Goal: Task Accomplishment & Management: Manage account settings

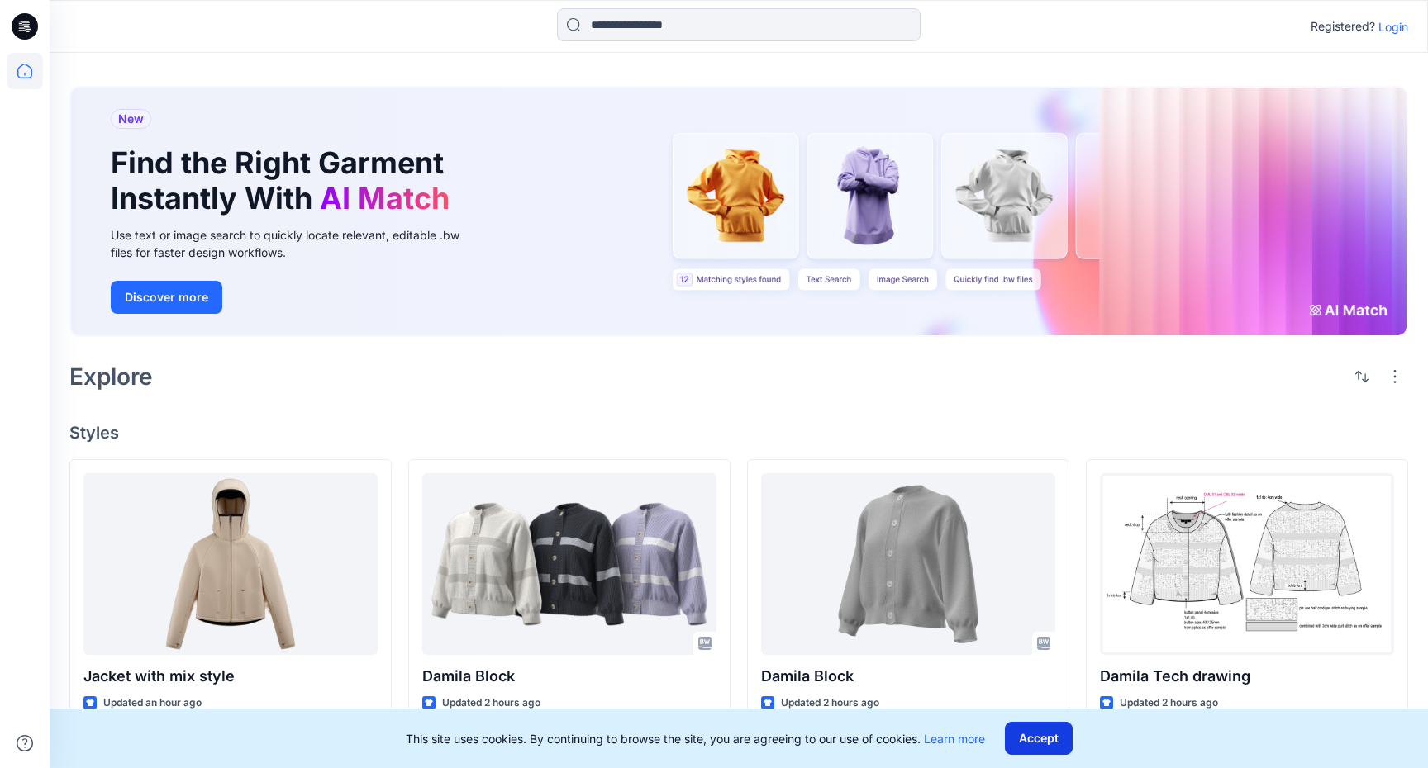
click at [1037, 732] on button "Accept" at bounding box center [1039, 738] width 68 height 33
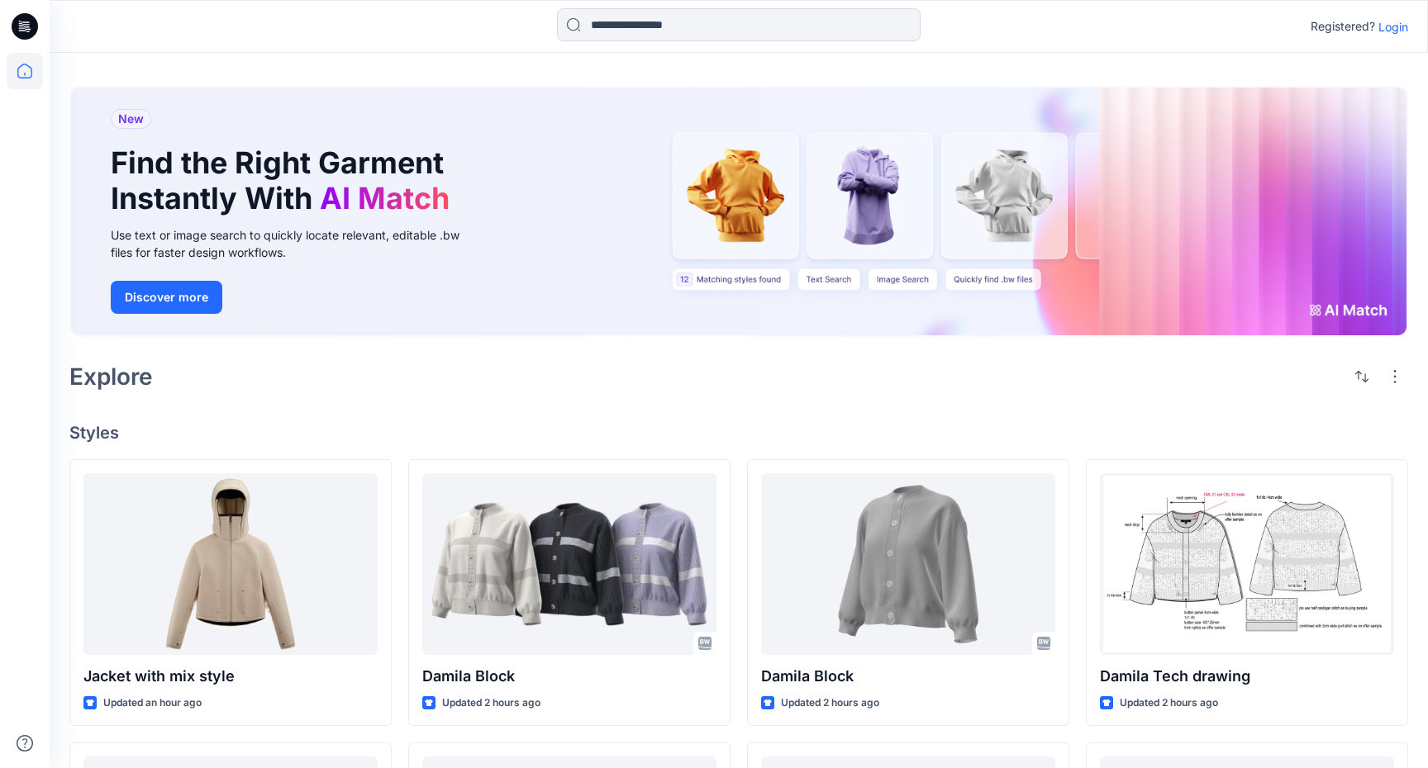
click at [1389, 24] on p "Login" at bounding box center [1393, 26] width 30 height 17
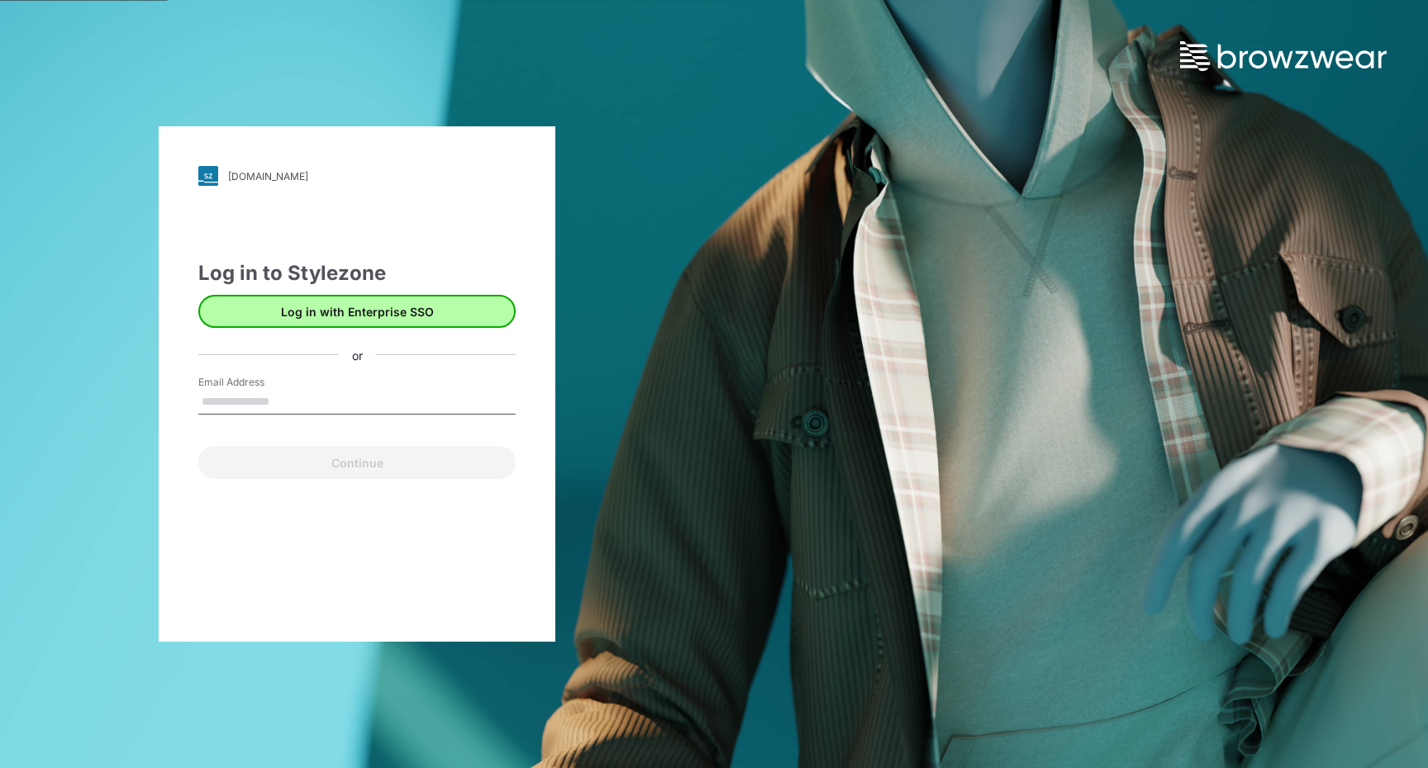
click at [374, 309] on button "Log in with Enterprise SSO" at bounding box center [356, 311] width 317 height 33
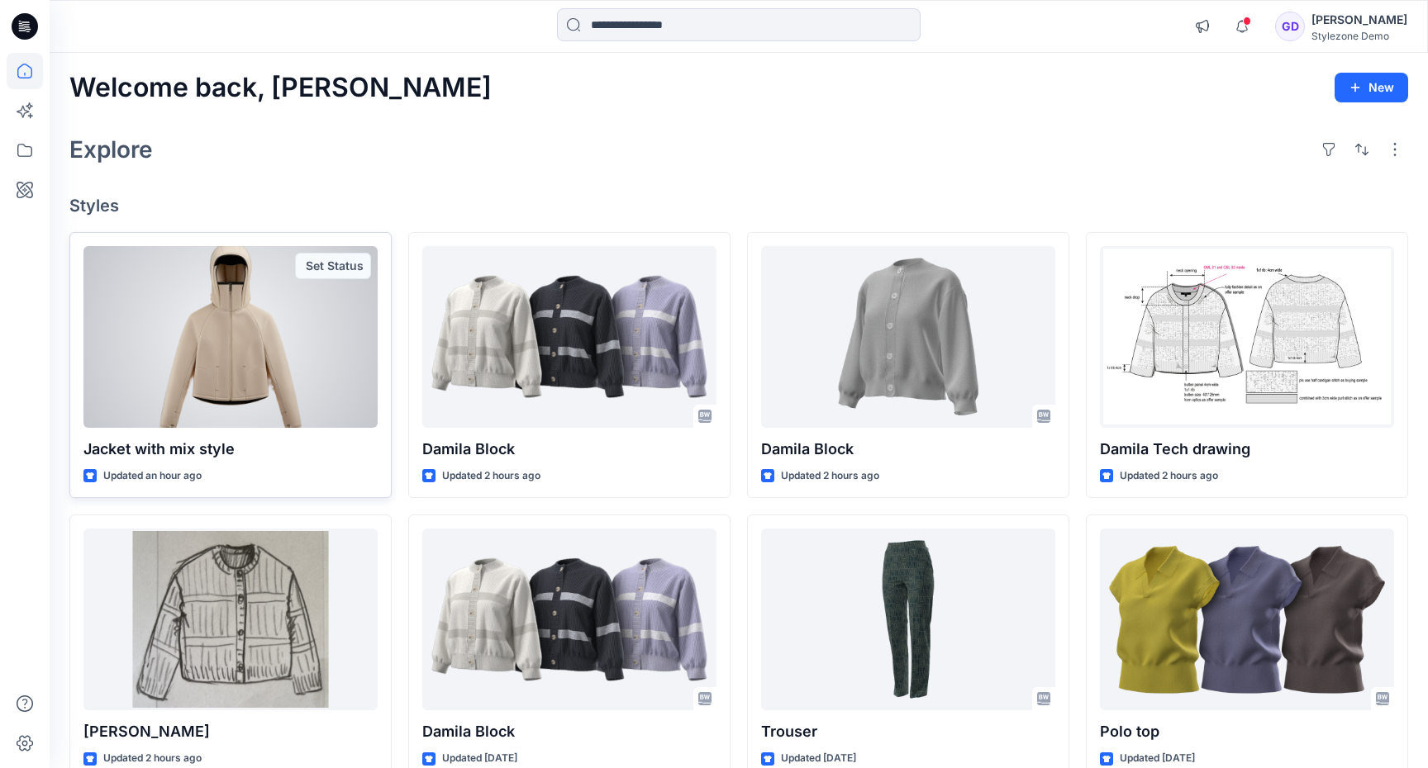
click at [312, 344] on div at bounding box center [230, 337] width 294 height 182
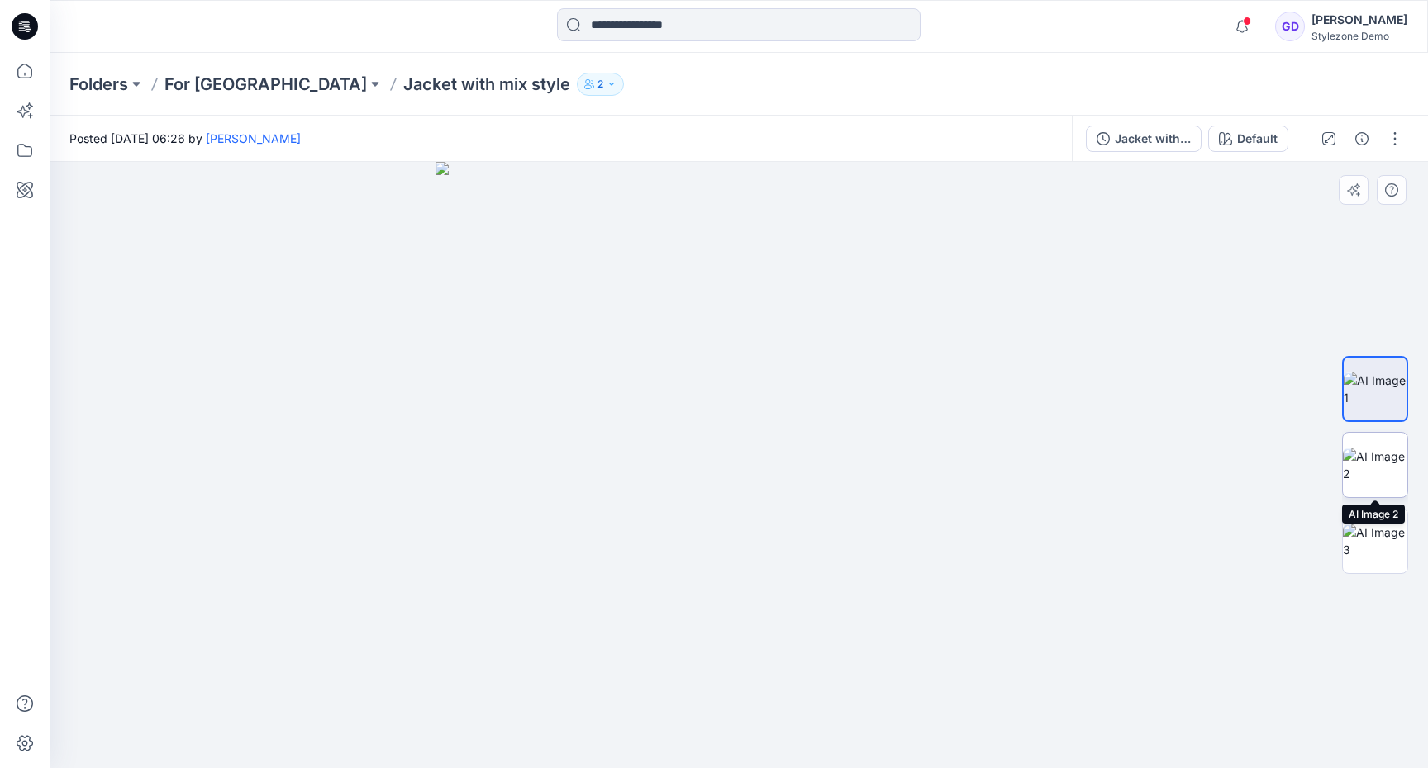
click at [1390, 463] on img at bounding box center [1375, 465] width 64 height 35
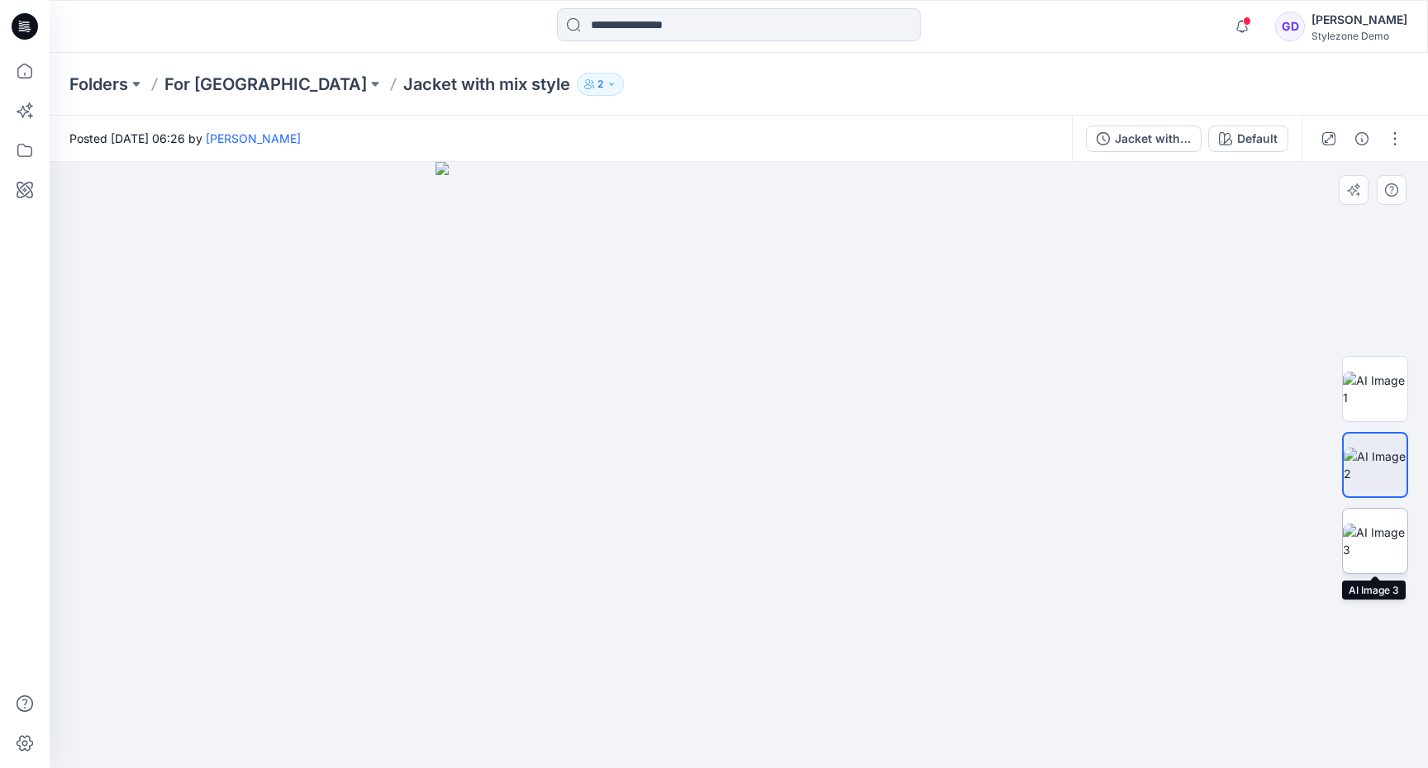
click at [1373, 541] on img at bounding box center [1375, 541] width 64 height 35
click at [1388, 379] on img at bounding box center [1375, 389] width 64 height 35
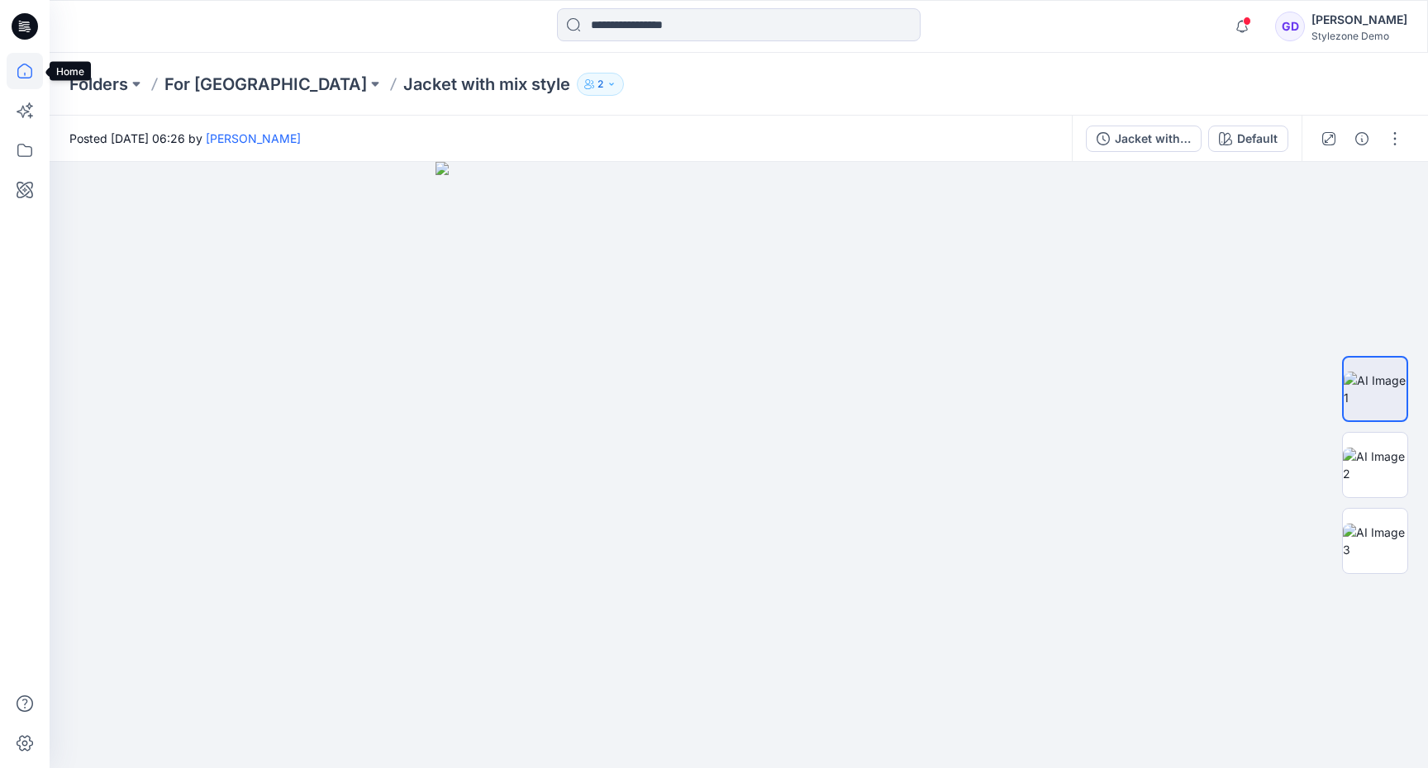
click at [22, 70] on icon at bounding box center [25, 71] width 36 height 36
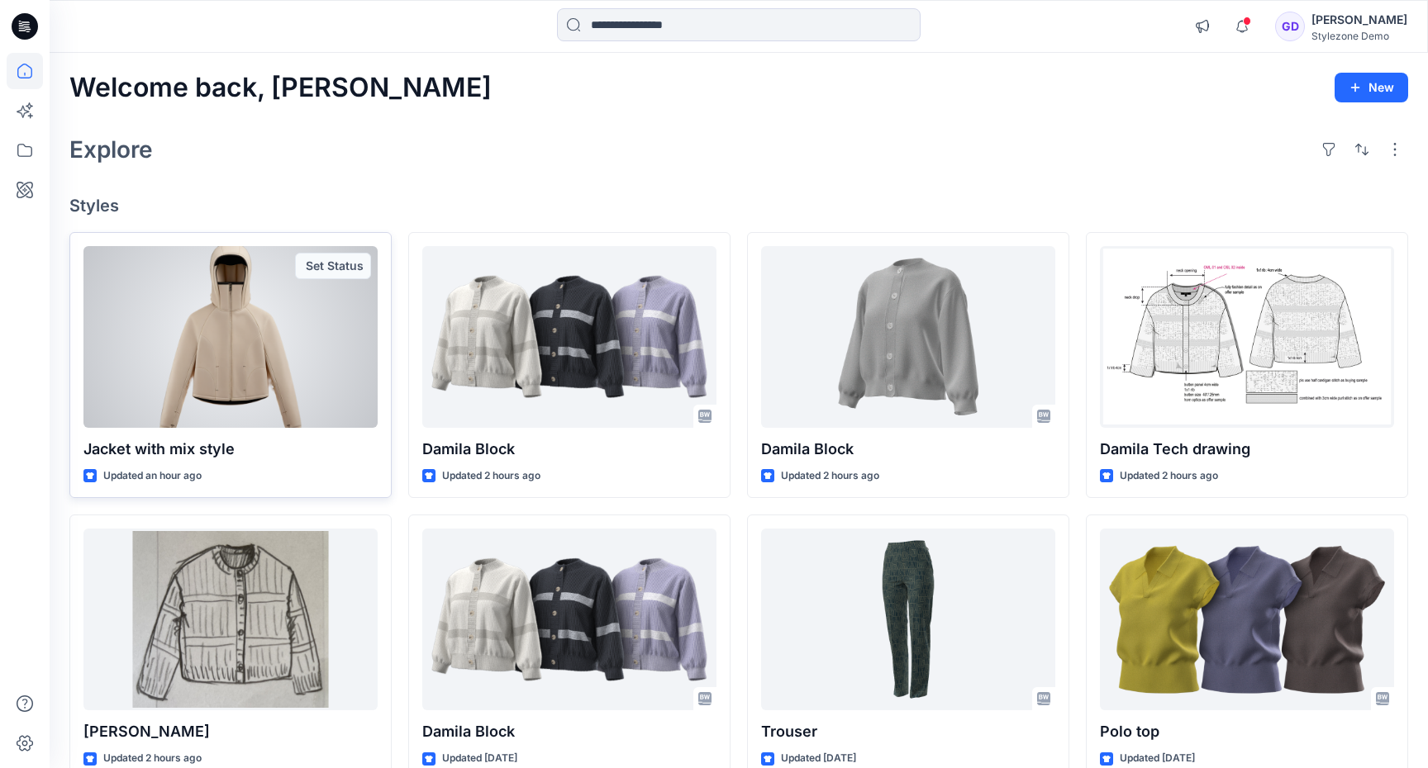
click at [147, 339] on div at bounding box center [230, 337] width 294 height 182
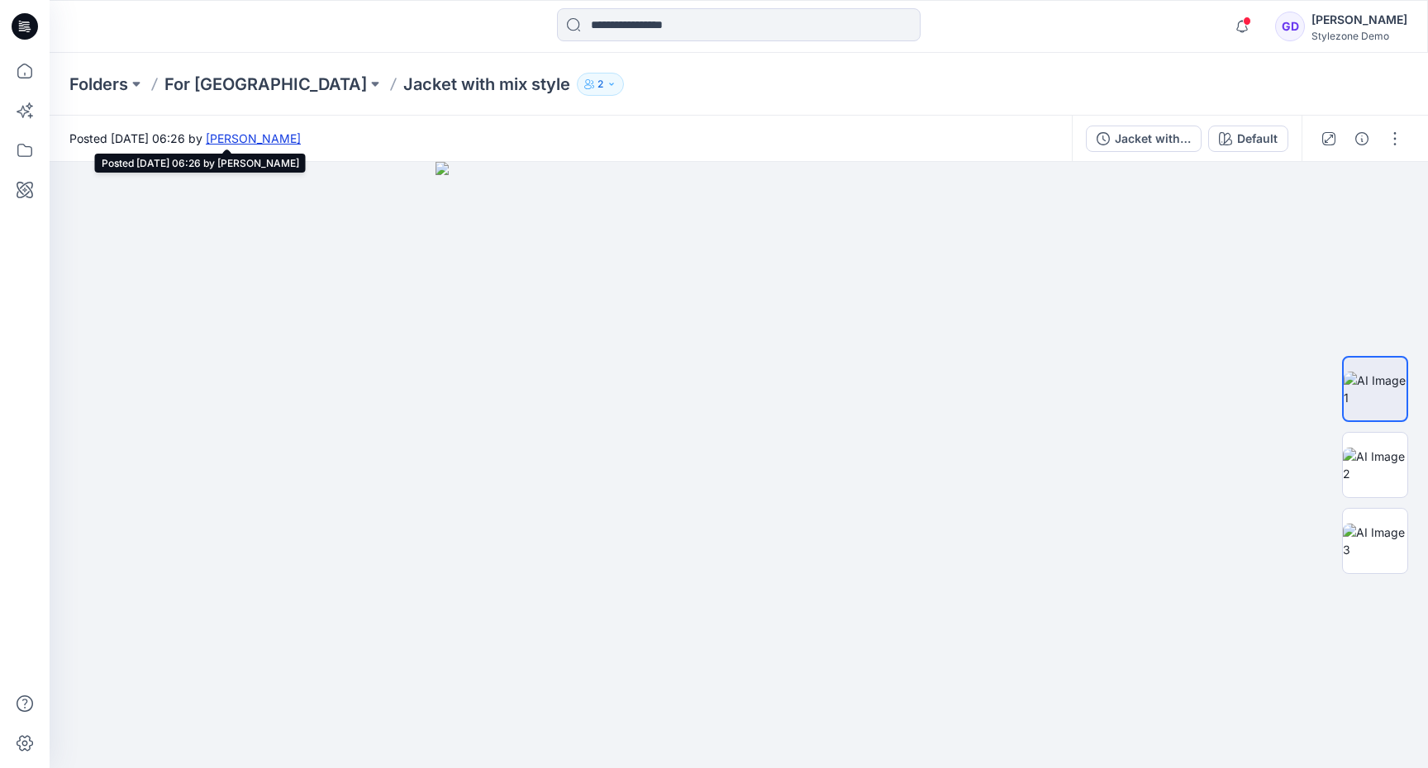
click at [301, 136] on link "[PERSON_NAME]" at bounding box center [253, 138] width 95 height 14
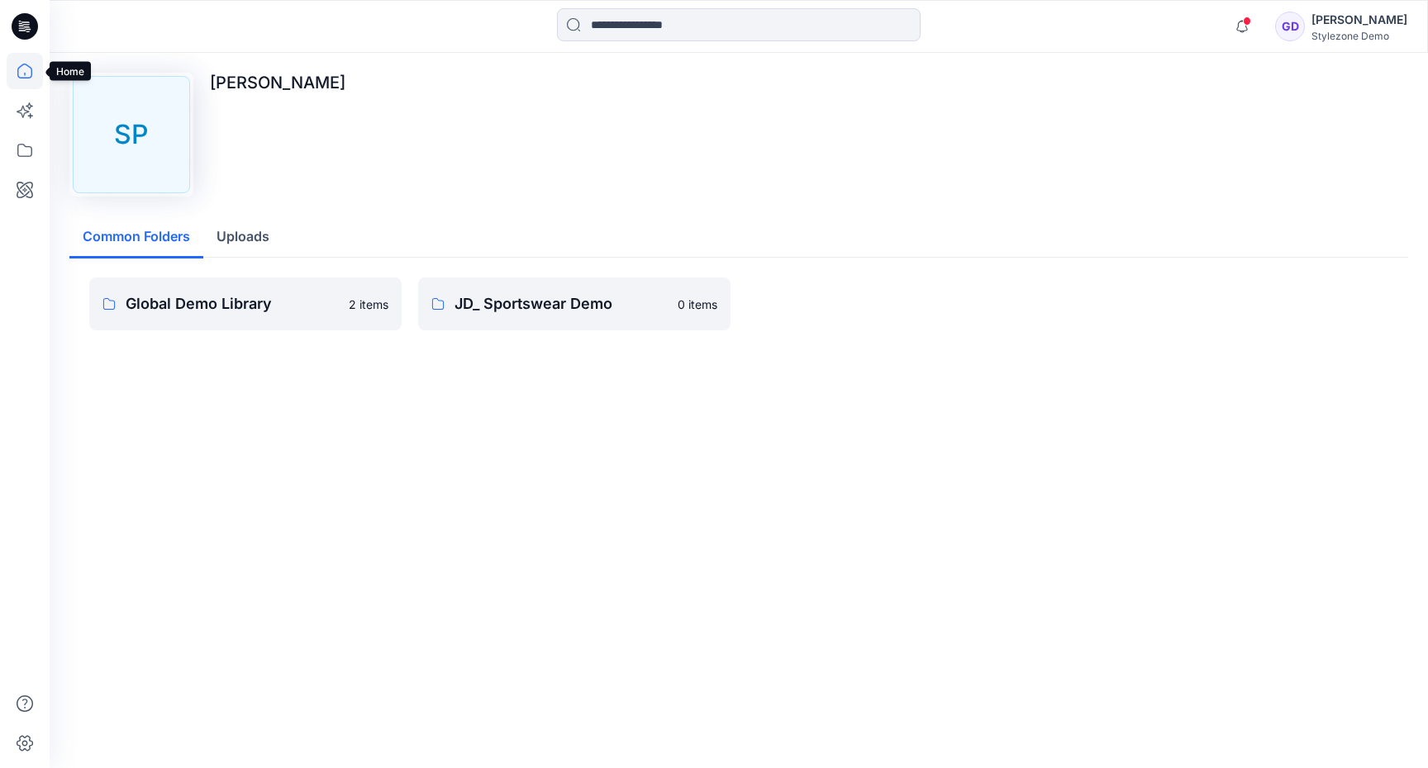
click at [21, 64] on icon at bounding box center [24, 71] width 15 height 15
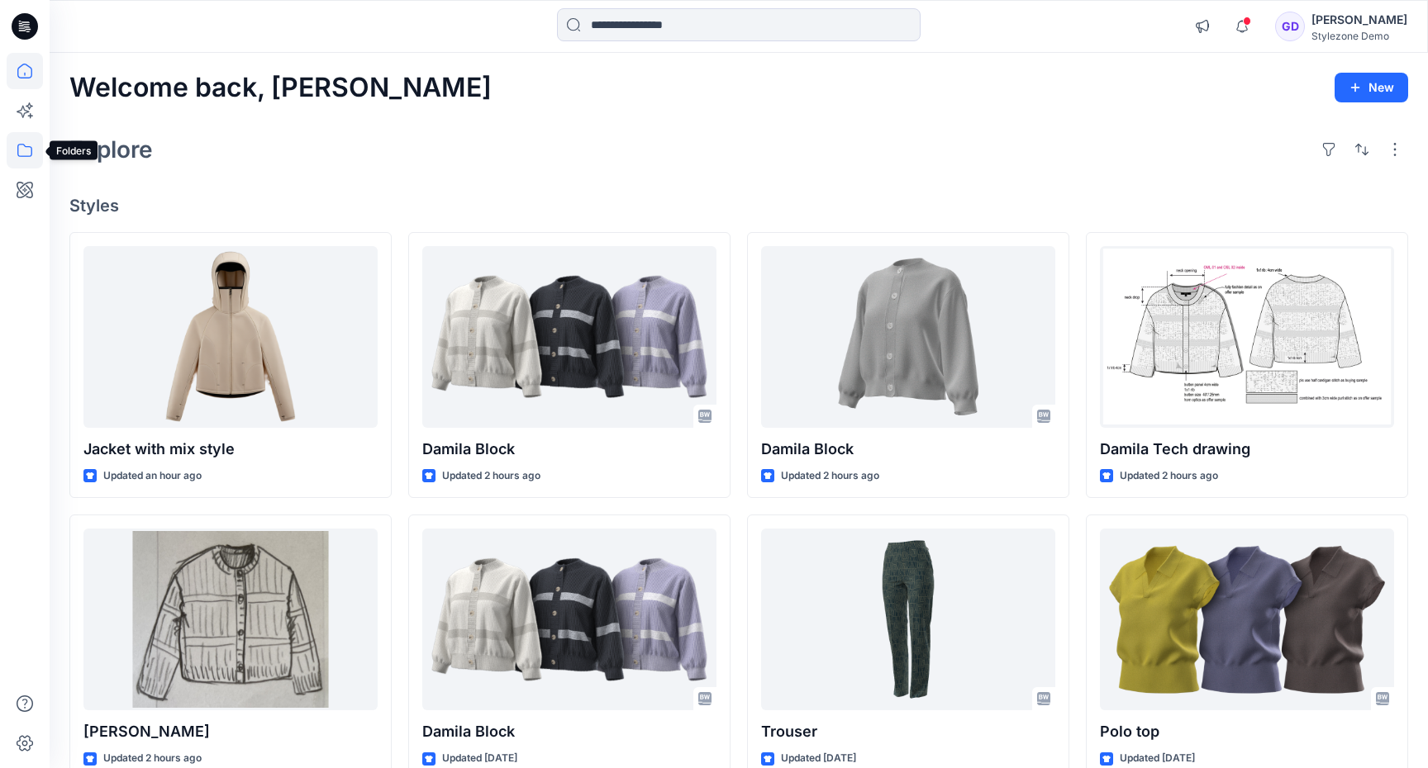
click at [30, 149] on icon at bounding box center [25, 150] width 36 height 36
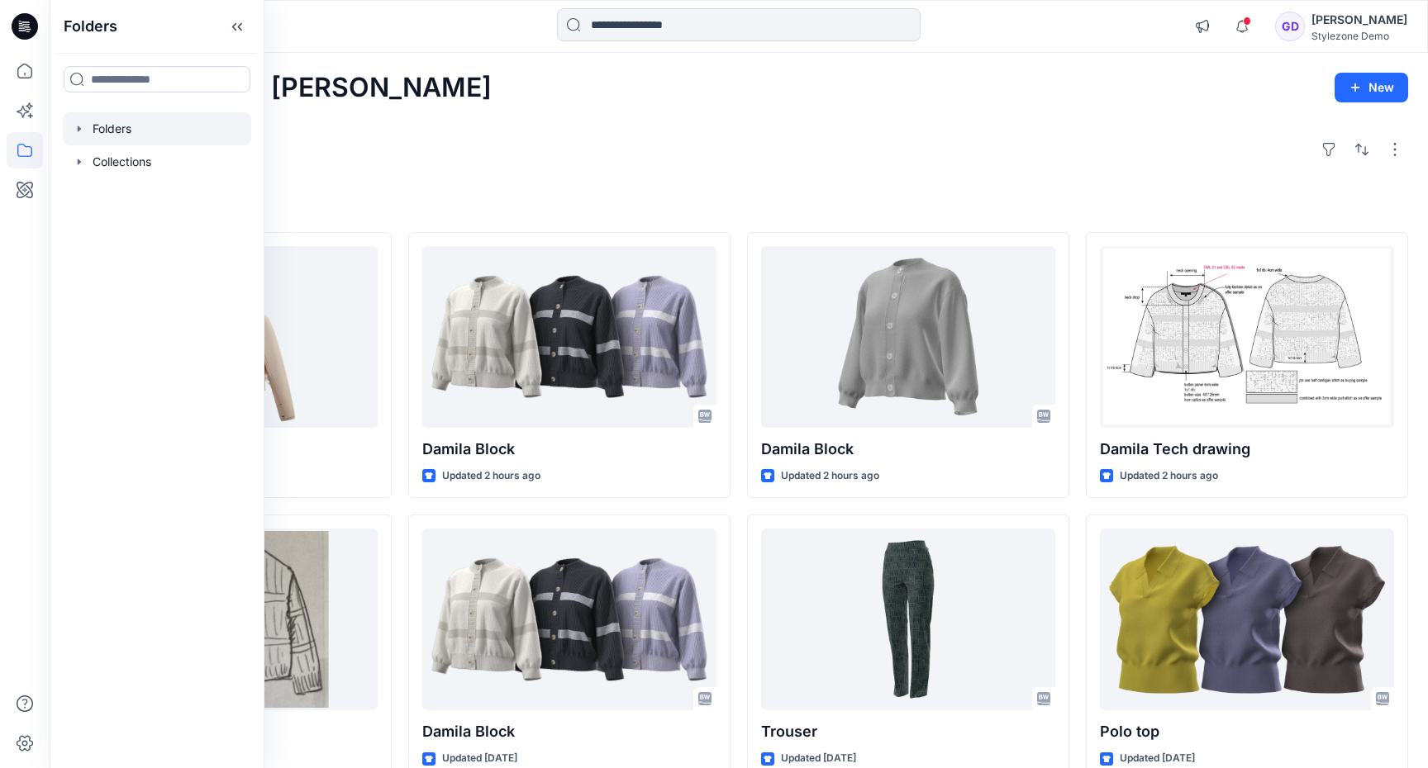
click at [126, 121] on div at bounding box center [157, 128] width 188 height 33
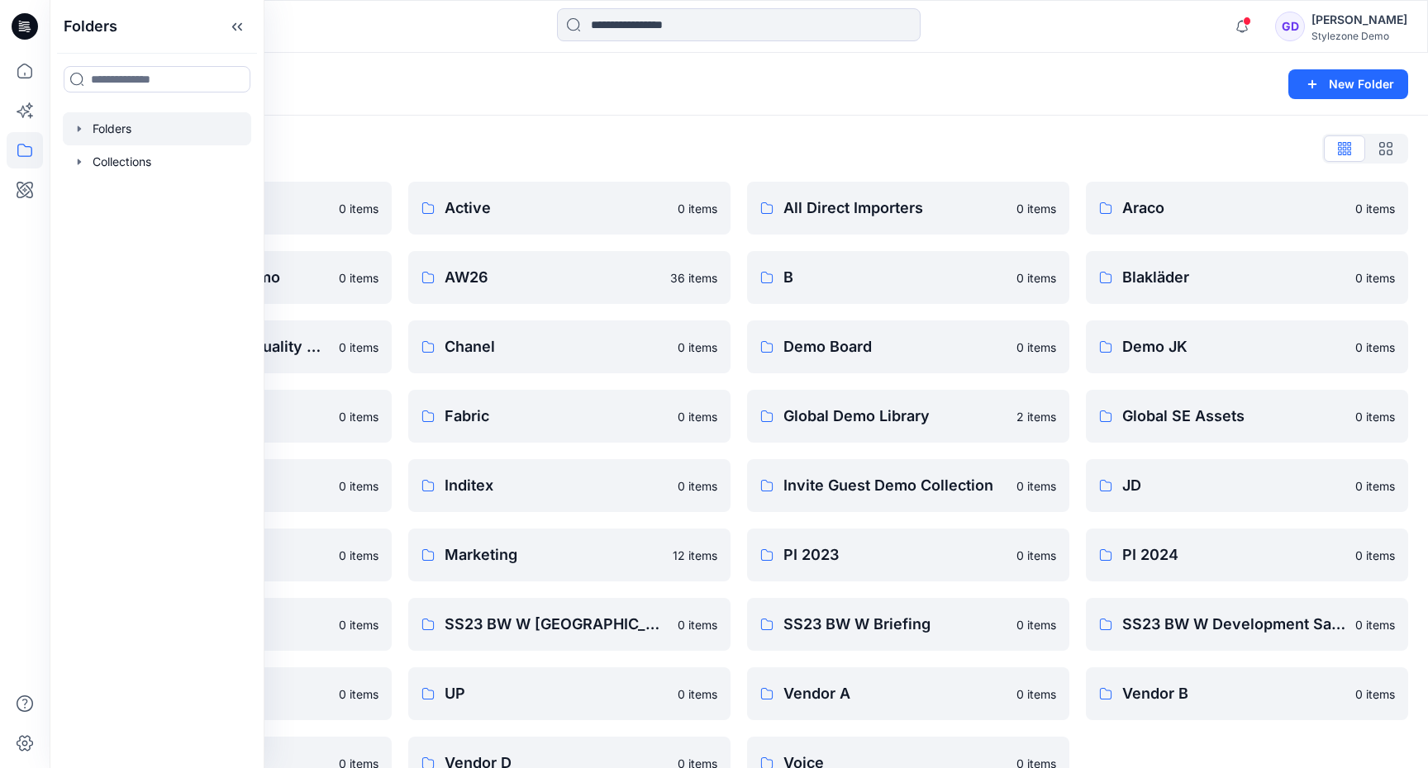
click at [445, 96] on div "Folders New Folder" at bounding box center [739, 84] width 1378 height 63
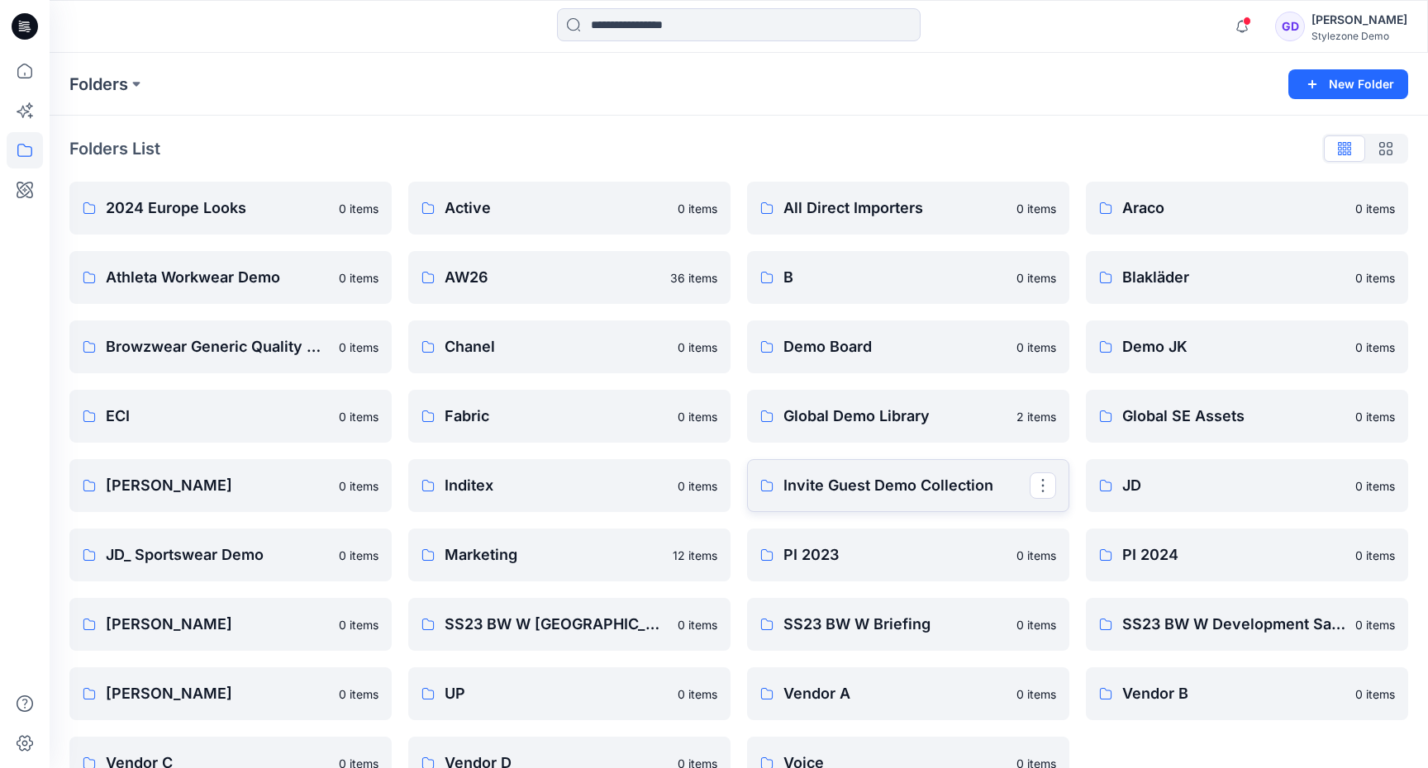
click at [901, 460] on link "Invite Guest Demo Collection" at bounding box center [908, 485] width 322 height 53
click at [846, 416] on p "Global Demo Library" at bounding box center [894, 416] width 223 height 23
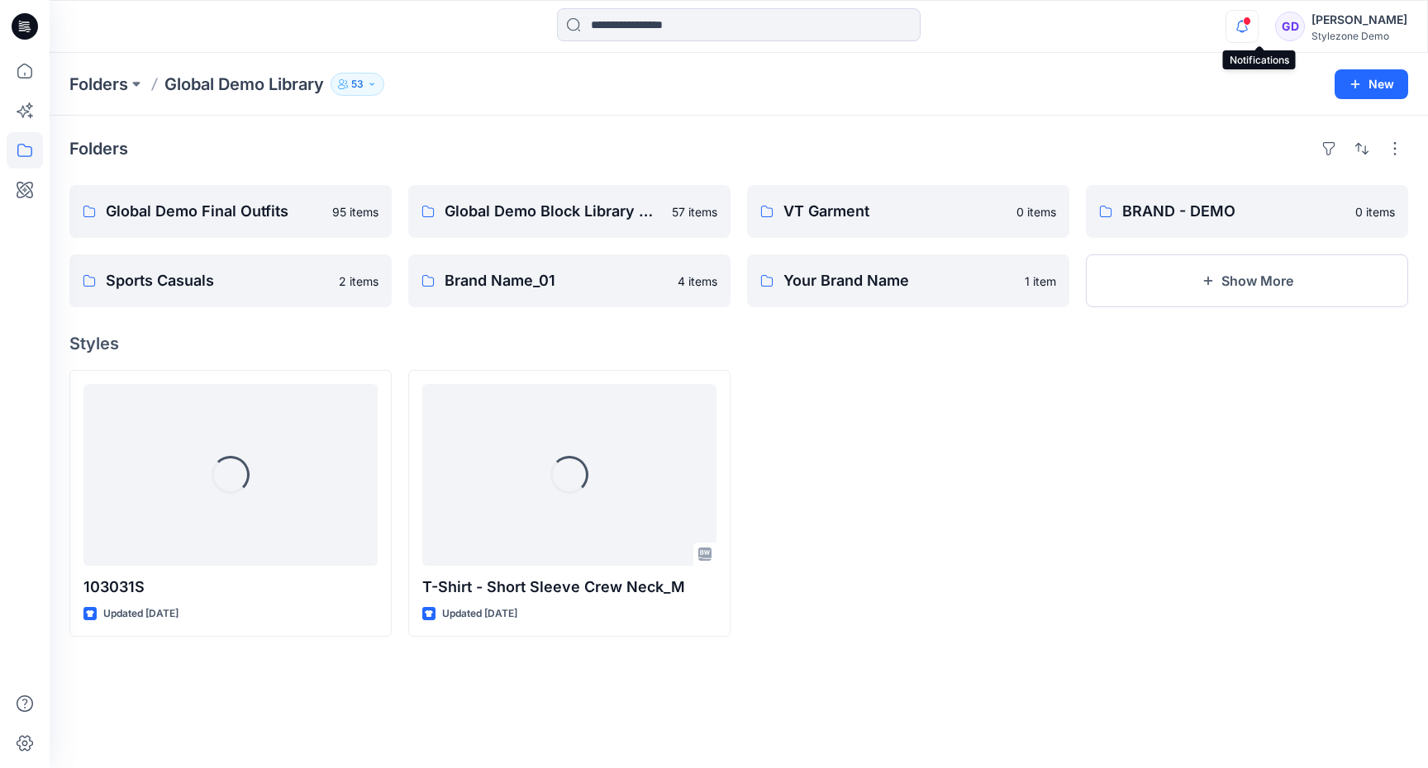
click at [1258, 26] on icon "button" at bounding box center [1241, 26] width 31 height 33
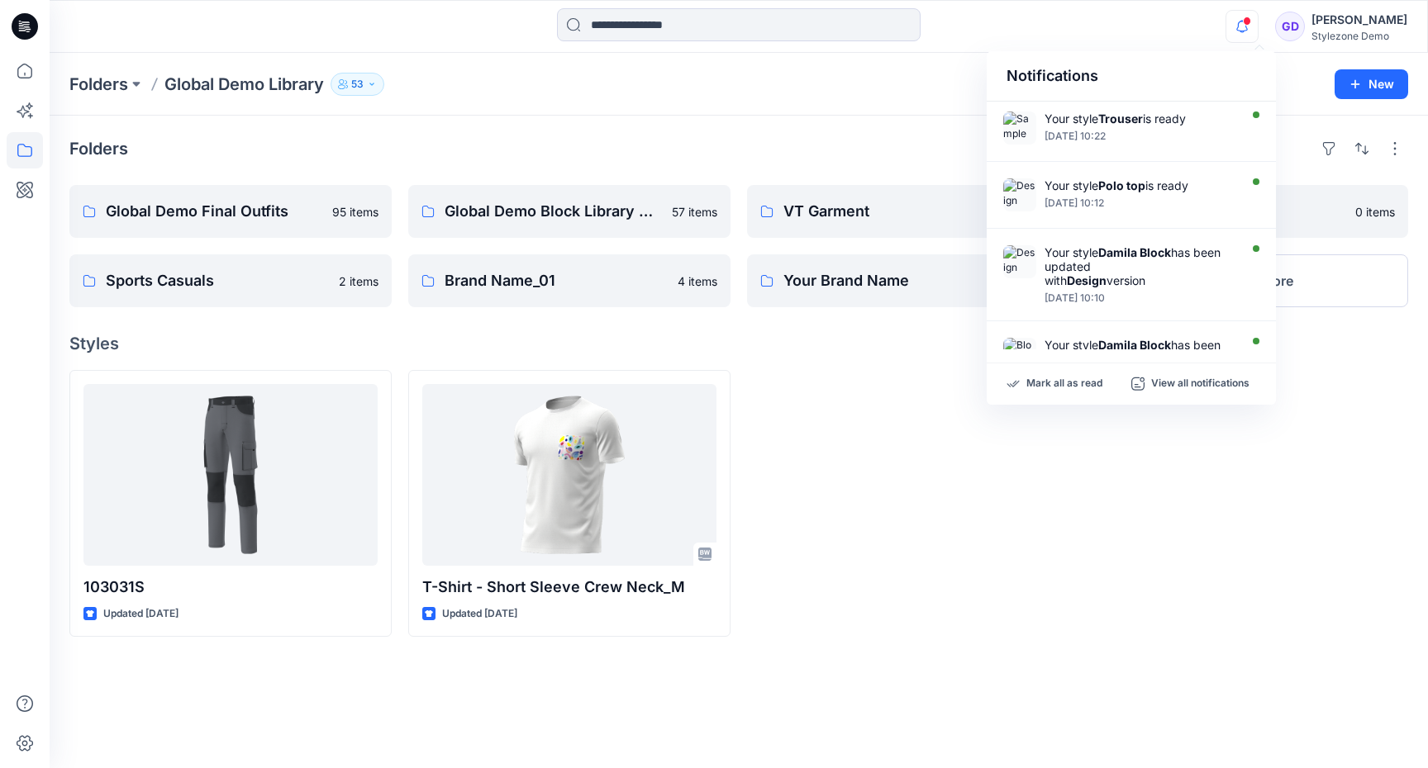
click at [1258, 26] on icon "button" at bounding box center [1241, 26] width 31 height 33
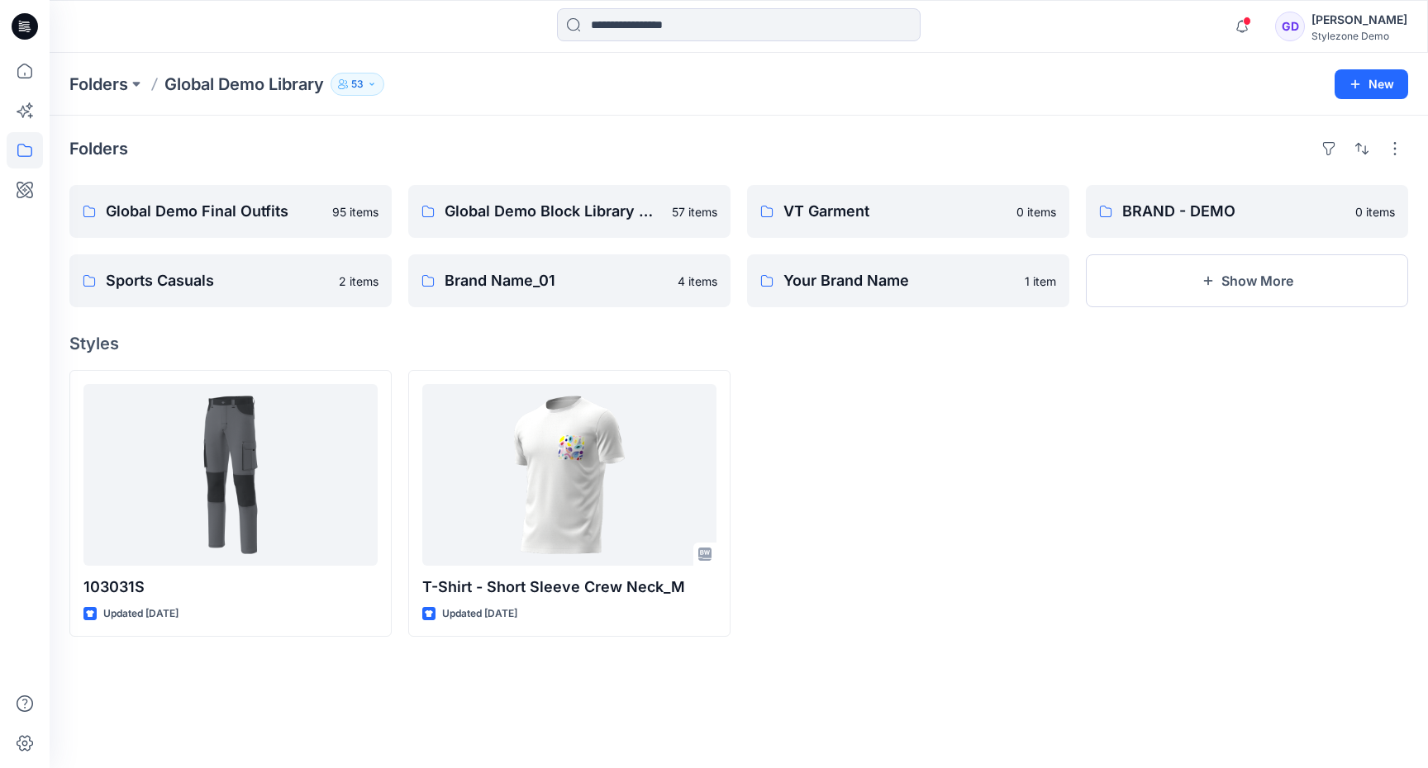
click at [982, 494] on div at bounding box center [908, 503] width 322 height 267
click at [588, 233] on link "Global Demo Block Library Board" at bounding box center [569, 211] width 322 height 53
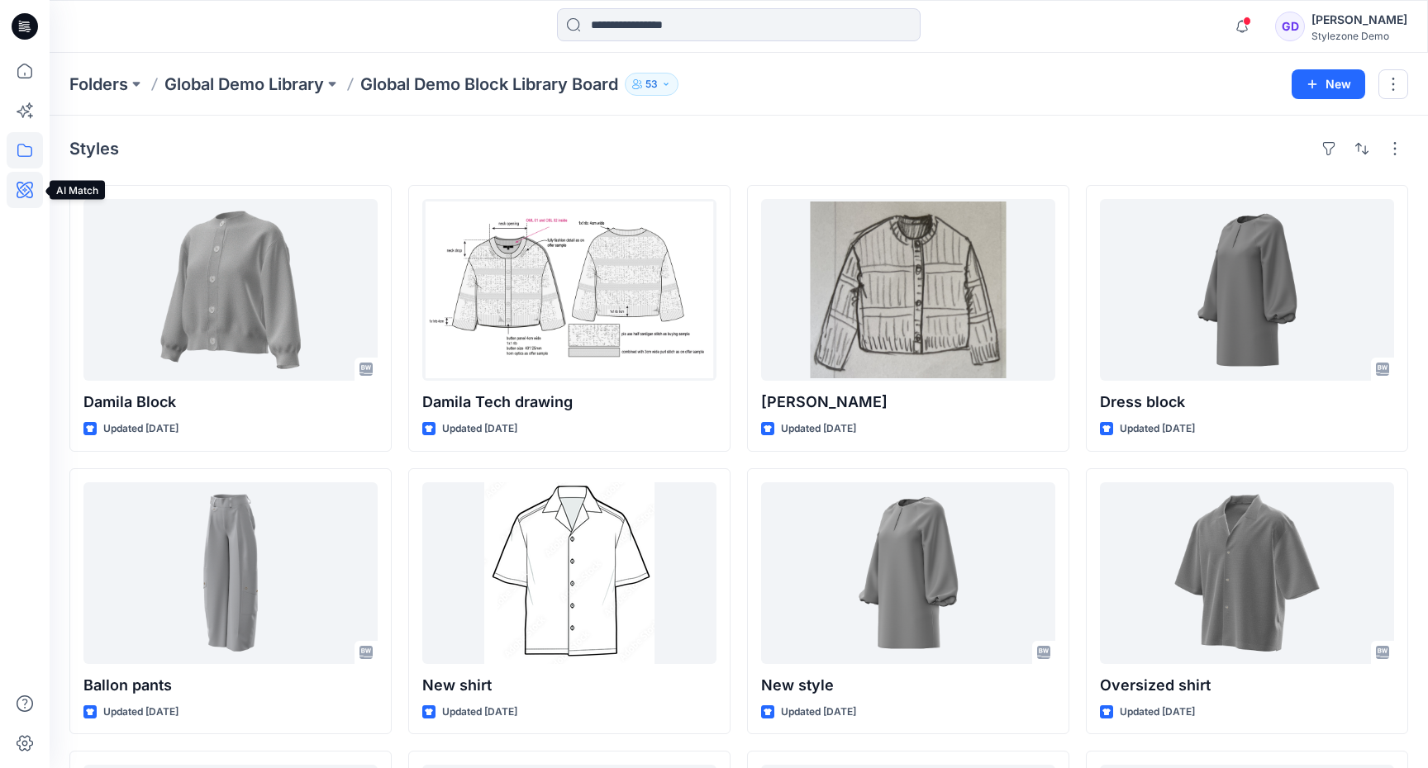
click at [27, 183] on icon at bounding box center [25, 190] width 36 height 36
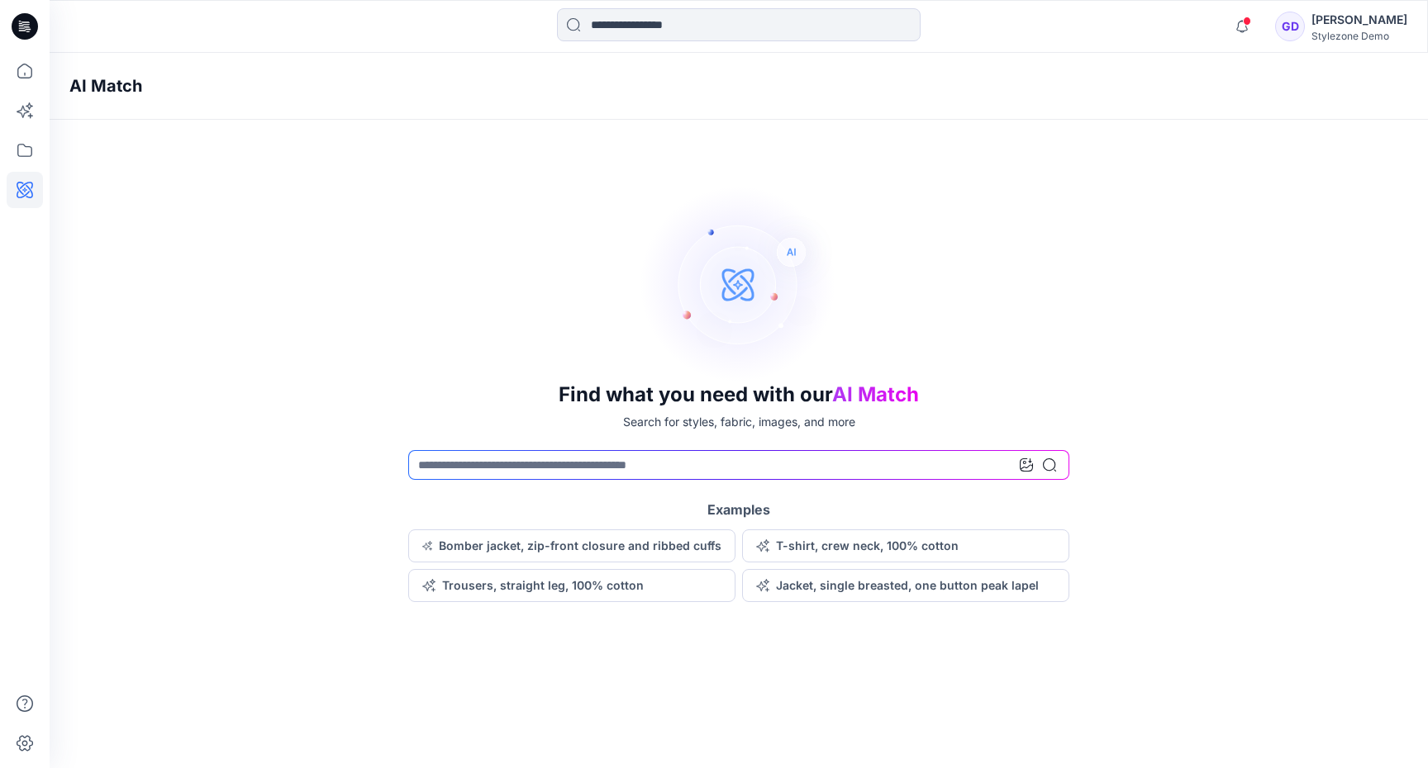
click at [1024, 472] on div at bounding box center [1038, 465] width 36 height 30
click at [1026, 468] on icon at bounding box center [1026, 465] width 13 height 13
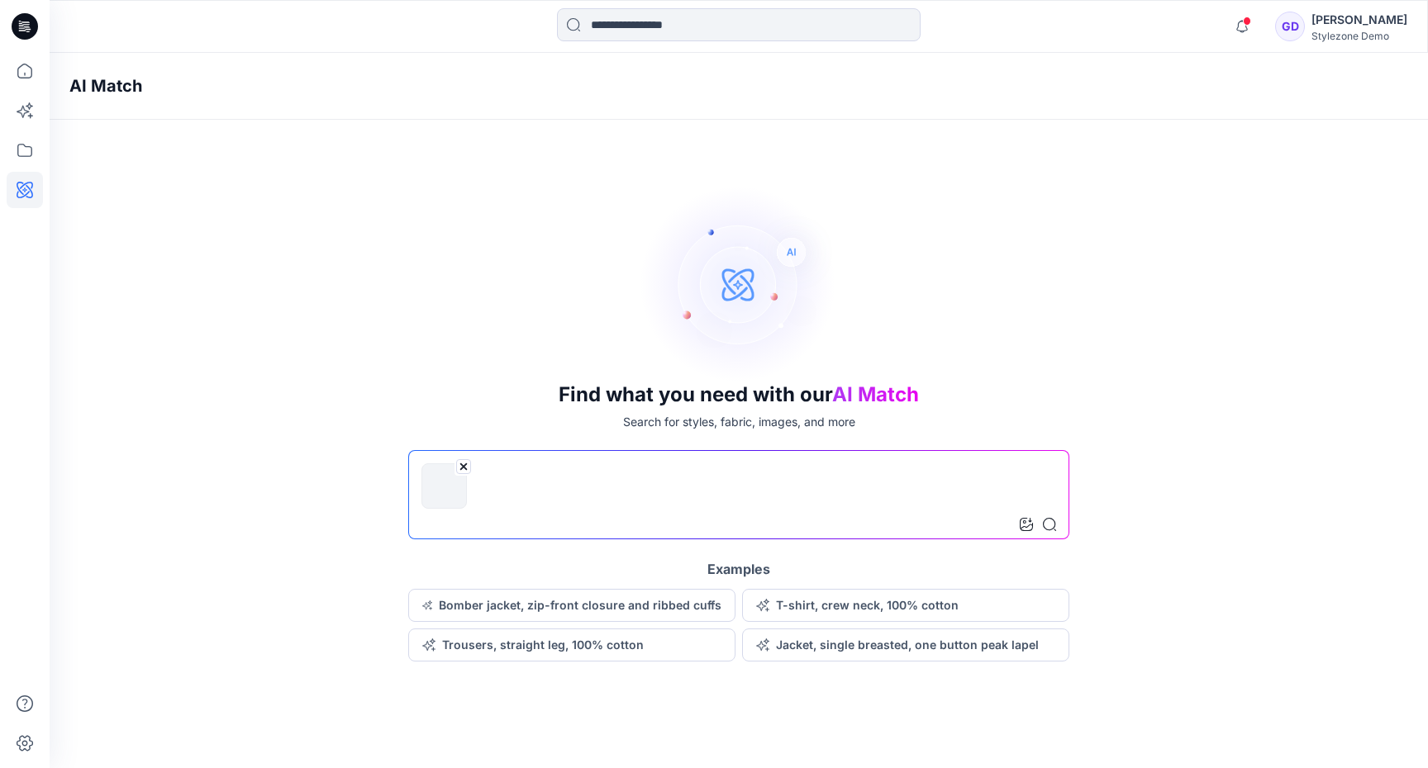
click at [888, 488] on input at bounding box center [738, 494] width 661 height 89
type input "****"
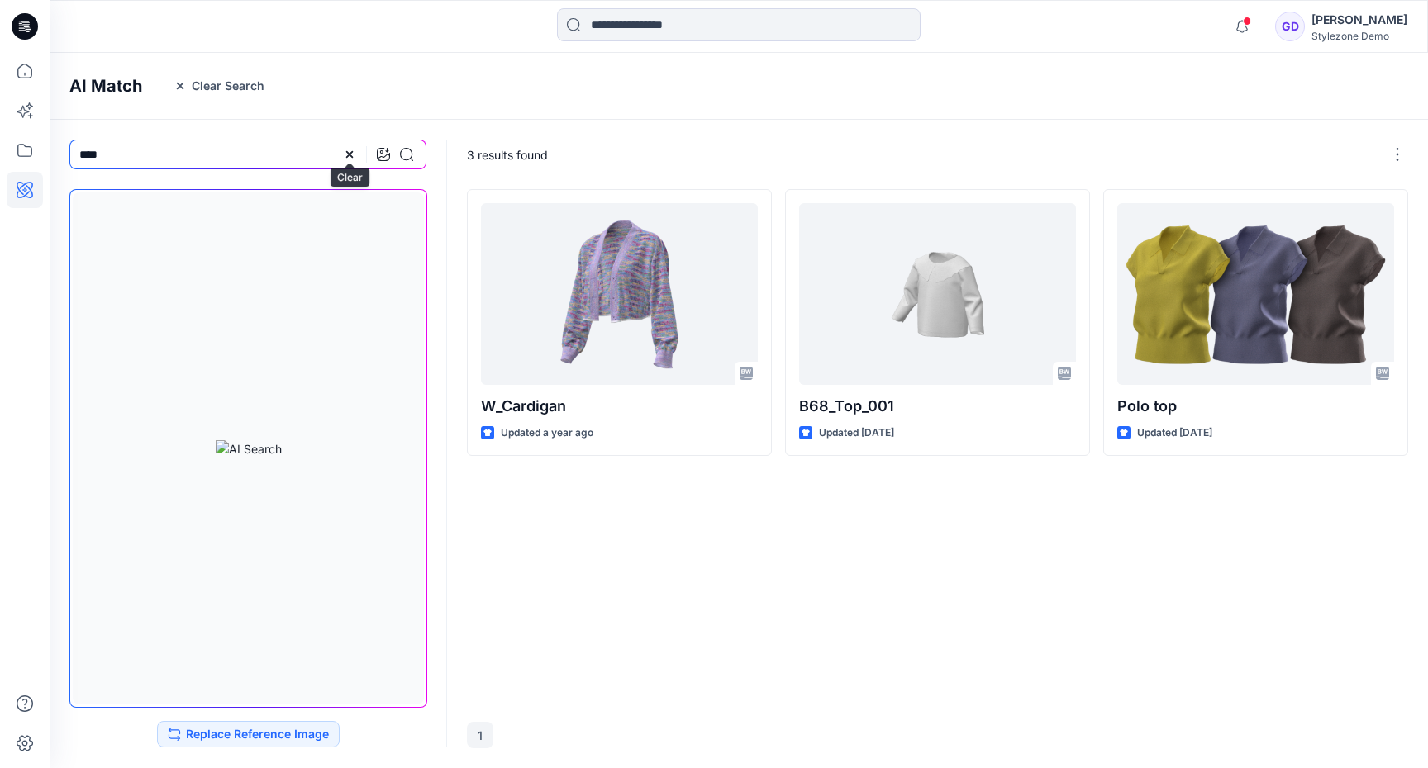
click at [352, 155] on icon at bounding box center [349, 154] width 13 height 13
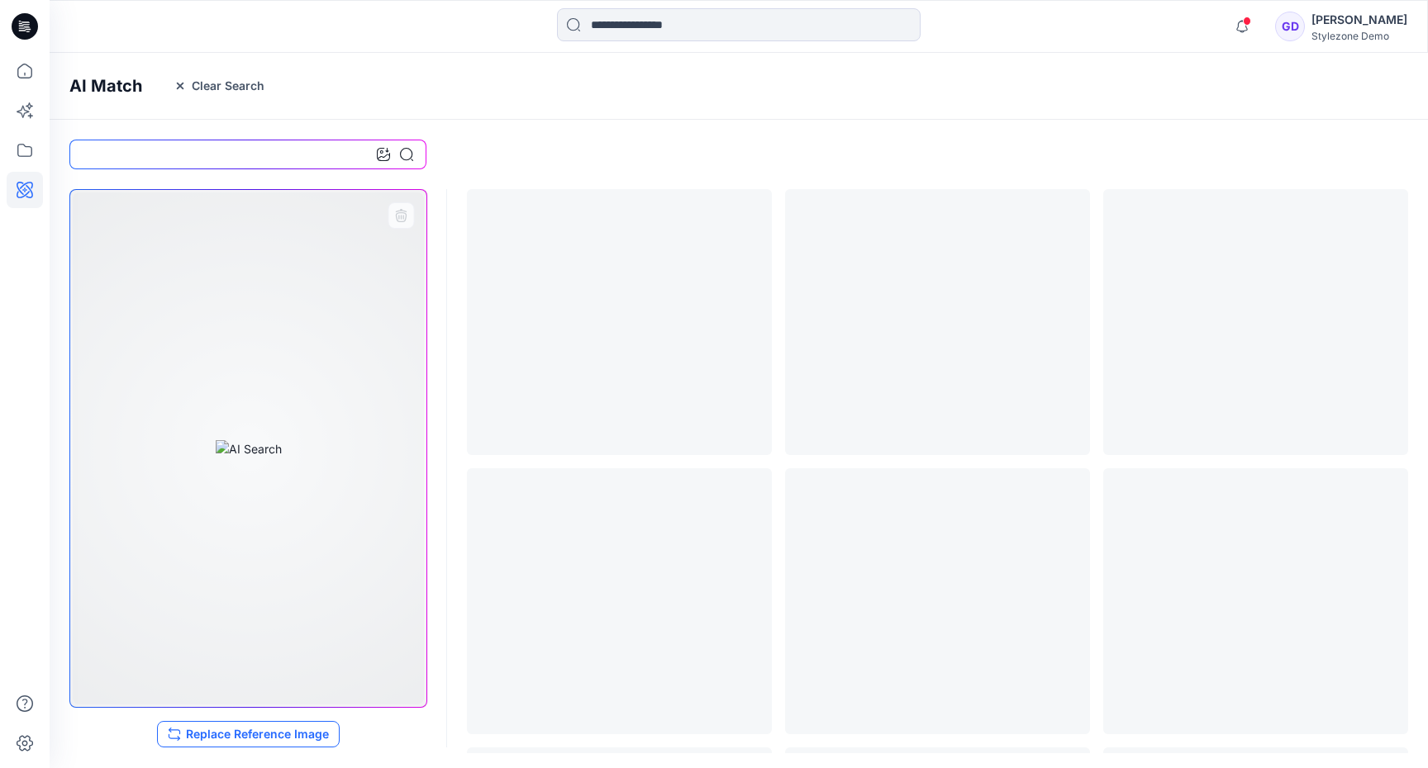
click at [251, 727] on button "Replace Reference Image" at bounding box center [248, 734] width 183 height 26
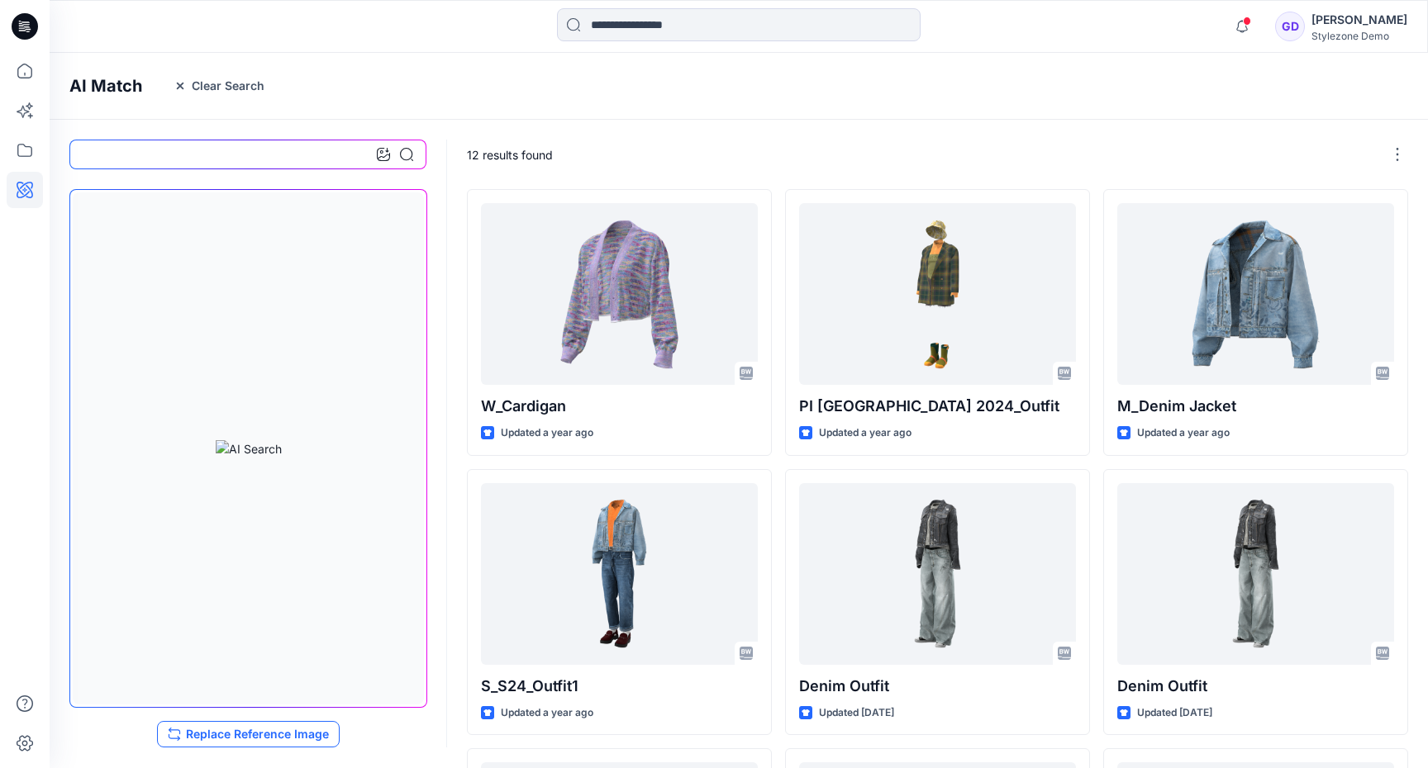
click at [310, 728] on button "Replace Reference Image" at bounding box center [248, 734] width 183 height 26
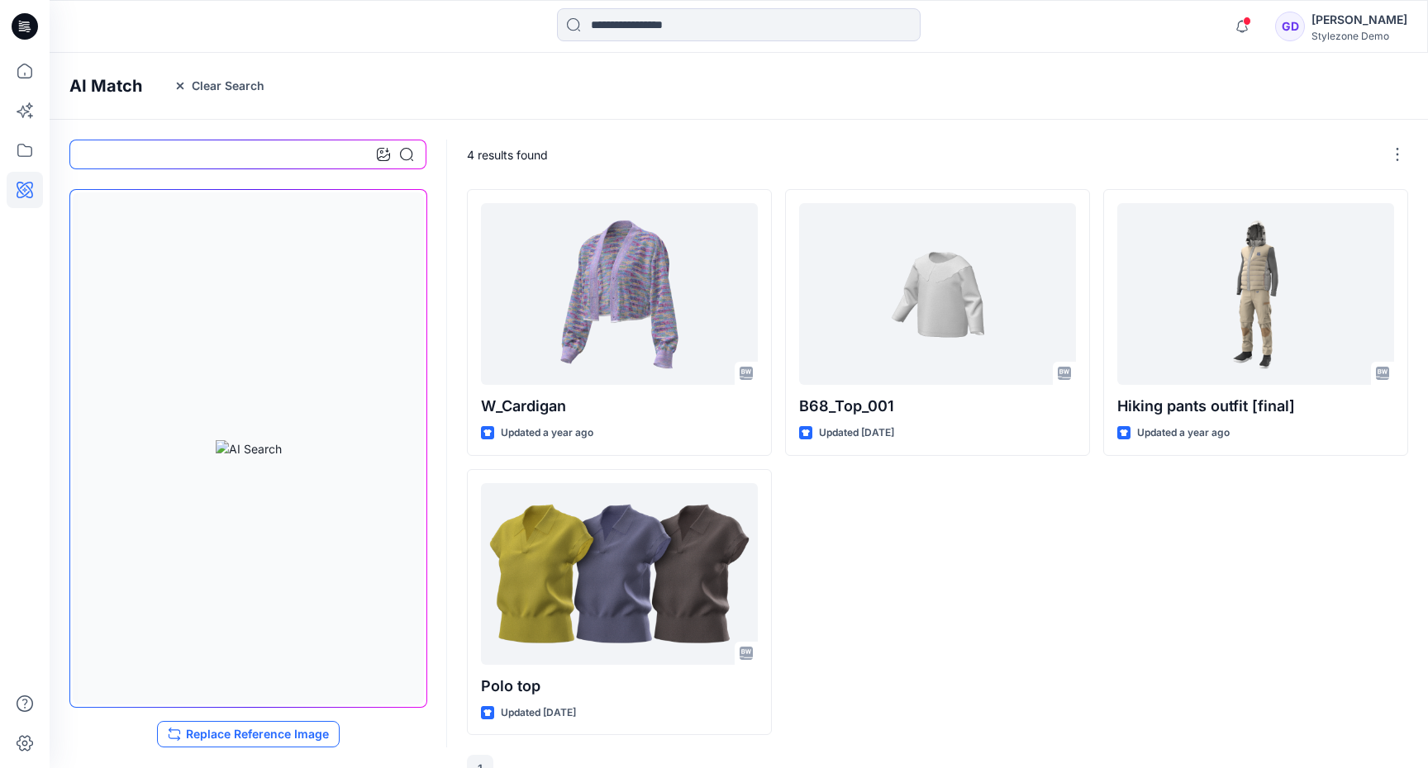
click at [226, 730] on button "Replace Reference Image" at bounding box center [248, 734] width 183 height 26
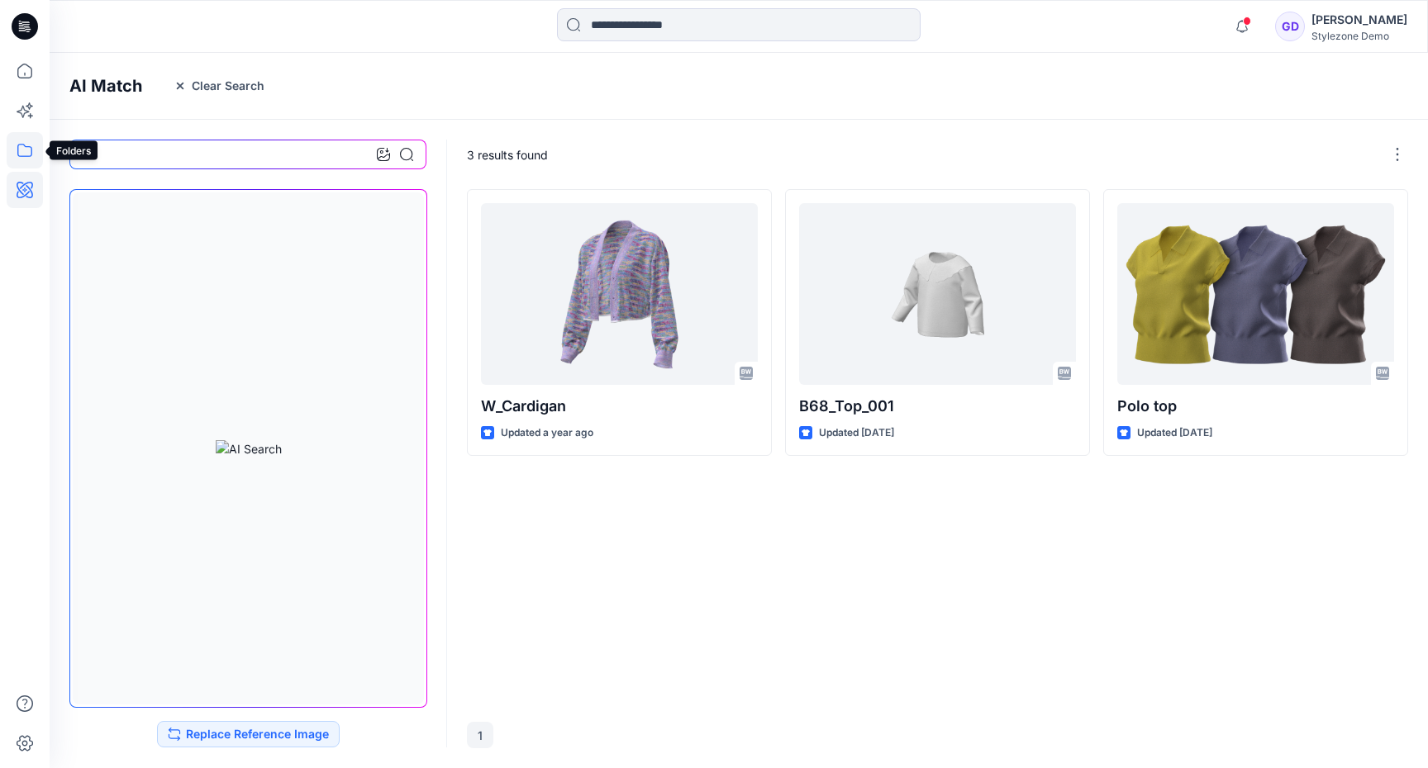
click at [17, 151] on icon at bounding box center [25, 150] width 36 height 36
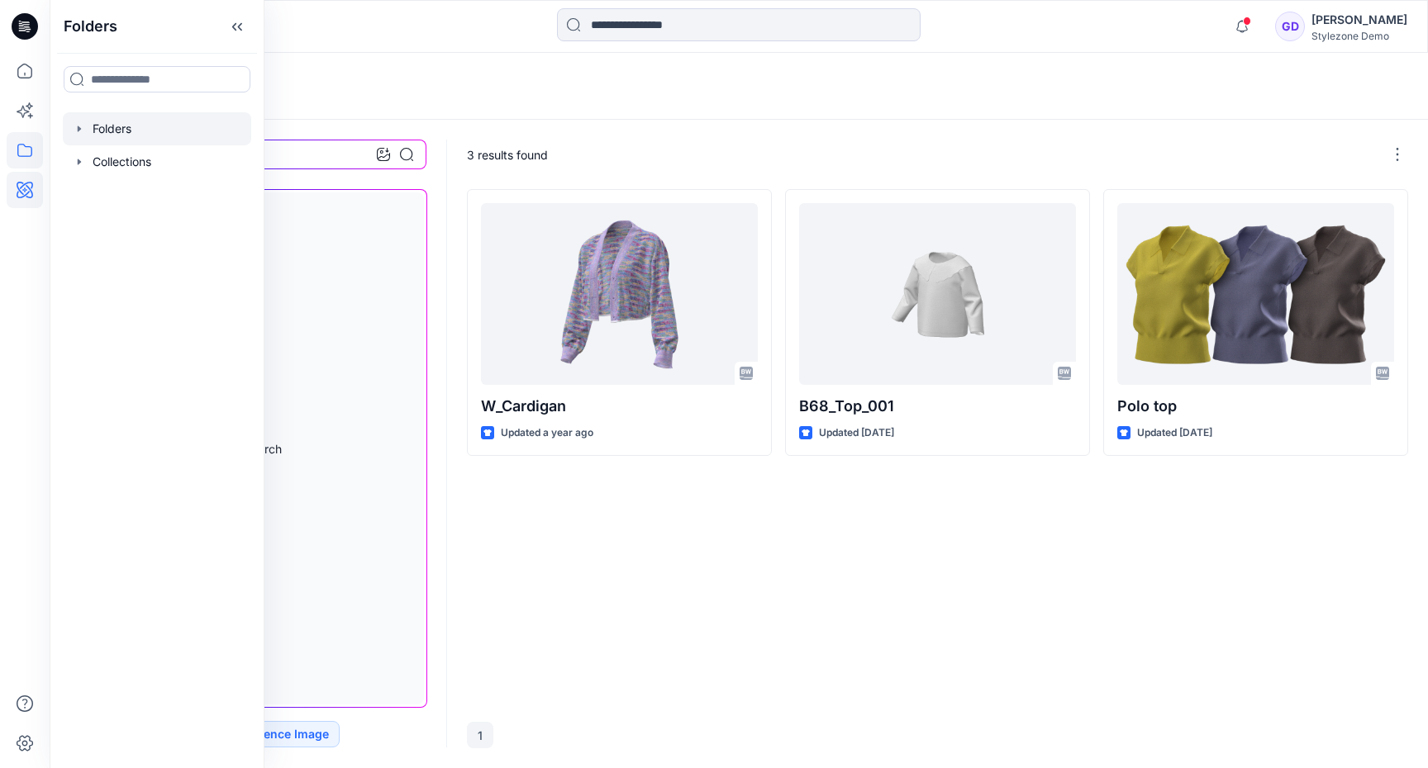
click at [132, 121] on div at bounding box center [157, 128] width 188 height 33
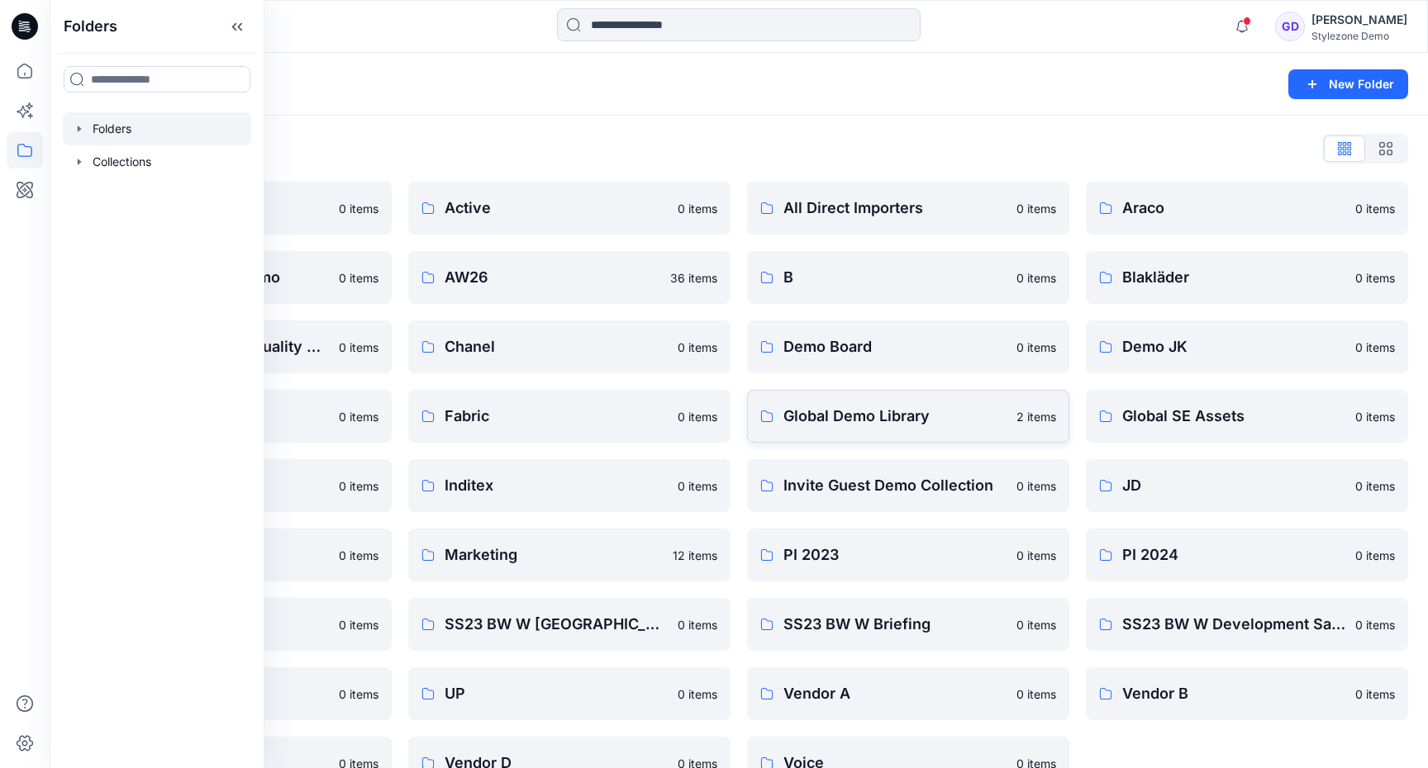
click at [811, 411] on p "Global Demo Library" at bounding box center [894, 416] width 223 height 23
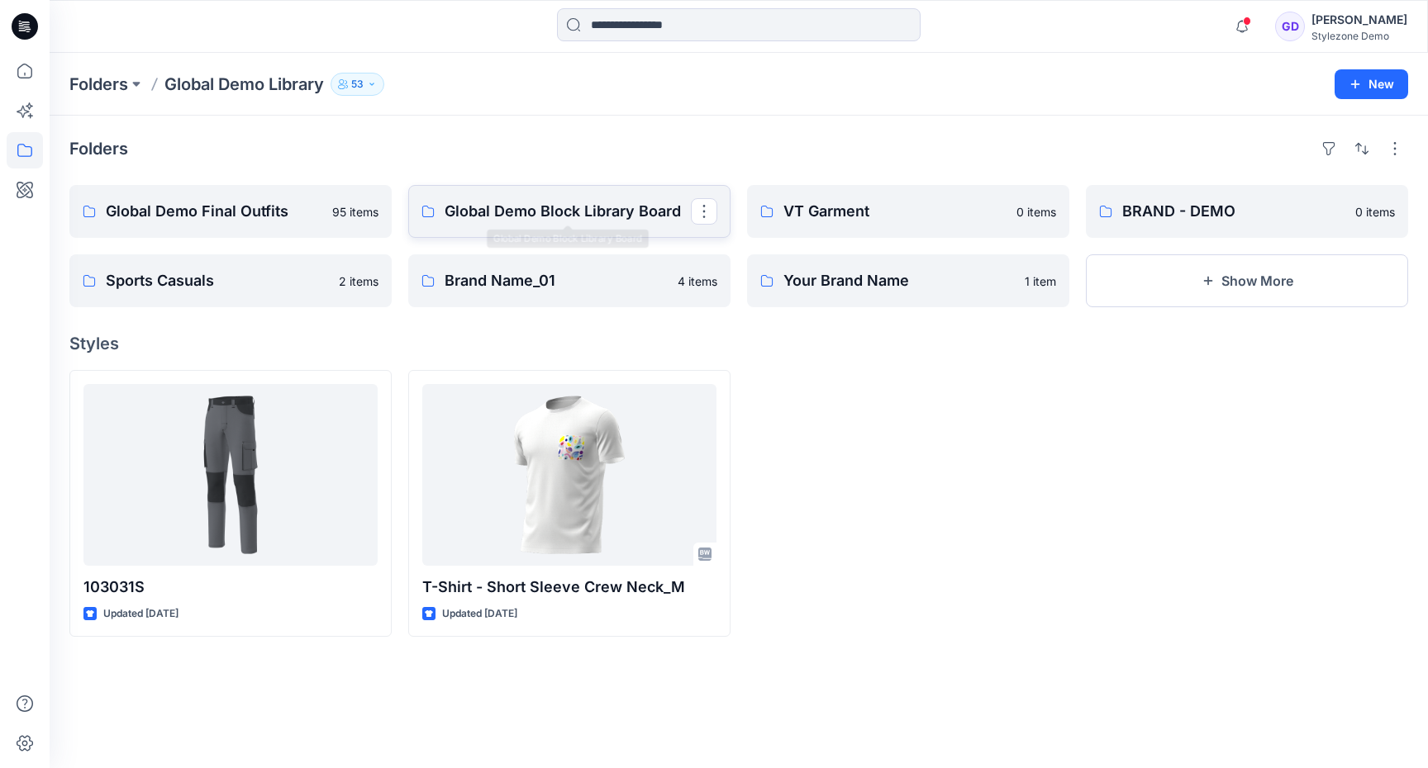
click at [566, 209] on p "Global Demo Block Library Board" at bounding box center [568, 211] width 246 height 23
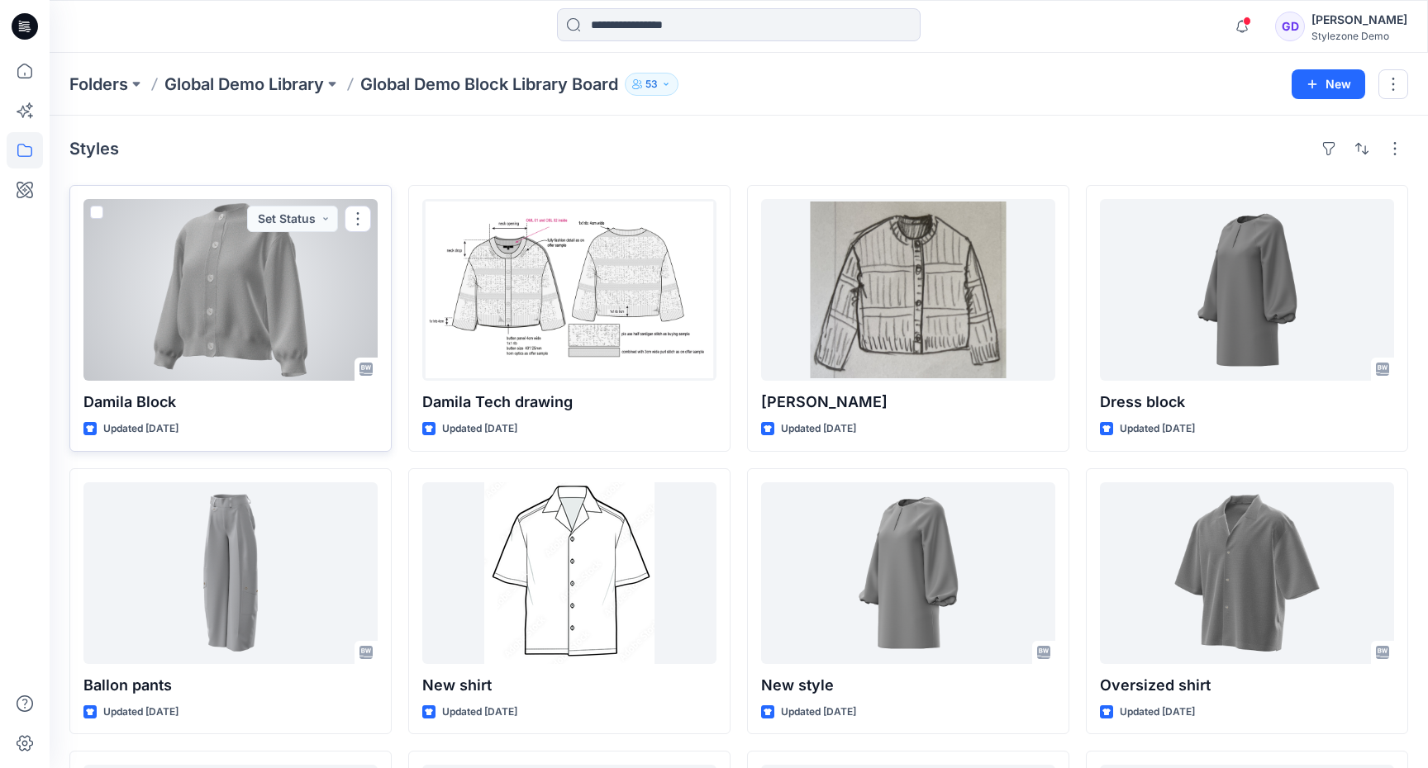
click at [291, 316] on div at bounding box center [230, 290] width 294 height 182
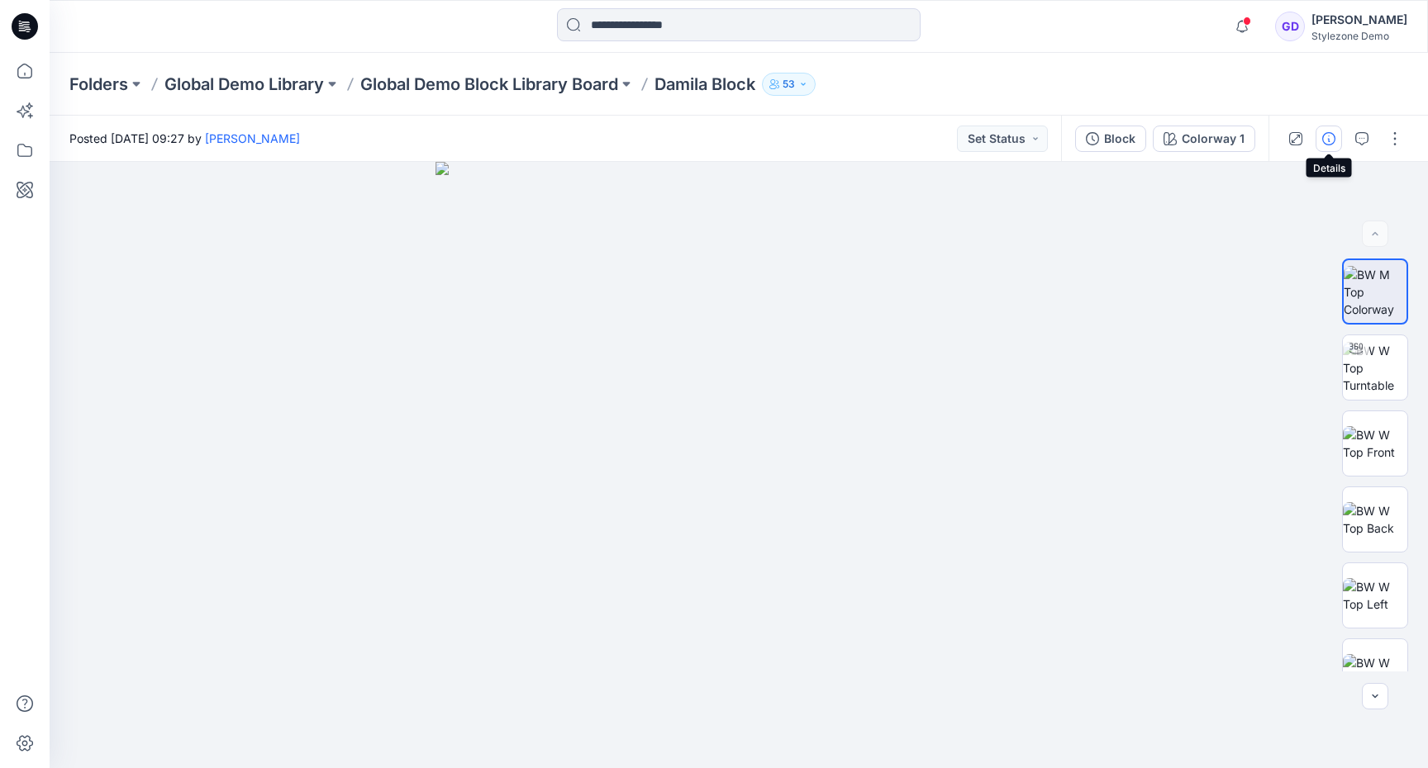
click at [1321, 142] on button "button" at bounding box center [1328, 139] width 26 height 26
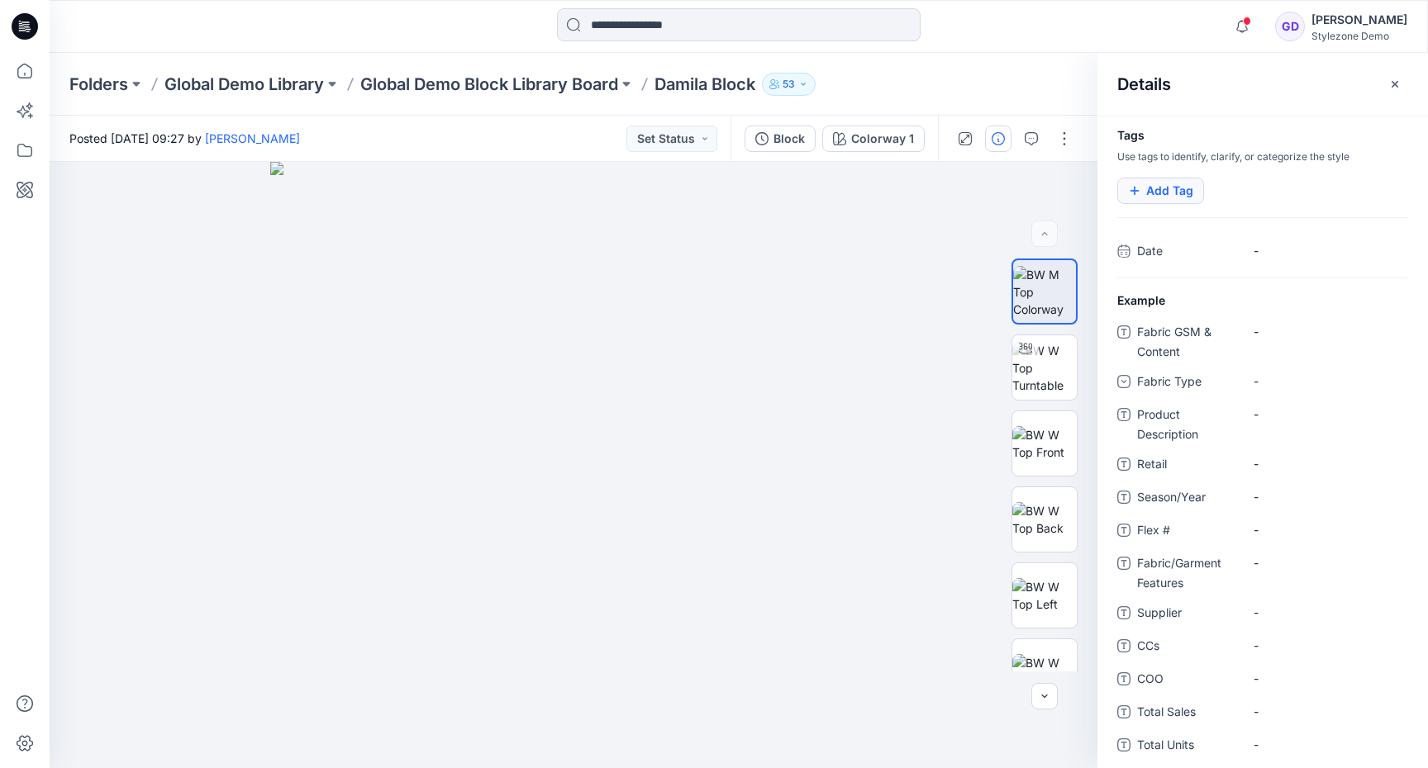
click at [1163, 195] on button "Add Tag" at bounding box center [1160, 191] width 87 height 26
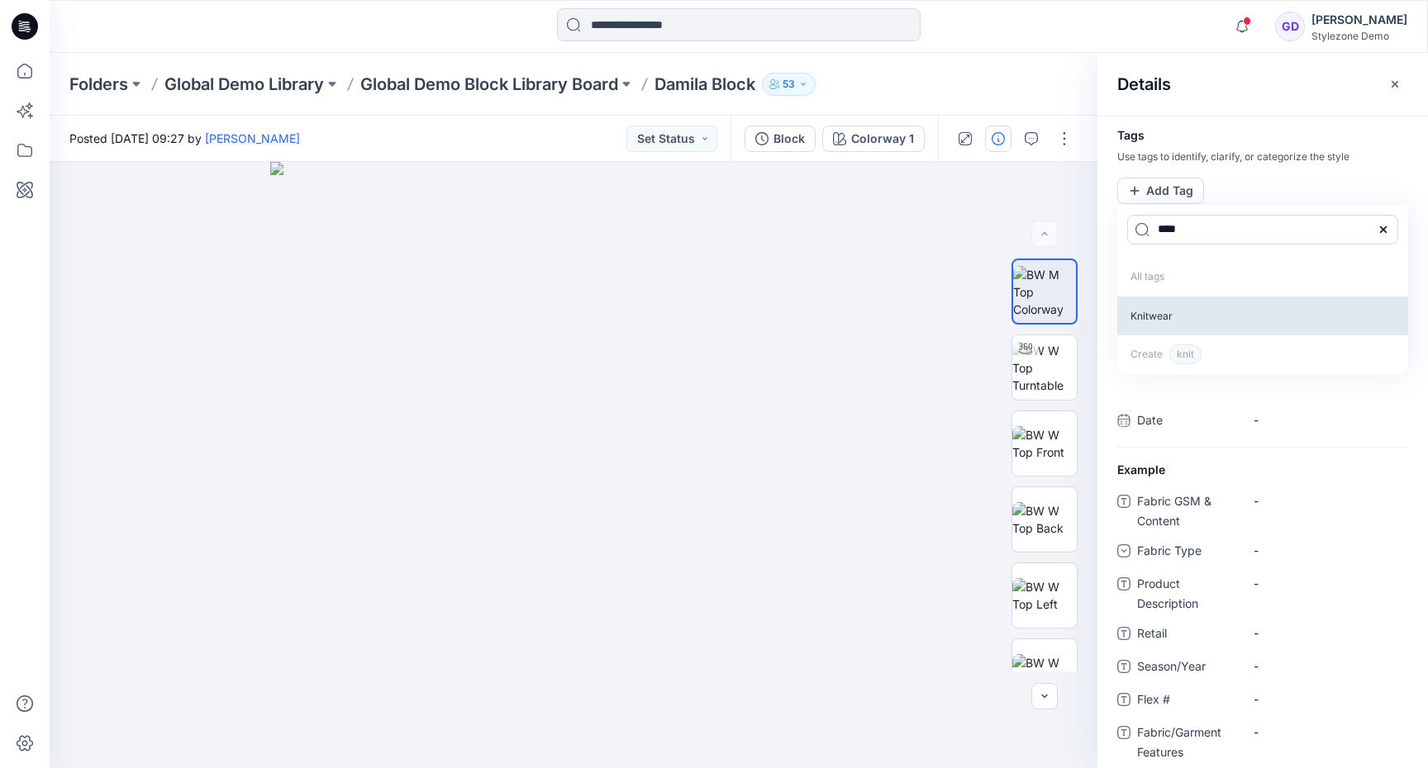
type input "****"
click at [1182, 310] on p "Knitwear" at bounding box center [1262, 316] width 291 height 39
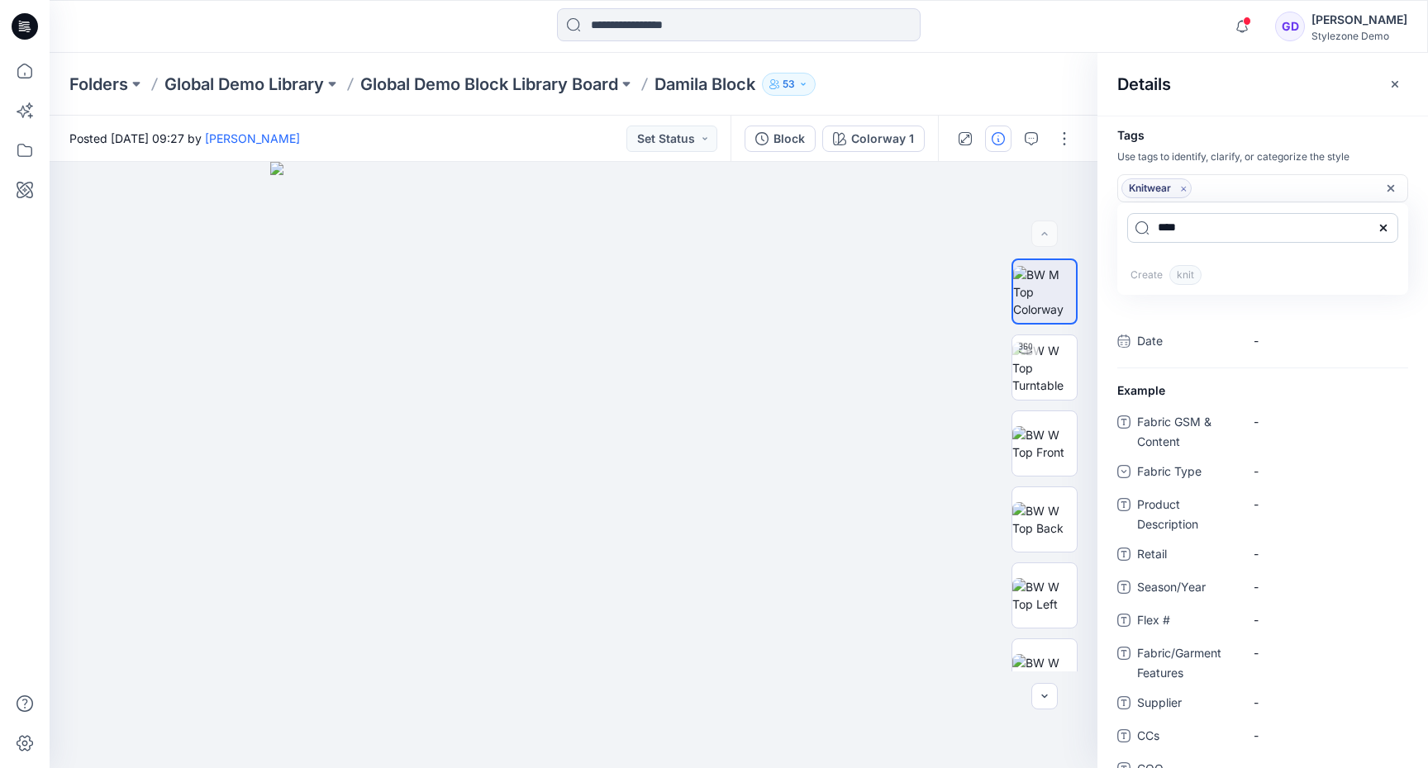
click at [1217, 226] on input "****" at bounding box center [1262, 228] width 271 height 30
click at [1257, 198] on div "Knitwear" at bounding box center [1262, 188] width 291 height 28
click at [1259, 188] on div "Knitwear" at bounding box center [1254, 188] width 266 height 20
click at [1221, 185] on div "Knitwear" at bounding box center [1254, 188] width 266 height 20
click at [1322, 273] on p "Create knit" at bounding box center [1262, 275] width 291 height 39
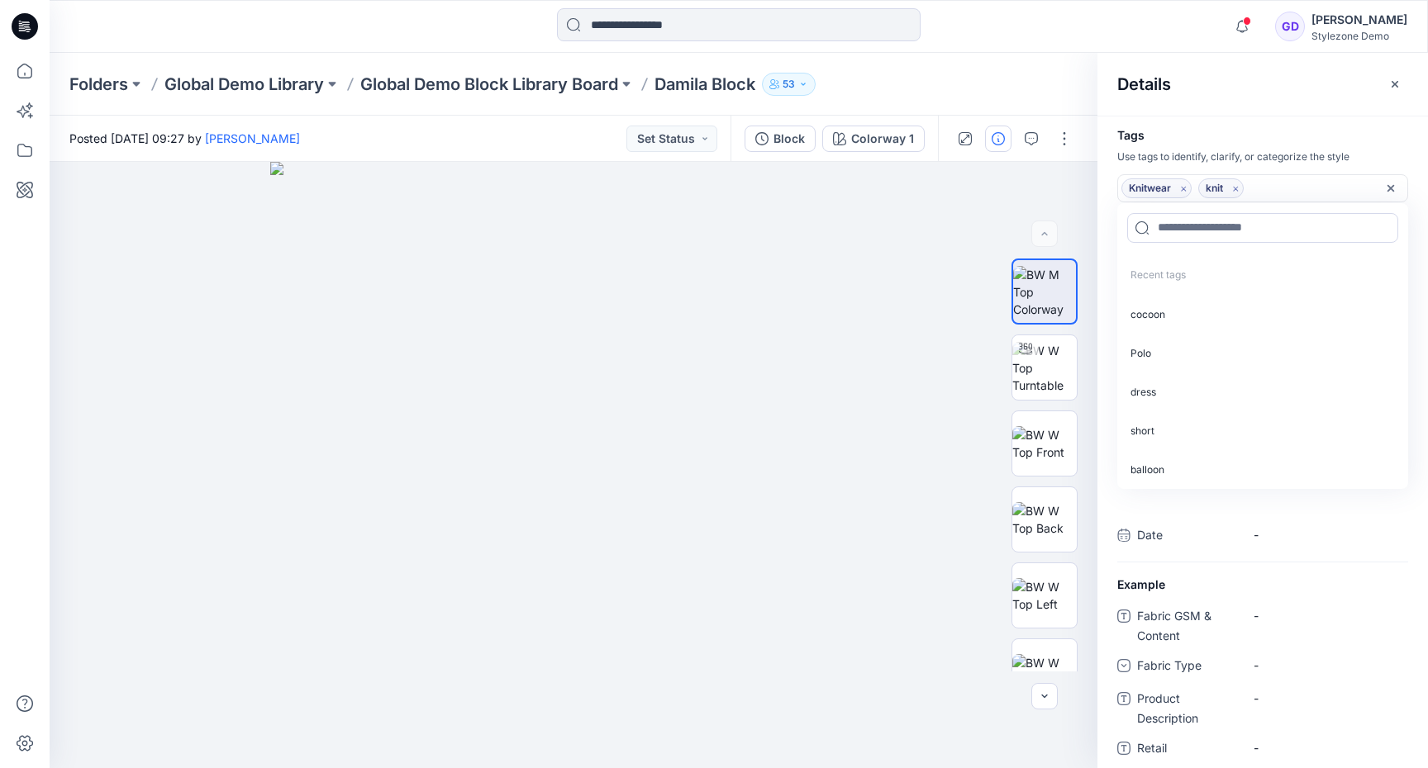
click at [1296, 186] on div "Knitwear knit" at bounding box center [1254, 188] width 266 height 20
click at [1235, 235] on input at bounding box center [1262, 228] width 271 height 30
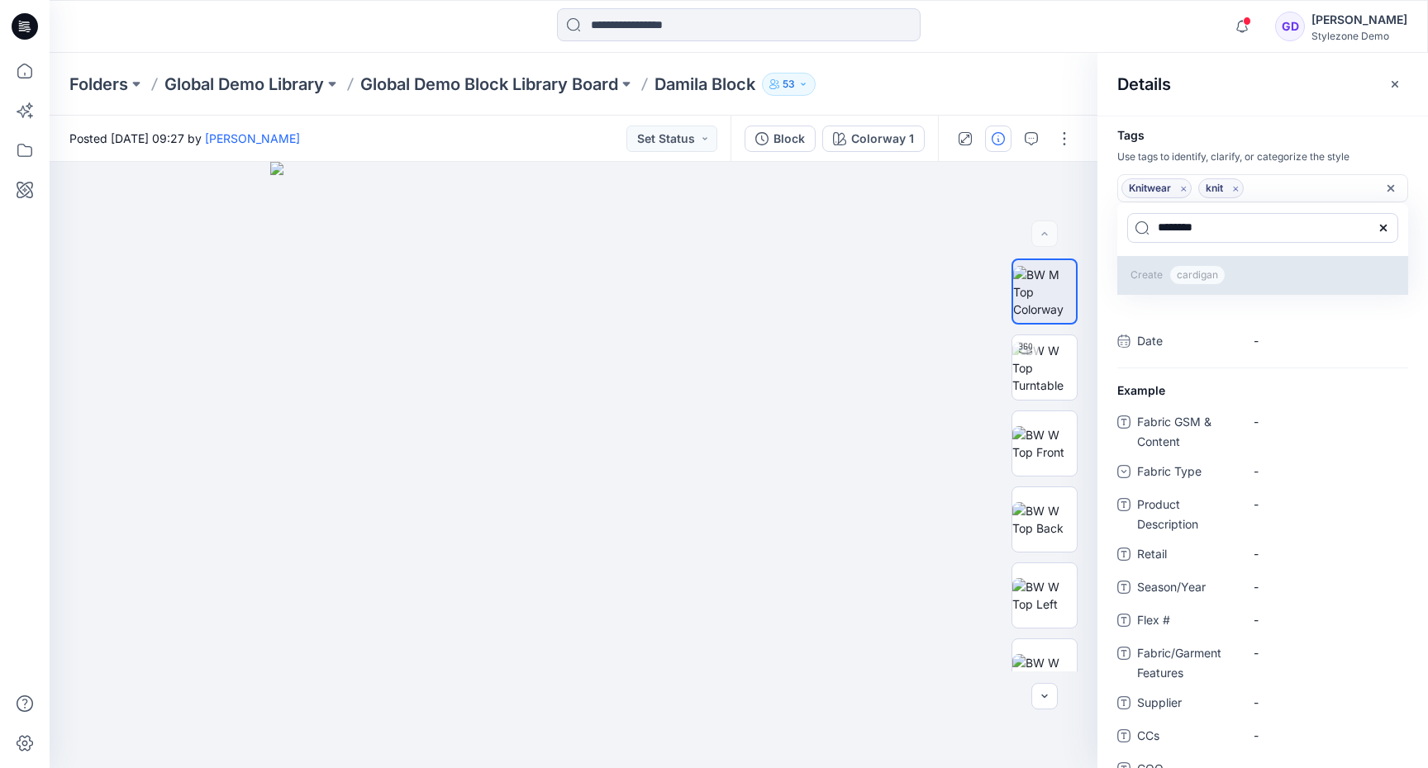
type input "********"
click at [1187, 284] on span "cardigan" at bounding box center [1197, 275] width 56 height 20
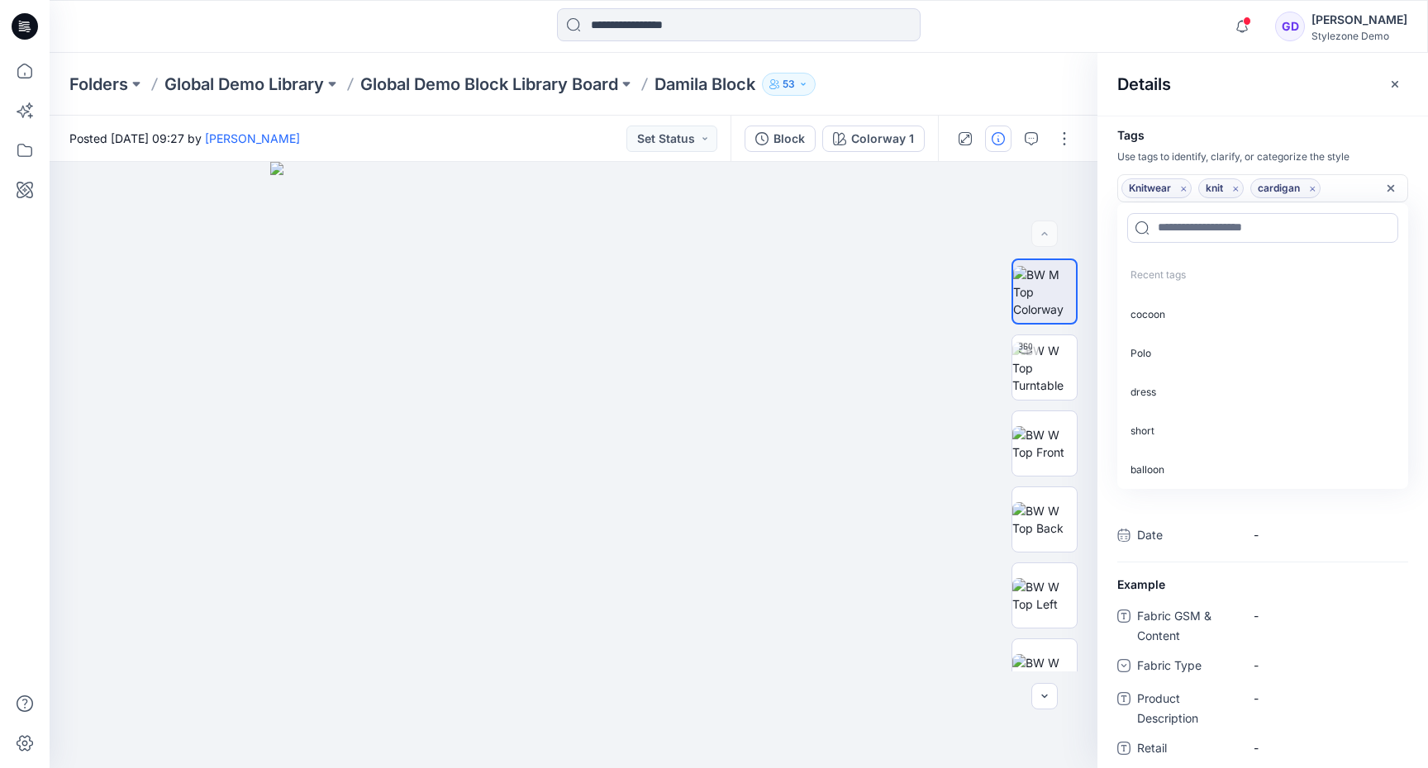
click at [1297, 99] on div "Details" at bounding box center [1262, 84] width 331 height 62
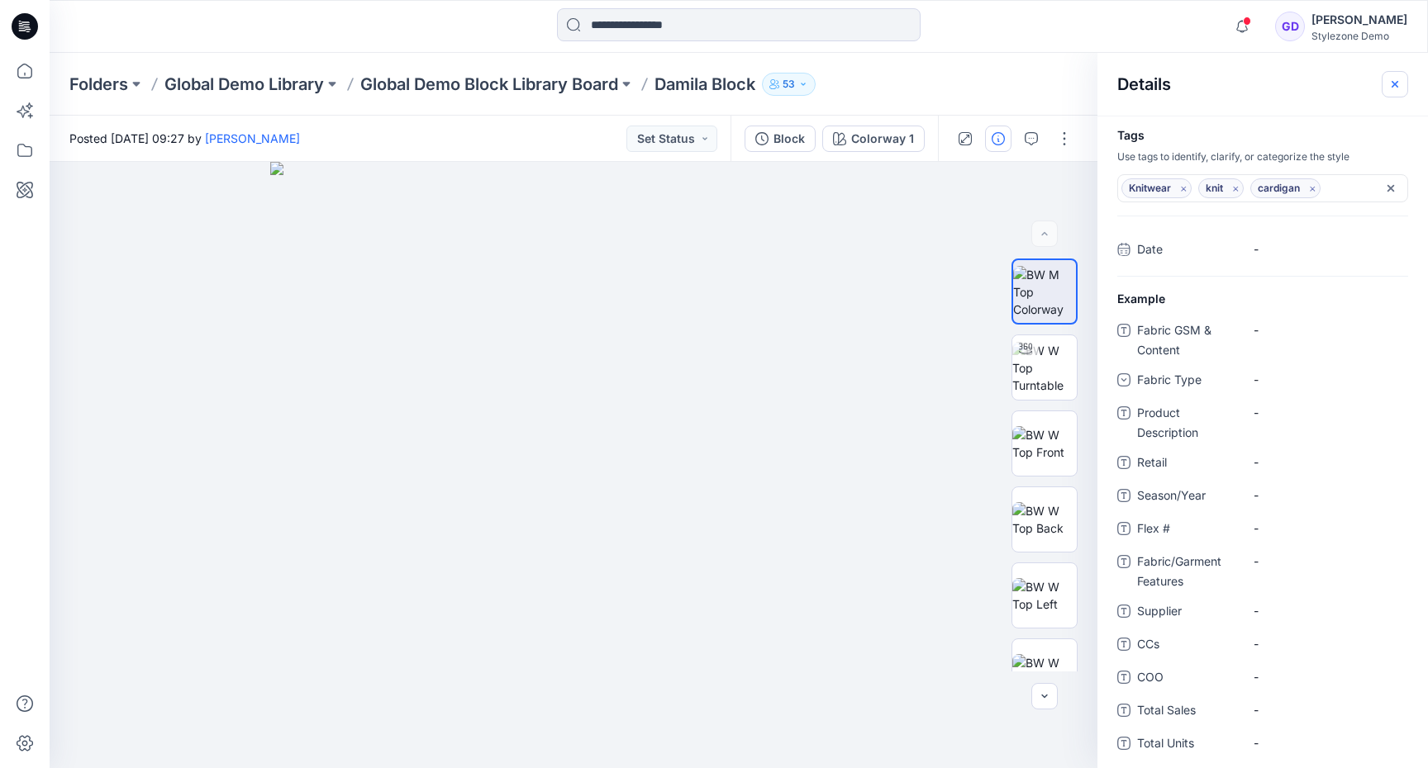
click at [1400, 81] on icon "button" at bounding box center [1394, 84] width 13 height 13
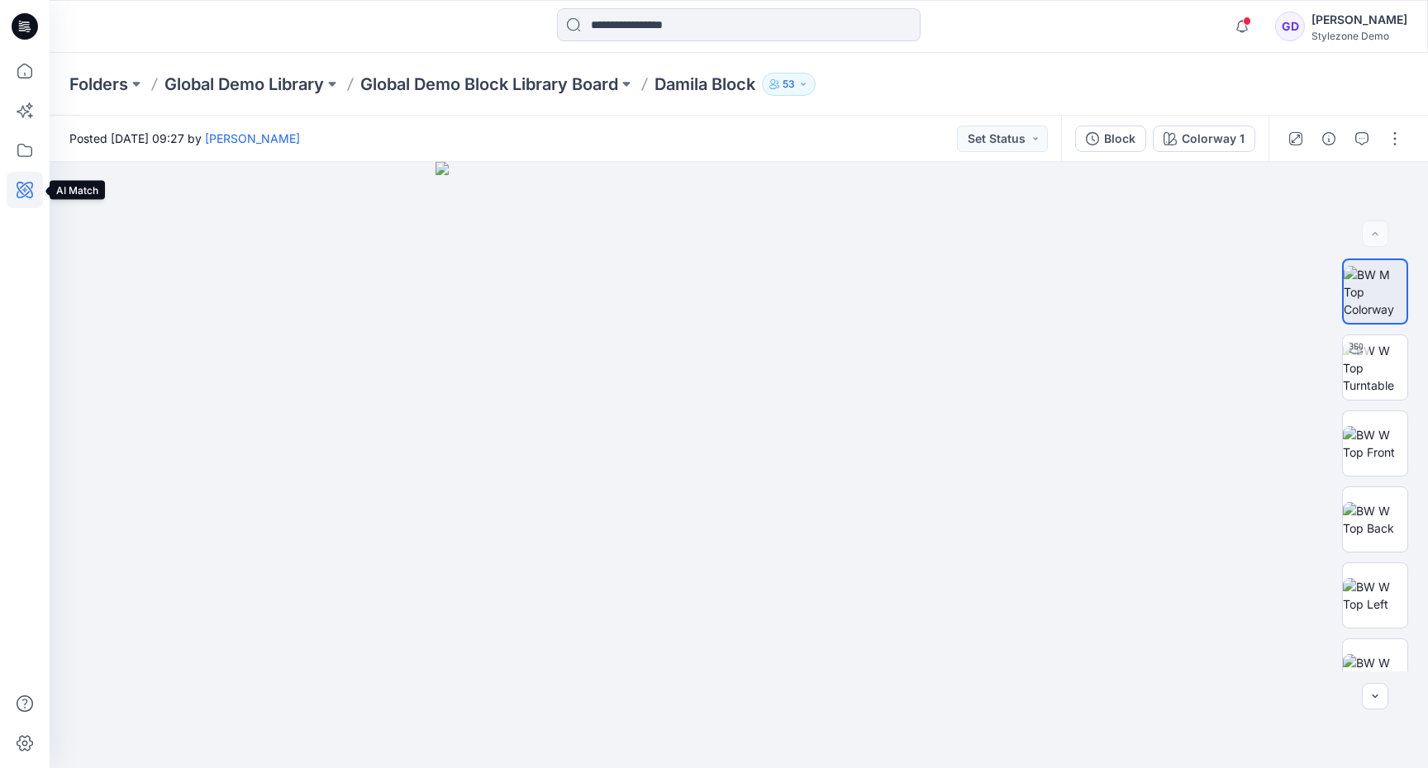
click at [24, 193] on icon at bounding box center [25, 190] width 36 height 36
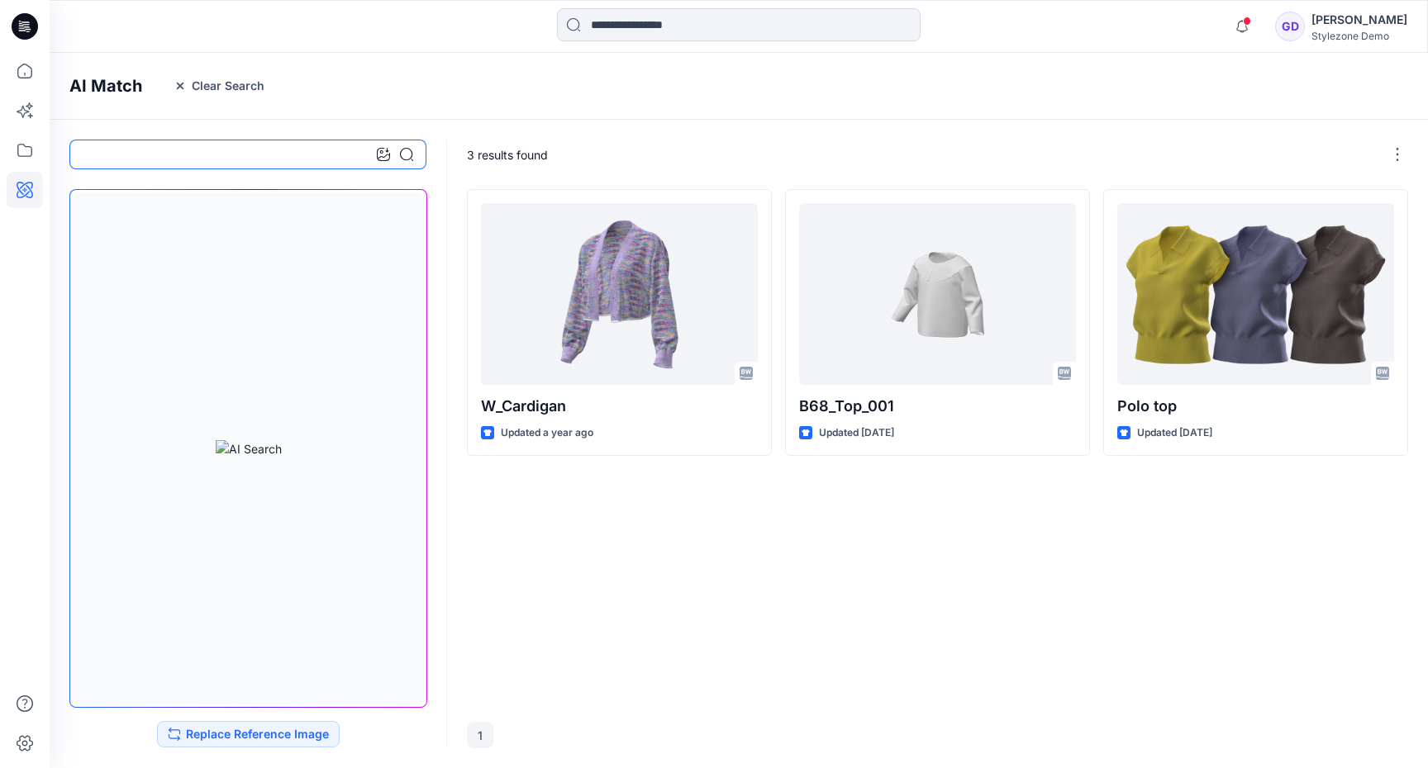
click at [230, 159] on input at bounding box center [247, 155] width 357 height 30
type input "**********"
click at [17, 188] on icon at bounding box center [25, 190] width 36 height 36
click at [343, 150] on icon at bounding box center [349, 154] width 13 height 13
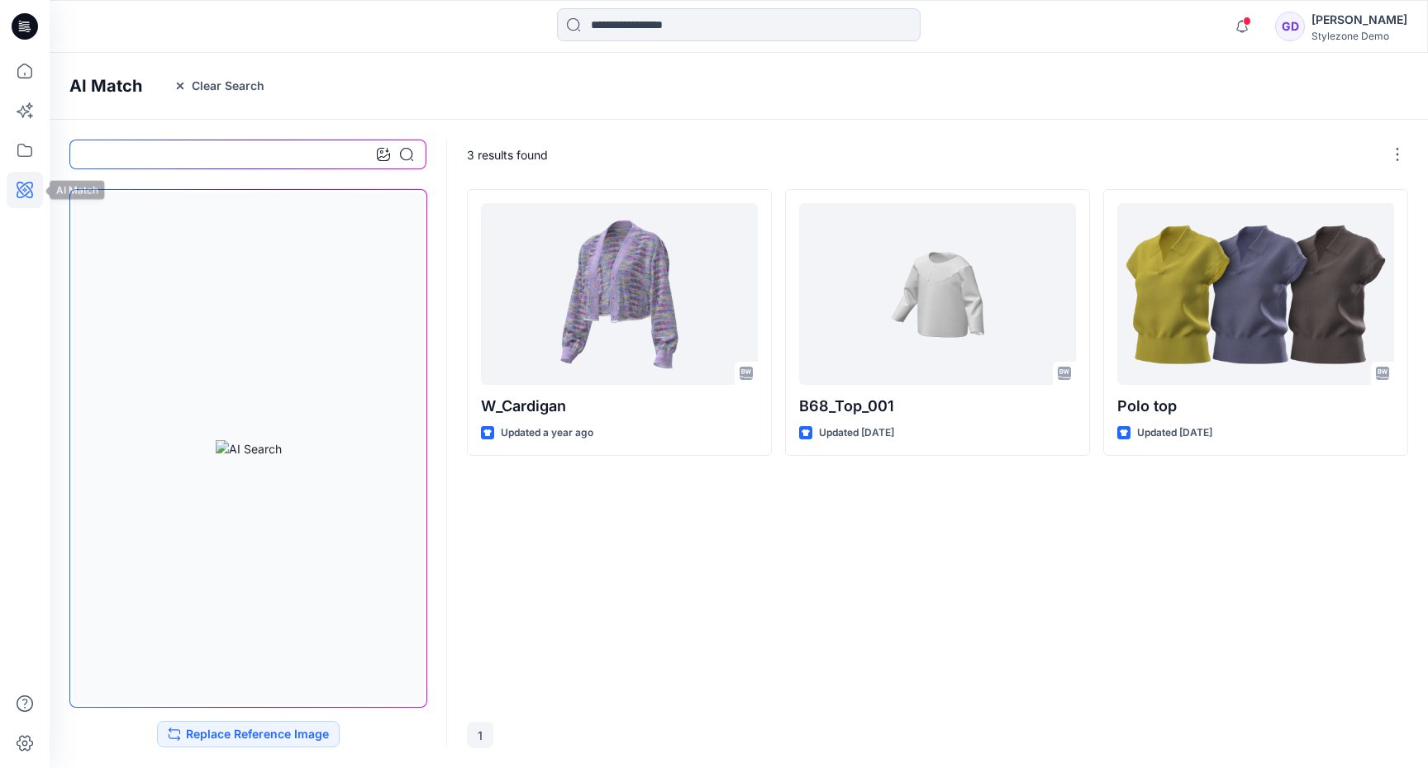
click at [23, 197] on icon at bounding box center [25, 190] width 36 height 36
click at [185, 93] on button "Clear Search" at bounding box center [219, 86] width 112 height 26
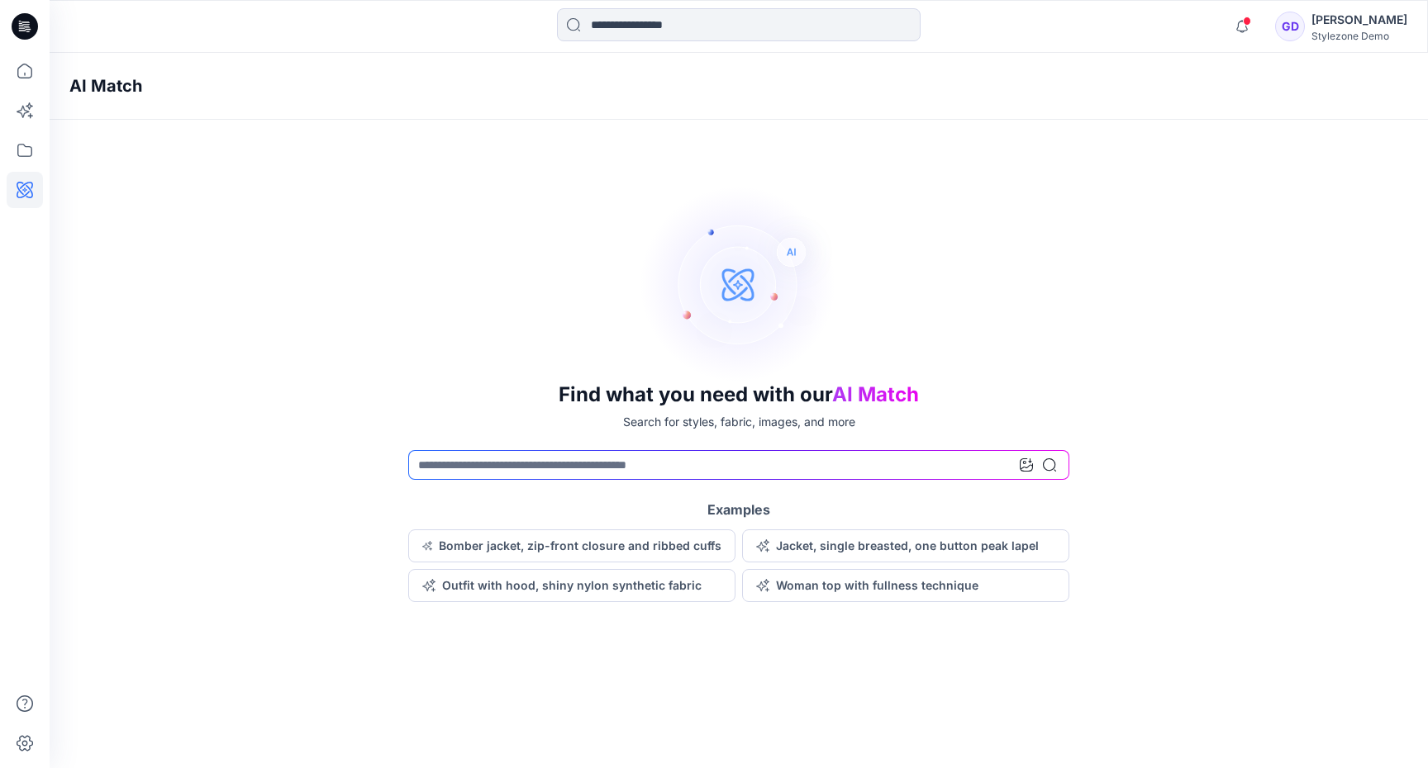
click at [1031, 472] on div at bounding box center [1038, 465] width 36 height 30
click at [1024, 462] on icon at bounding box center [1026, 465] width 13 height 13
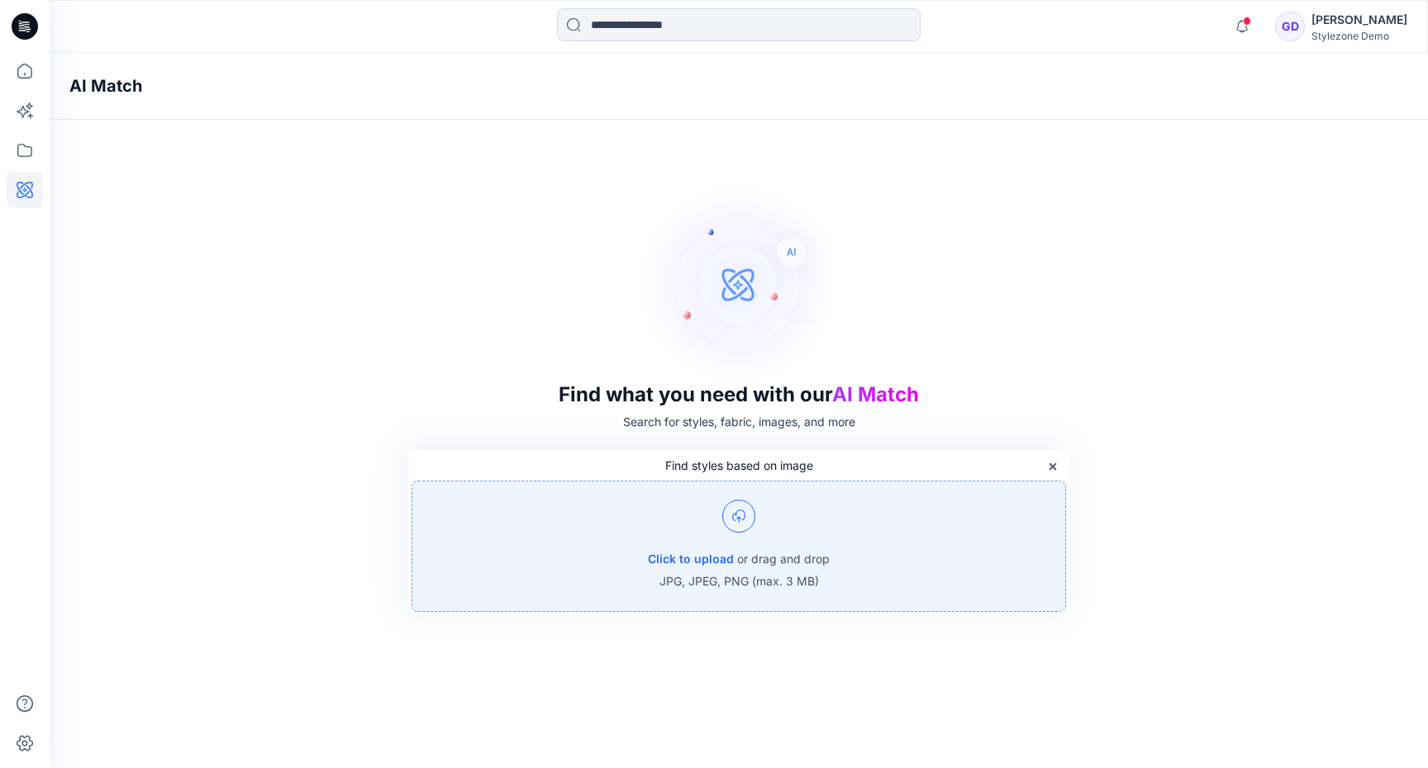
click at [744, 566] on p "or drag and drop" at bounding box center [783, 559] width 93 height 20
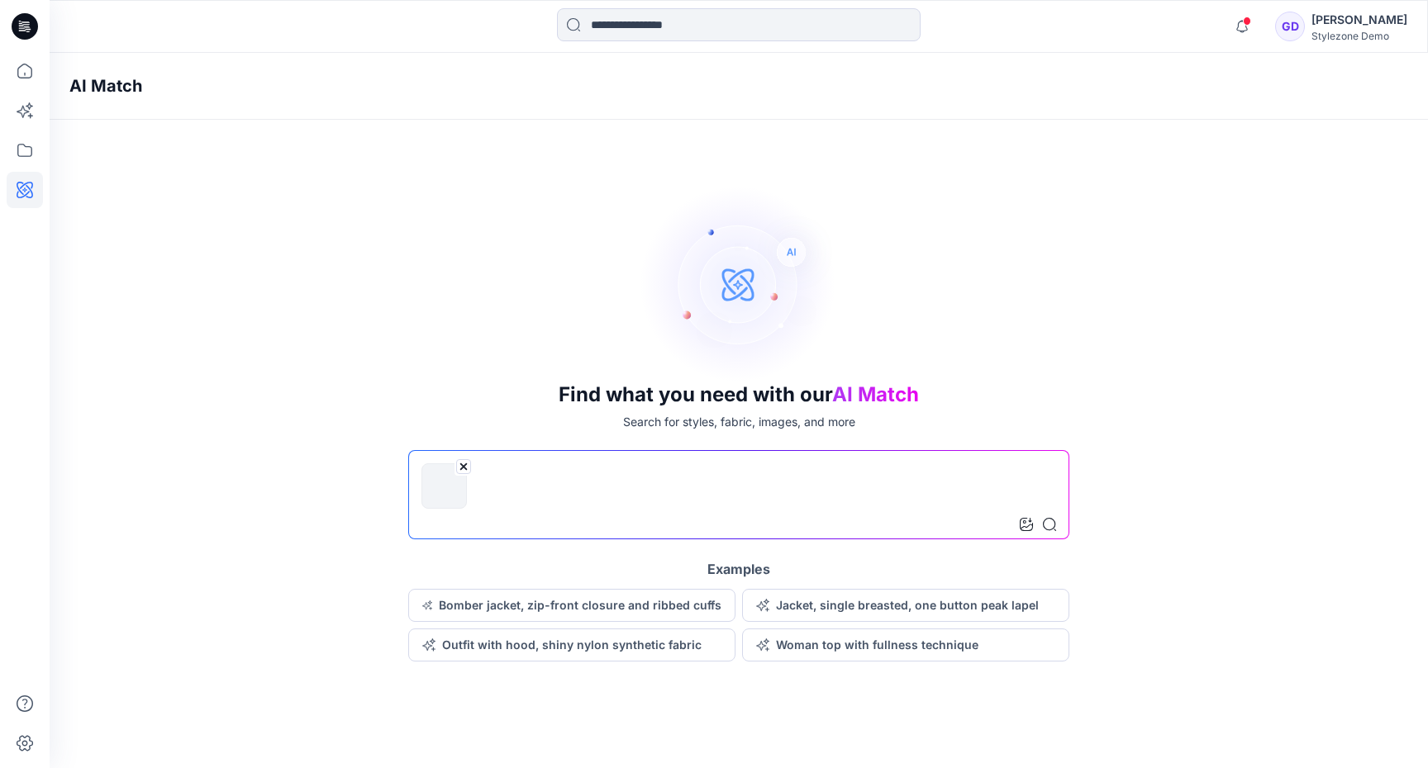
click at [597, 513] on input at bounding box center [738, 494] width 661 height 89
type input "**********"
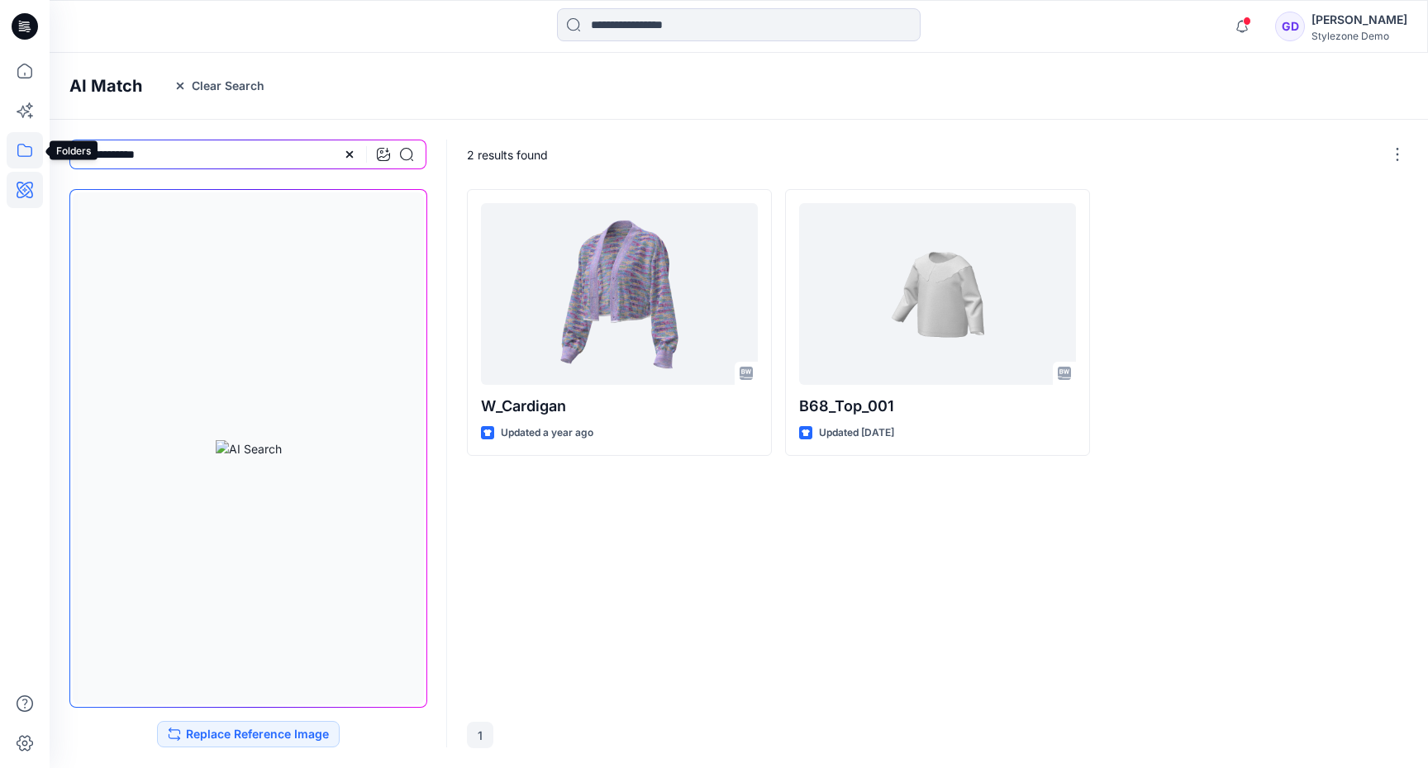
click at [26, 140] on icon at bounding box center [25, 150] width 36 height 36
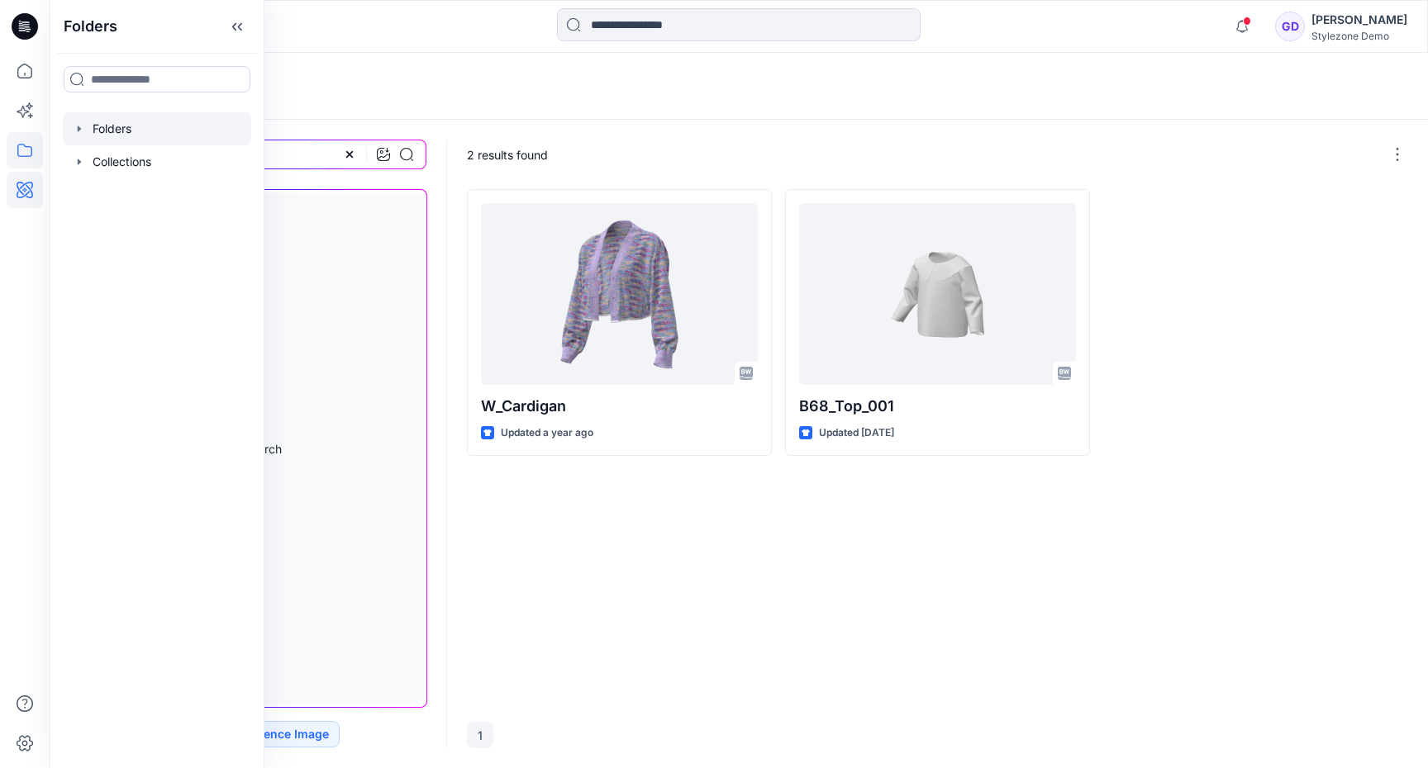
click at [83, 120] on div at bounding box center [157, 128] width 188 height 33
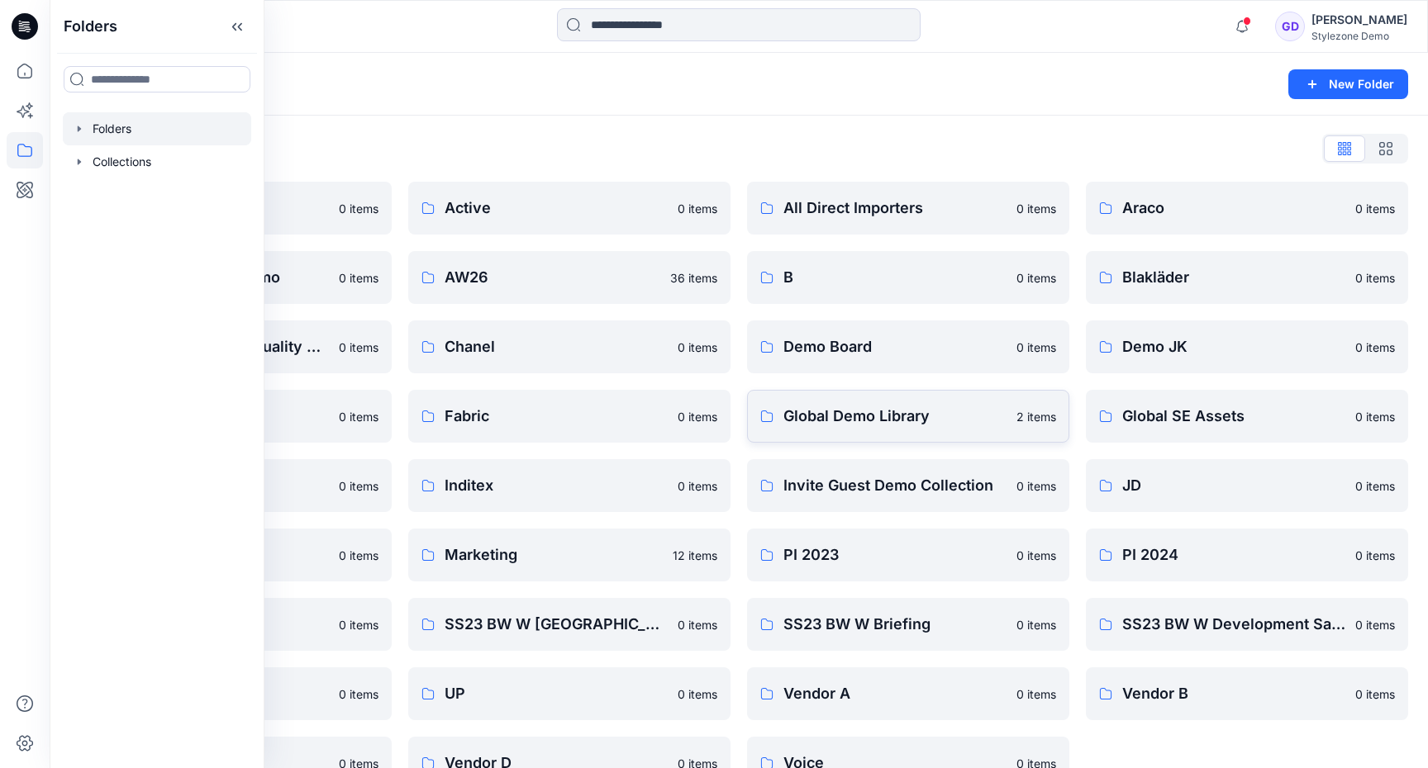
click at [857, 417] on p "Global Demo Library" at bounding box center [894, 416] width 223 height 23
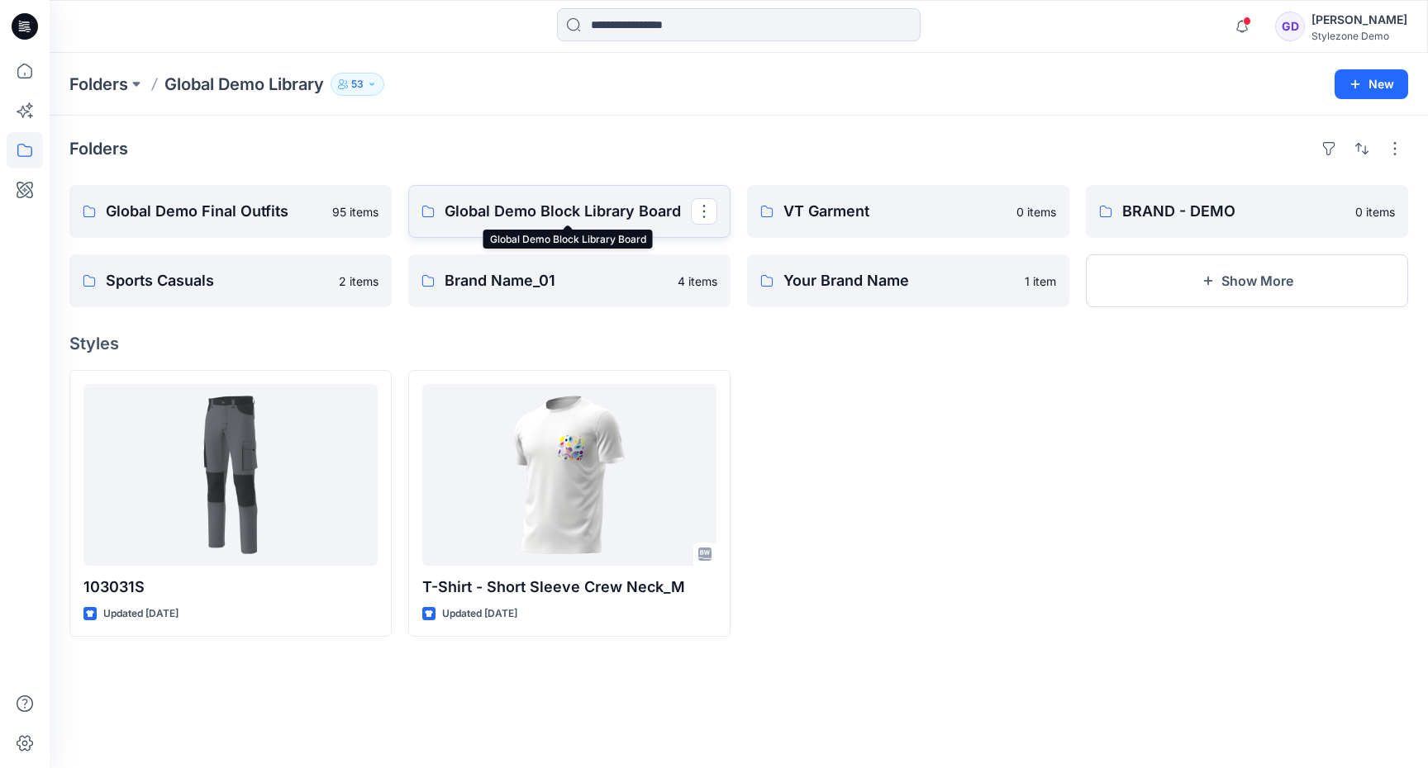
click at [535, 202] on p "Global Demo Block Library Board" at bounding box center [568, 211] width 246 height 23
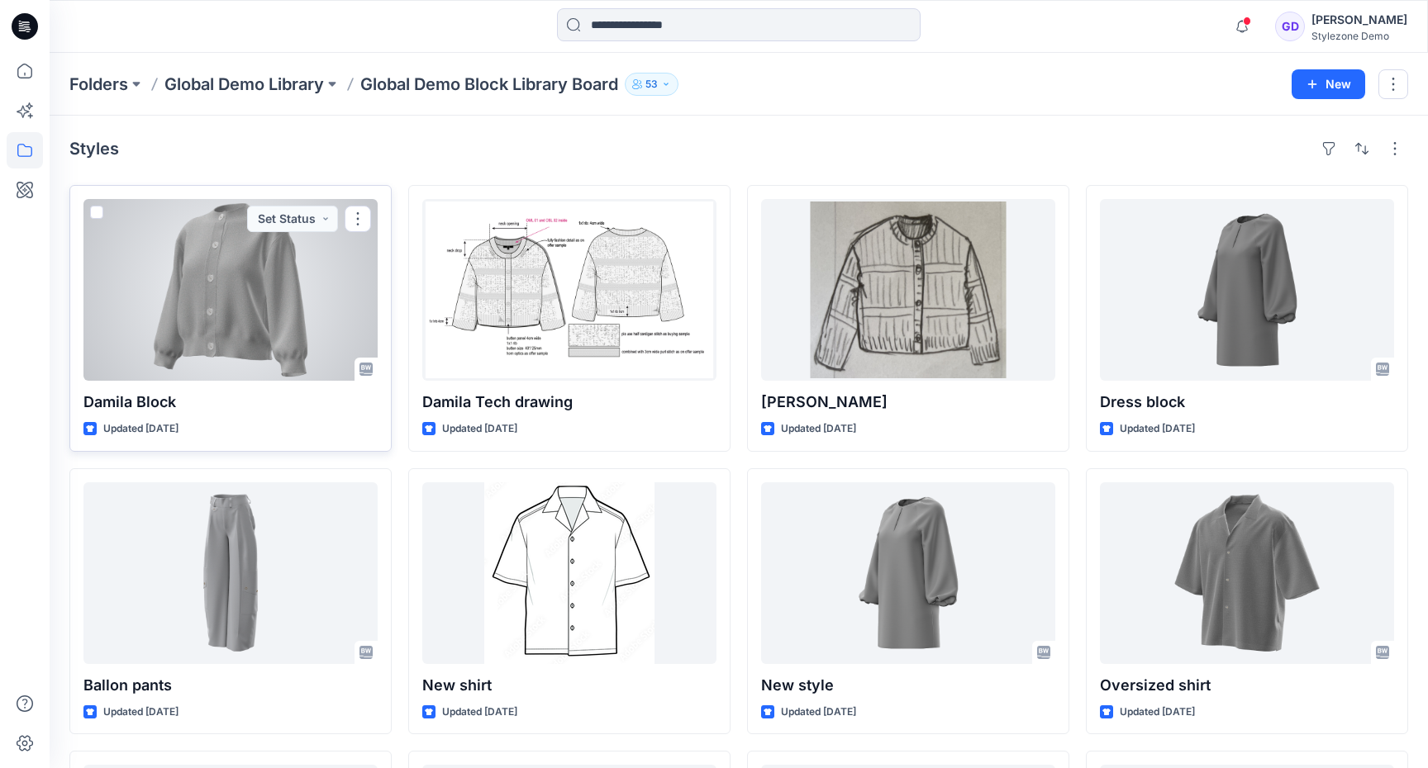
click at [218, 312] on div at bounding box center [230, 290] width 294 height 182
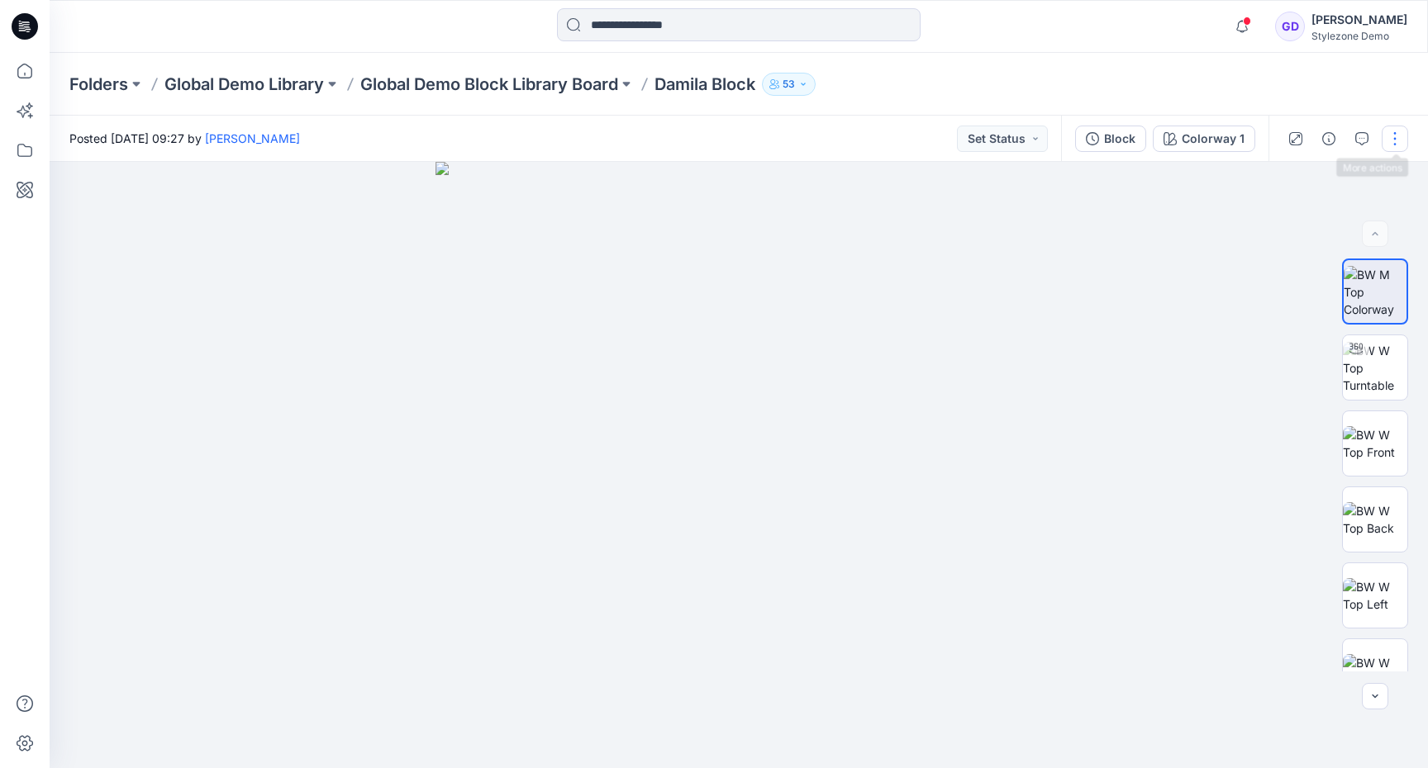
click at [1401, 138] on button "button" at bounding box center [1395, 139] width 26 height 26
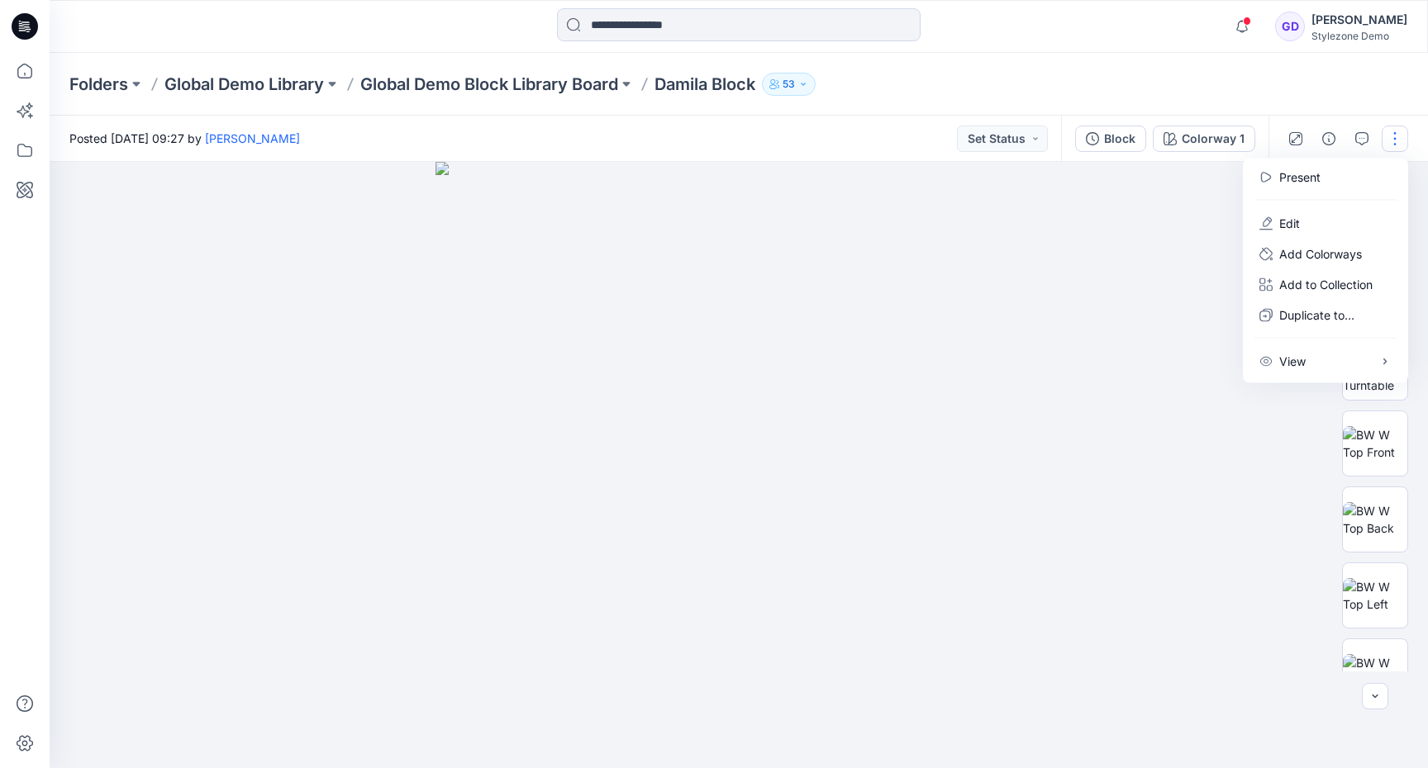
click at [1401, 138] on button "button" at bounding box center [1395, 139] width 26 height 26
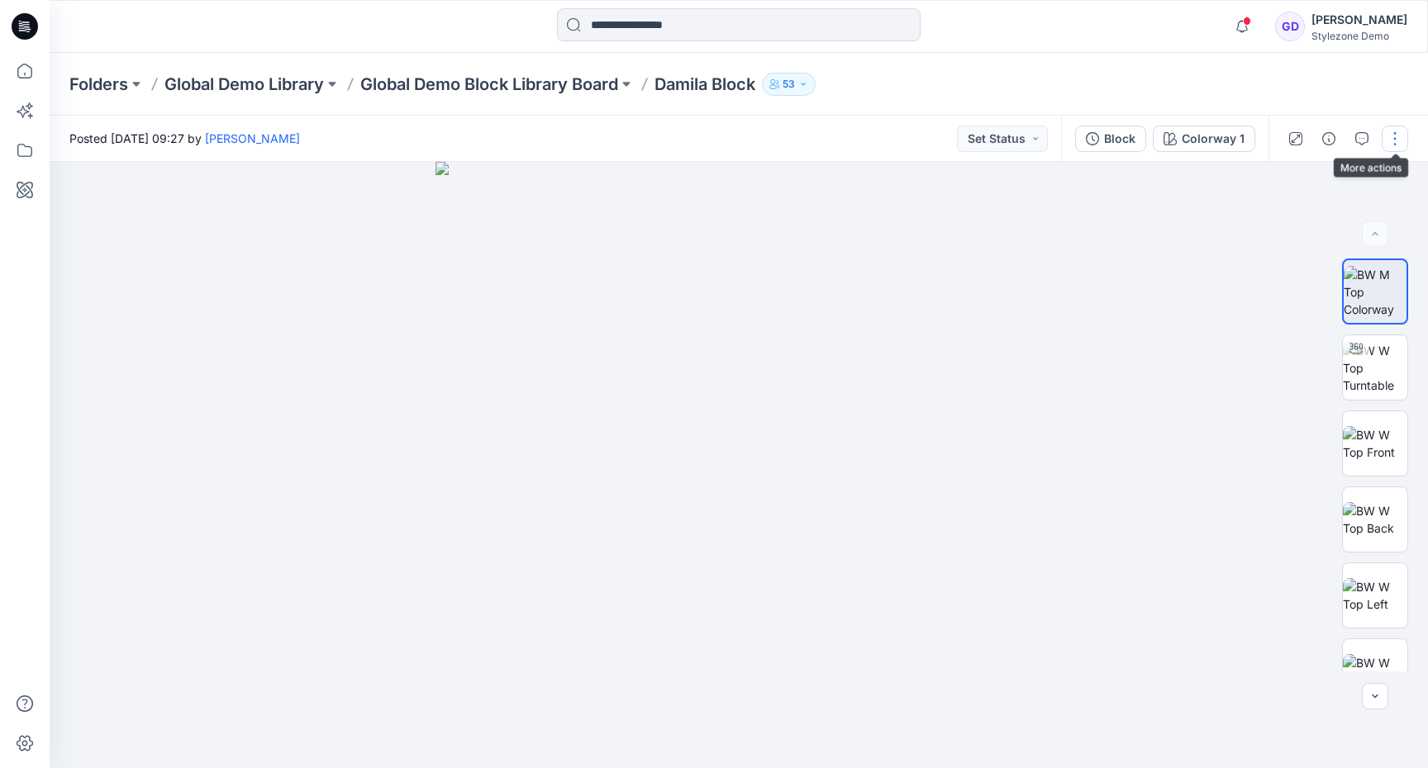
click at [1395, 150] on button "button" at bounding box center [1395, 139] width 26 height 26
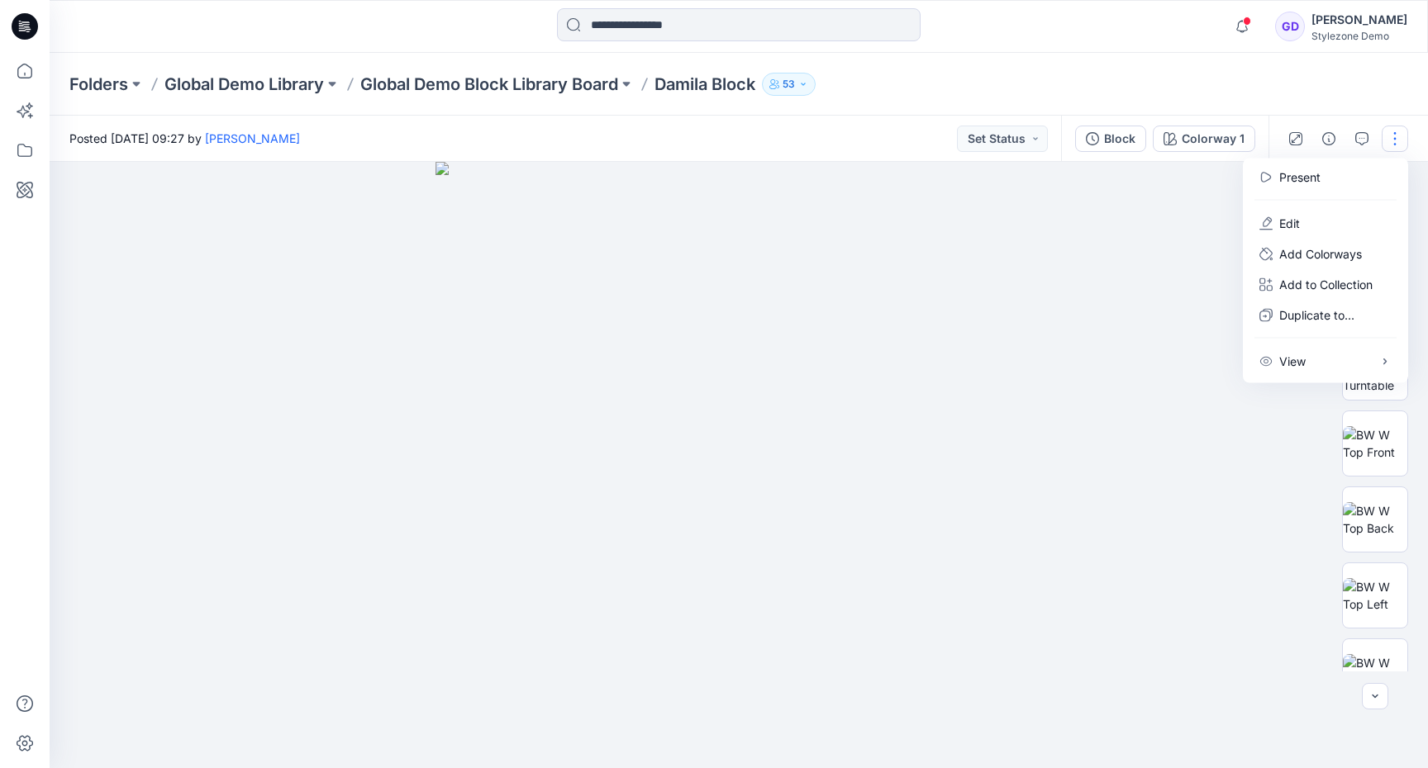
click at [835, 127] on div "Posted Thursday, October 09, 2025 09:27 by Gregory Dodd Set Status" at bounding box center [555, 138] width 1011 height 45
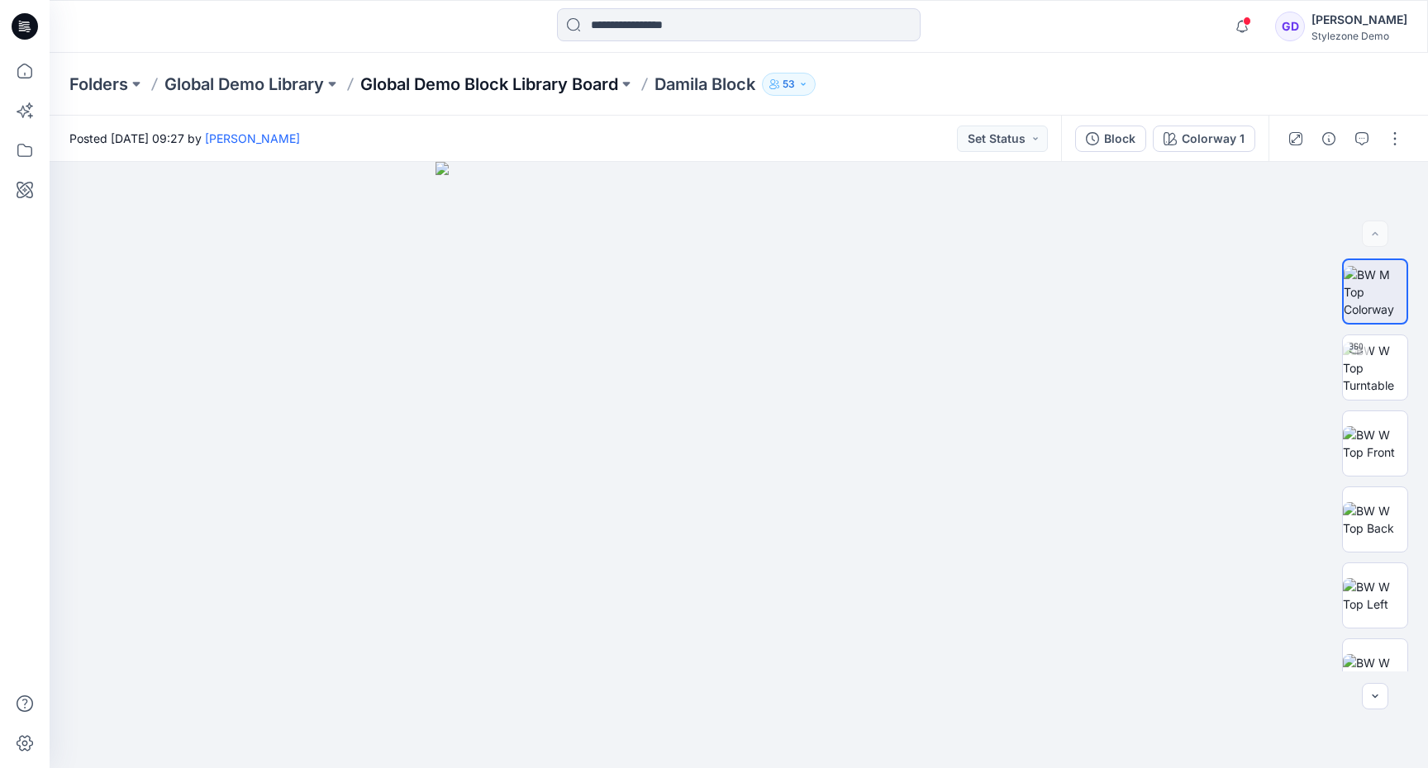
click at [580, 94] on p "Global Demo Block Library Board" at bounding box center [489, 84] width 258 height 23
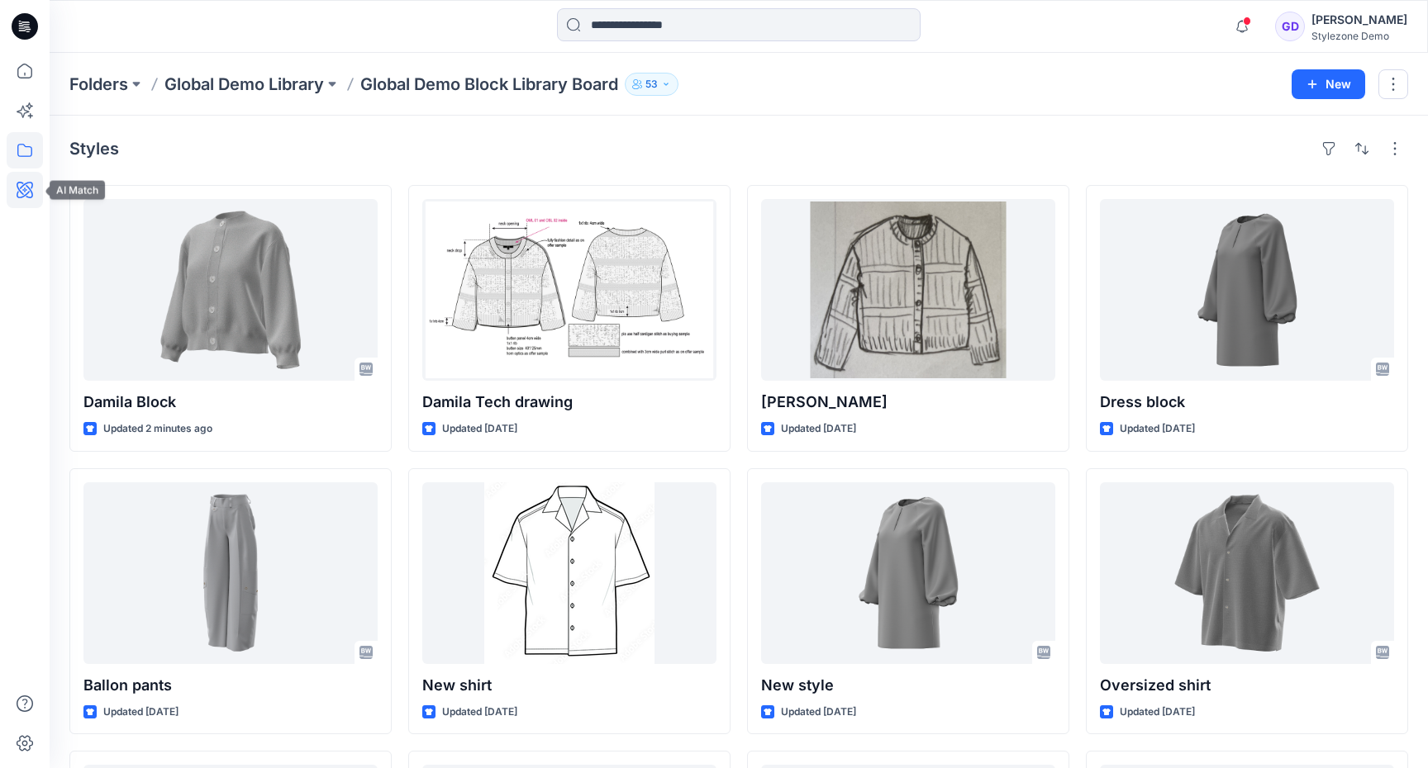
click at [19, 183] on icon at bounding box center [25, 190] width 36 height 36
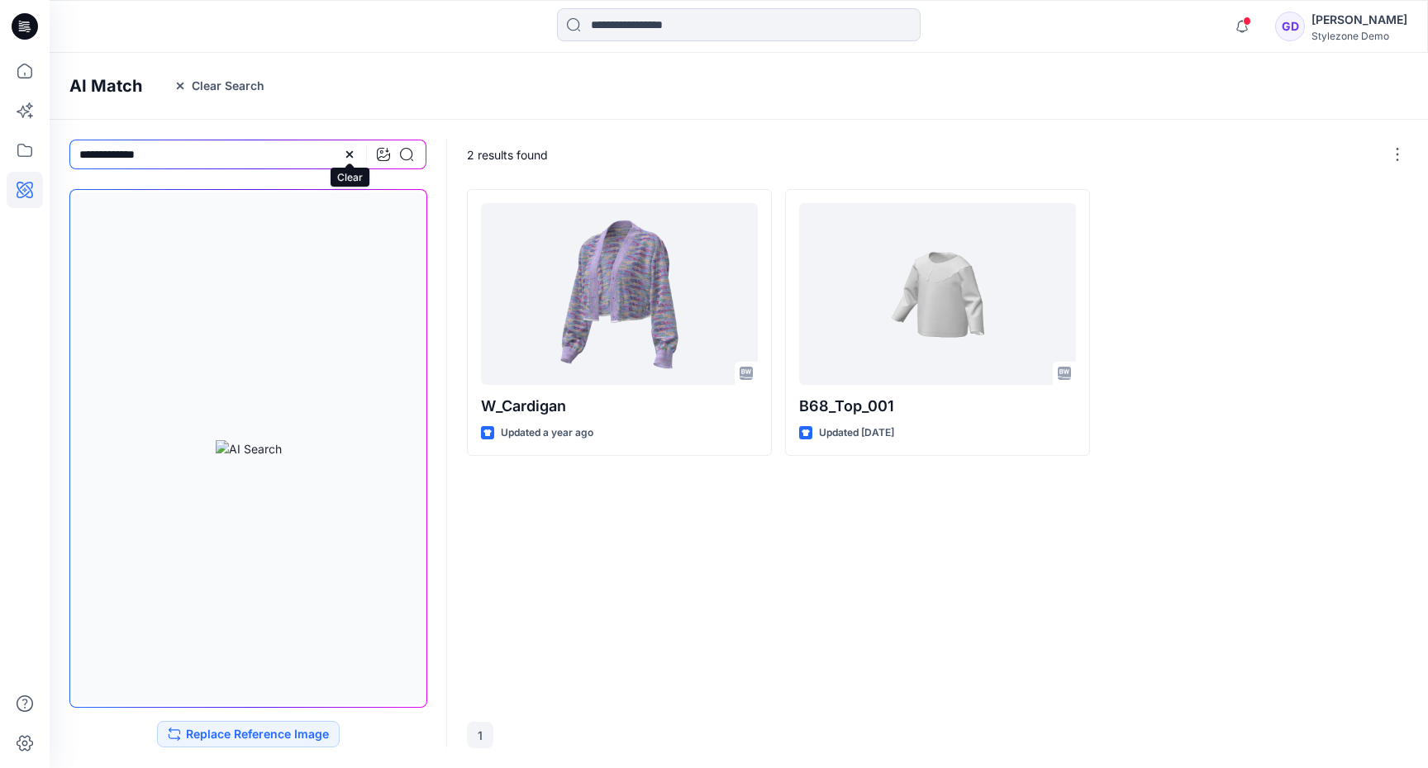
click at [350, 159] on icon at bounding box center [349, 154] width 13 height 13
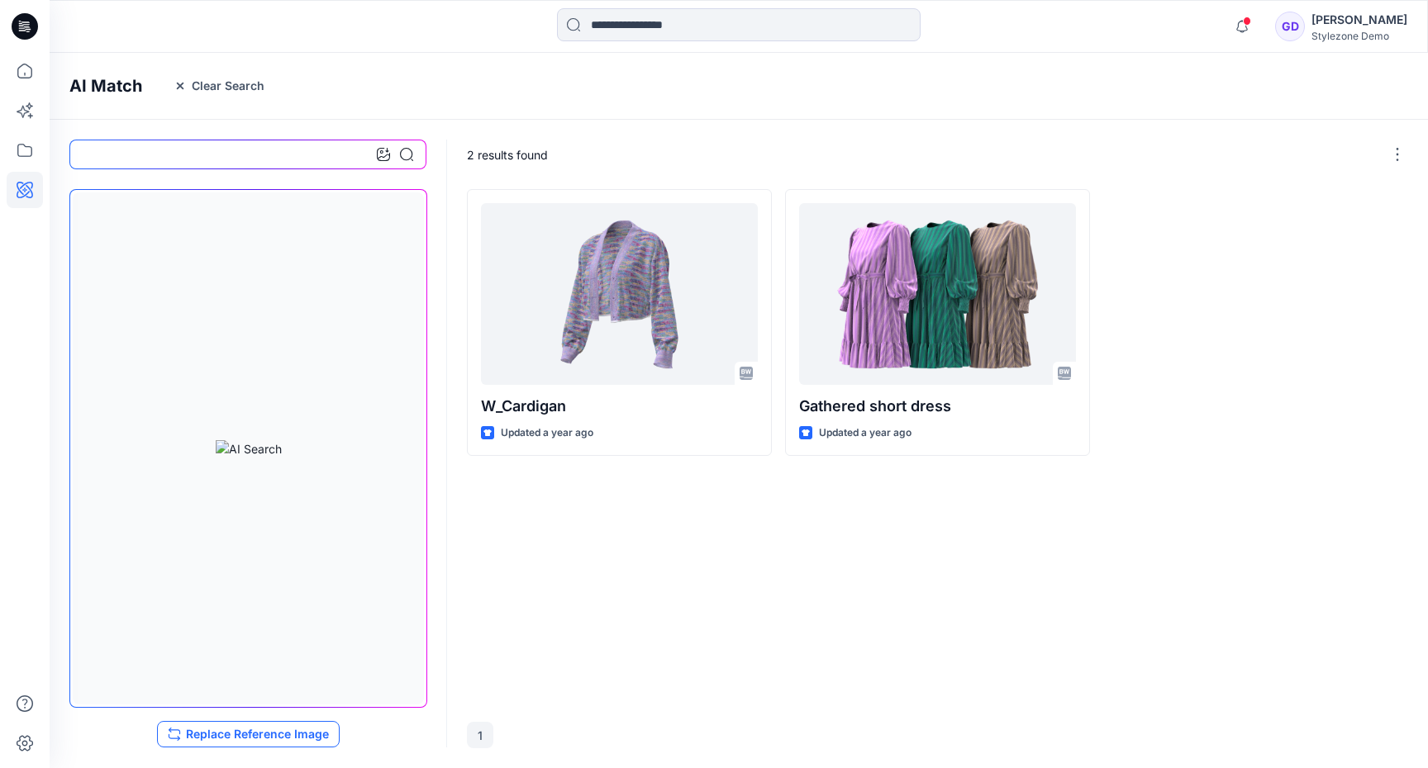
click at [312, 740] on button "Replace Reference Image" at bounding box center [248, 734] width 183 height 26
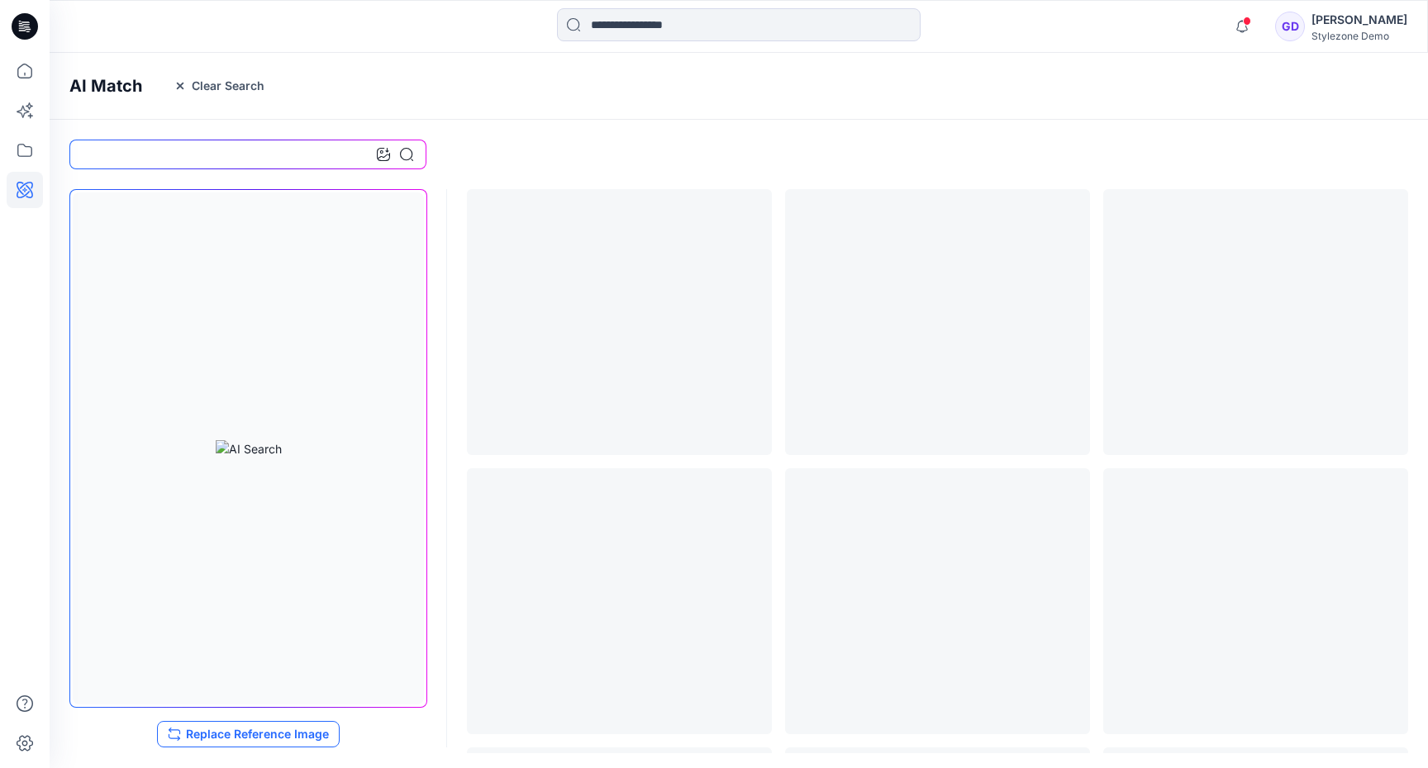
click at [280, 739] on button "Replace Reference Image" at bounding box center [248, 734] width 183 height 26
click at [1244, 34] on icon "button" at bounding box center [1241, 26] width 31 height 33
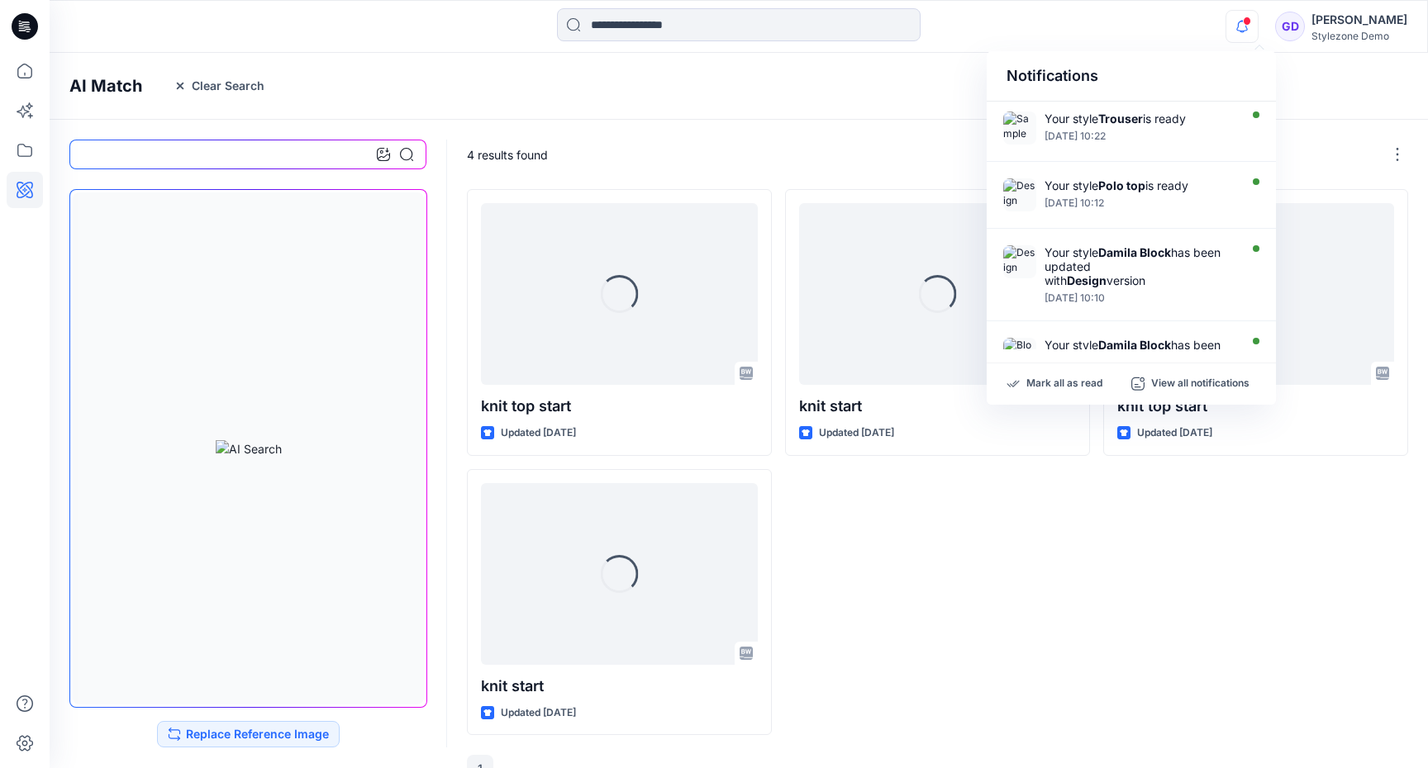
click at [1244, 33] on icon "button" at bounding box center [1241, 26] width 31 height 33
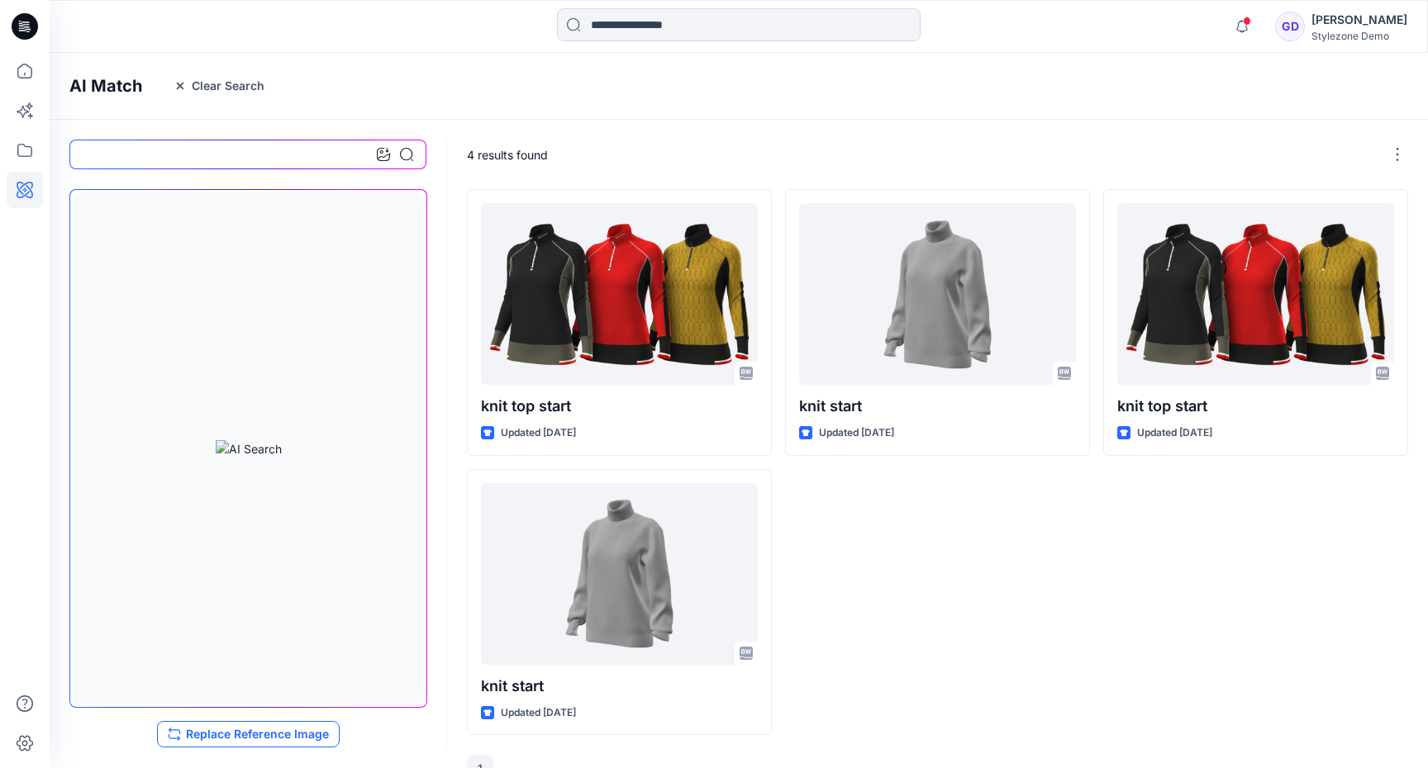
click at [293, 731] on button "Replace Reference Image" at bounding box center [248, 734] width 183 height 26
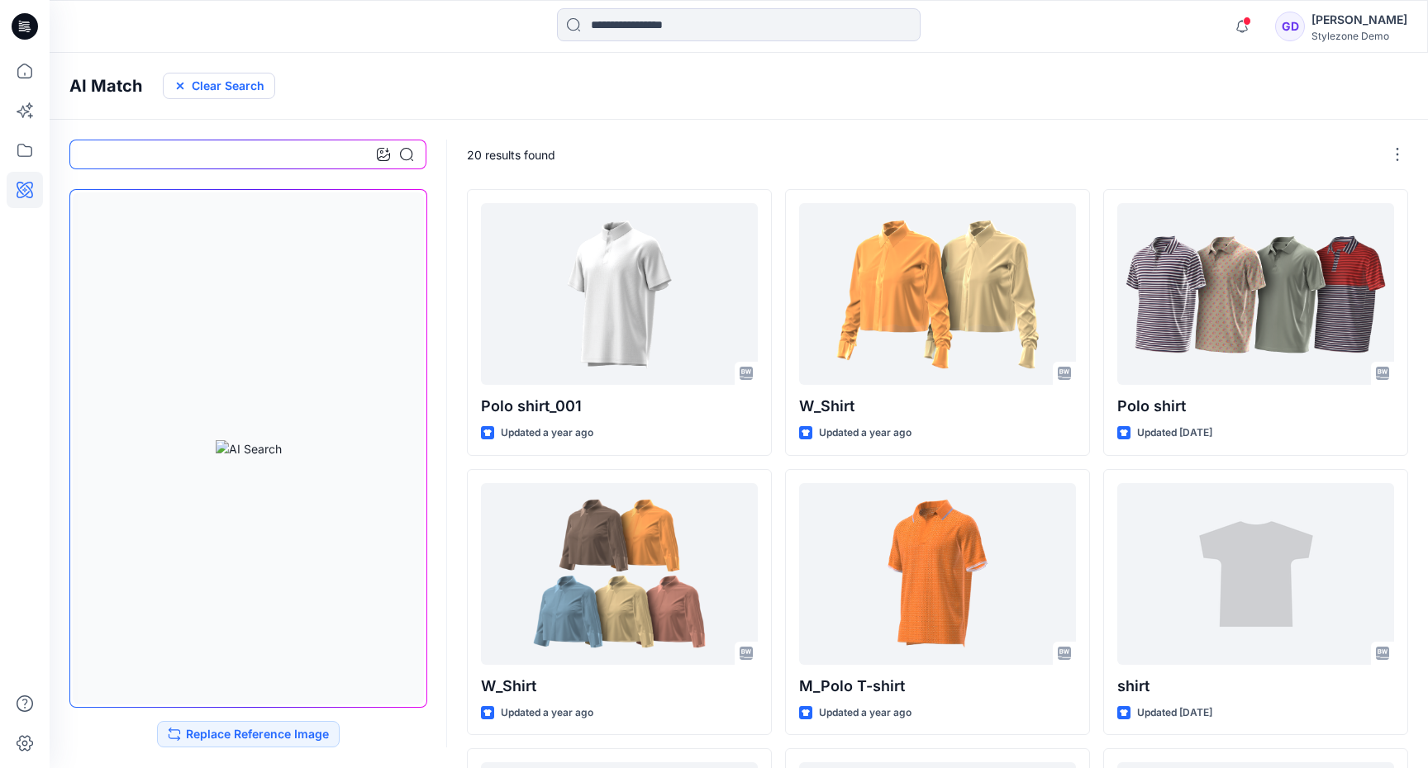
click at [202, 81] on button "Clear Search" at bounding box center [219, 86] width 112 height 26
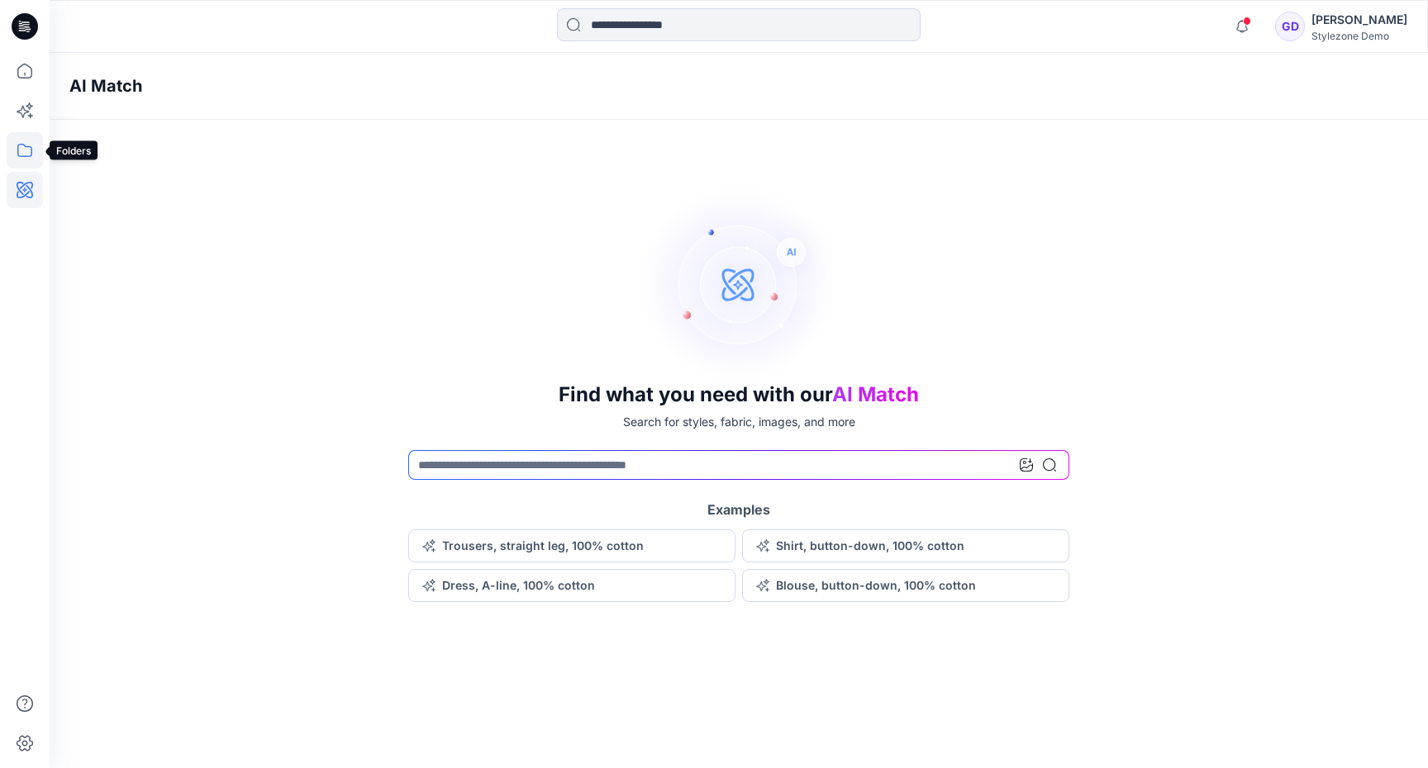
click at [20, 156] on icon at bounding box center [24, 150] width 15 height 13
click at [100, 122] on div at bounding box center [157, 128] width 188 height 33
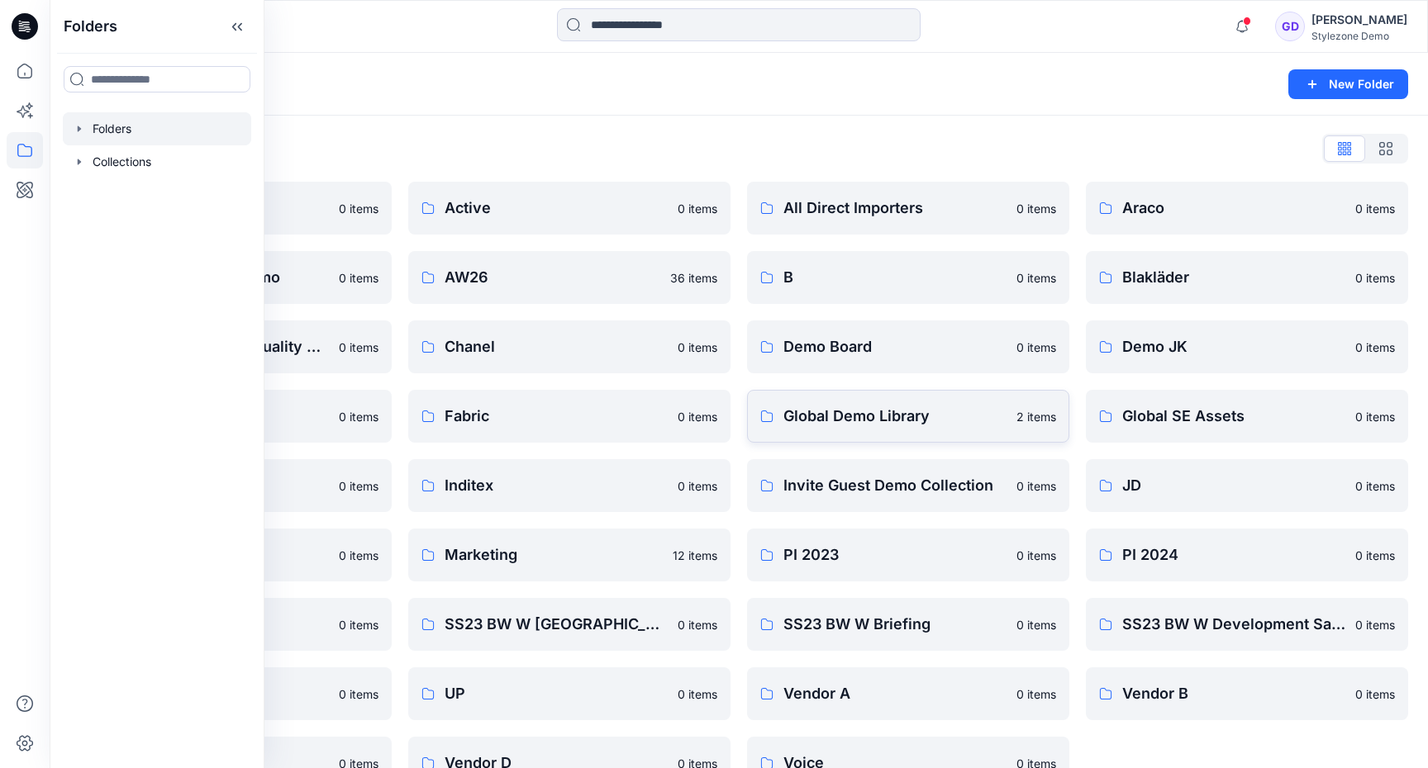
click at [849, 403] on link "Global Demo Library 2 items" at bounding box center [908, 416] width 322 height 53
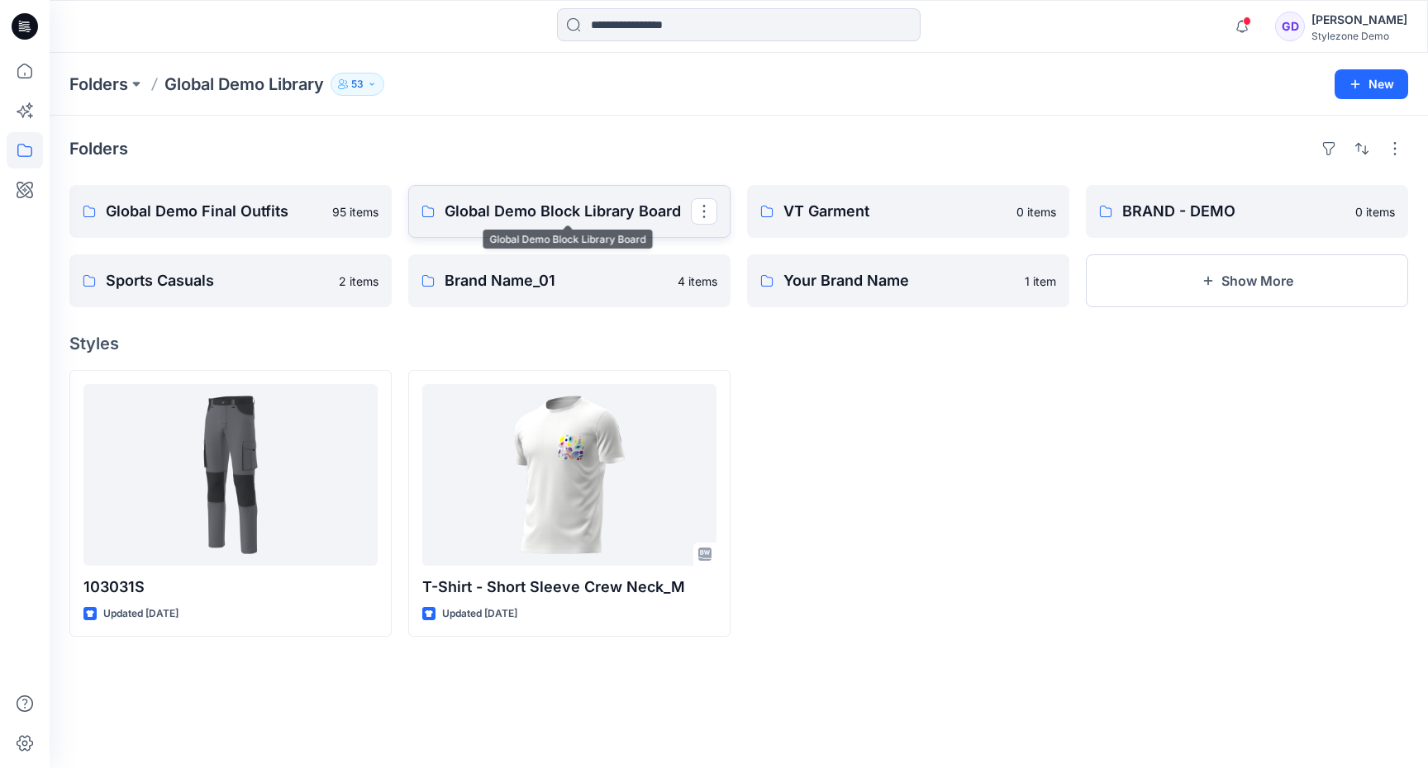
click at [593, 216] on p "Global Demo Block Library Board" at bounding box center [568, 211] width 246 height 23
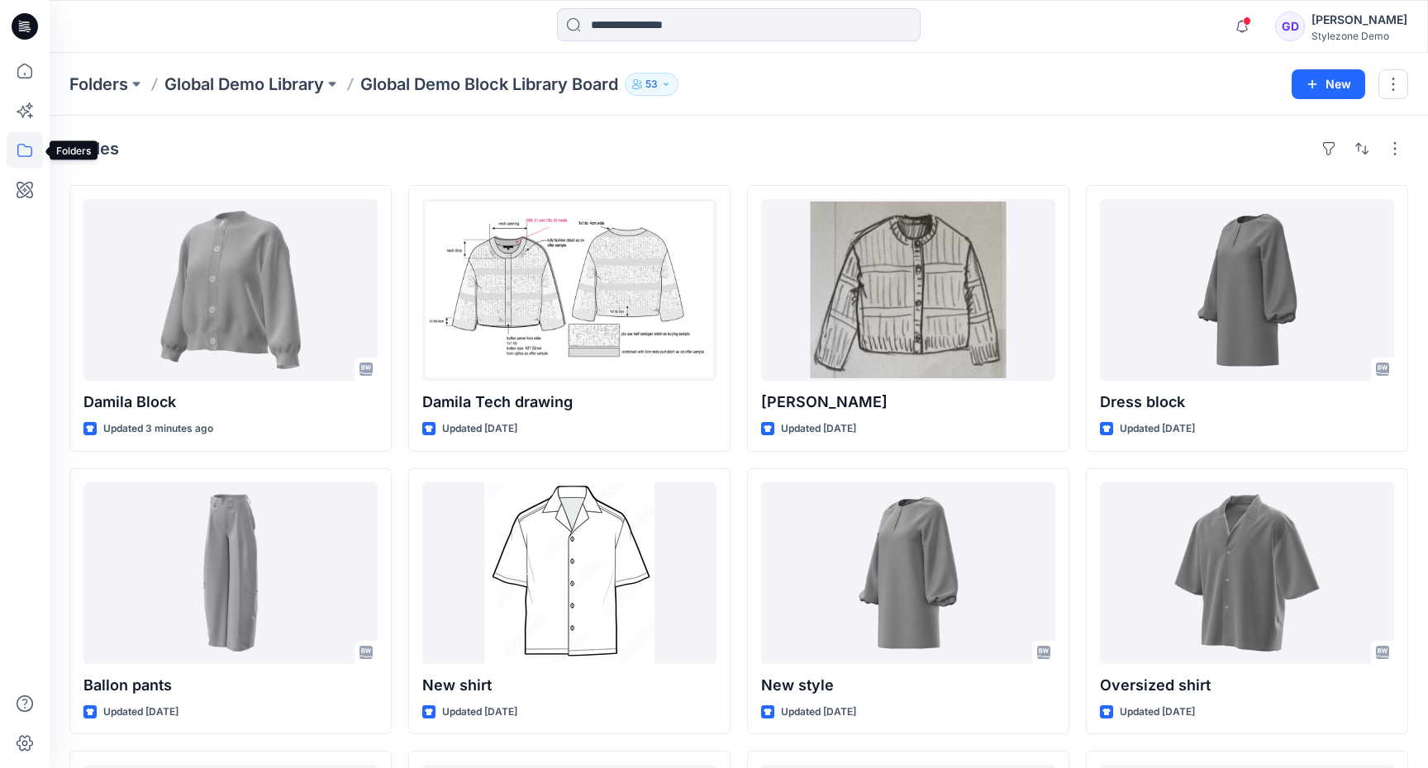
click at [25, 151] on icon at bounding box center [25, 150] width 36 height 36
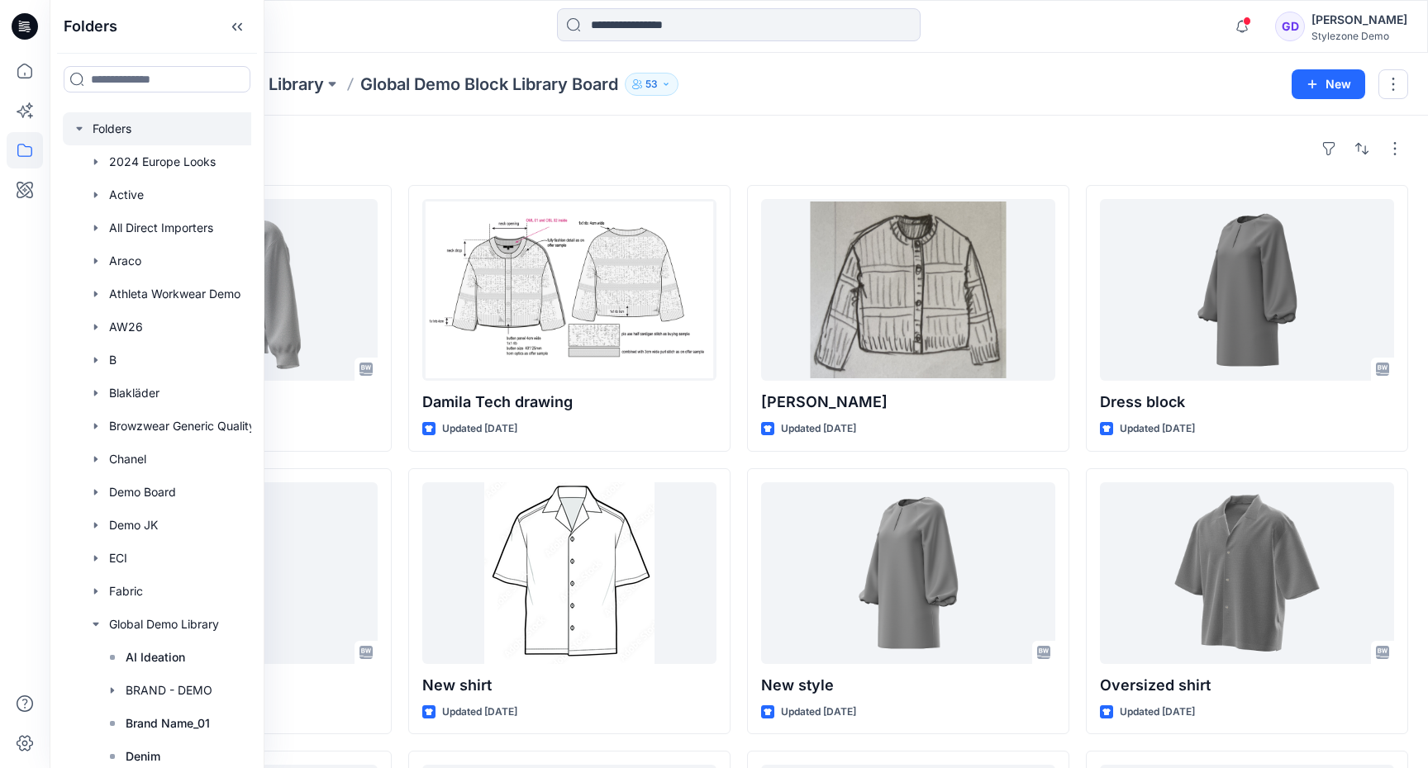
click at [76, 134] on icon "button" at bounding box center [79, 128] width 13 height 13
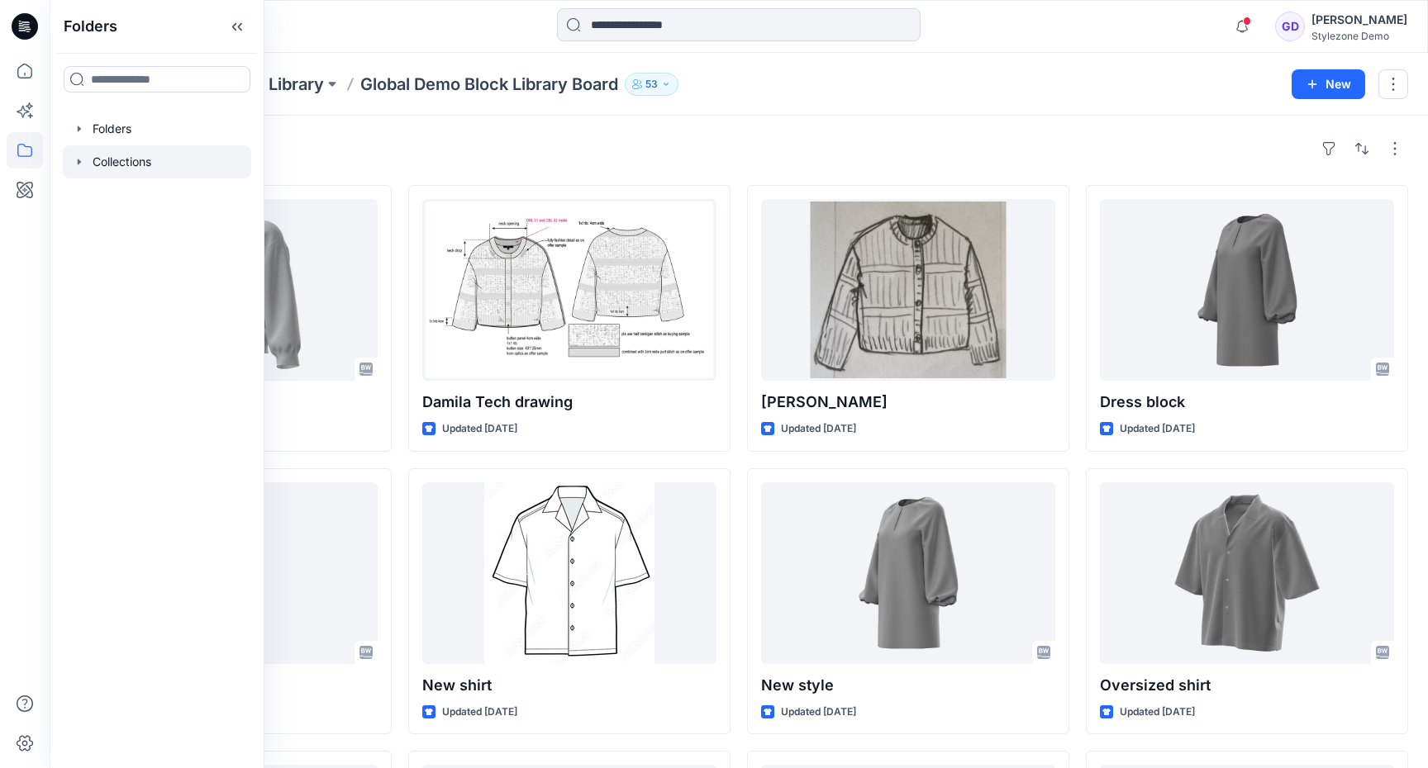
click at [103, 153] on div at bounding box center [157, 161] width 188 height 33
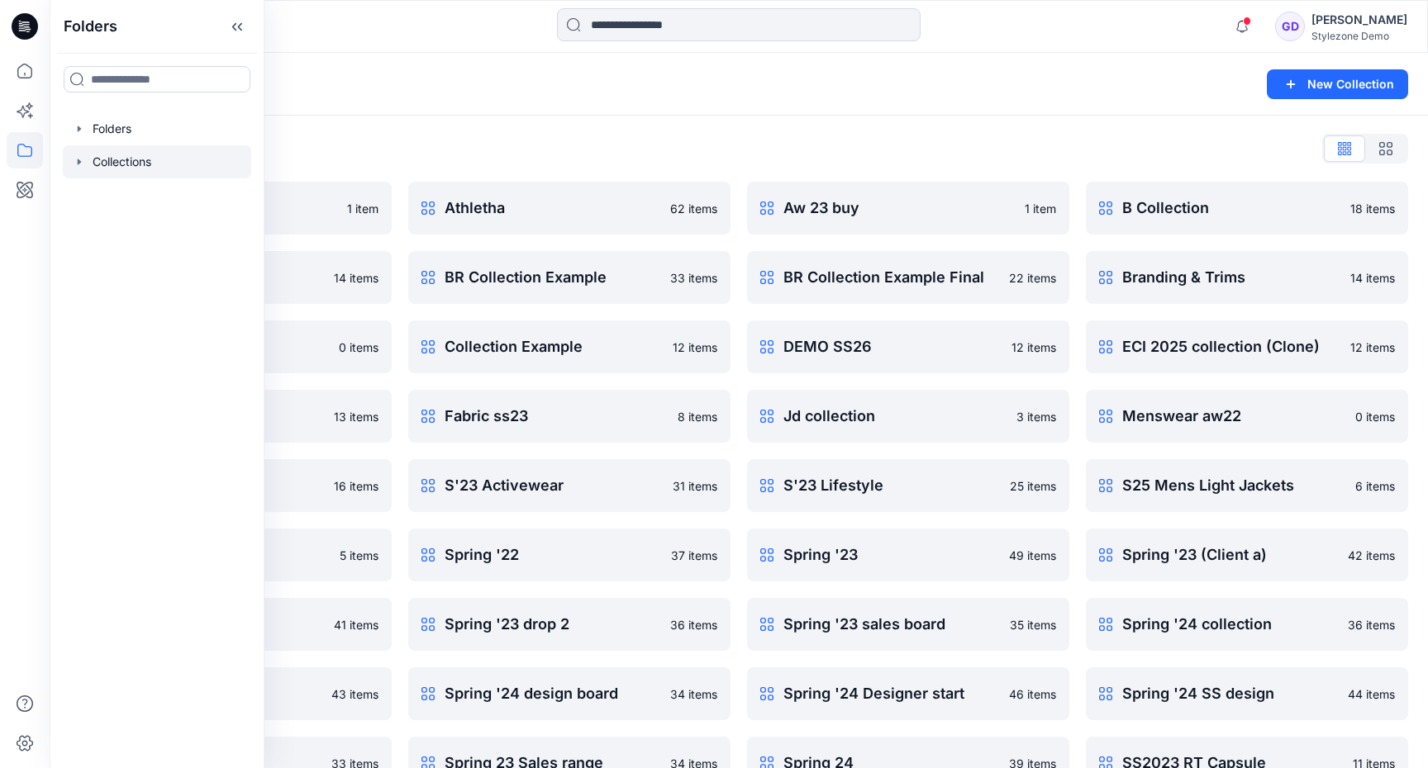
click at [854, 61] on div "Collections New Collection" at bounding box center [739, 84] width 1378 height 63
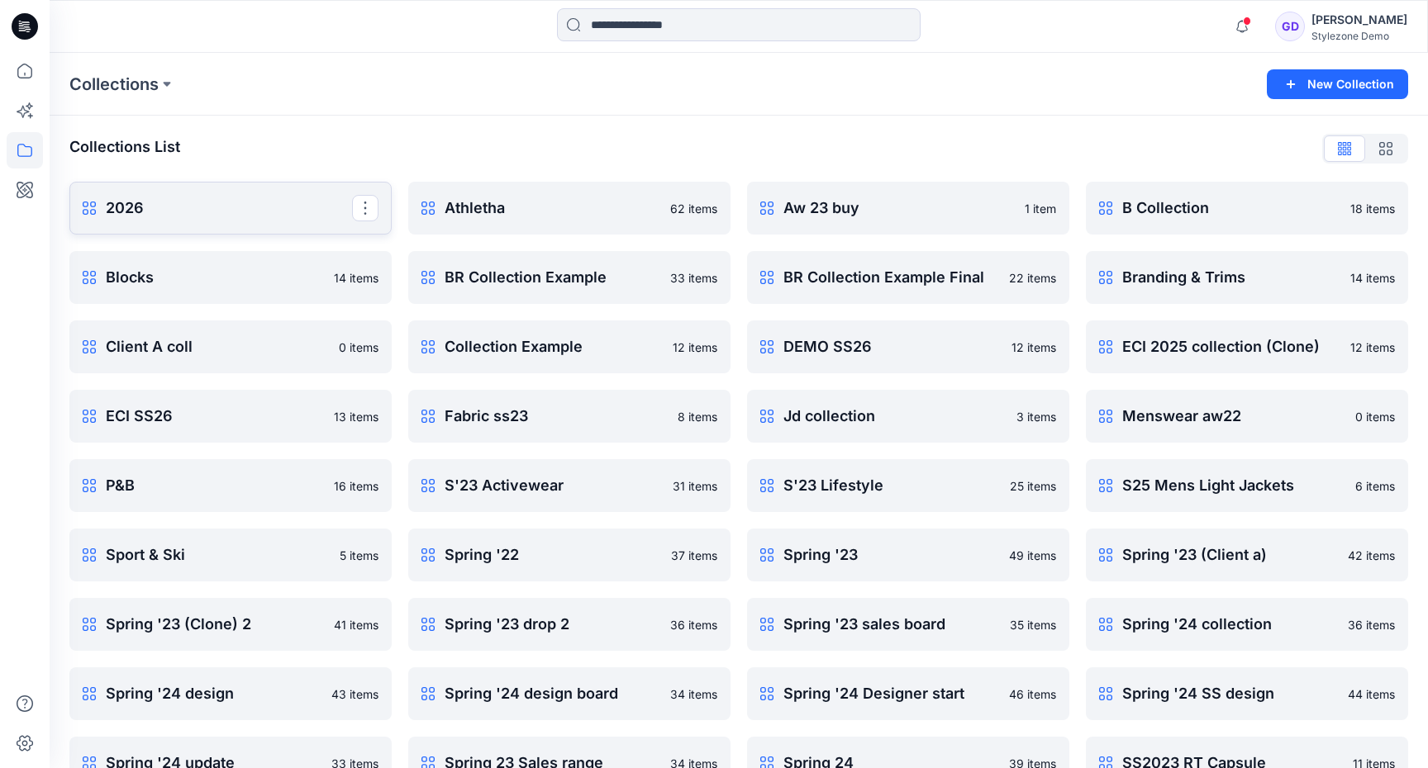
click at [133, 201] on p "2026" at bounding box center [229, 208] width 246 height 23
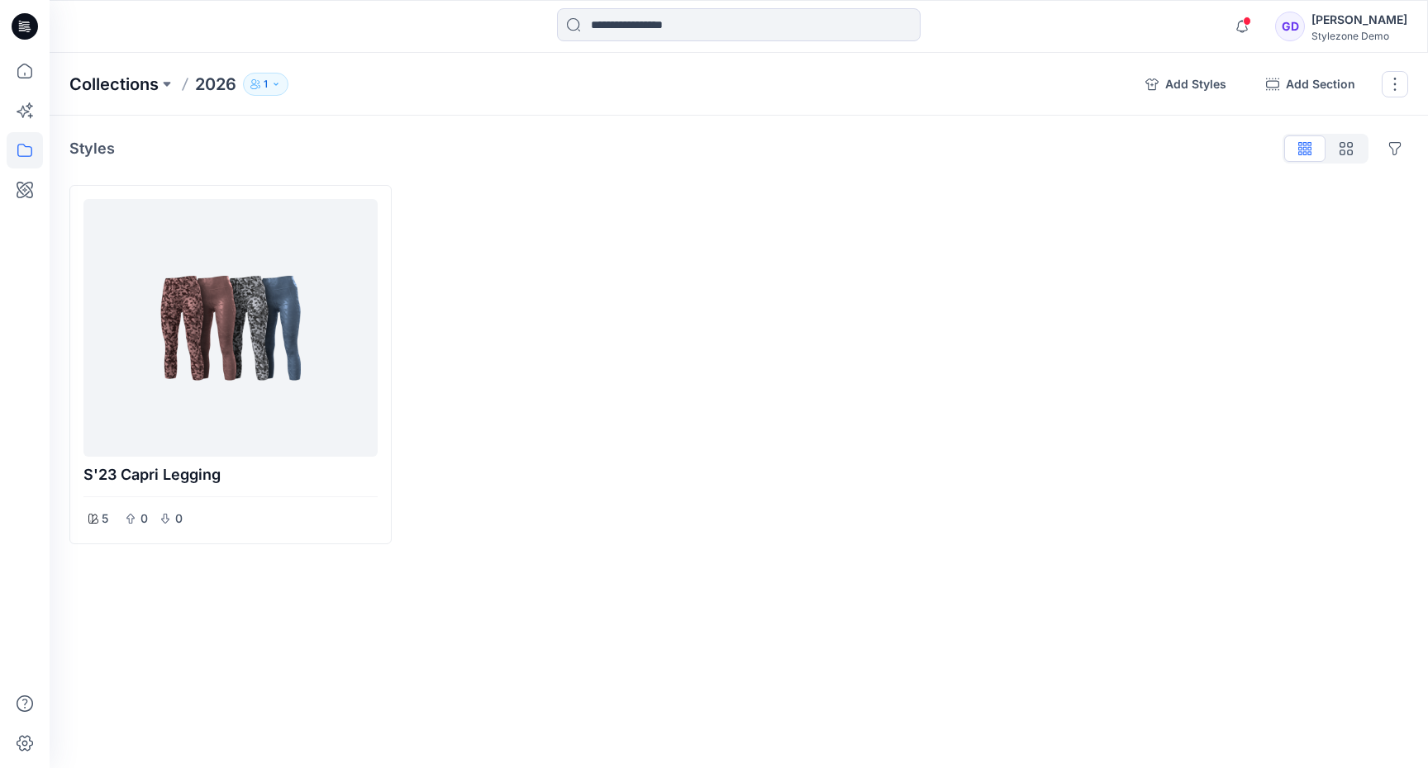
click at [104, 84] on p "Collections" at bounding box center [113, 84] width 89 height 23
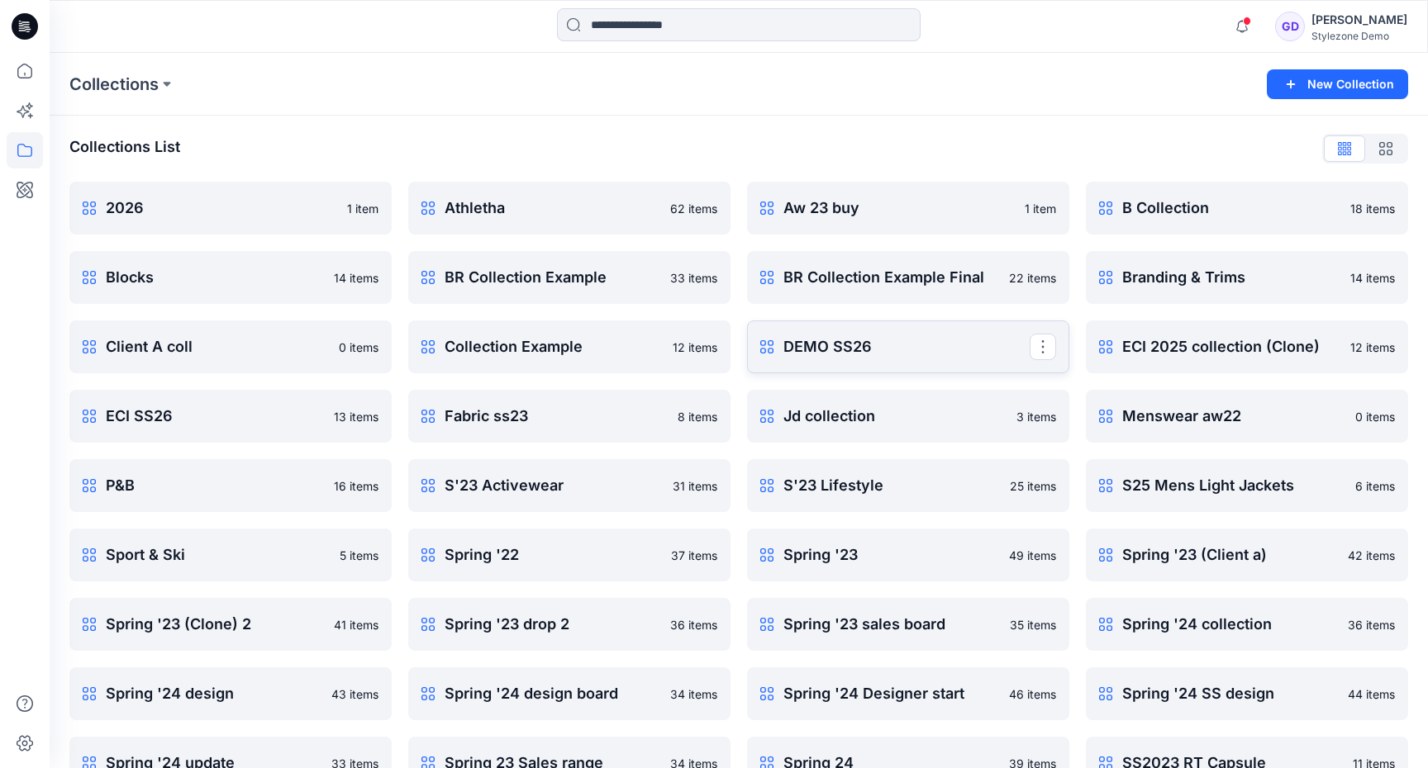
click at [878, 351] on p "DEMO SS26" at bounding box center [906, 346] width 246 height 23
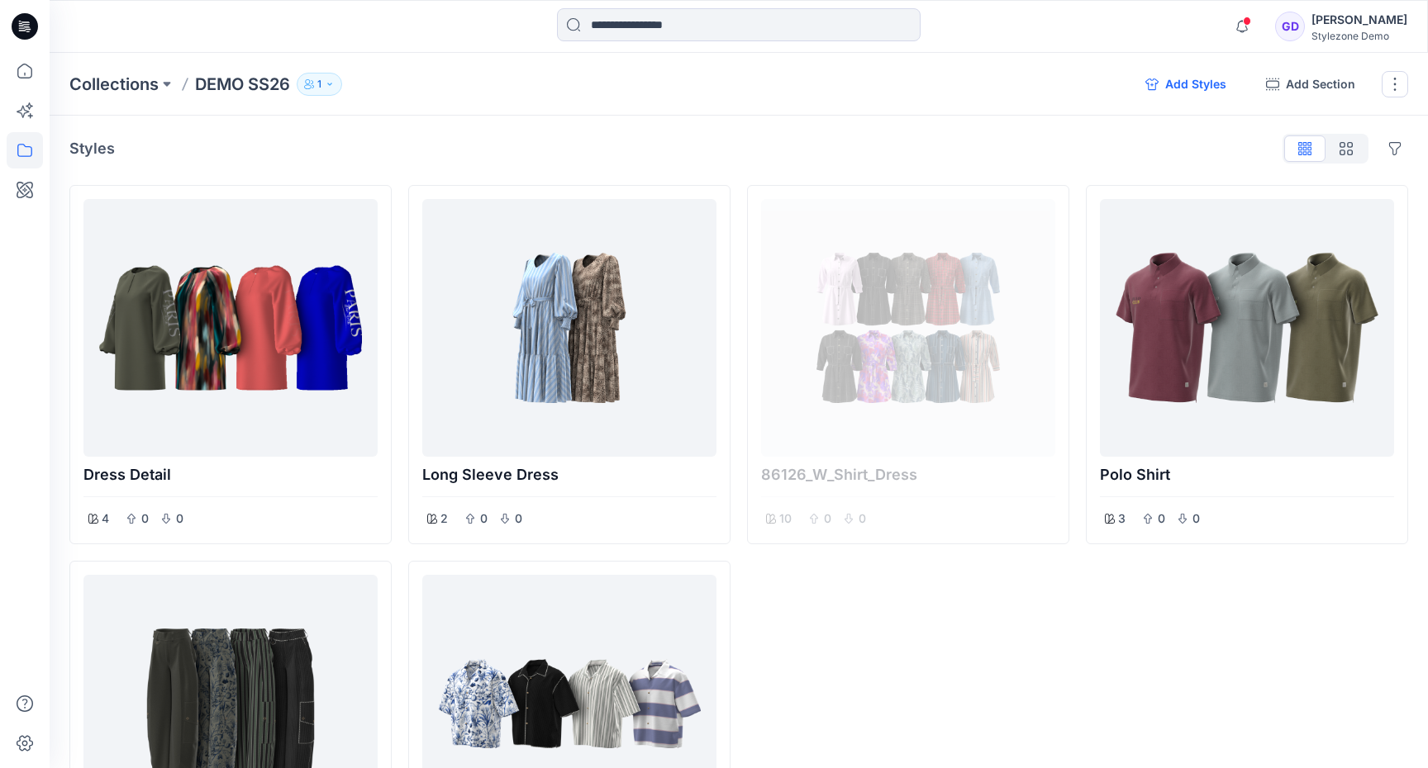
click at [1192, 87] on button "Add Styles" at bounding box center [1185, 84] width 107 height 26
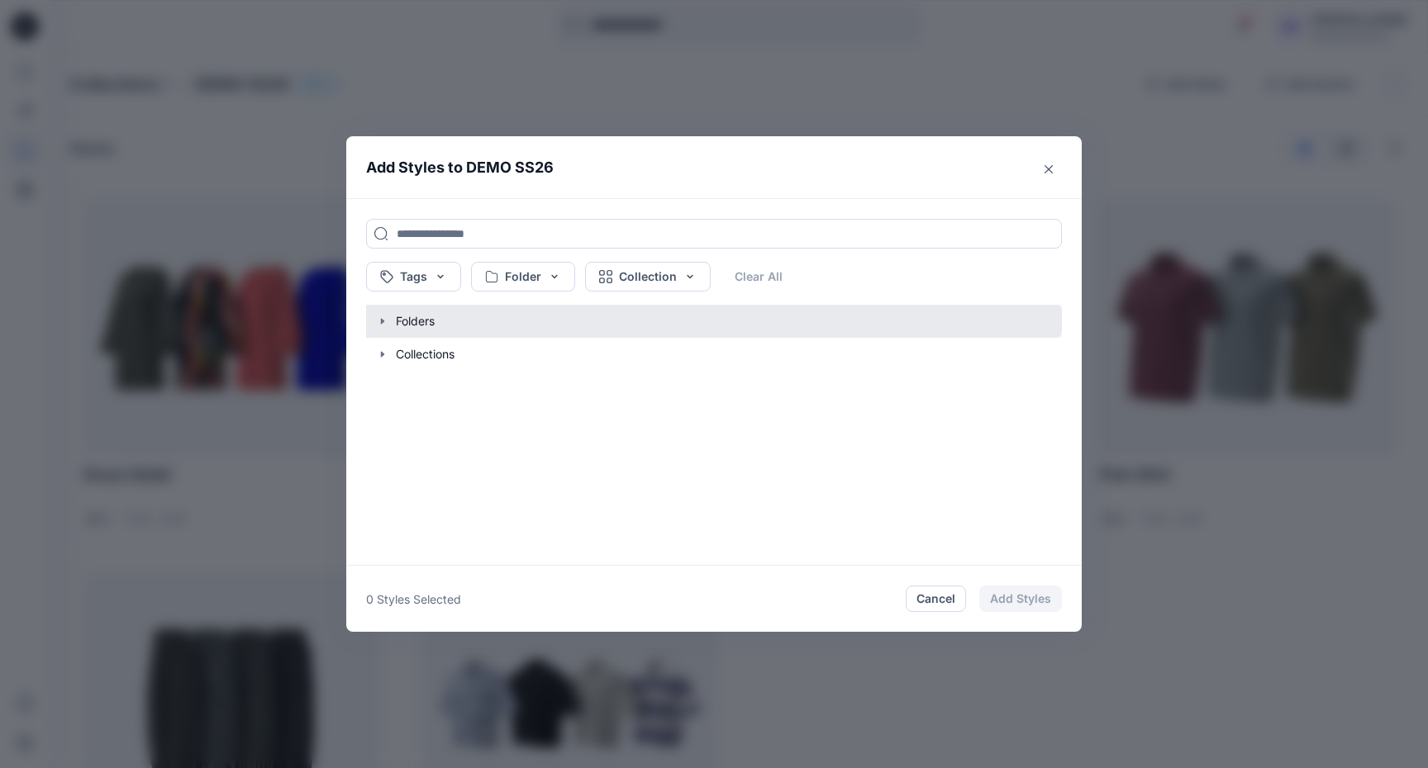
click at [381, 310] on button "button" at bounding box center [706, 321] width 712 height 33
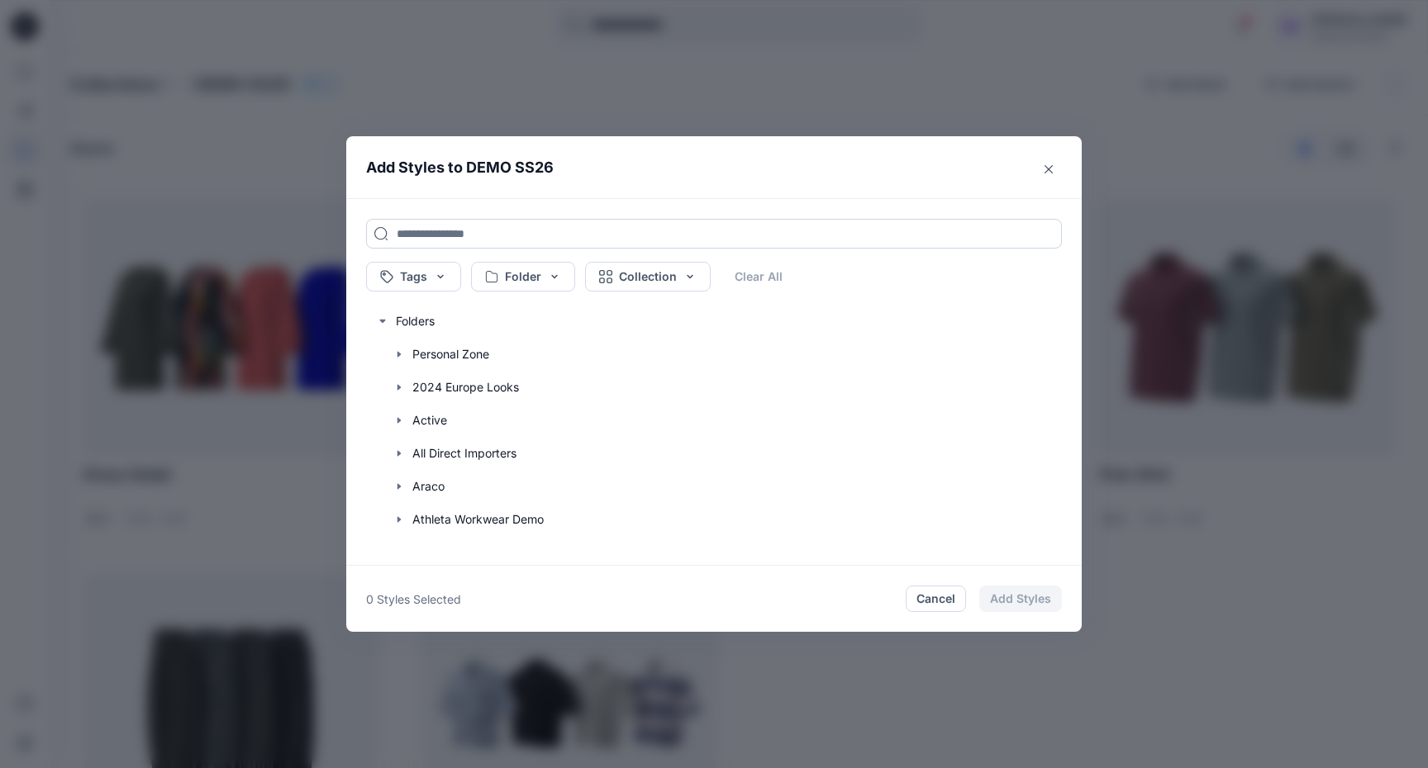
click at [487, 230] on input at bounding box center [714, 234] width 696 height 30
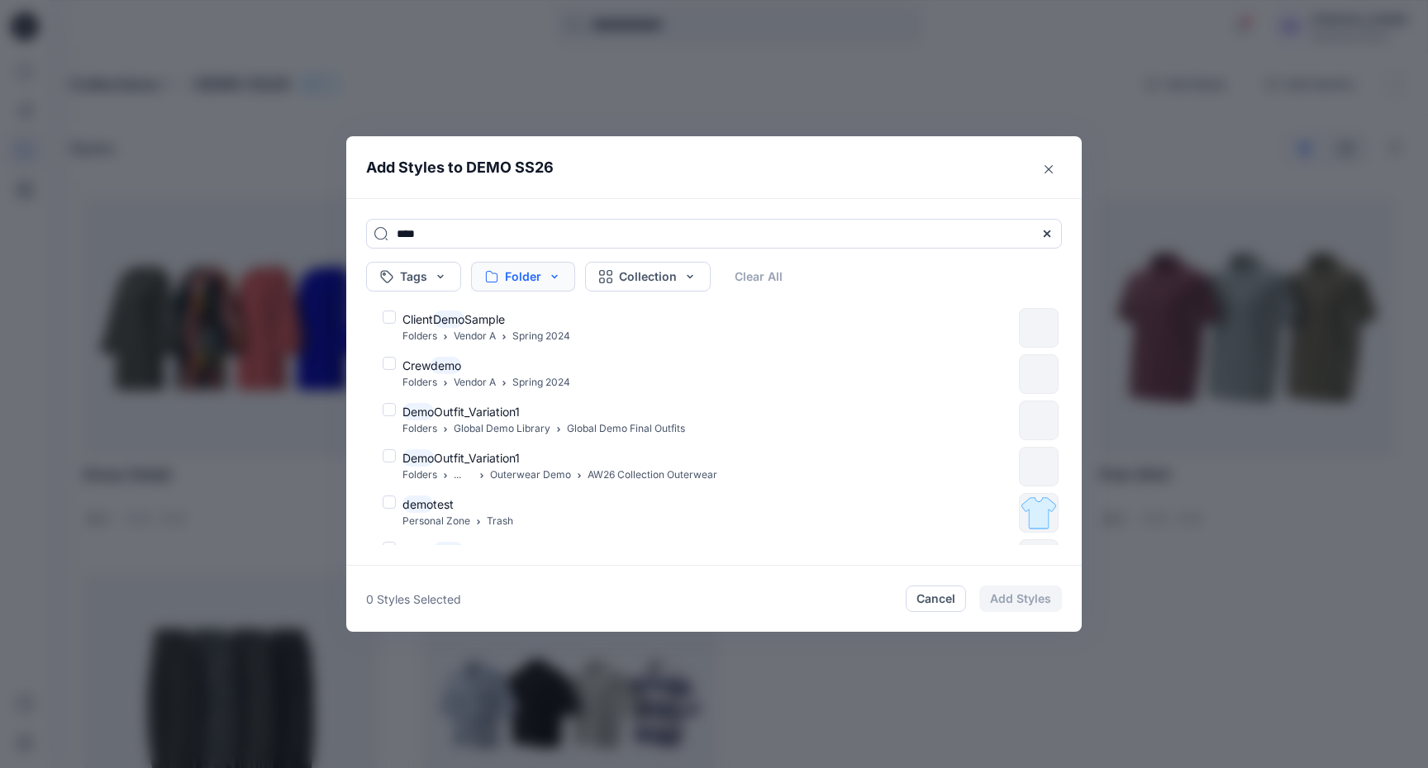
type input "****"
click at [532, 282] on button "Folder" at bounding box center [523, 277] width 104 height 30
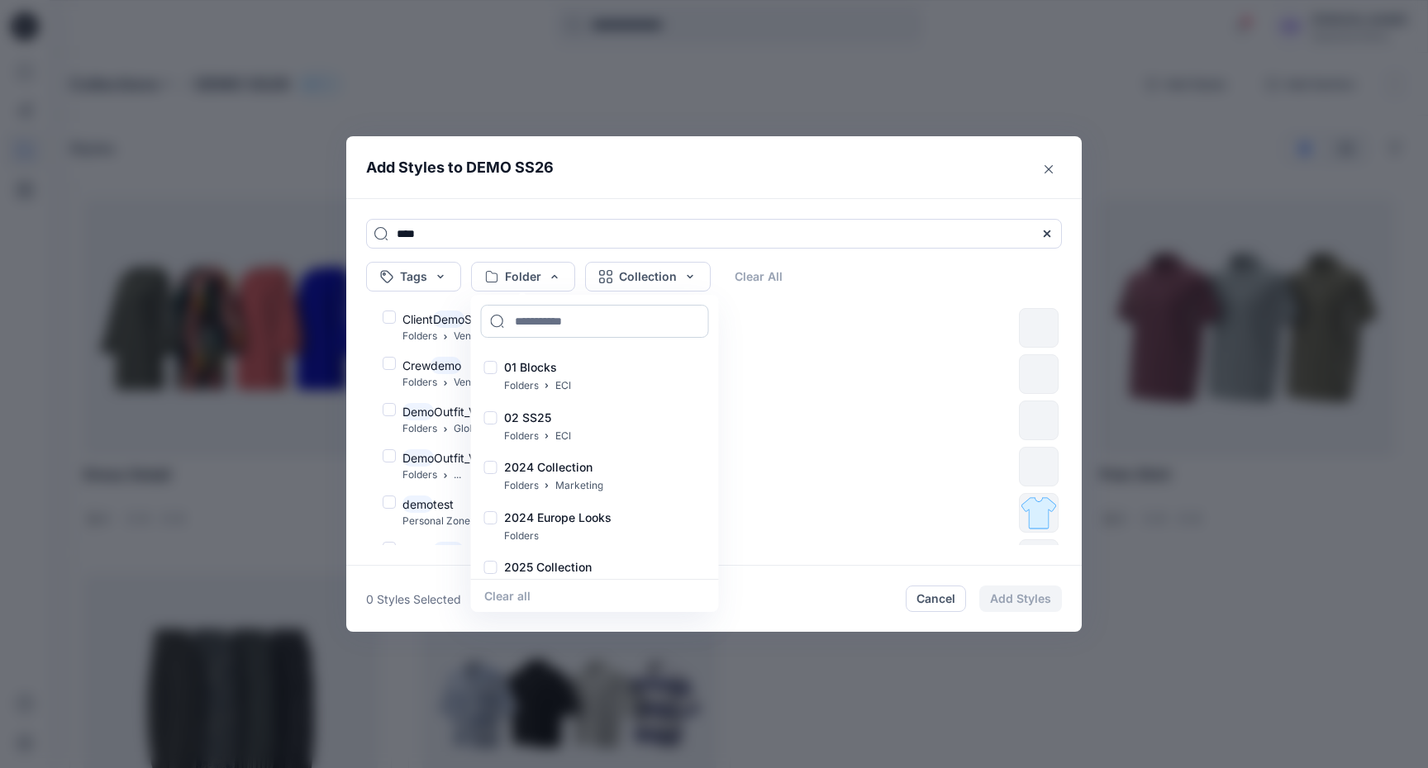
click at [530, 316] on input at bounding box center [595, 321] width 228 height 33
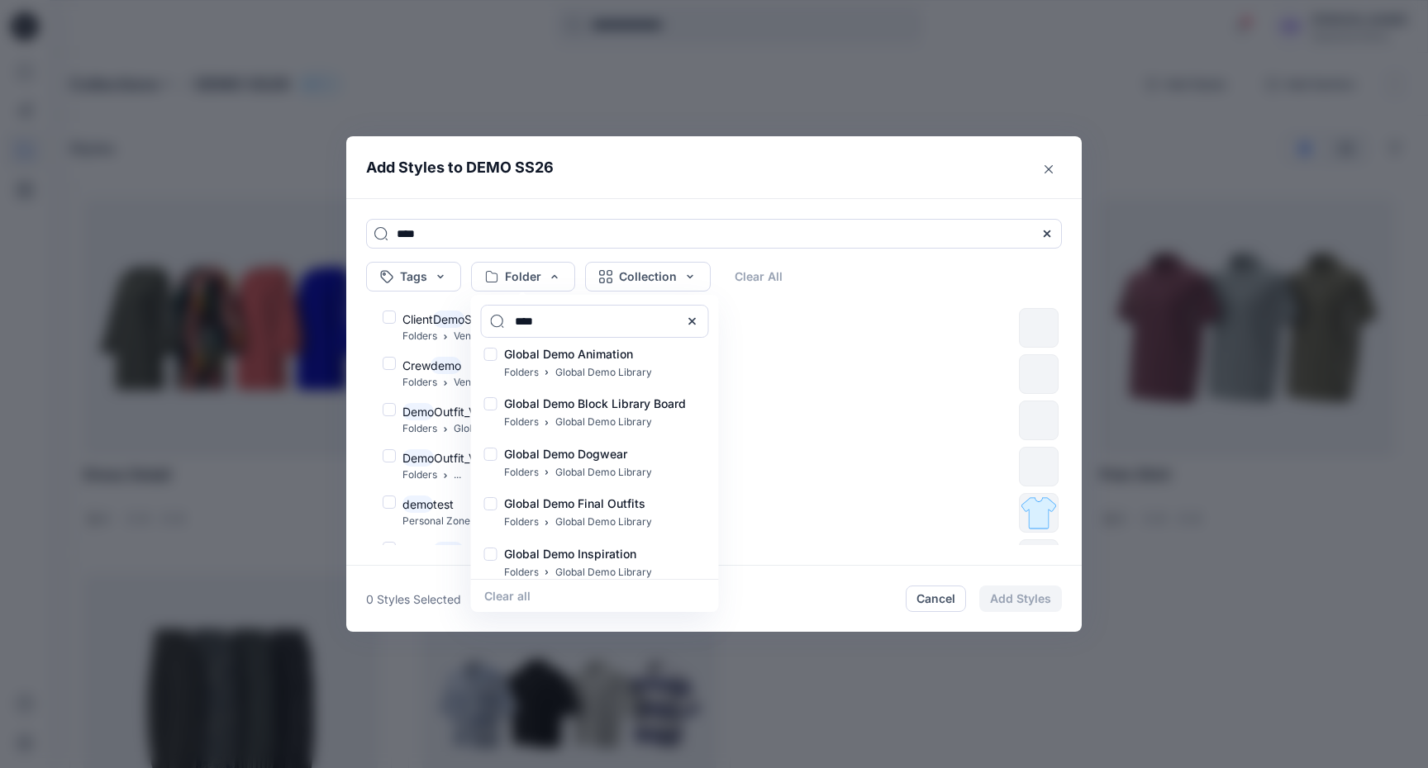
scroll to position [618, 0]
type input "****"
click at [511, 526] on p "Folders" at bounding box center [521, 518] width 35 height 17
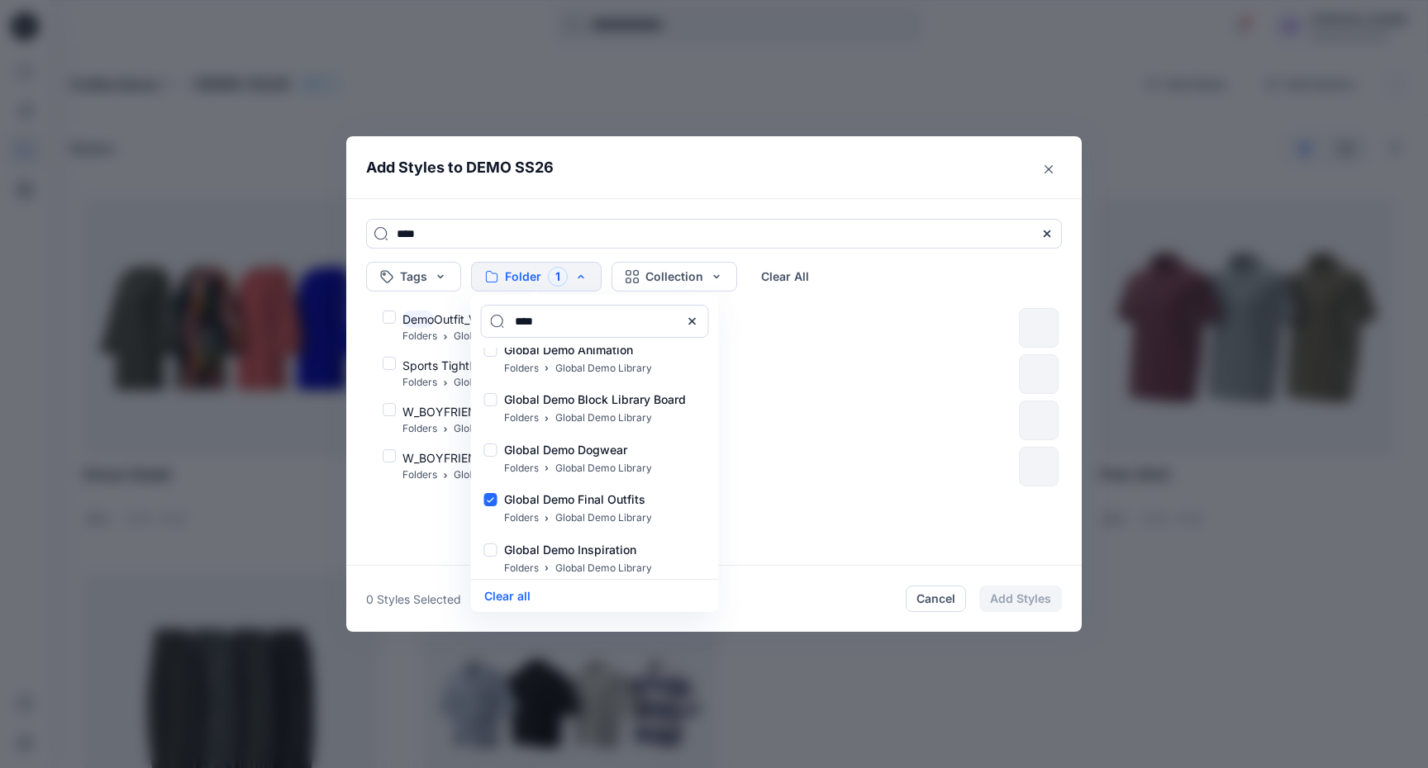
click at [543, 183] on header "Add Styles to DEMO SS26" at bounding box center [713, 167] width 735 height 62
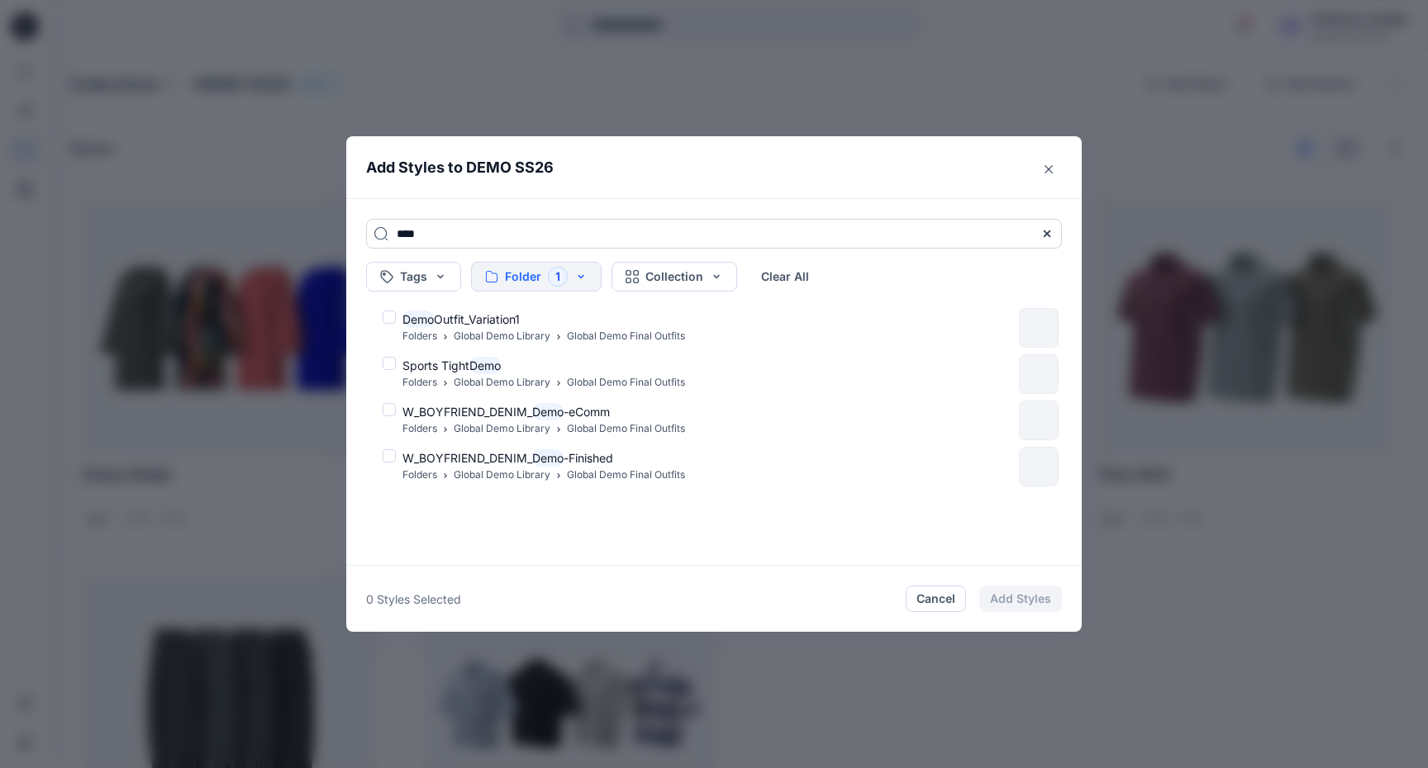
click at [497, 222] on input "****" at bounding box center [714, 234] width 696 height 30
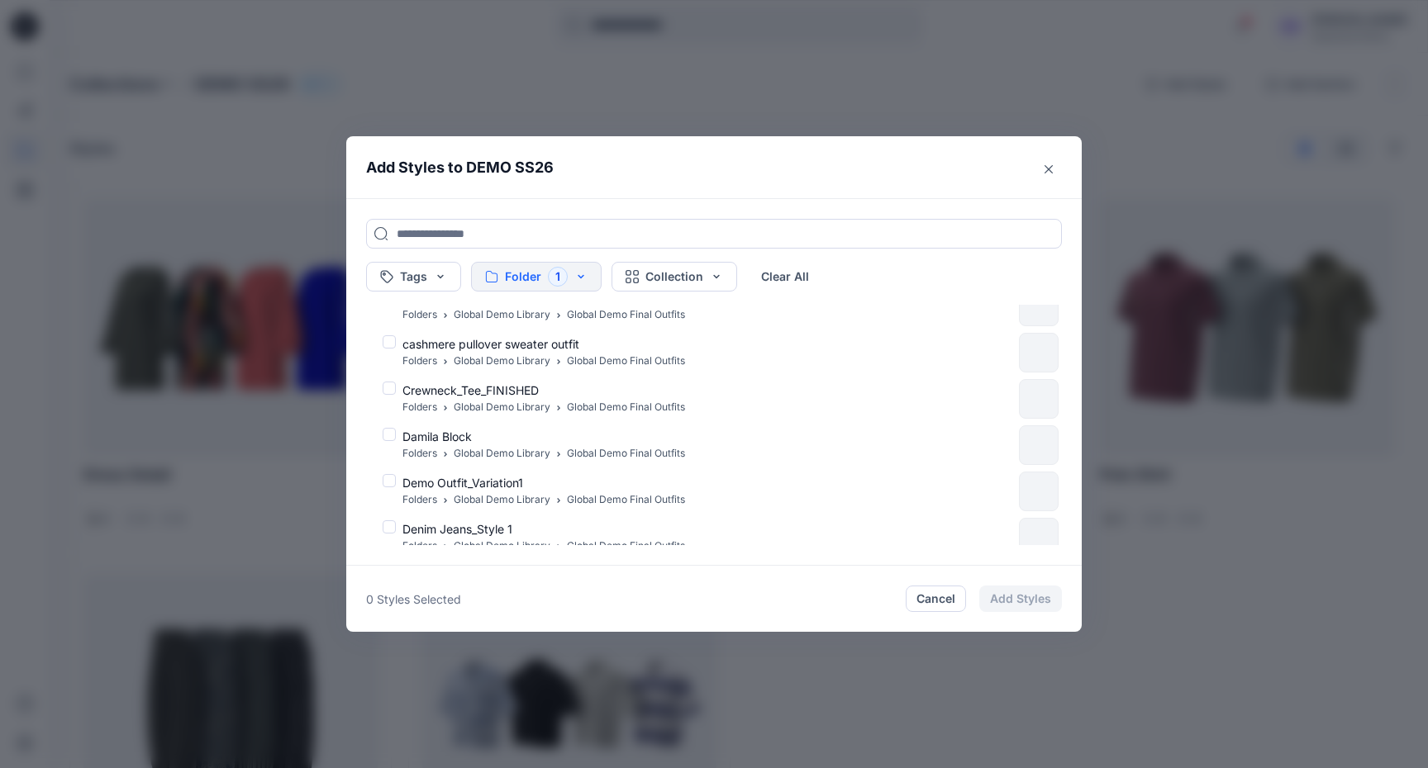
scroll to position [288, 0]
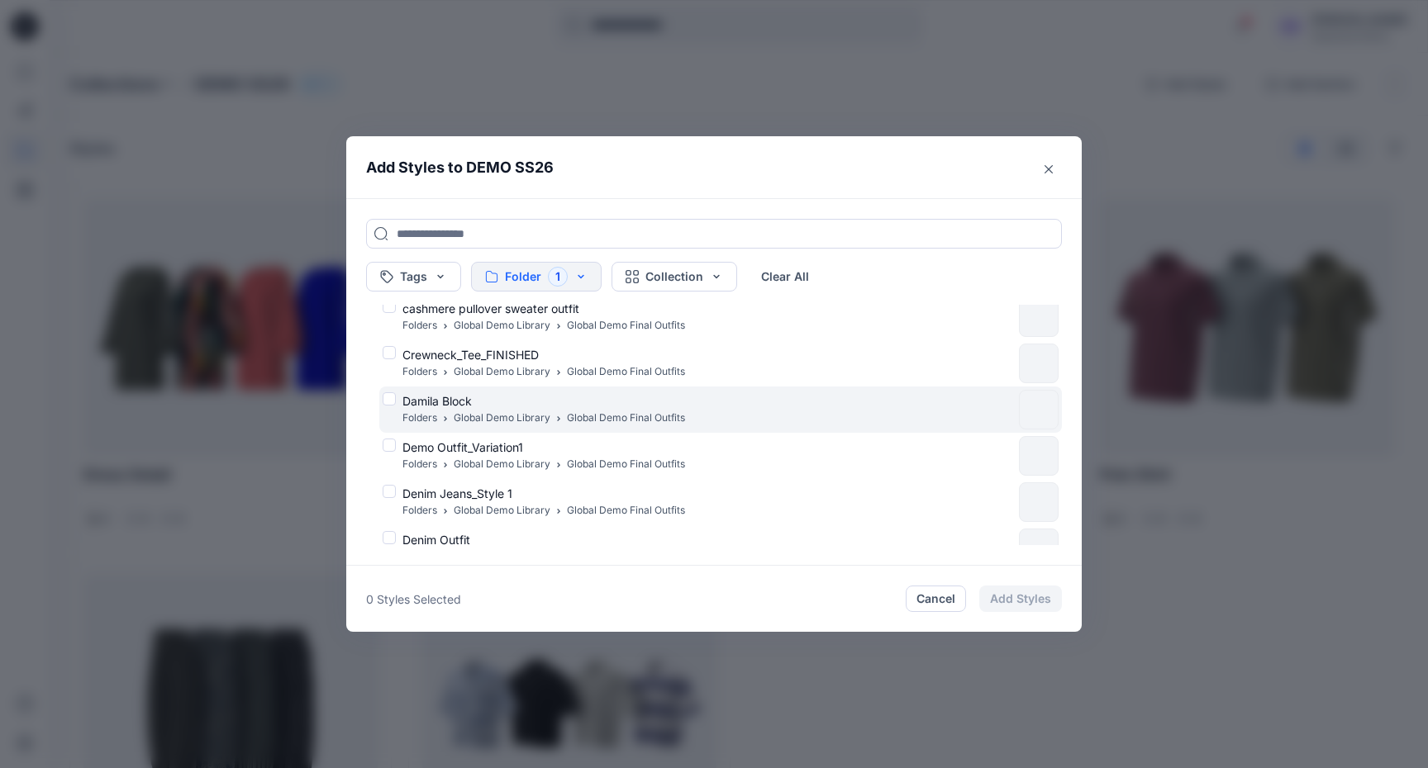
click at [393, 398] on div "Damila Block Folders Global Demo Library Global Demo Final Outfits" at bounding box center [698, 409] width 630 height 35
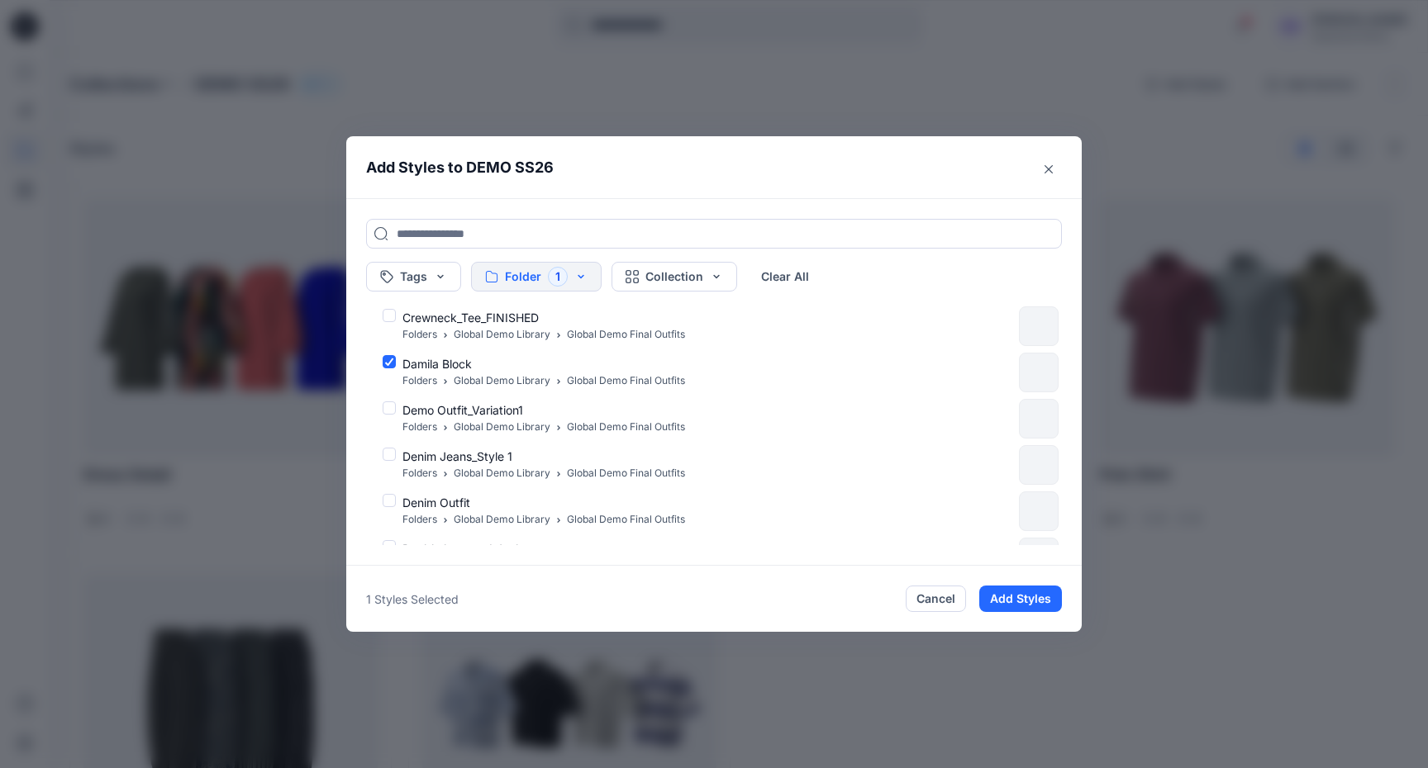
scroll to position [330, 0]
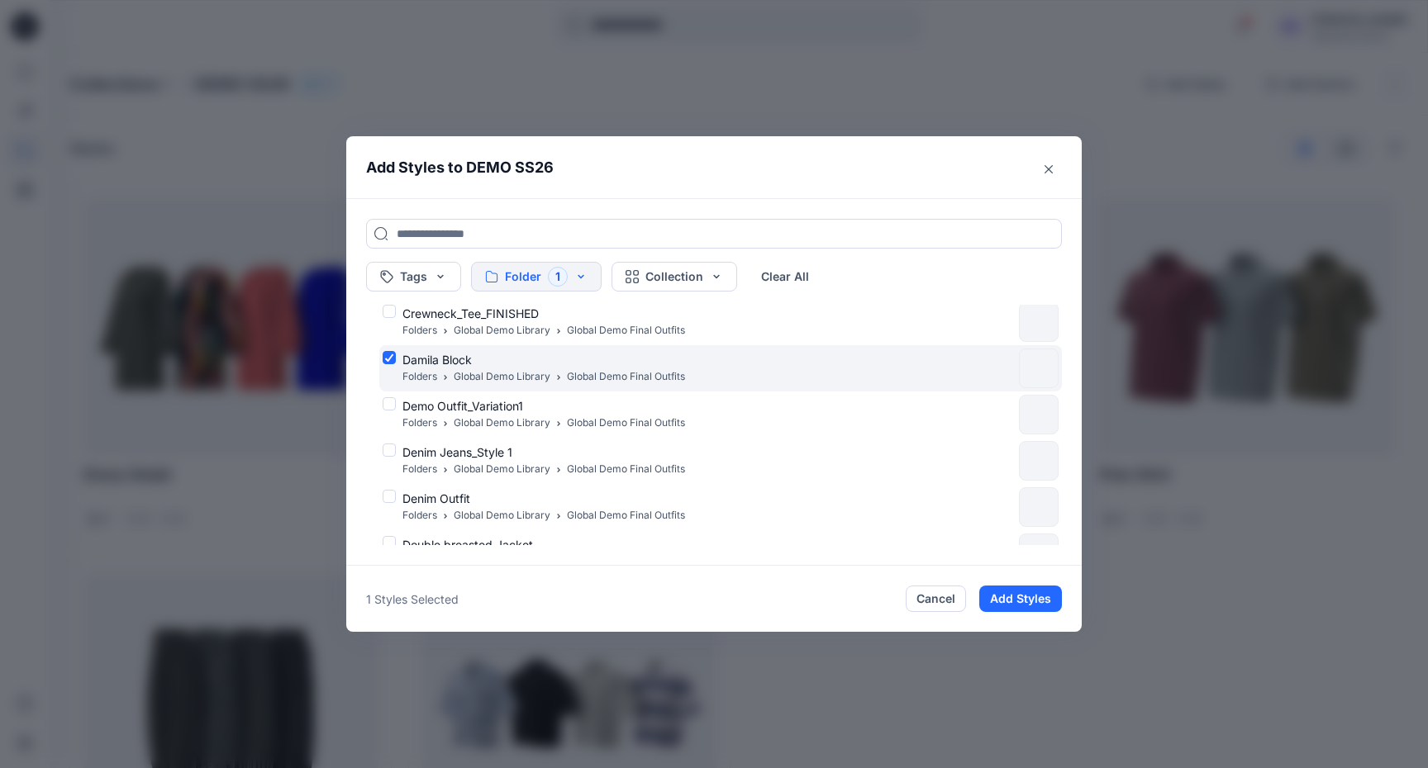
click at [391, 359] on div "Damila Block Folders Global Demo Library Global Demo Final Outfits" at bounding box center [698, 368] width 630 height 35
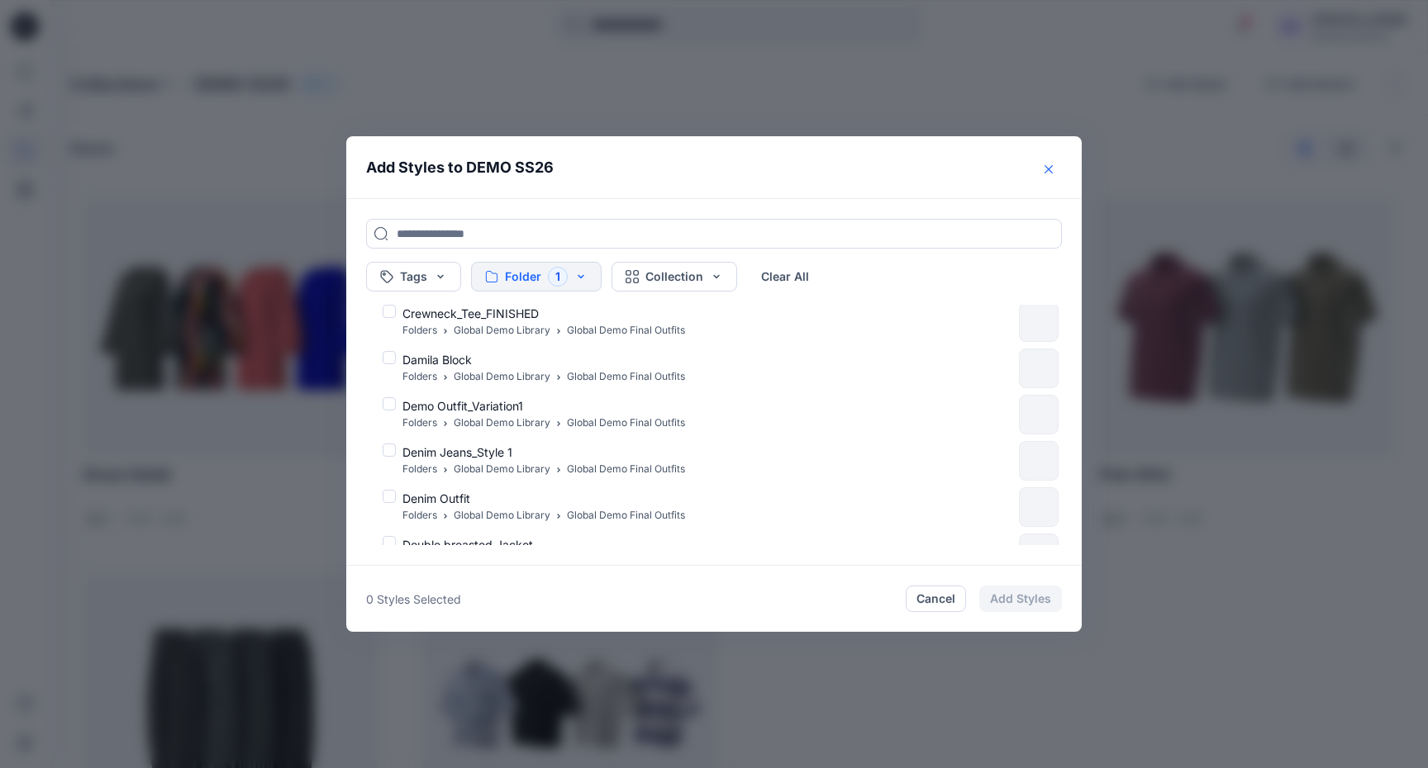
click at [1045, 174] on button "Close" at bounding box center [1048, 169] width 26 height 26
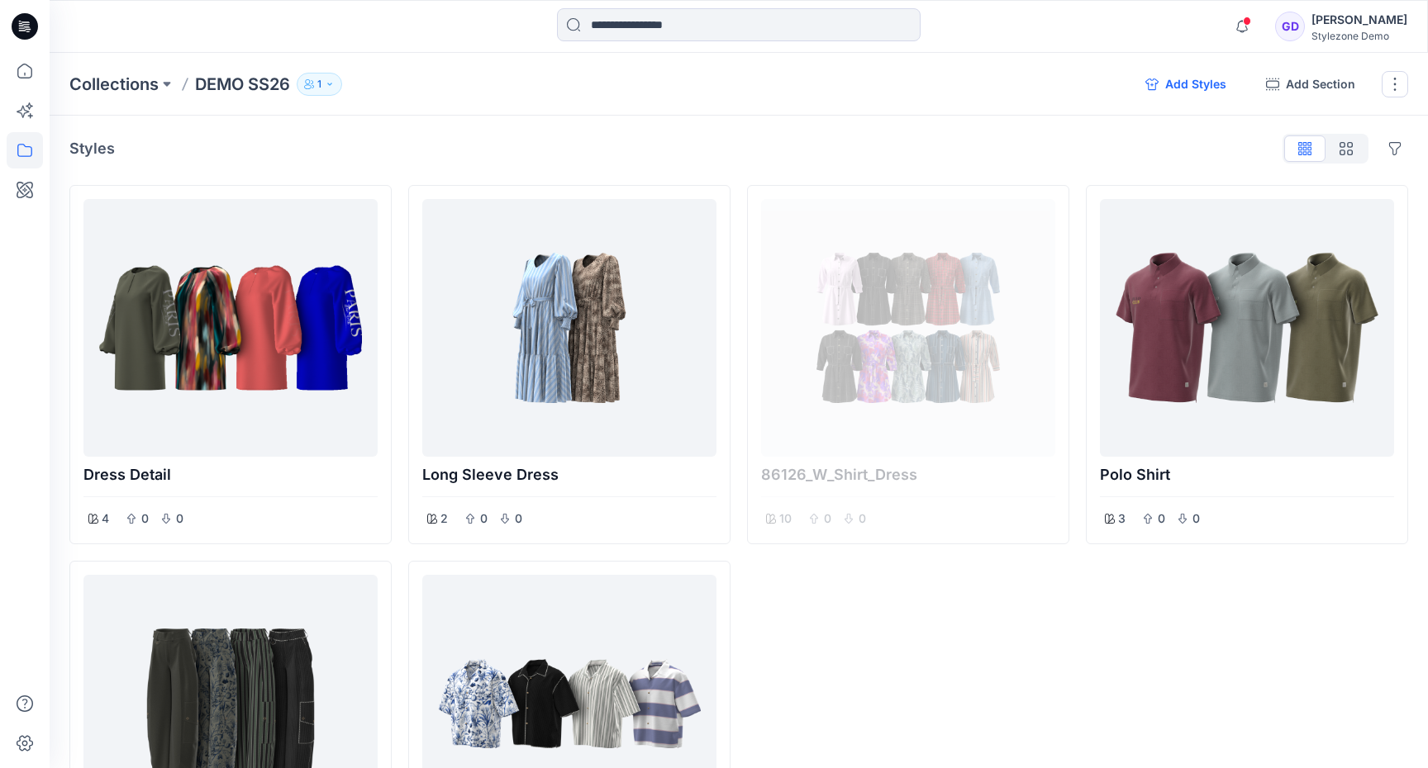
click at [1202, 81] on button "Add Styles" at bounding box center [1185, 84] width 107 height 26
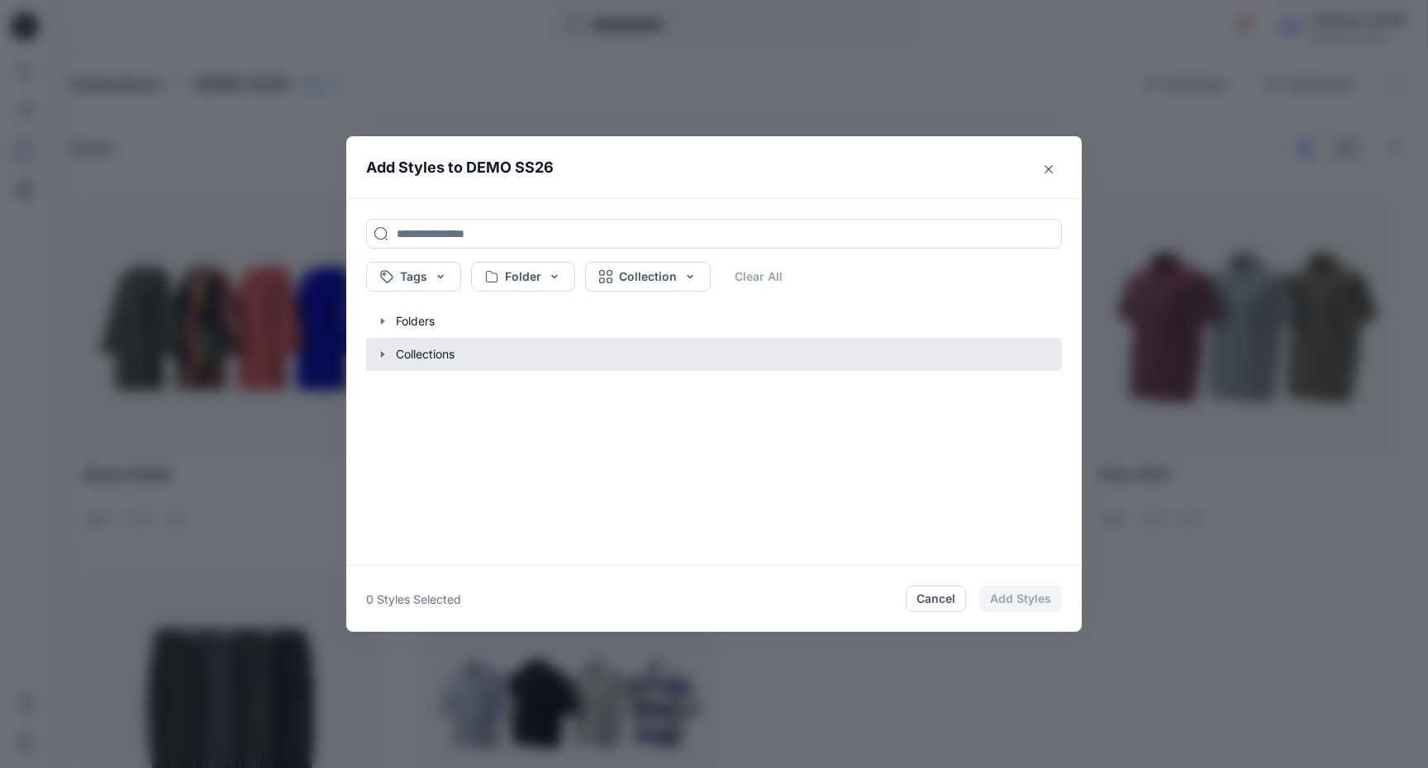
click at [389, 363] on button "button" at bounding box center [706, 354] width 712 height 33
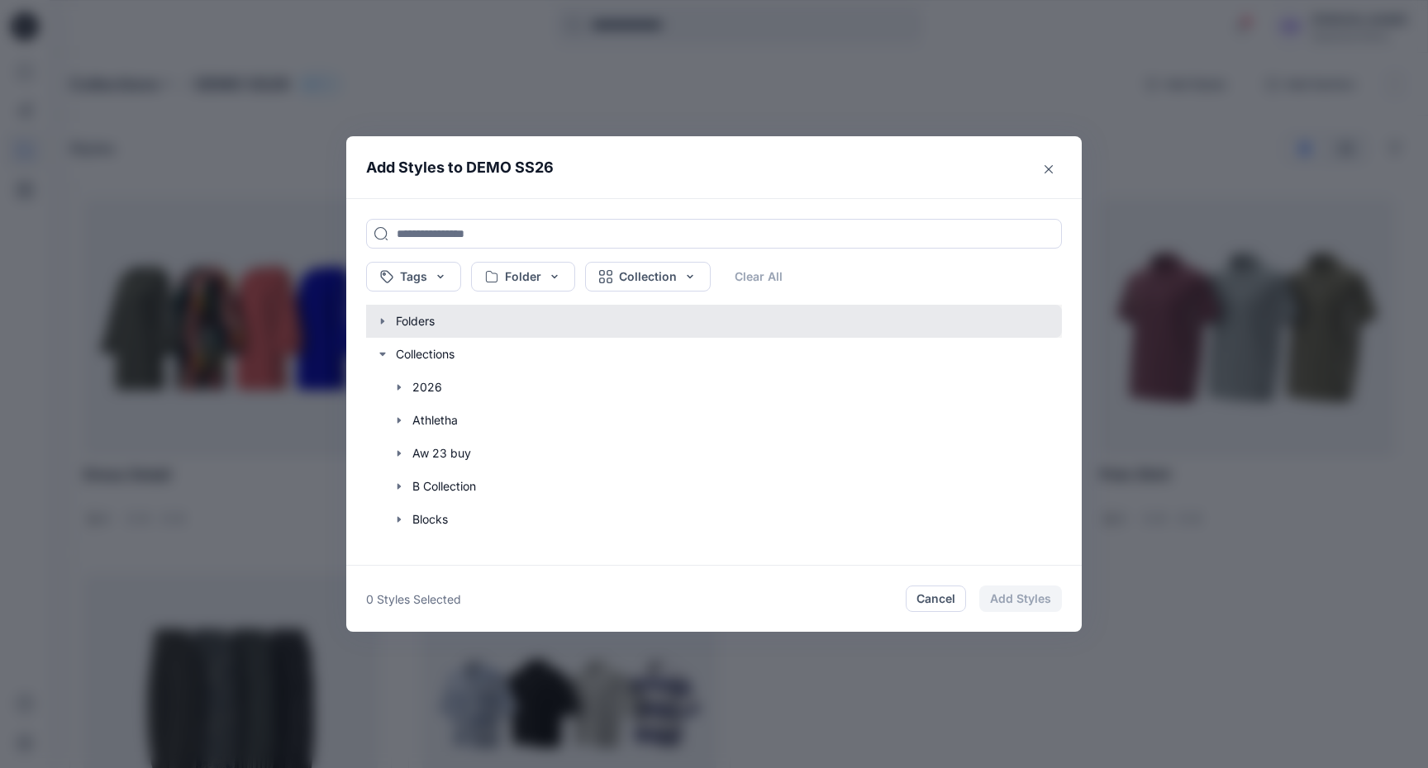
click at [384, 332] on button "button" at bounding box center [706, 321] width 712 height 33
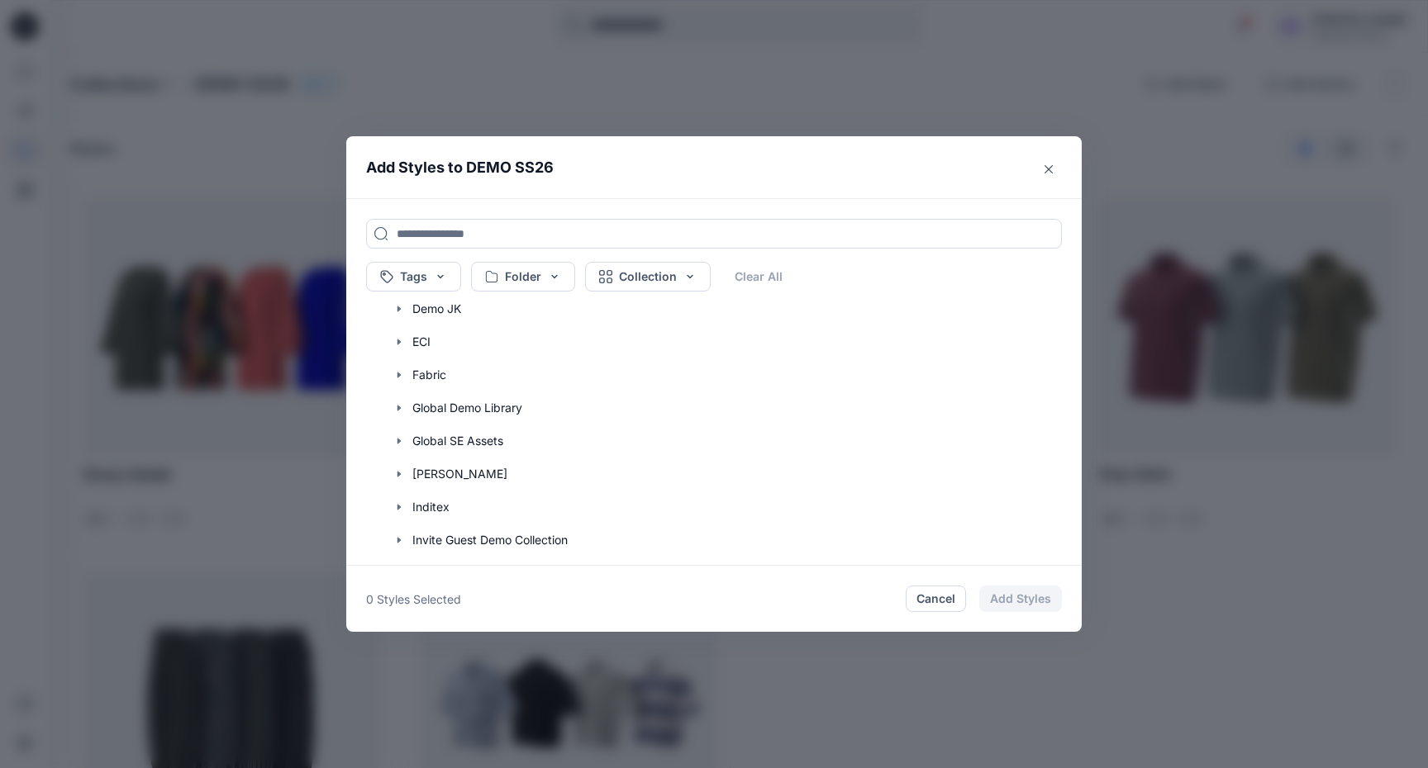
scroll to position [445, 0]
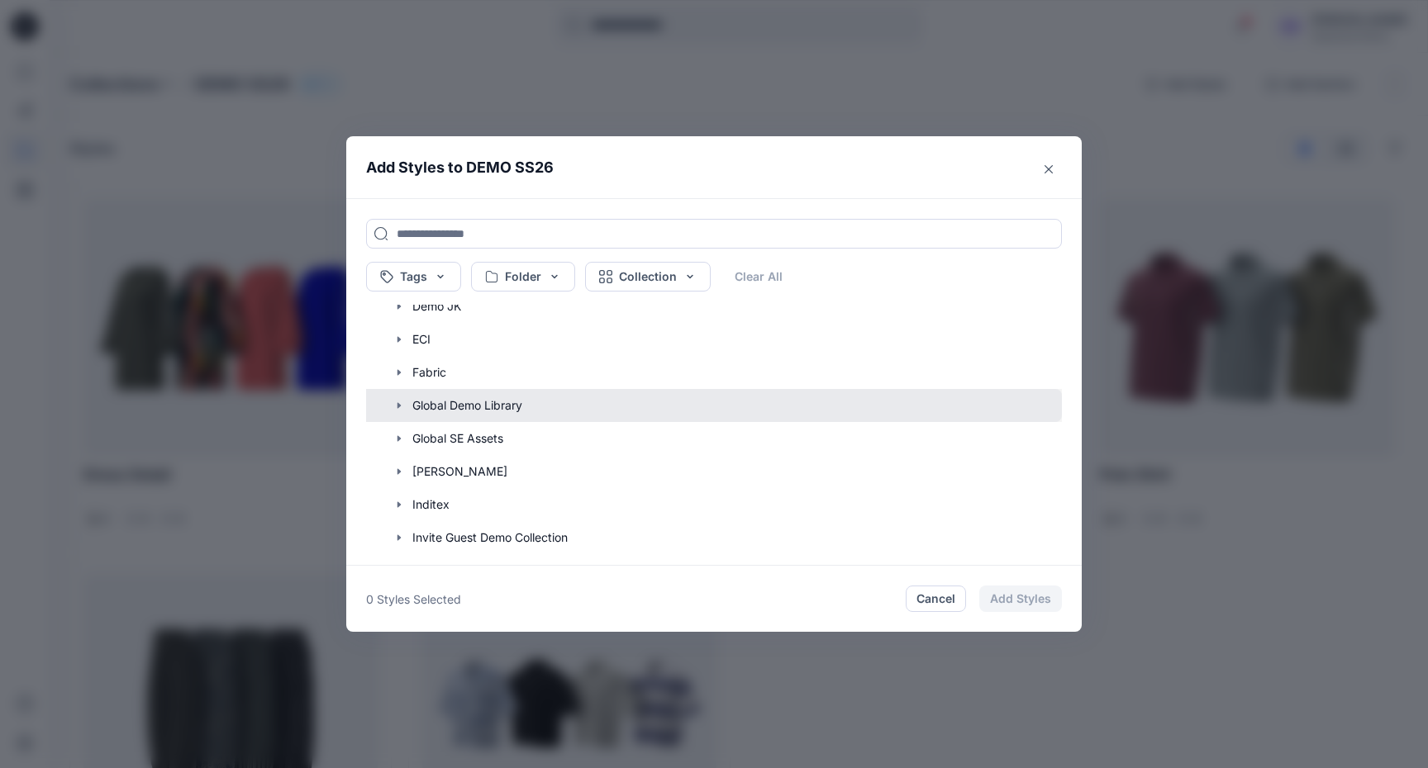
click at [541, 396] on button "button" at bounding box center [706, 405] width 712 height 33
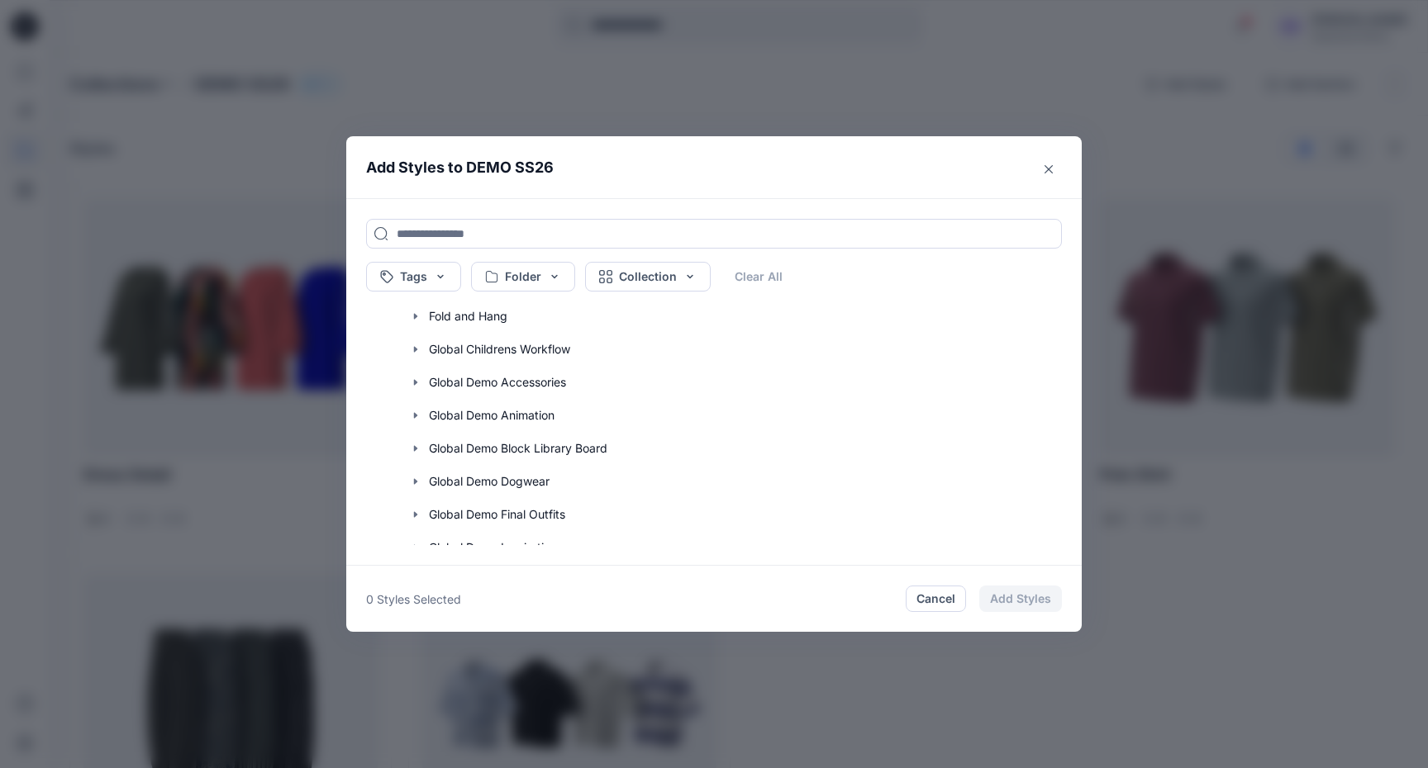
scroll to position [705, 0]
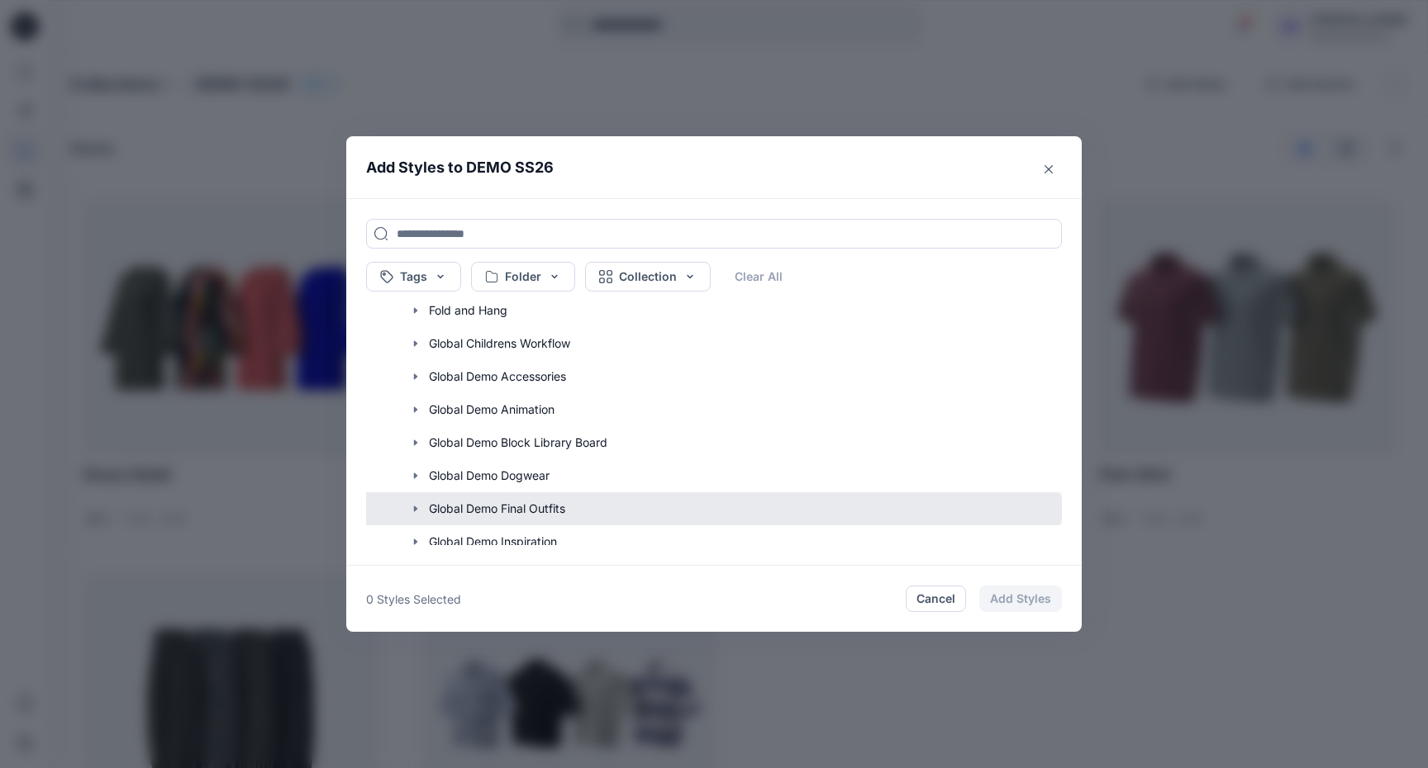
click at [486, 511] on button "button" at bounding box center [706, 508] width 712 height 33
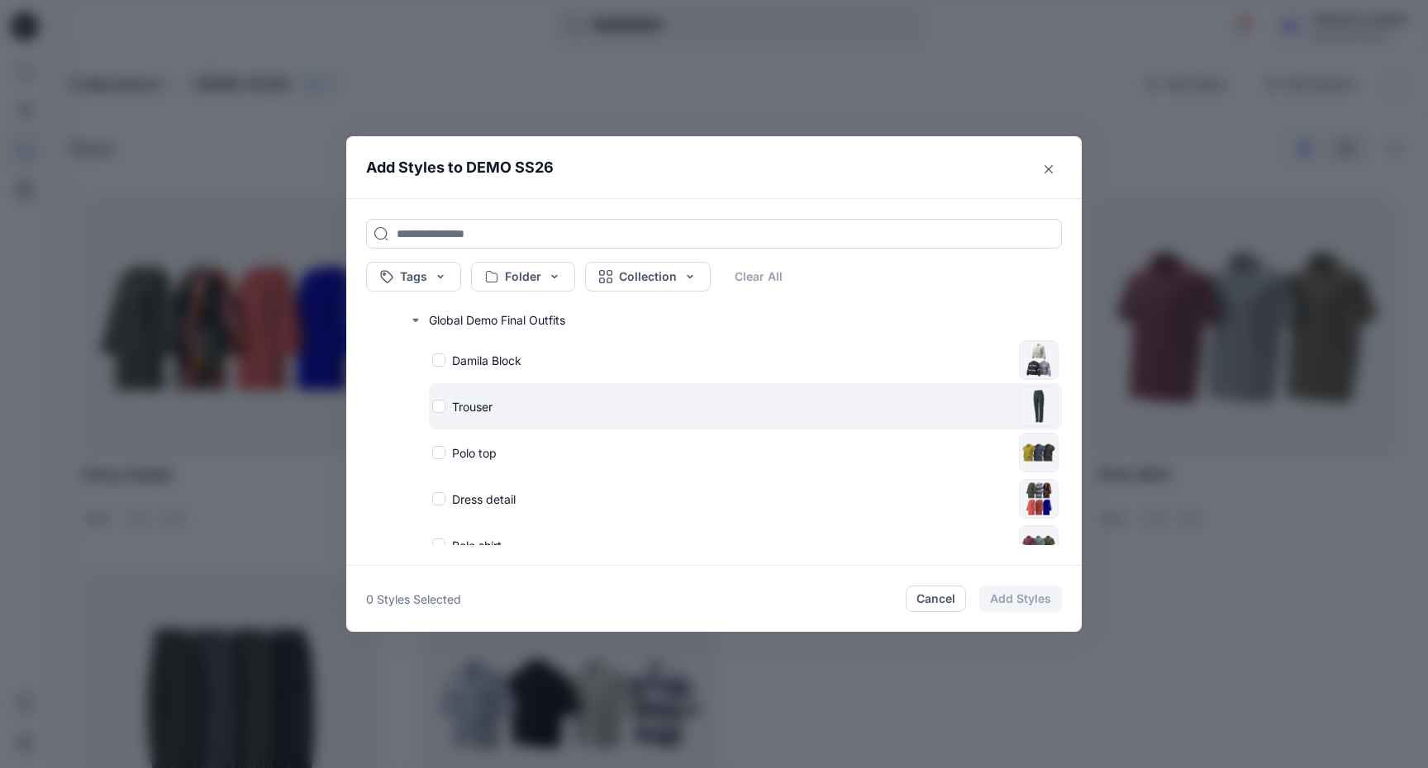
scroll to position [889, 0]
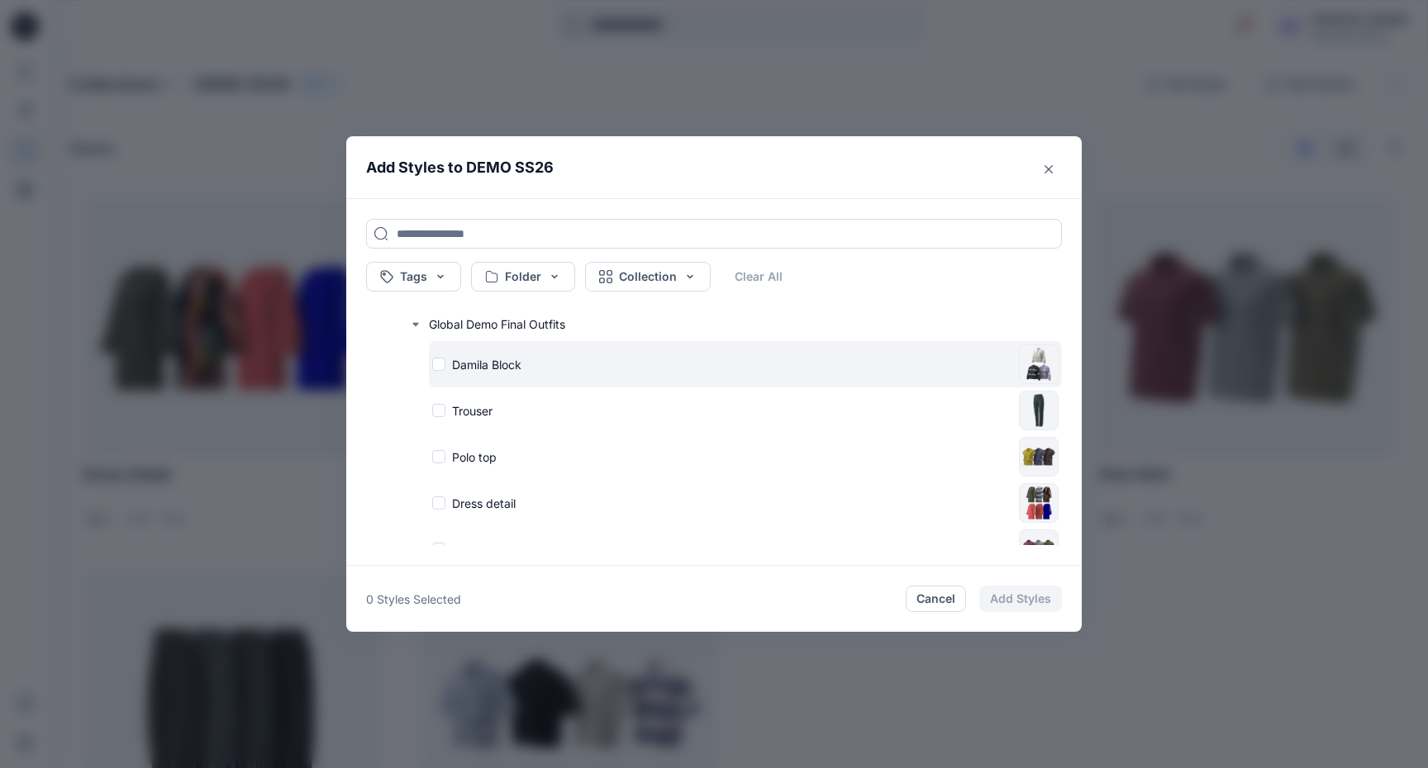
click at [440, 362] on div "Damila Block" at bounding box center [722, 364] width 580 height 17
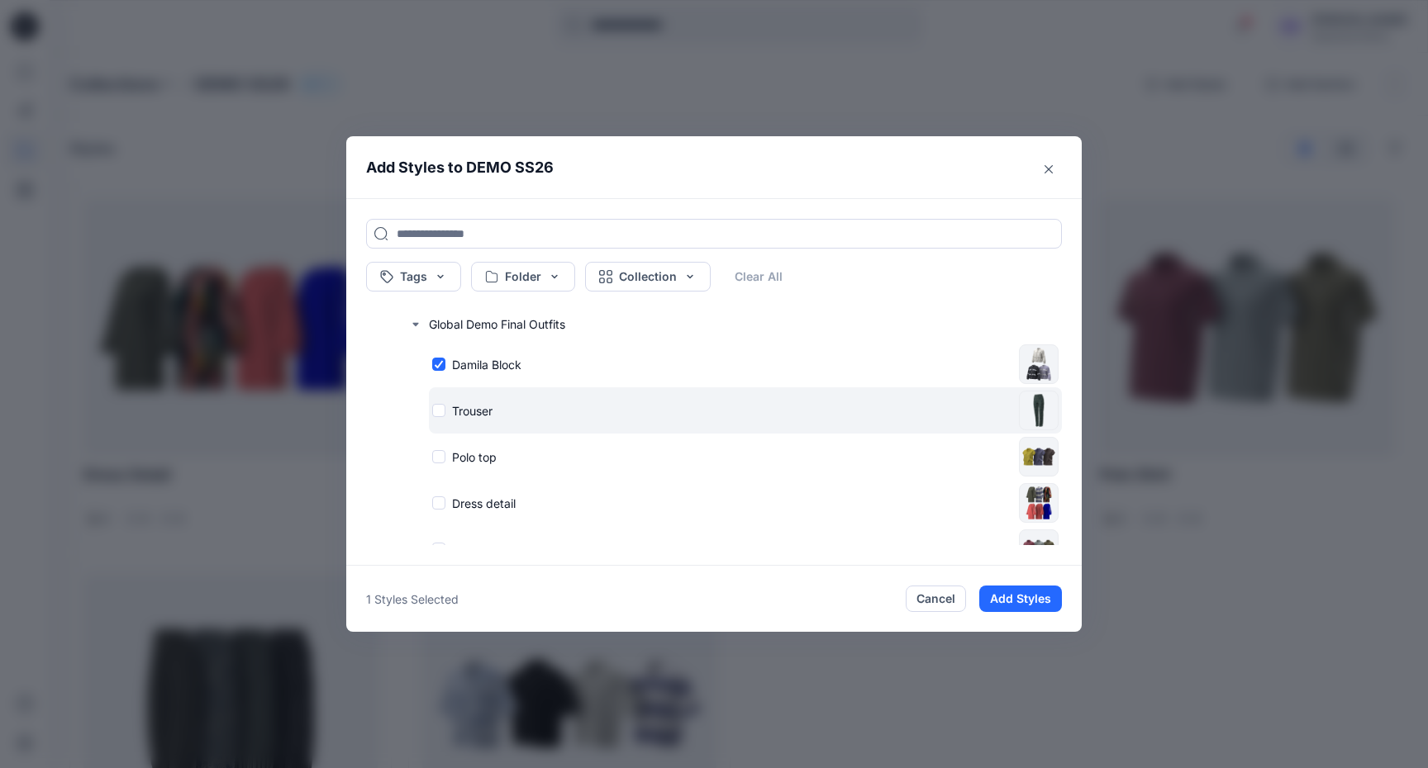
click at [441, 409] on div "Trouser" at bounding box center [722, 410] width 580 height 17
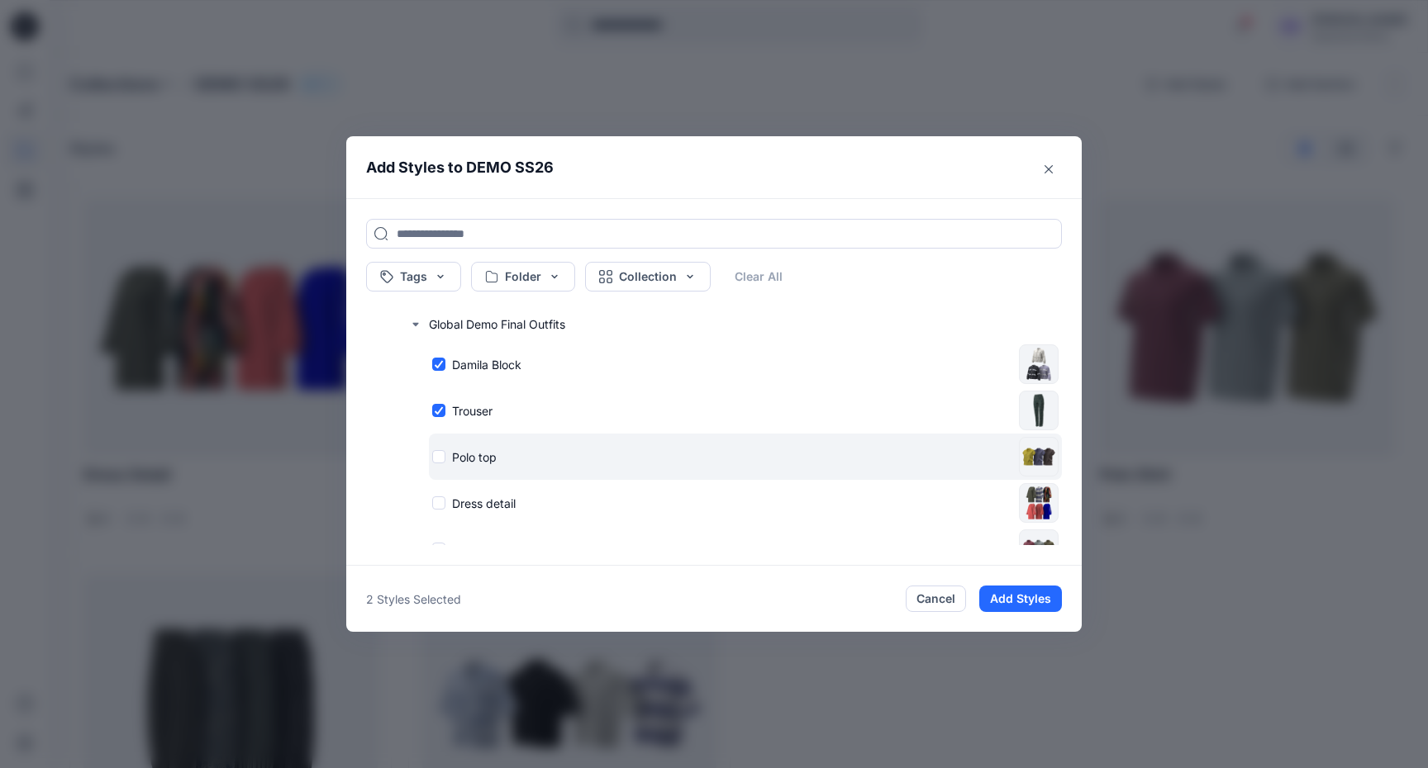
click at [436, 449] on div "Polo top" at bounding box center [722, 457] width 580 height 17
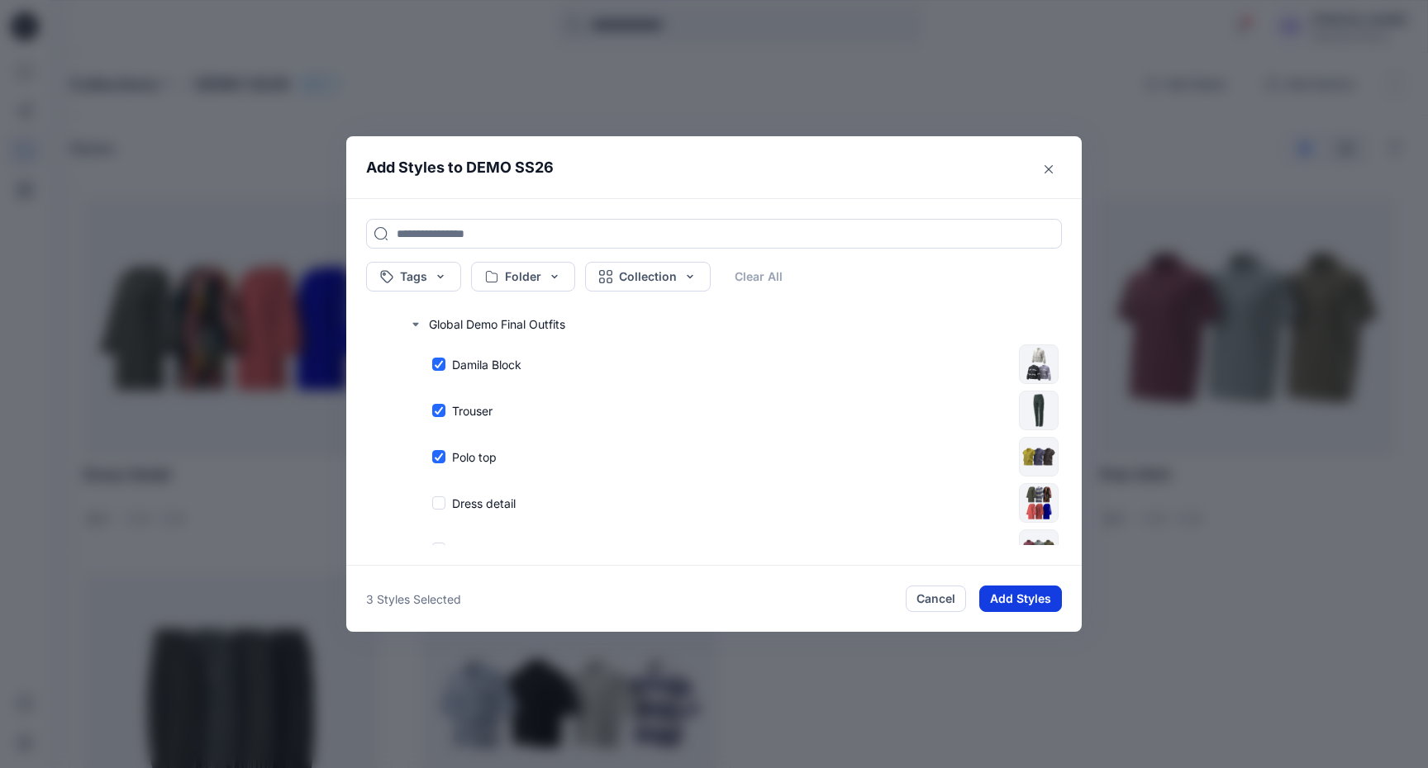
click at [1002, 608] on button "Add Styles" at bounding box center [1020, 599] width 83 height 26
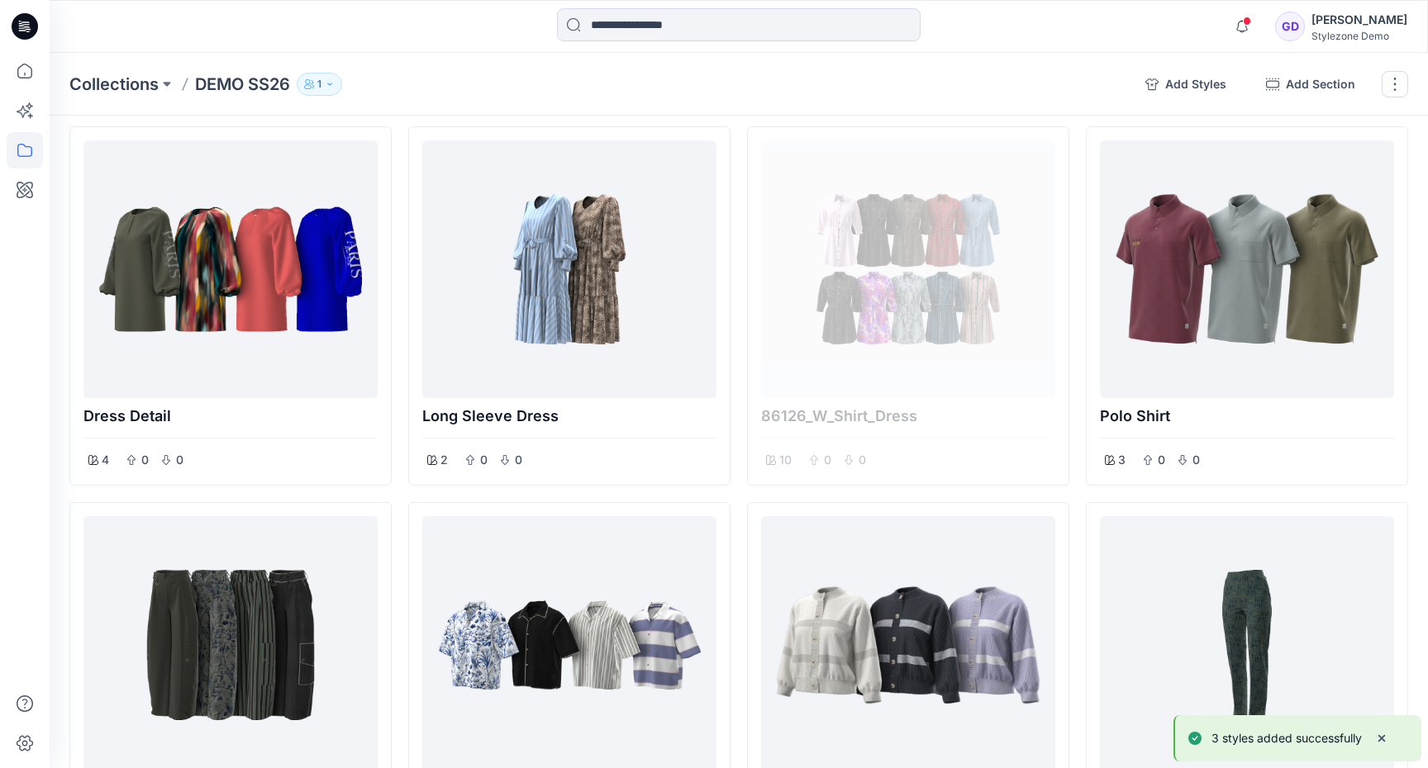
scroll to position [0, 0]
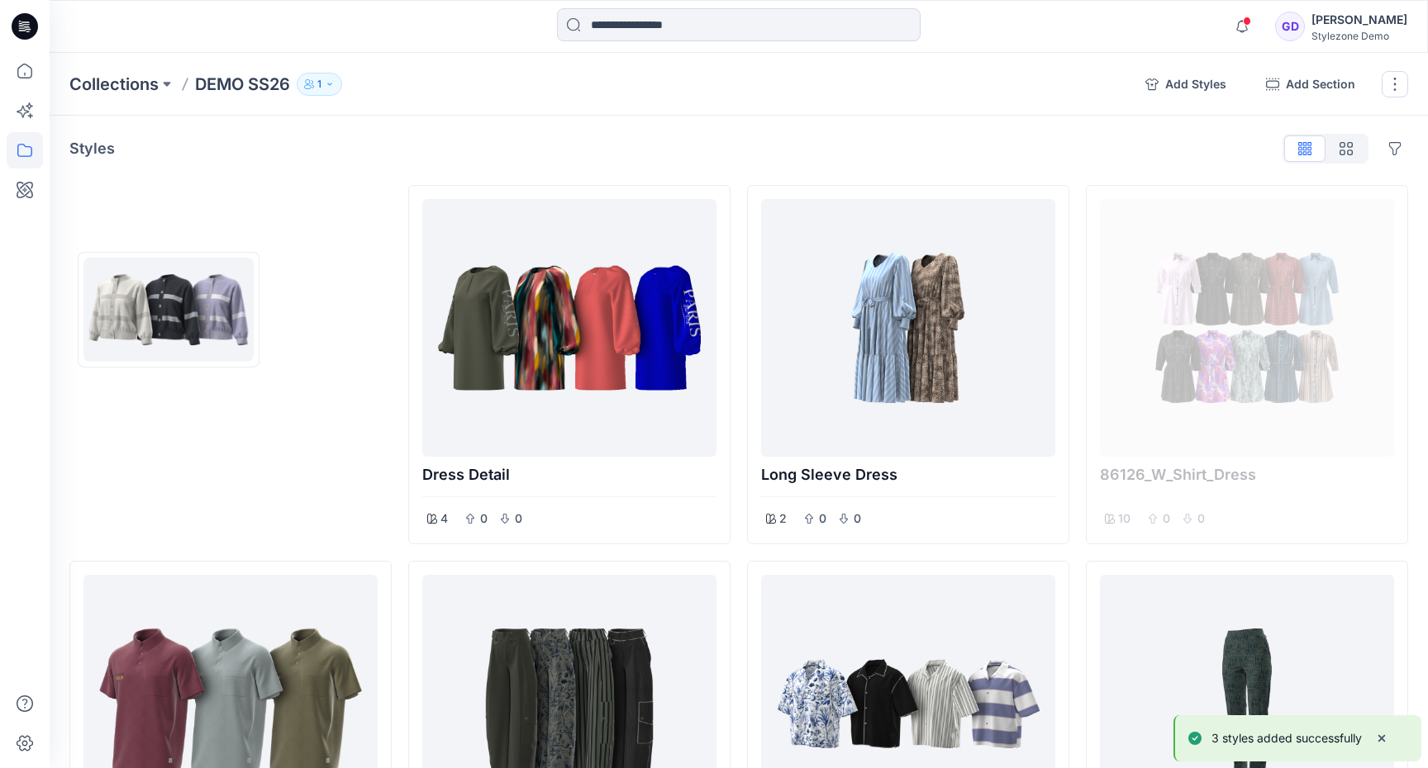
drag, startPoint x: 871, startPoint y: 673, endPoint x: 188, endPoint y: 309, distance: 773.3
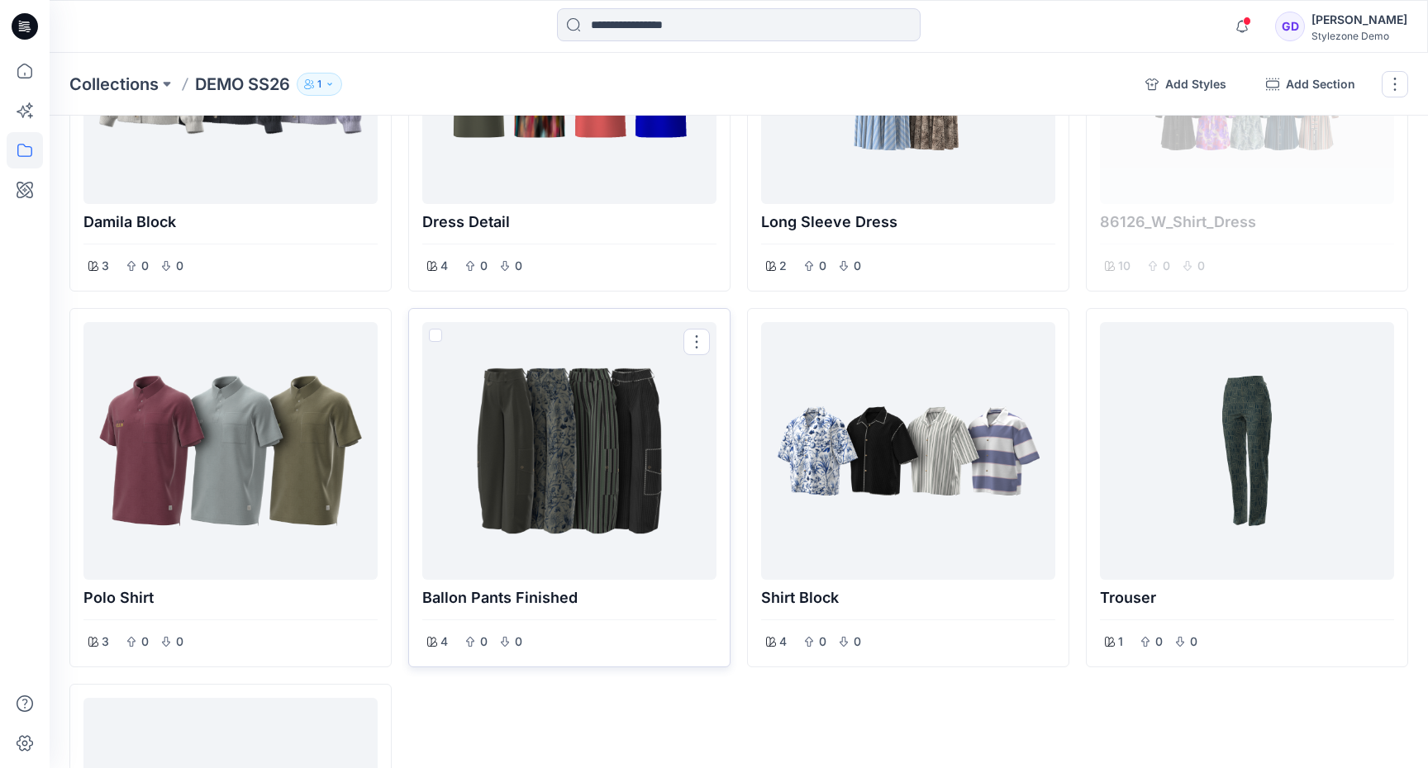
scroll to position [232, 0]
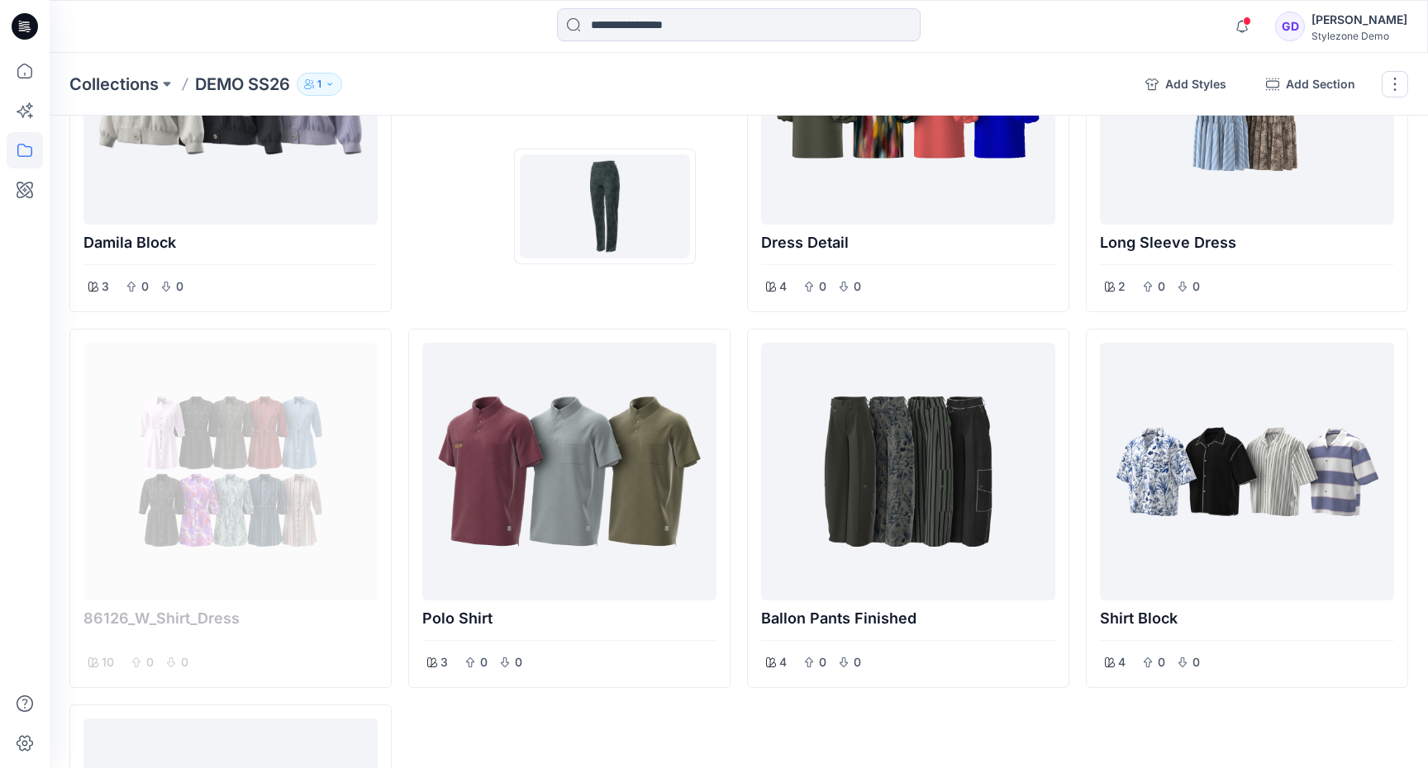
drag, startPoint x: 1220, startPoint y: 480, endPoint x: 602, endPoint y: 206, distance: 676.2
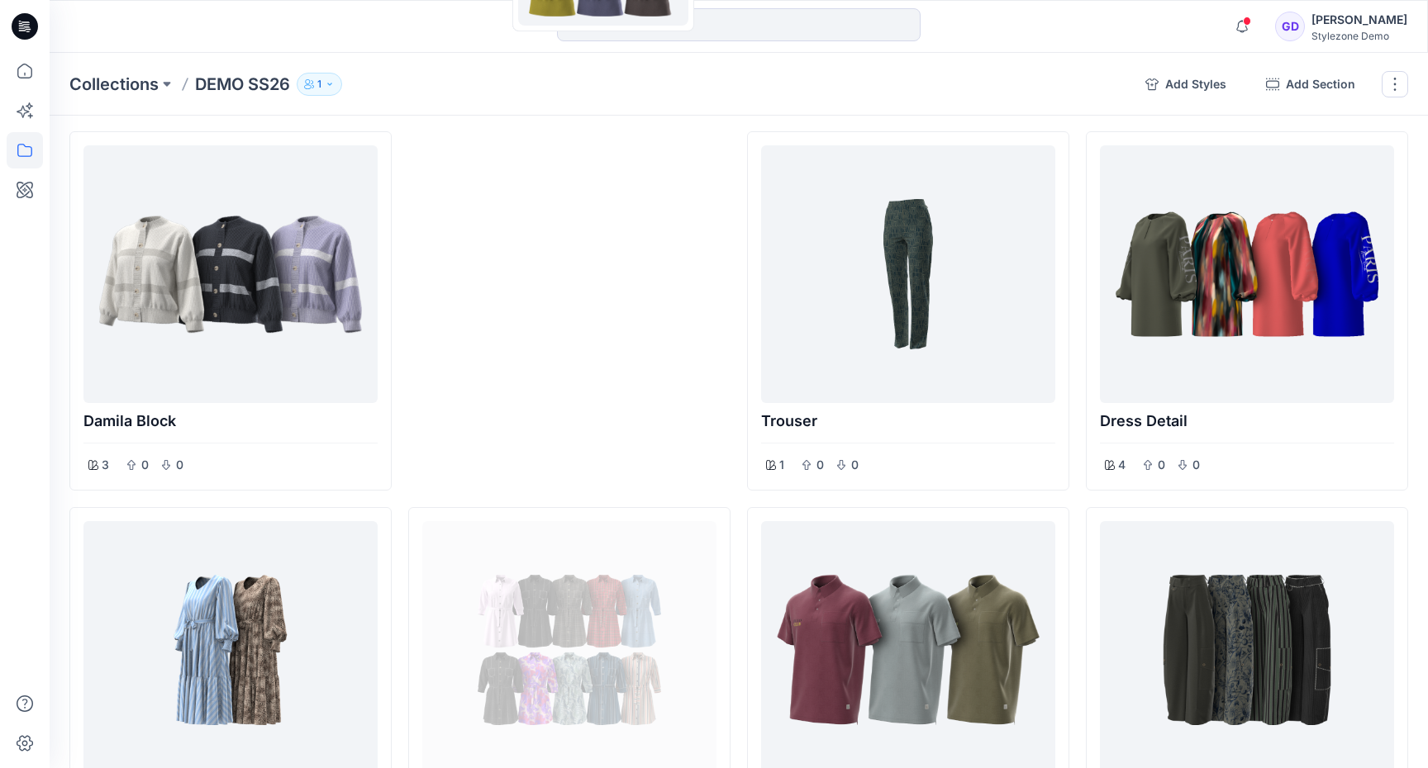
scroll to position [0, 0]
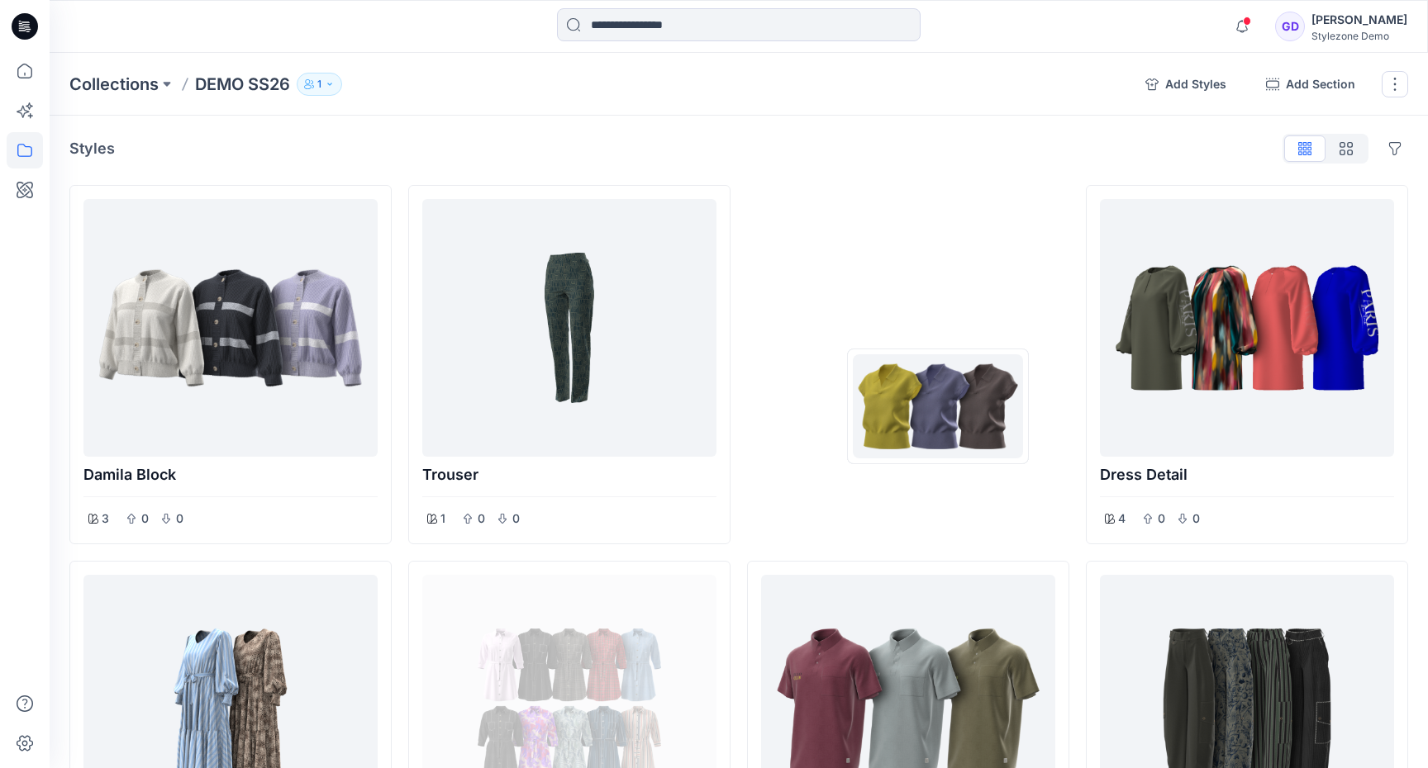
drag, startPoint x: 283, startPoint y: 497, endPoint x: 939, endPoint y: 407, distance: 661.5
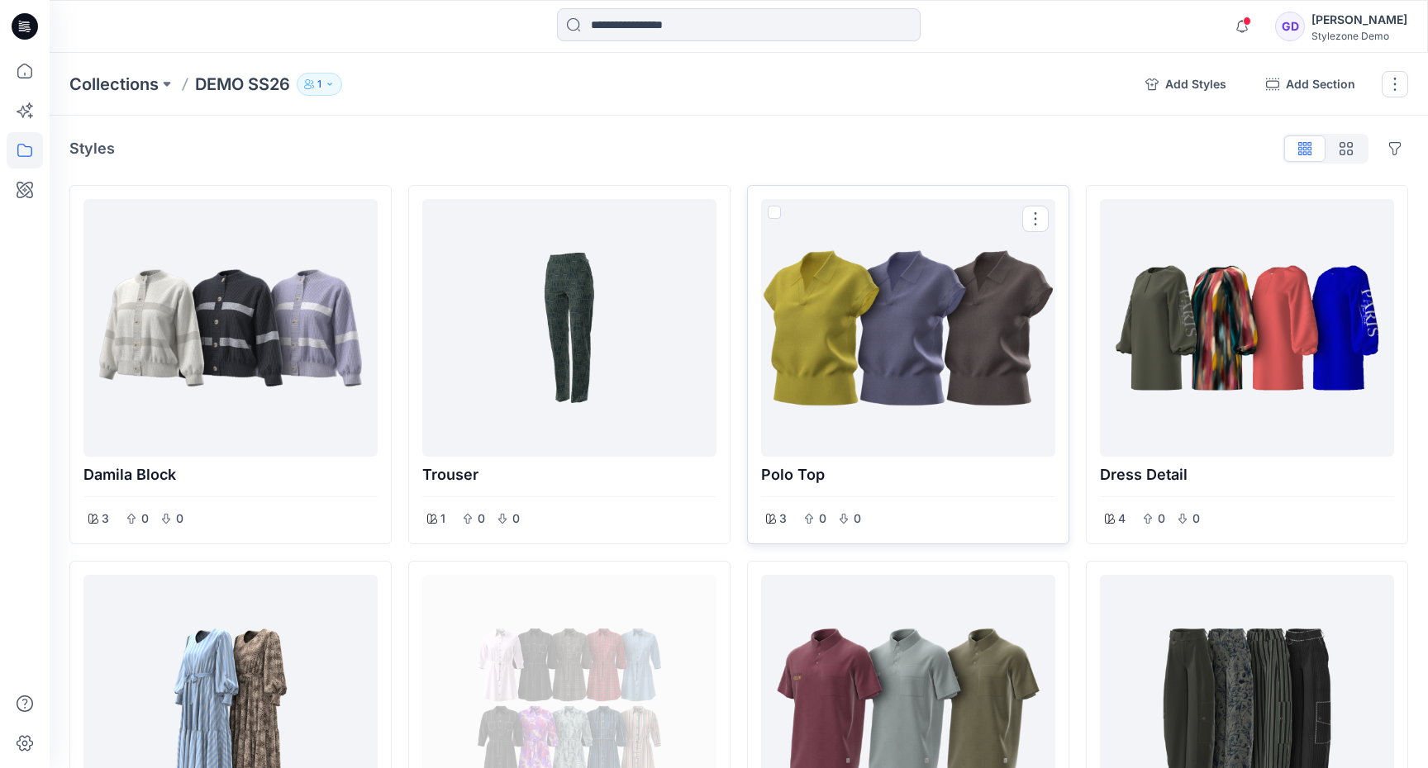
click at [768, 186] on div at bounding box center [908, 325] width 321 height 278
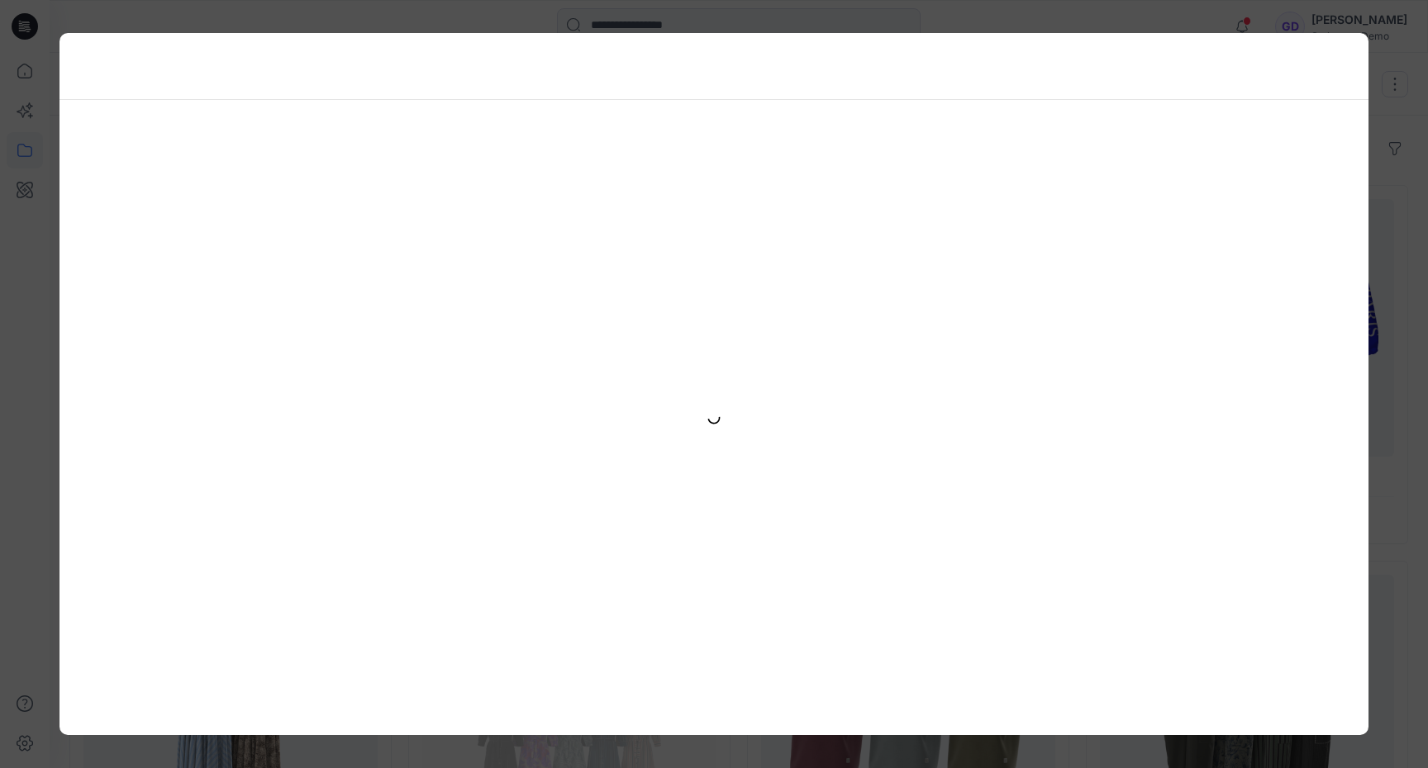
click at [1330, 207] on div at bounding box center [713, 417] width 1309 height 635
click at [1388, 211] on div at bounding box center [714, 384] width 1428 height 768
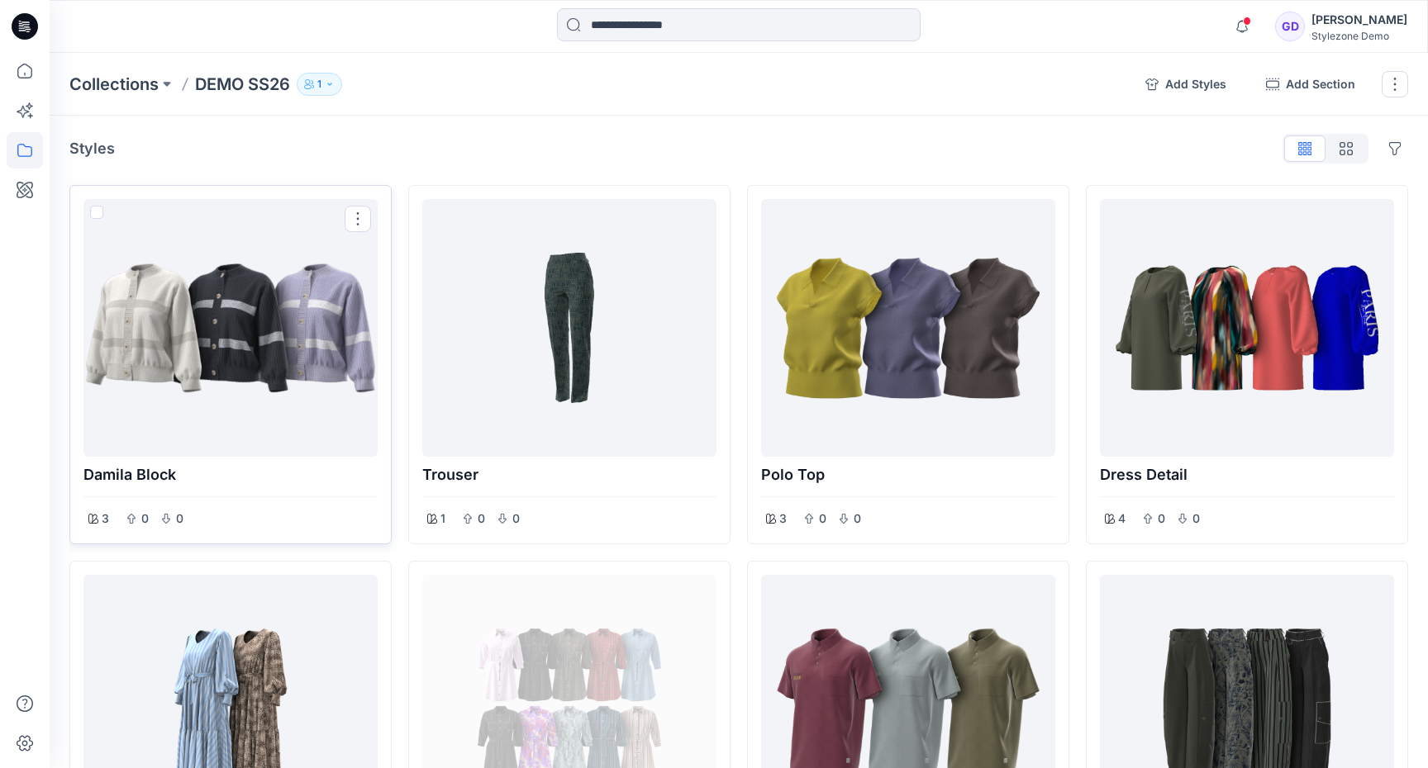
click at [265, 312] on div at bounding box center [230, 328] width 281 height 245
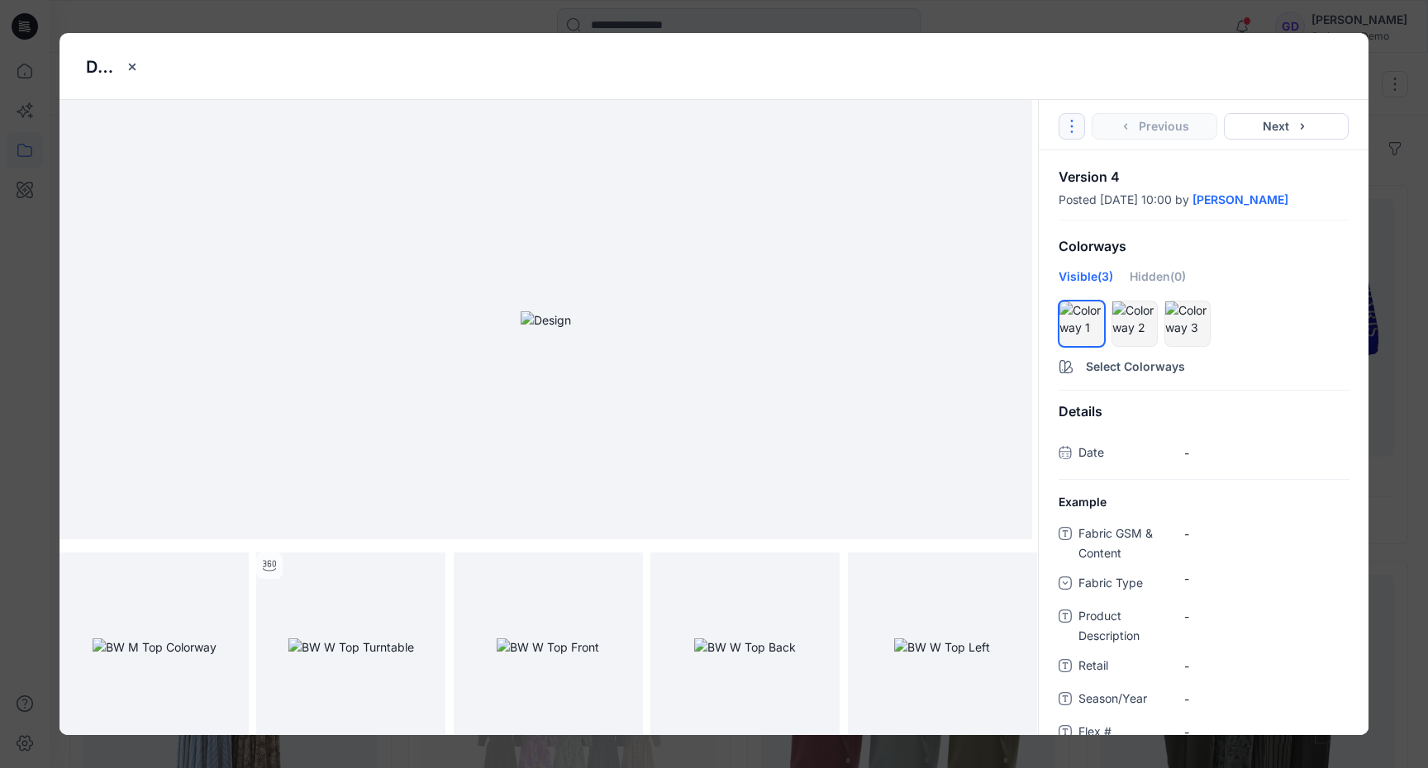
click at [1063, 128] on button "Options" at bounding box center [1072, 126] width 26 height 26
click at [1063, 164] on link "Go to Original Style" at bounding box center [1072, 166] width 200 height 33
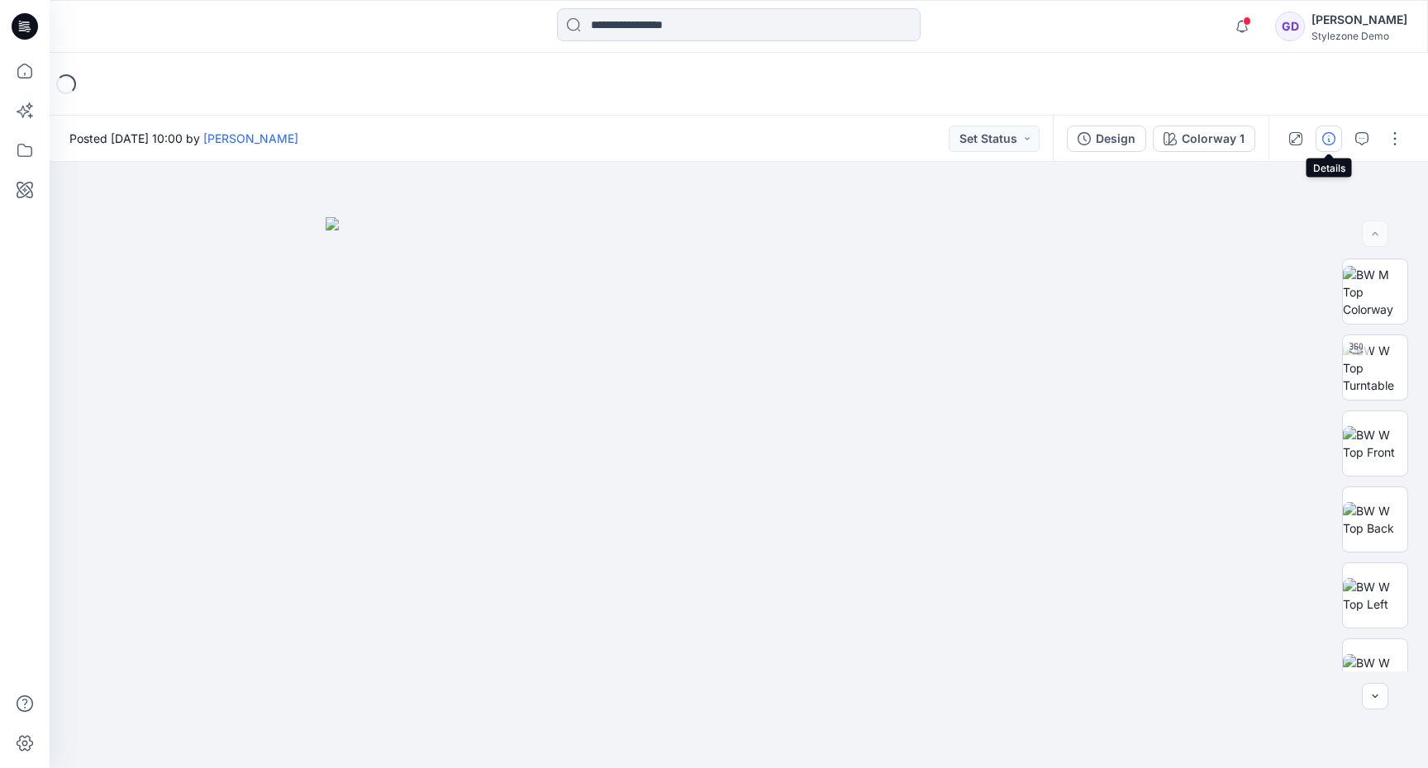
click at [1334, 138] on icon "button" at bounding box center [1328, 138] width 13 height 13
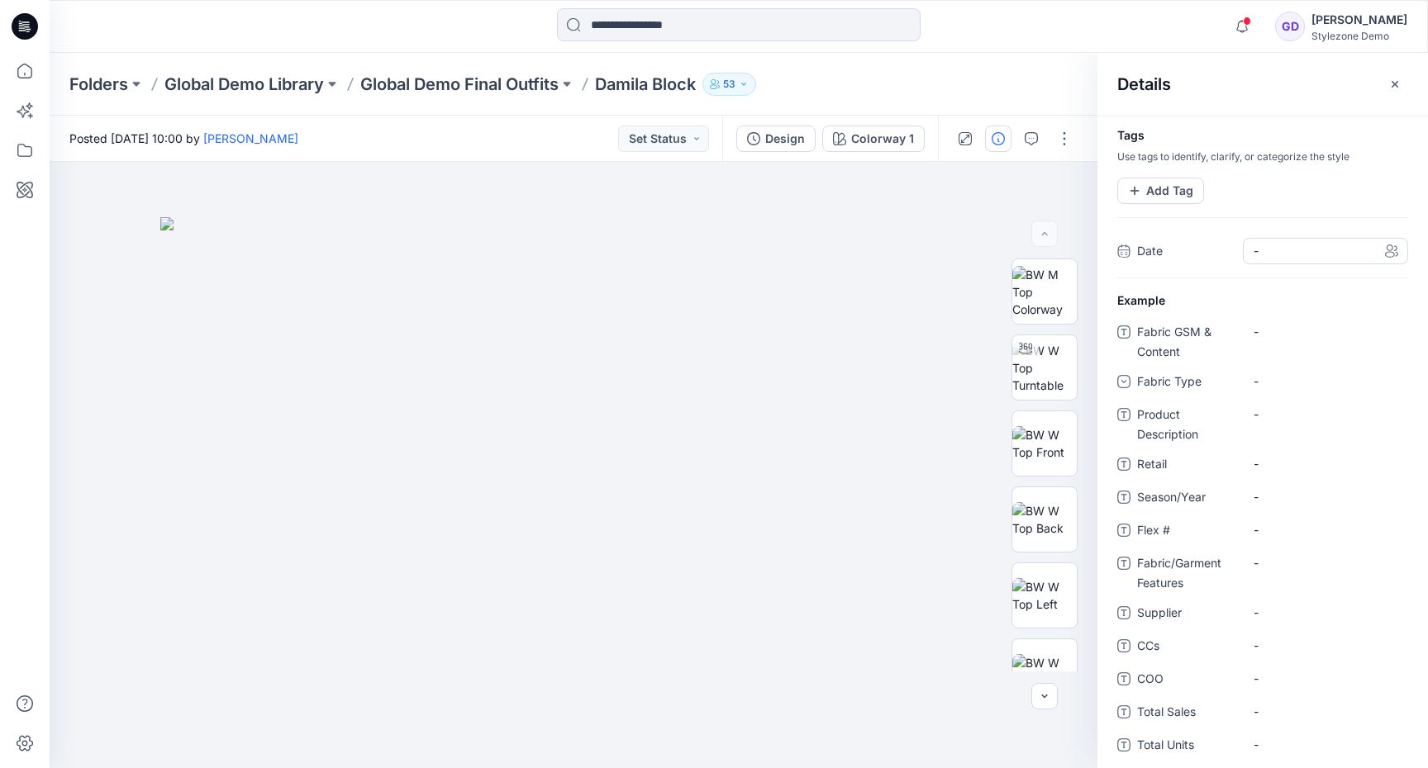
click at [1264, 263] on div "-" at bounding box center [1325, 251] width 165 height 26
click at [1319, 455] on div "23" at bounding box center [1330, 454] width 28 height 28
click at [1308, 326] on Content "-" at bounding box center [1326, 331] width 144 height 17
type textarea "****"
click at [1320, 383] on div "-" at bounding box center [1325, 382] width 165 height 26
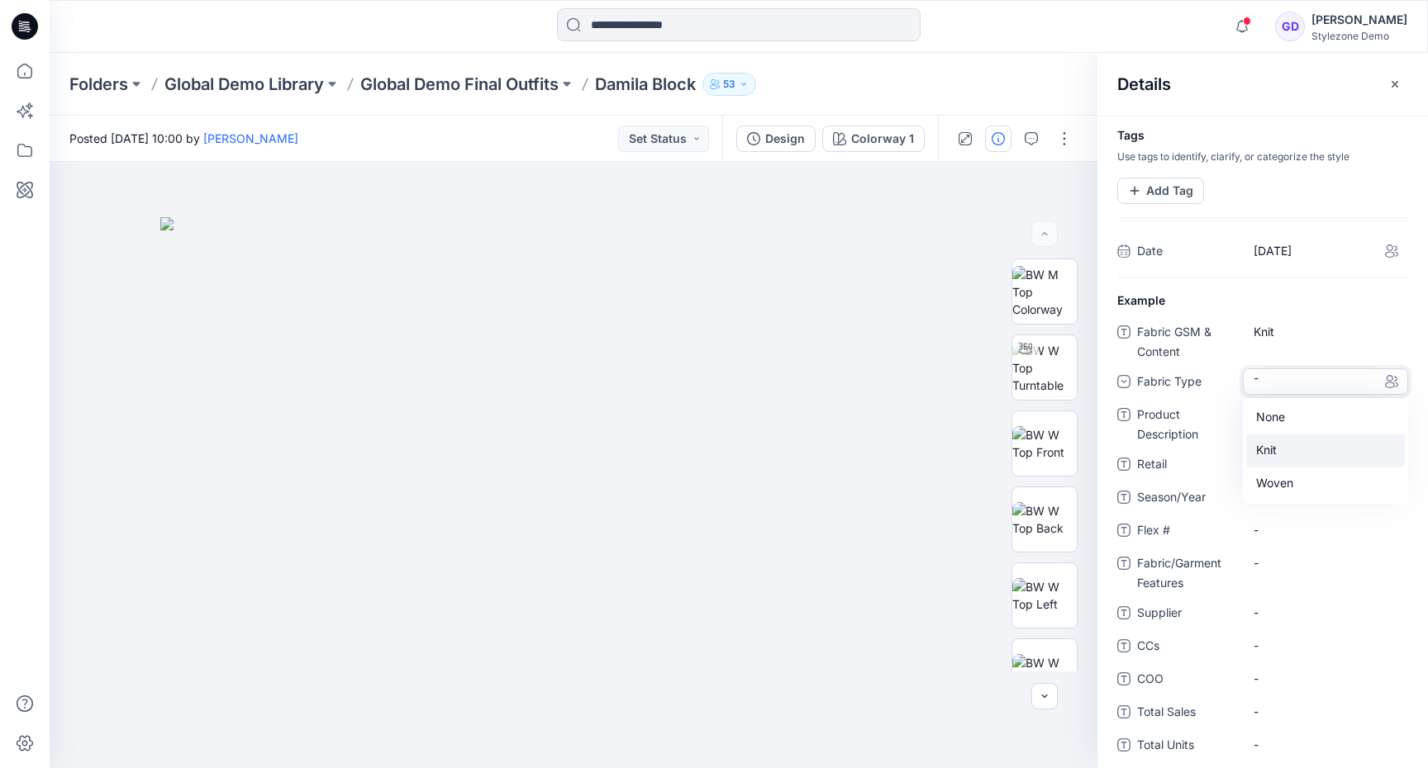
click at [1280, 457] on div "Knit" at bounding box center [1325, 451] width 159 height 33
click at [1258, 397] on div "Fabric GSM & Content Knit Fabric Type Knit Product Description - Retail - Seaso…" at bounding box center [1262, 686] width 291 height 735
click at [1258, 418] on Description "-" at bounding box center [1326, 414] width 144 height 17
click at [1308, 329] on Content "Knit" at bounding box center [1326, 331] width 144 height 17
type textarea "**********"
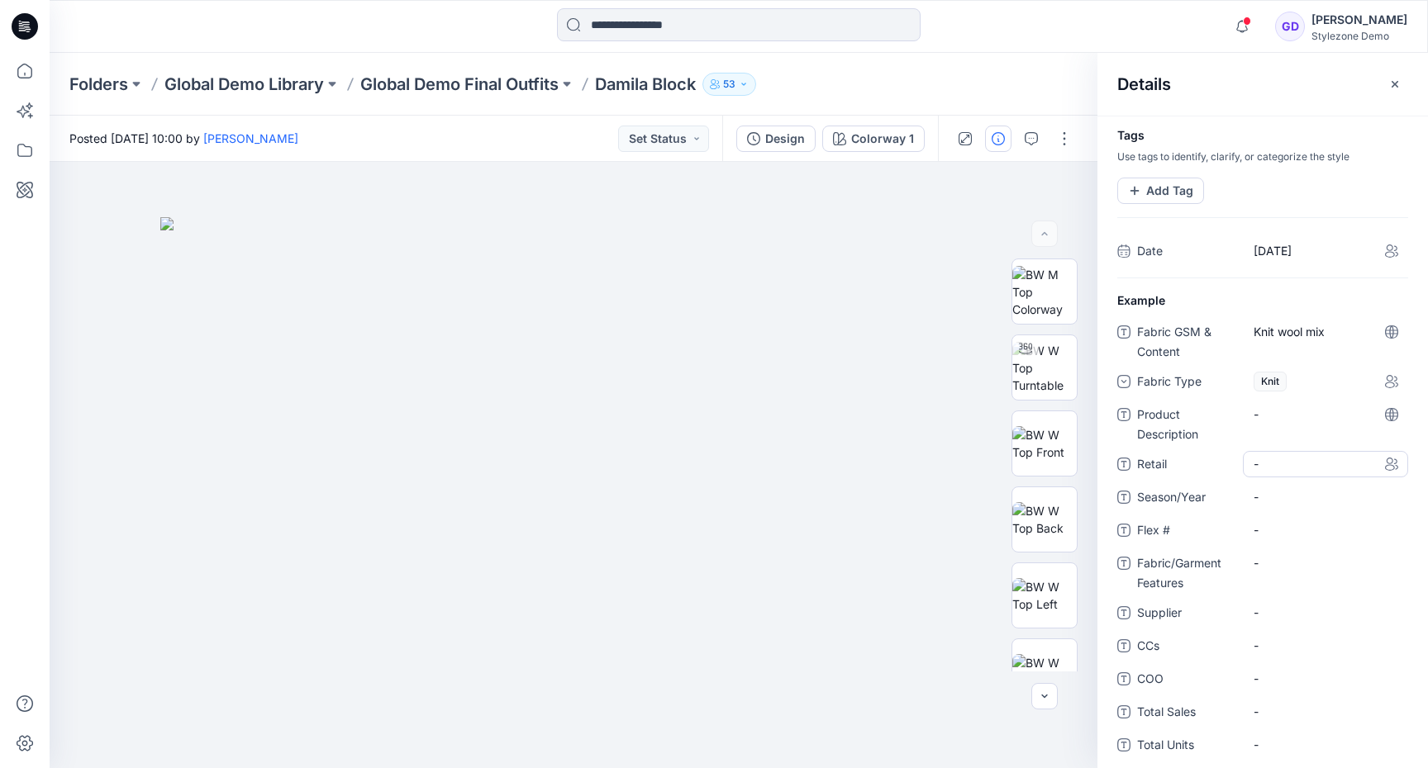
click at [1271, 467] on span "-" at bounding box center [1326, 463] width 144 height 17
type textarea "****"
click at [1258, 503] on span "-" at bounding box center [1326, 496] width 144 height 17
type textarea "*"
type textarea "**"
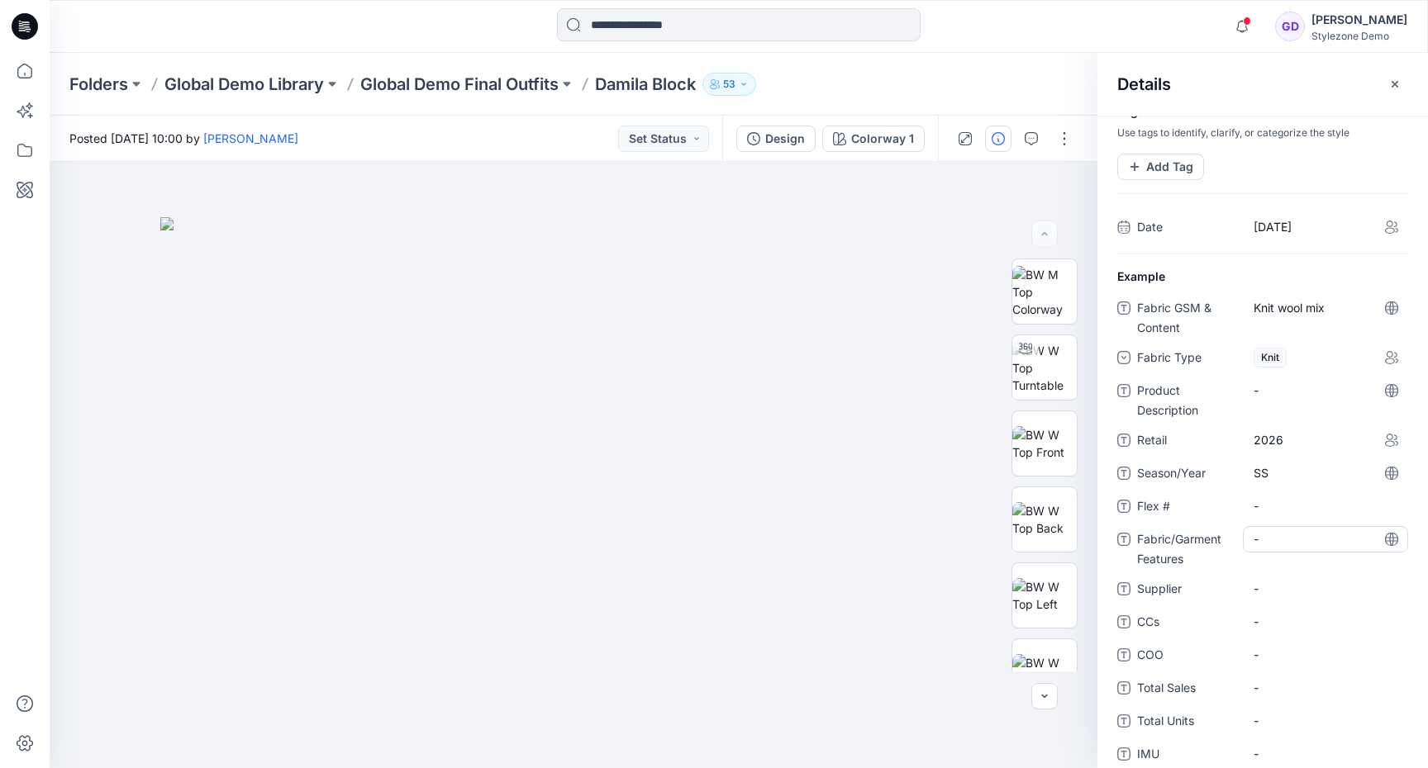
scroll to position [24, 0]
click at [1268, 504] on \ "-" at bounding box center [1326, 505] width 144 height 17
type textarea "***"
click at [1292, 545] on Features "-" at bounding box center [1326, 538] width 144 height 17
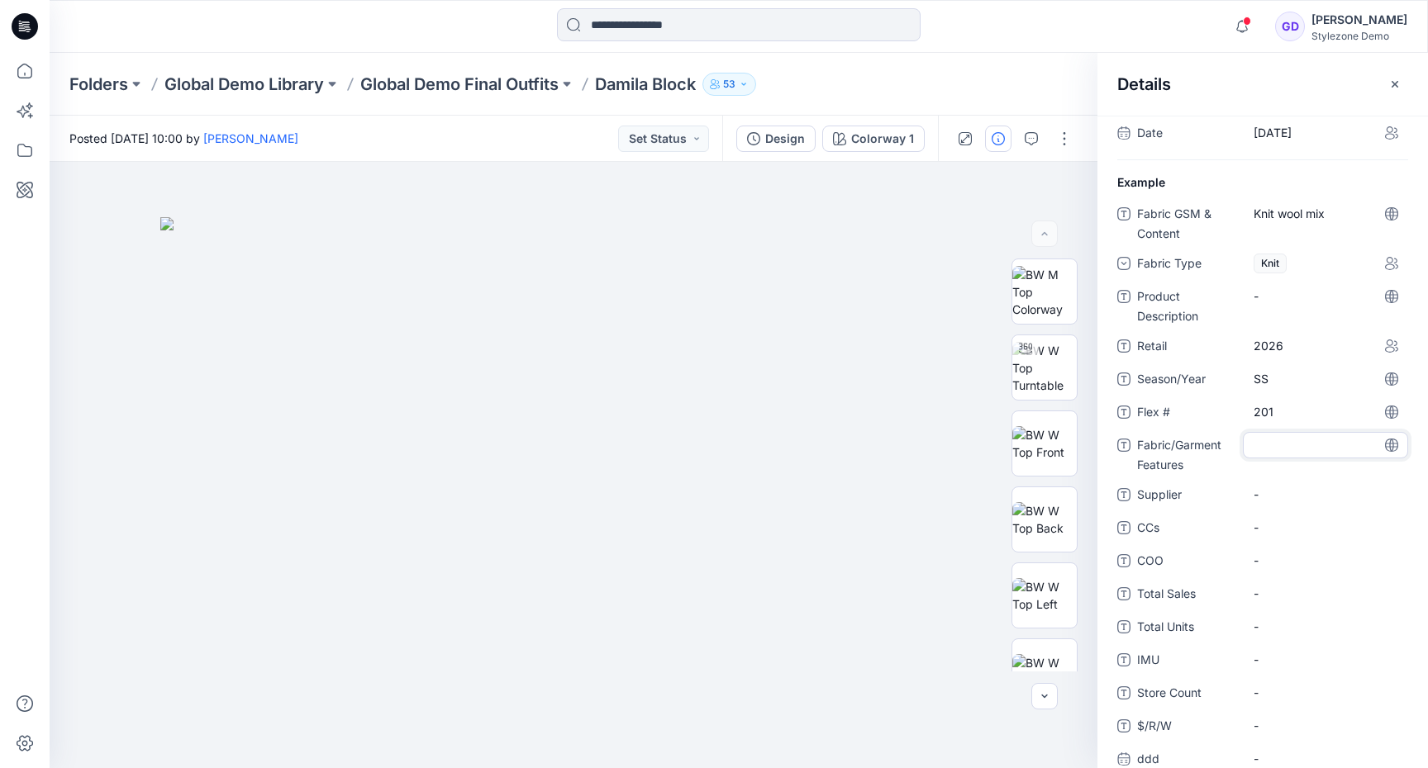
scroll to position [183, 0]
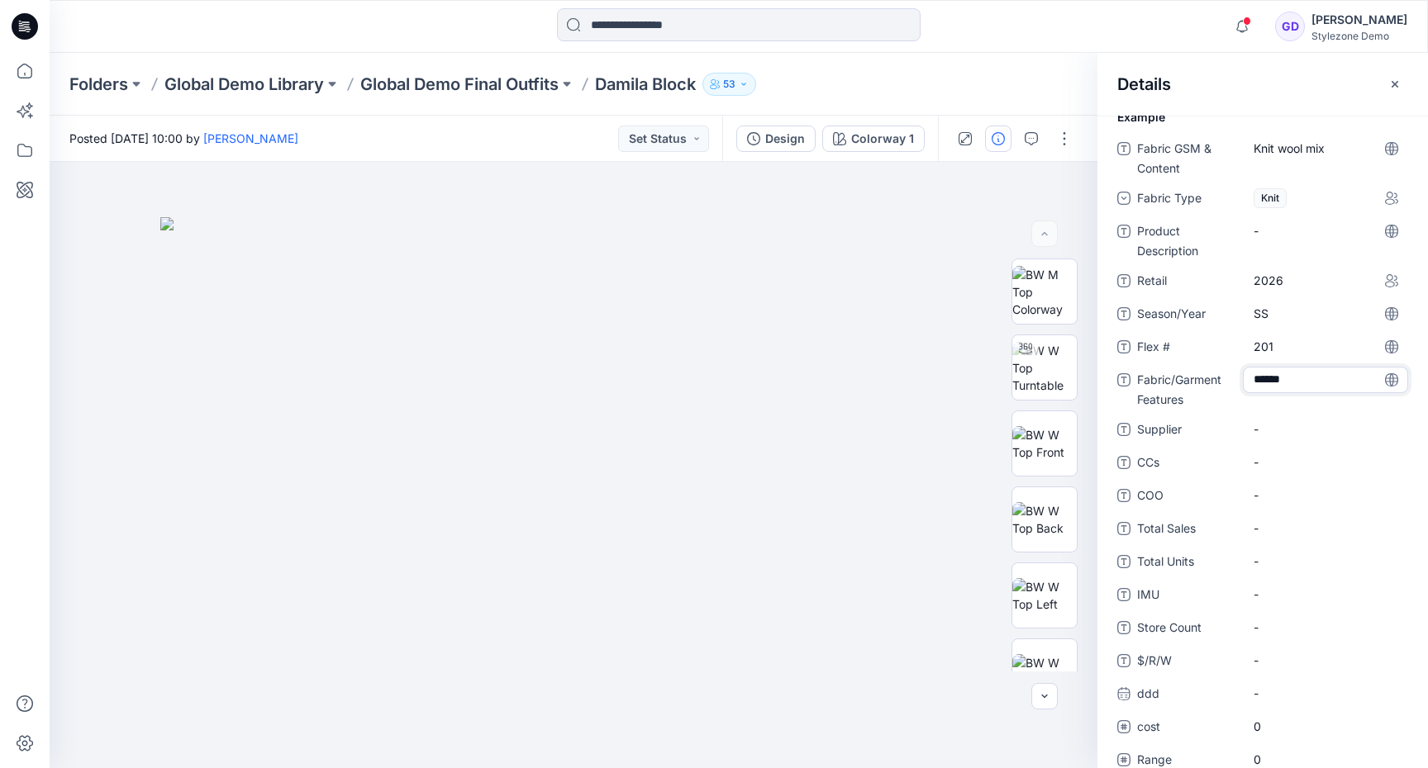
type textarea "*******"
click at [1361, 385] on Features "brushed" at bounding box center [1326, 379] width 144 height 17
type textarea "**********"
click at [1294, 423] on span "-" at bounding box center [1326, 429] width 144 height 17
type textarea "*"
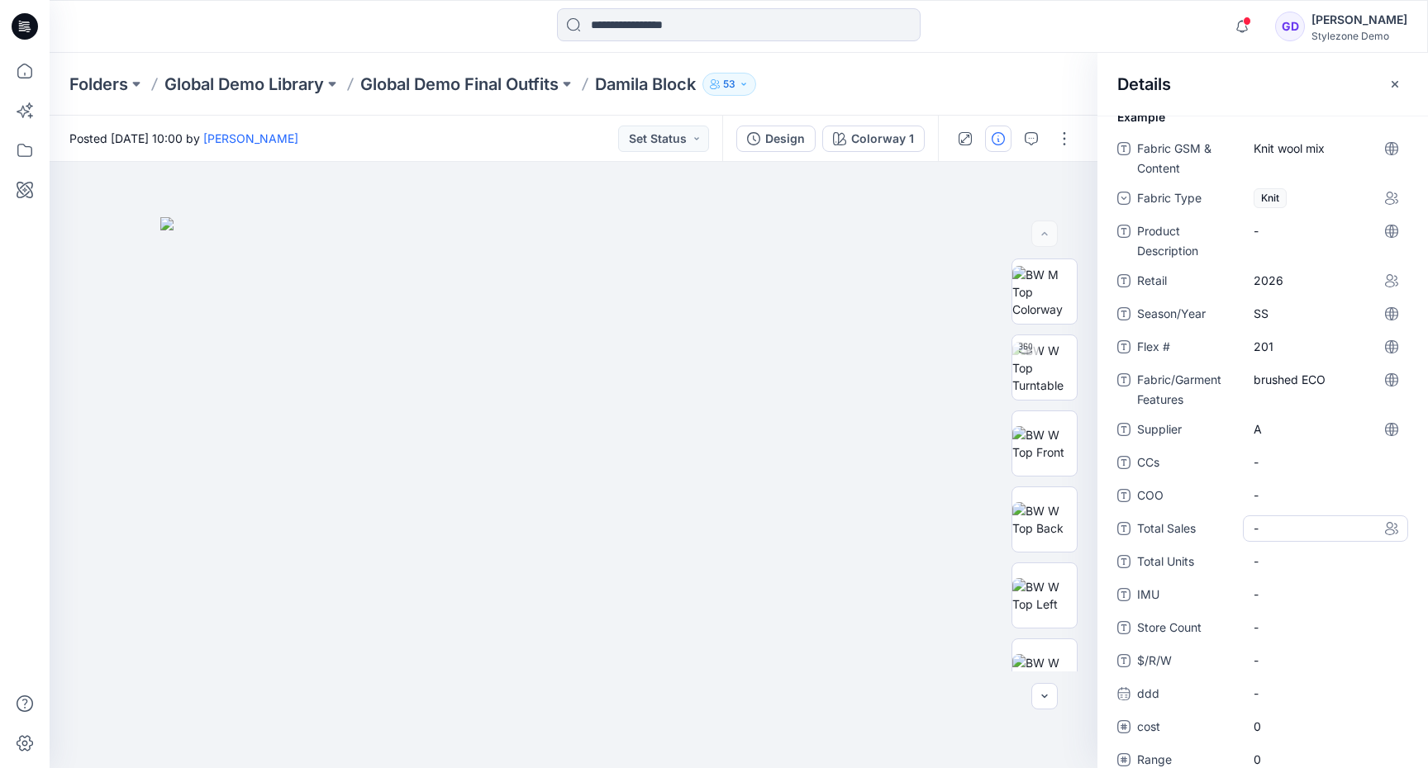
click at [1277, 526] on Sales "-" at bounding box center [1326, 528] width 144 height 17
type textarea "***"
click at [1261, 564] on Units "-" at bounding box center [1326, 561] width 144 height 17
type textarea "***"
click at [1265, 526] on Sales "200" at bounding box center [1326, 528] width 144 height 17
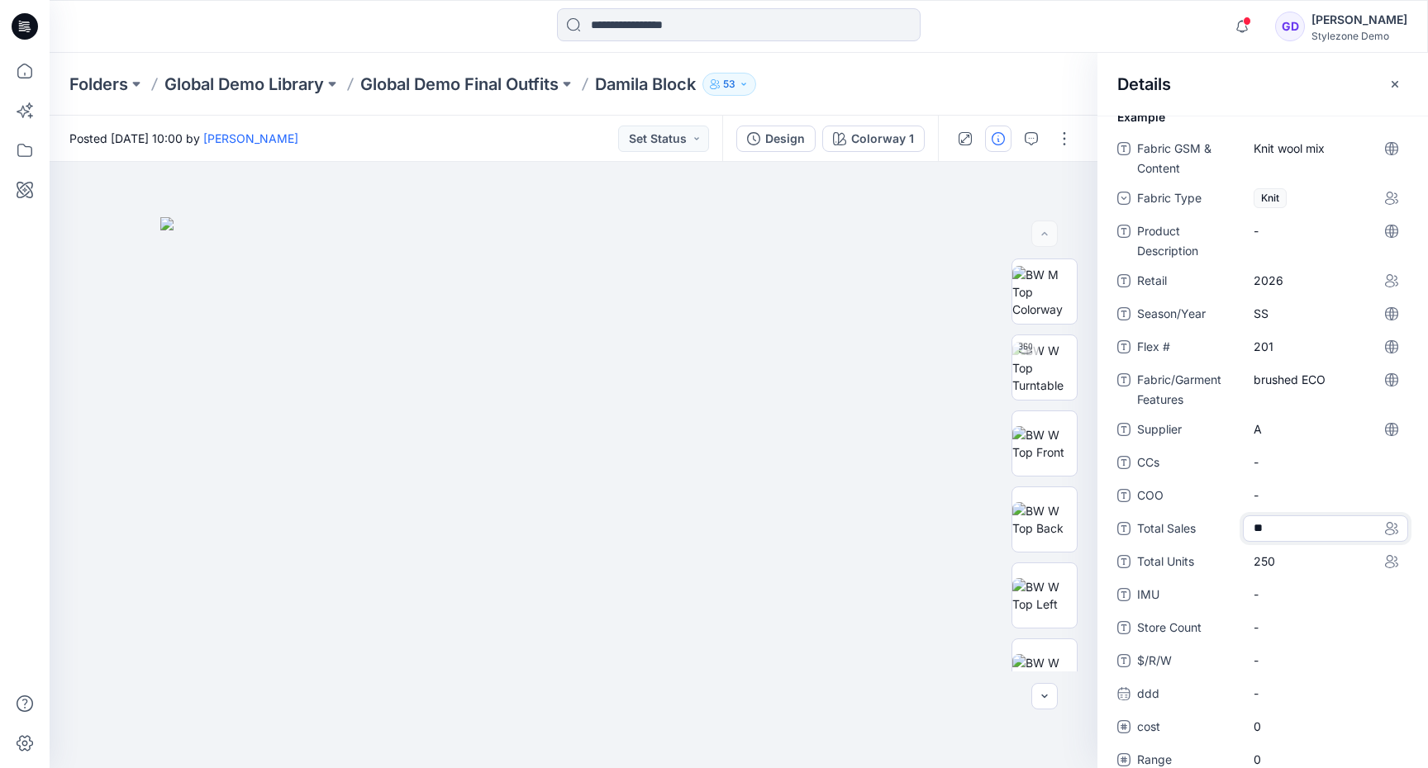
type textarea "*"
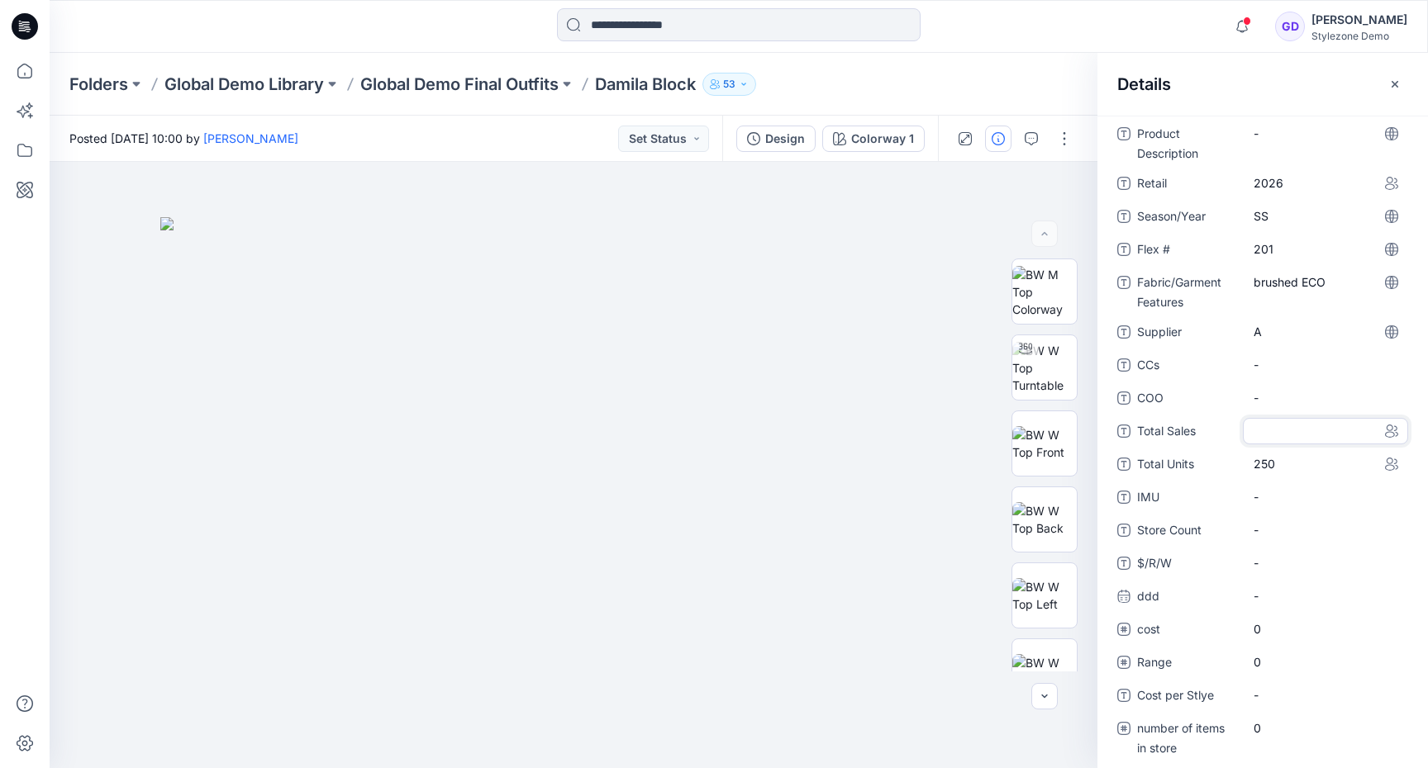
scroll to position [283, 0]
click at [1300, 529] on Count "-" at bounding box center [1326, 528] width 144 height 17
type textarea "**"
click at [1297, 559] on span "-" at bounding box center [1326, 561] width 144 height 17
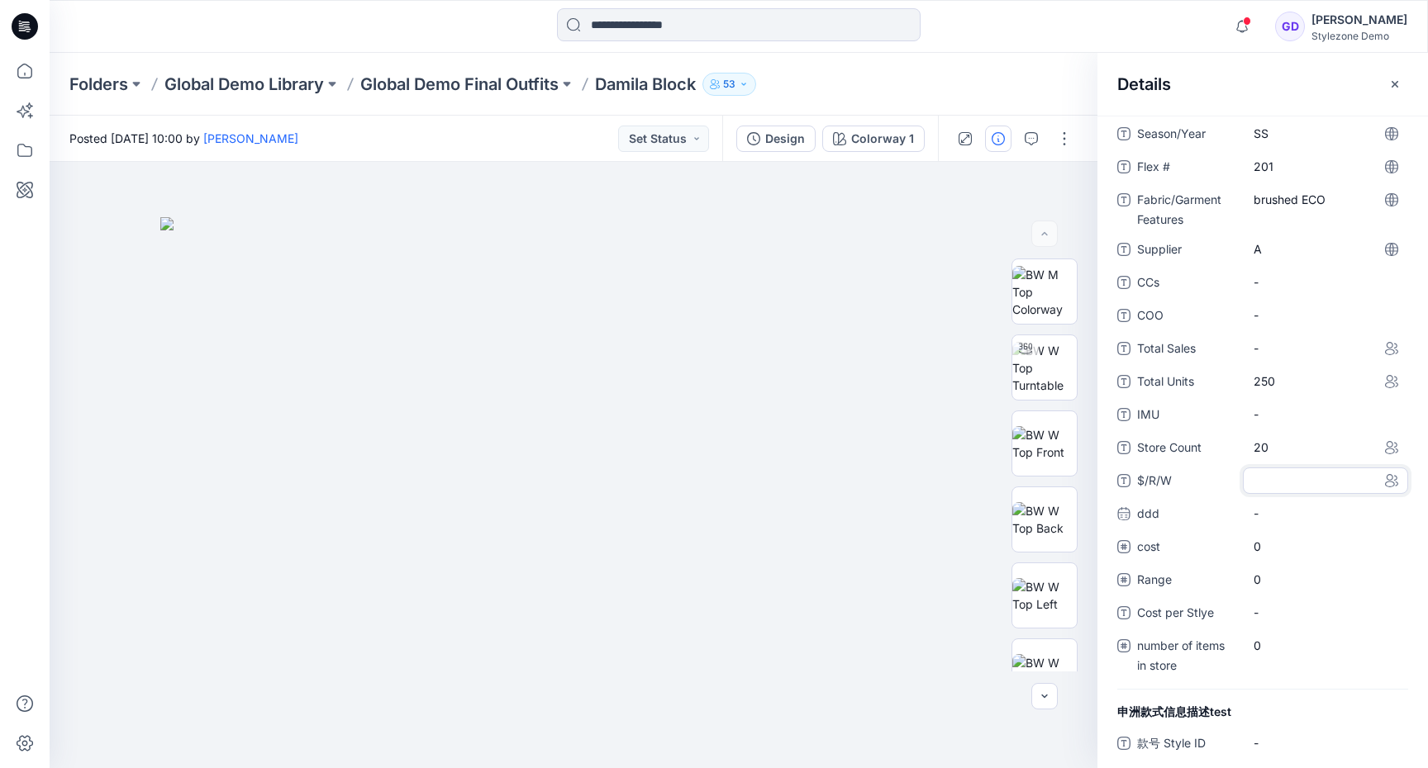
scroll to position [373, 0]
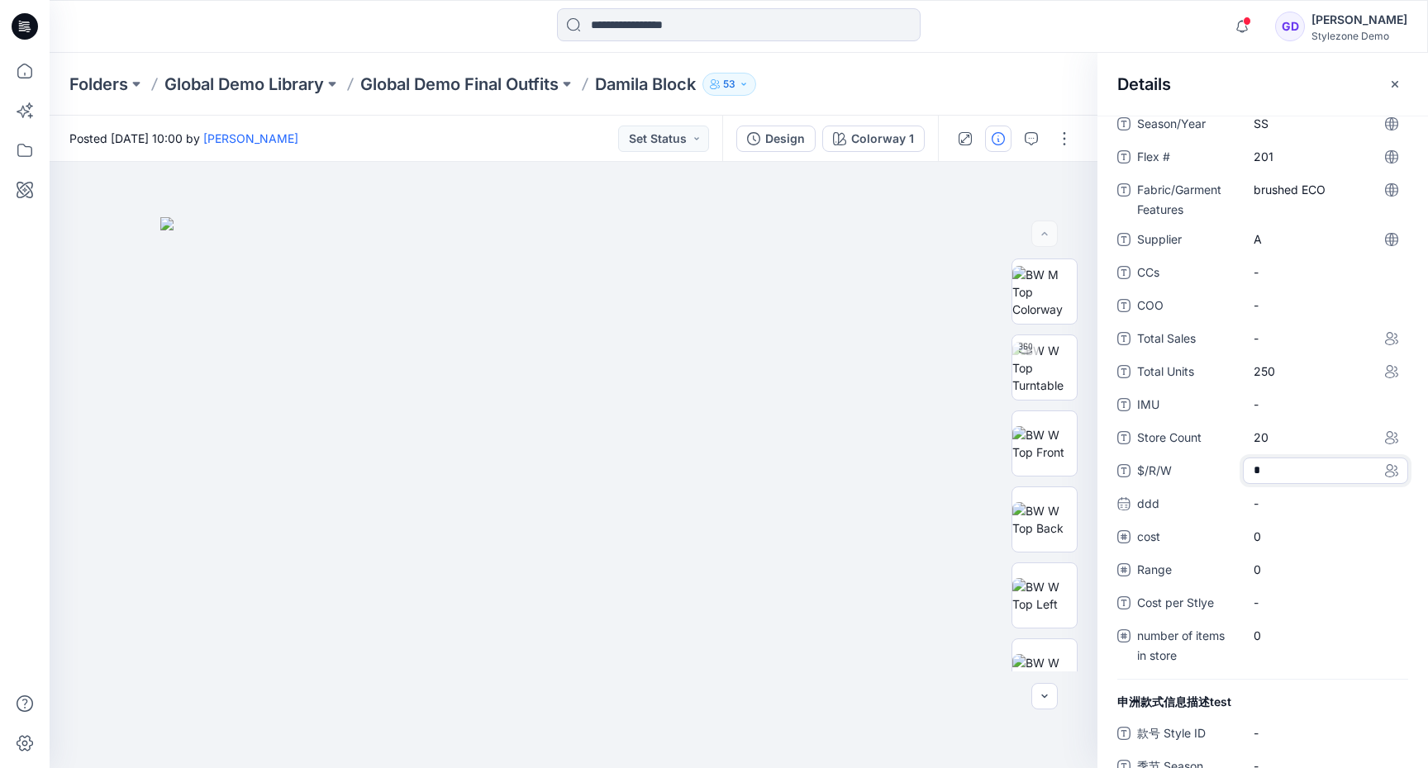
type textarea "**"
click at [1287, 548] on div "0" at bounding box center [1325, 537] width 165 height 26
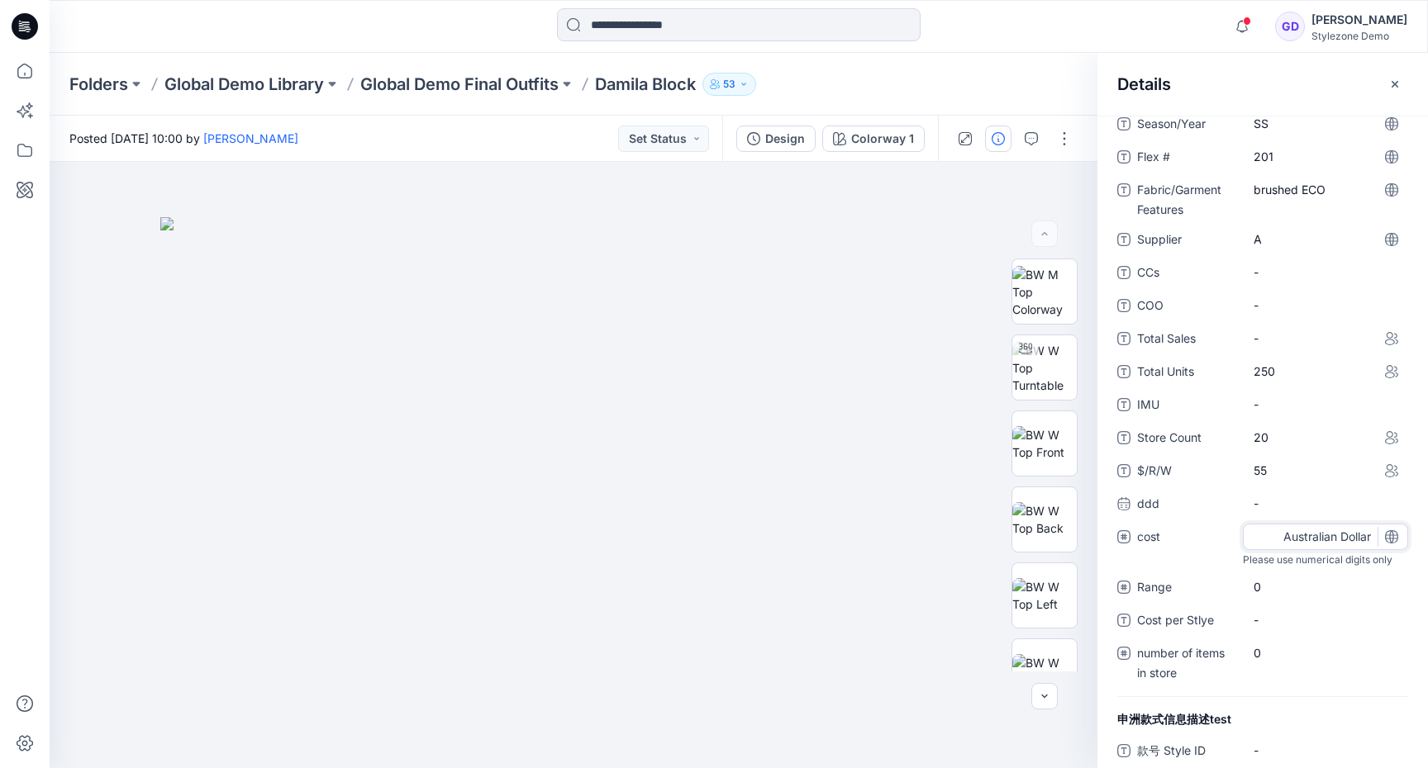
type input "**"
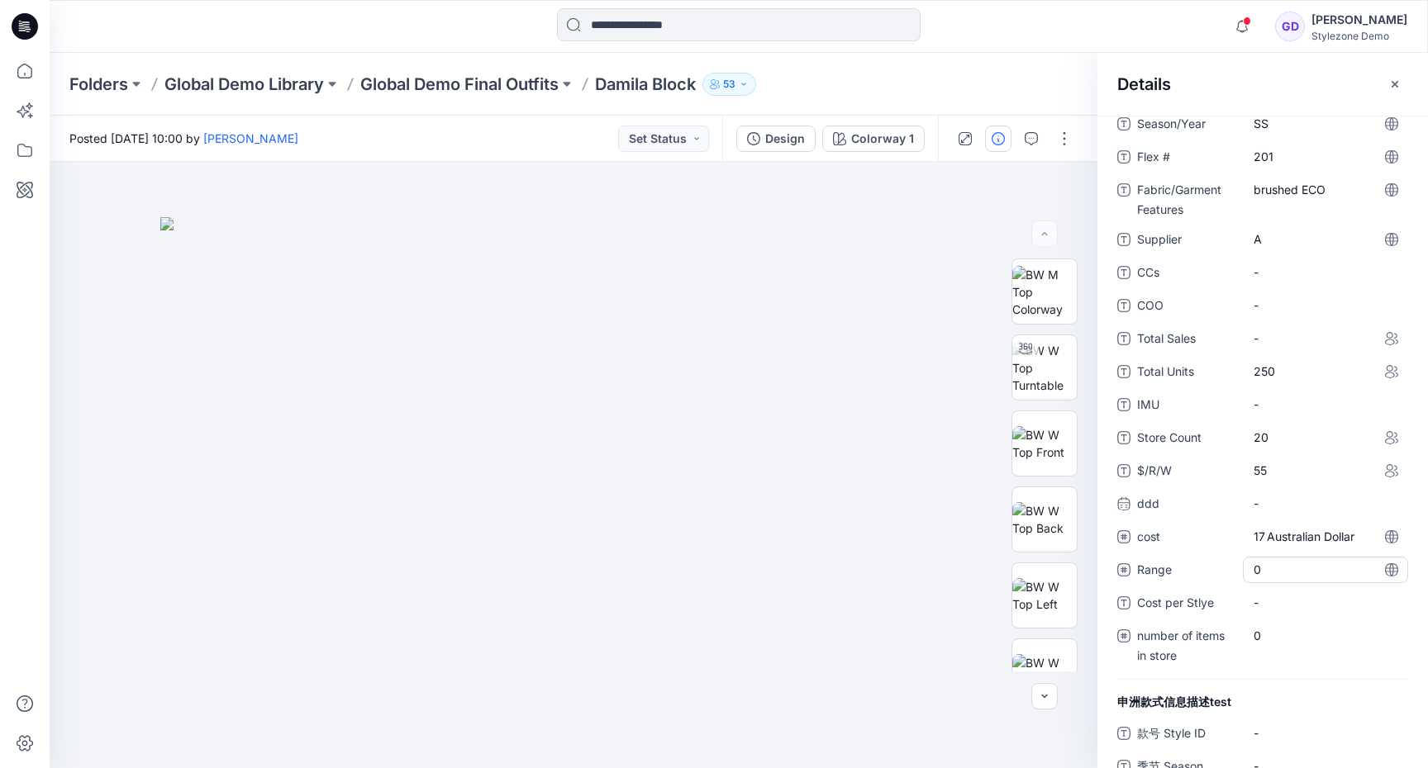
click at [1263, 577] on span "0" at bounding box center [1326, 569] width 144 height 17
click at [1324, 632] on div "Fabric GSM & Content Knit wool mix Fabric Type Knit Product Description - Retai…" at bounding box center [1262, 312] width 291 height 735
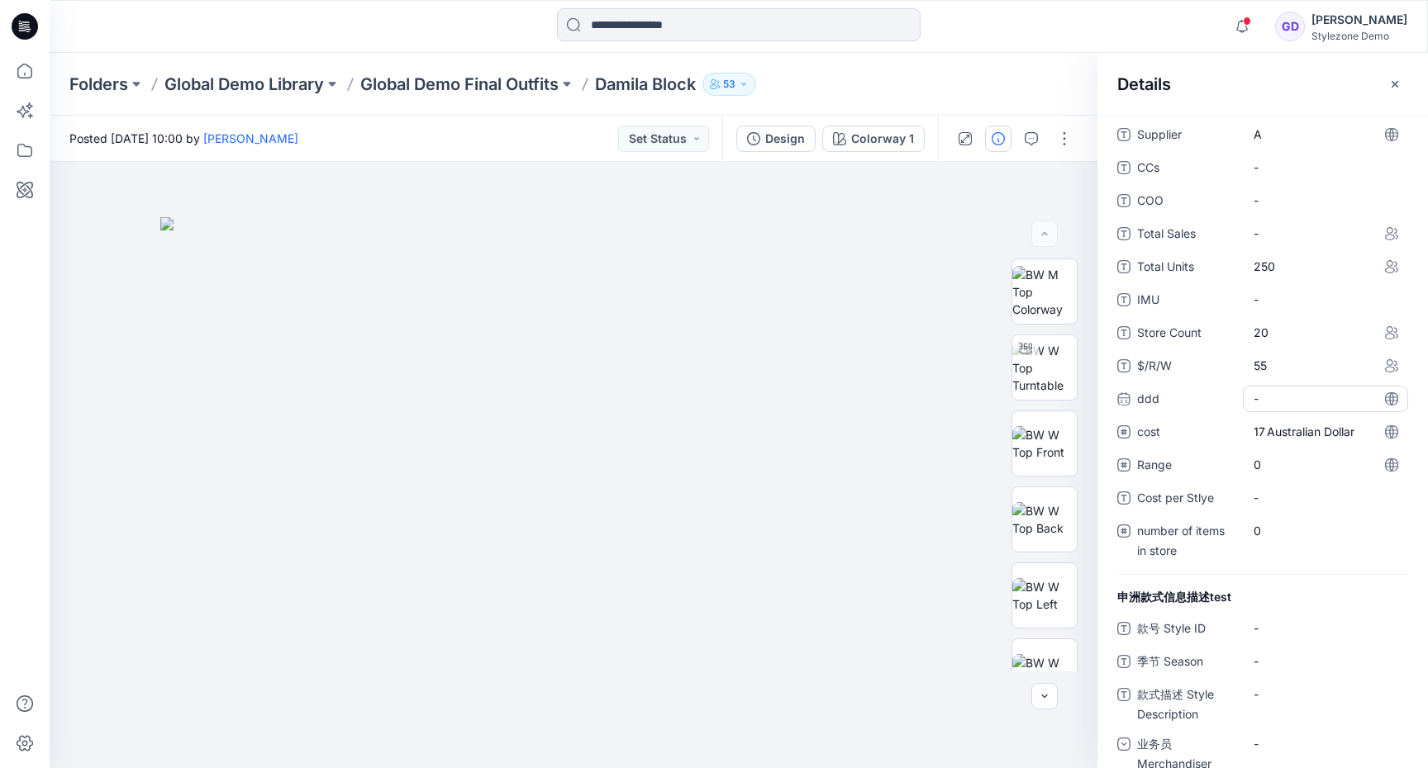
scroll to position [0, 0]
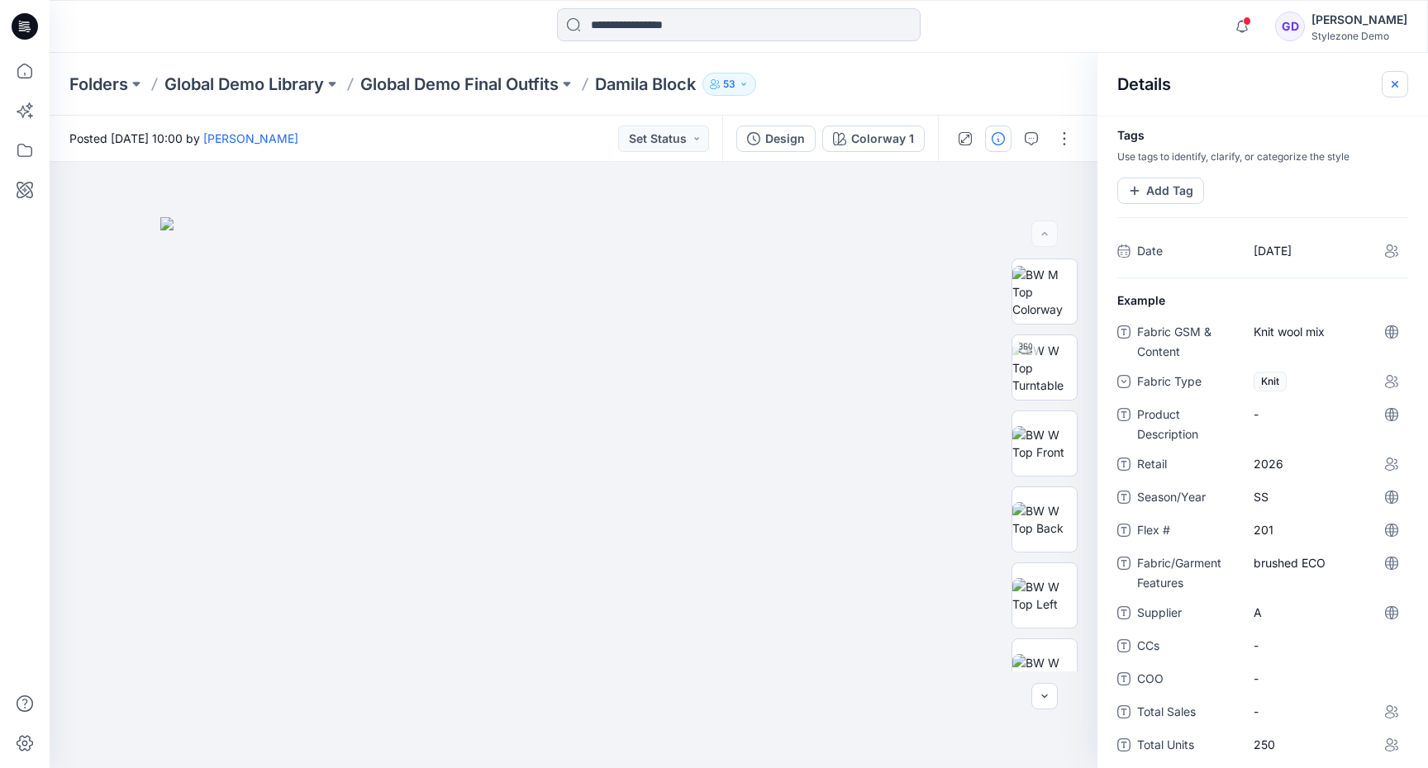
click at [1397, 82] on icon "button" at bounding box center [1395, 83] width 7 height 7
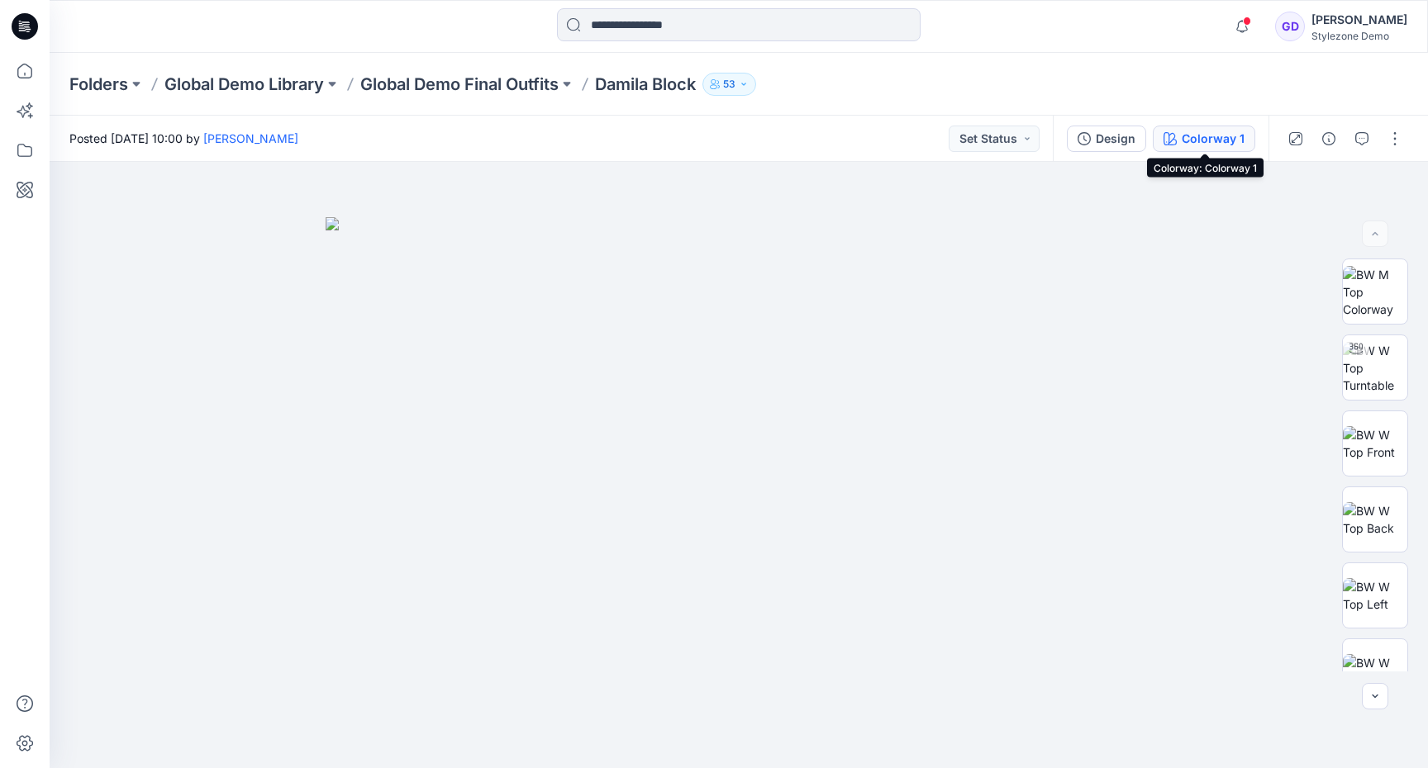
click at [1238, 131] on div "Colorway 1" at bounding box center [1213, 139] width 63 height 18
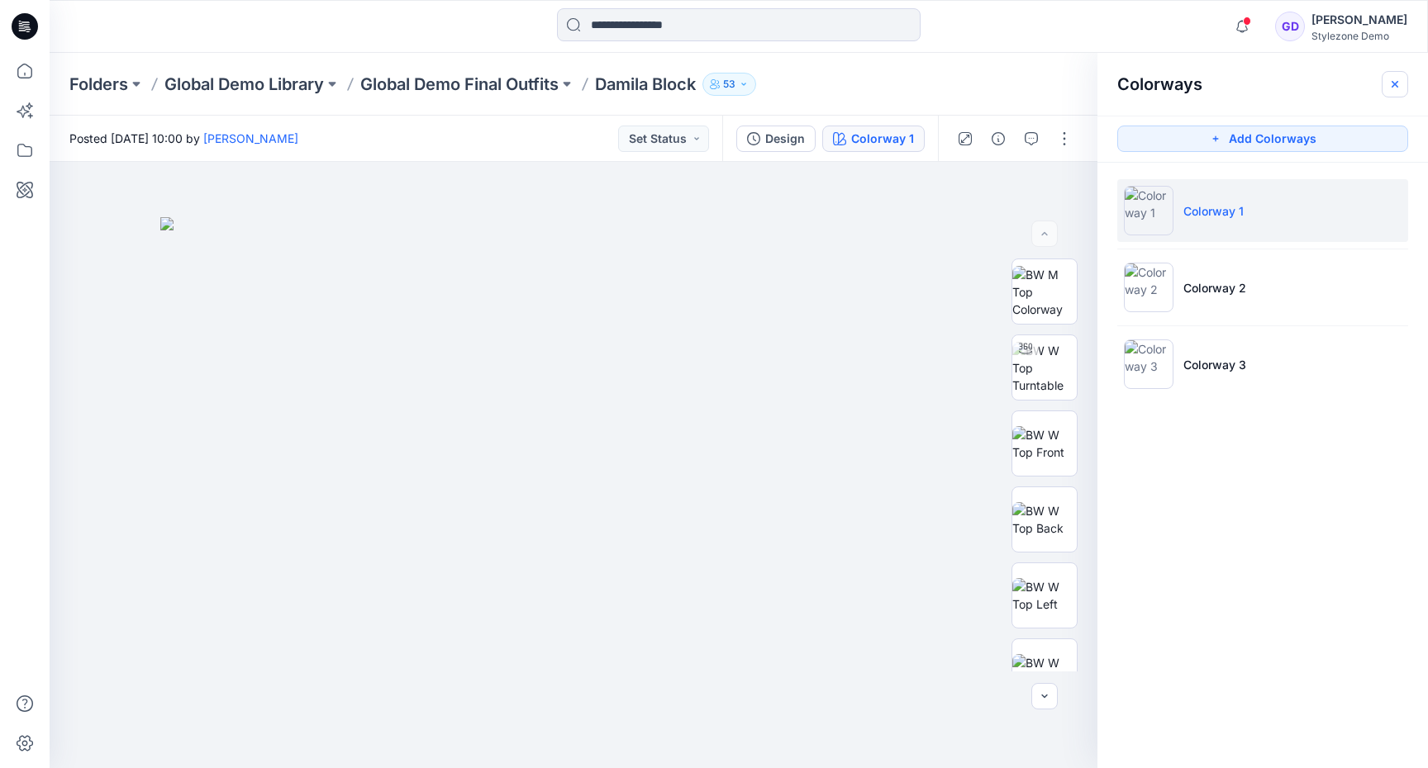
click at [1395, 93] on button "button" at bounding box center [1395, 84] width 26 height 26
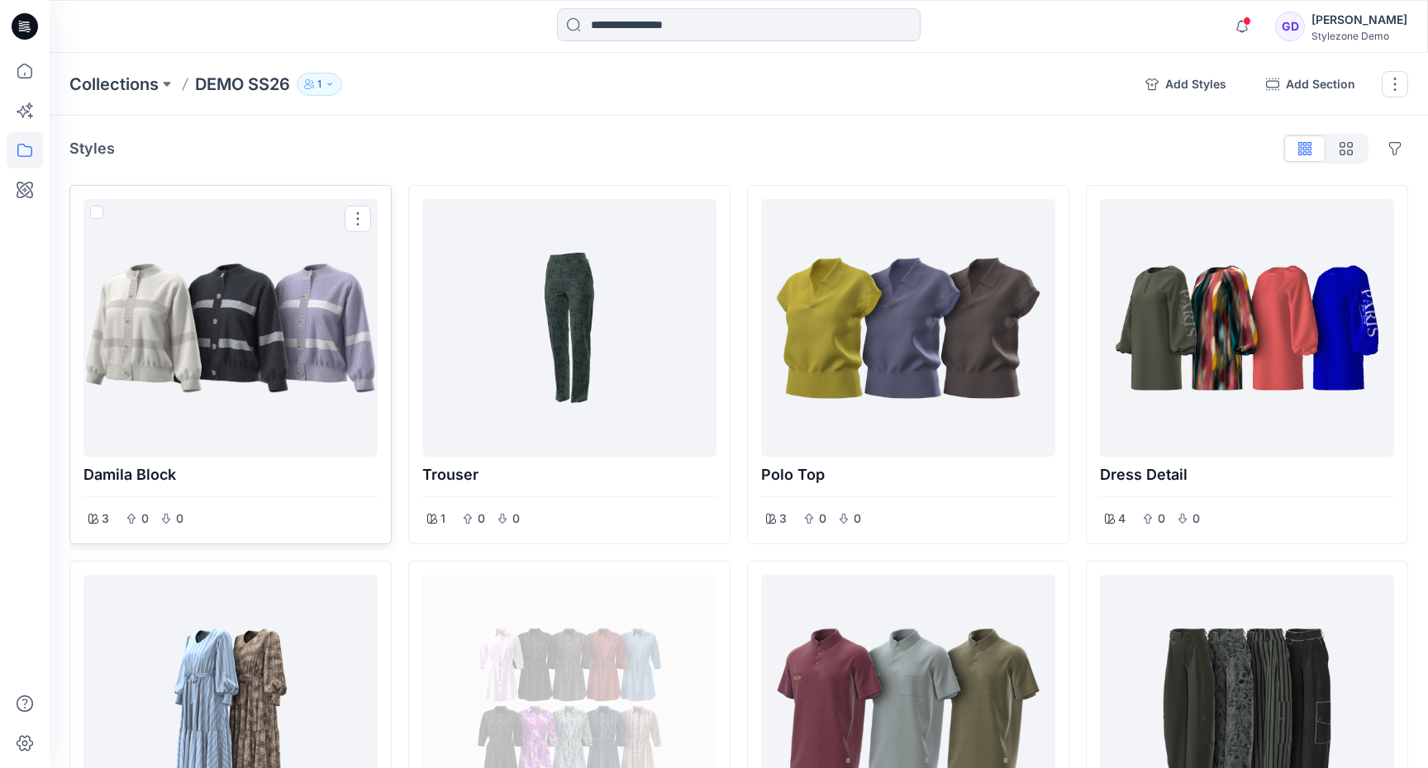
click at [272, 386] on div at bounding box center [230, 328] width 281 height 245
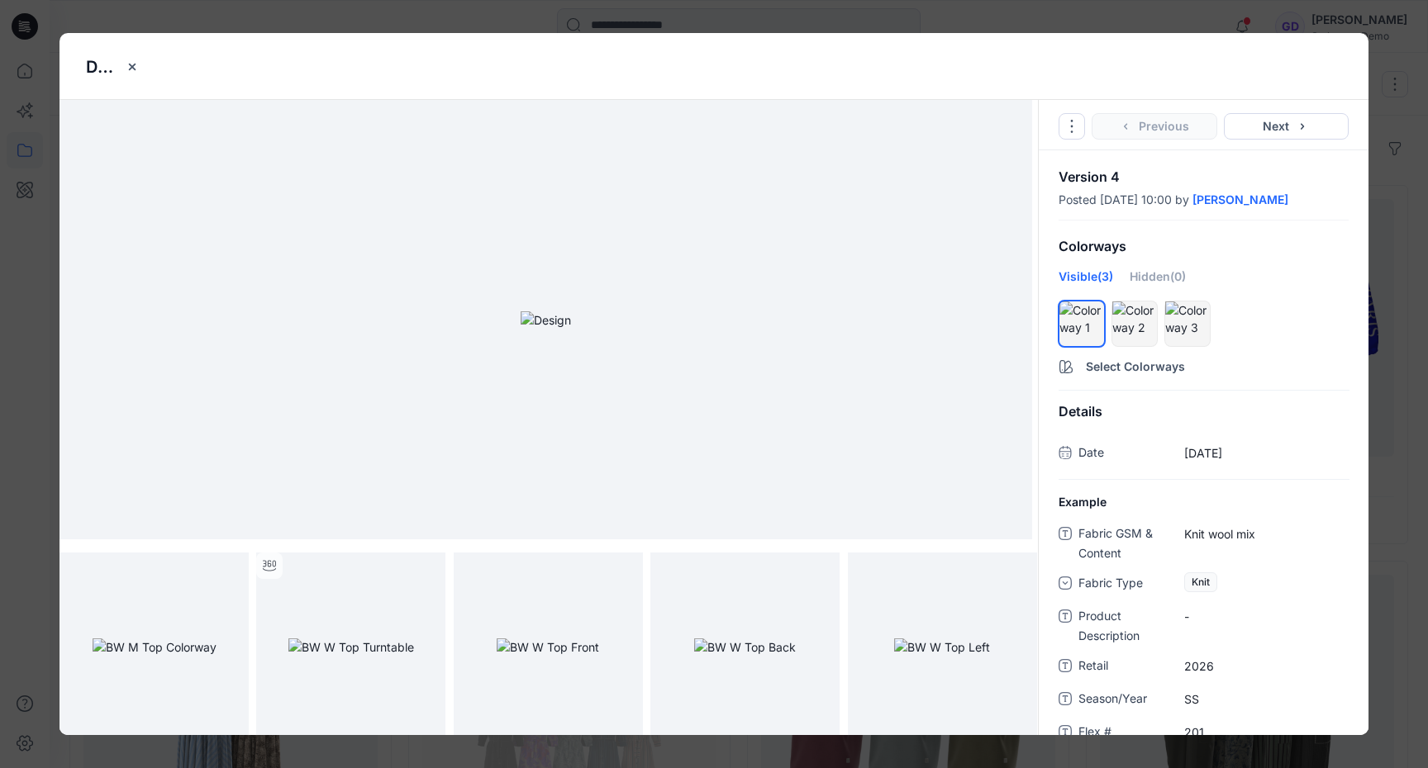
click at [1396, 212] on div "Damila Block Go to Original Style Duplicate Original Style to... Previous Next …" at bounding box center [714, 384] width 1428 height 768
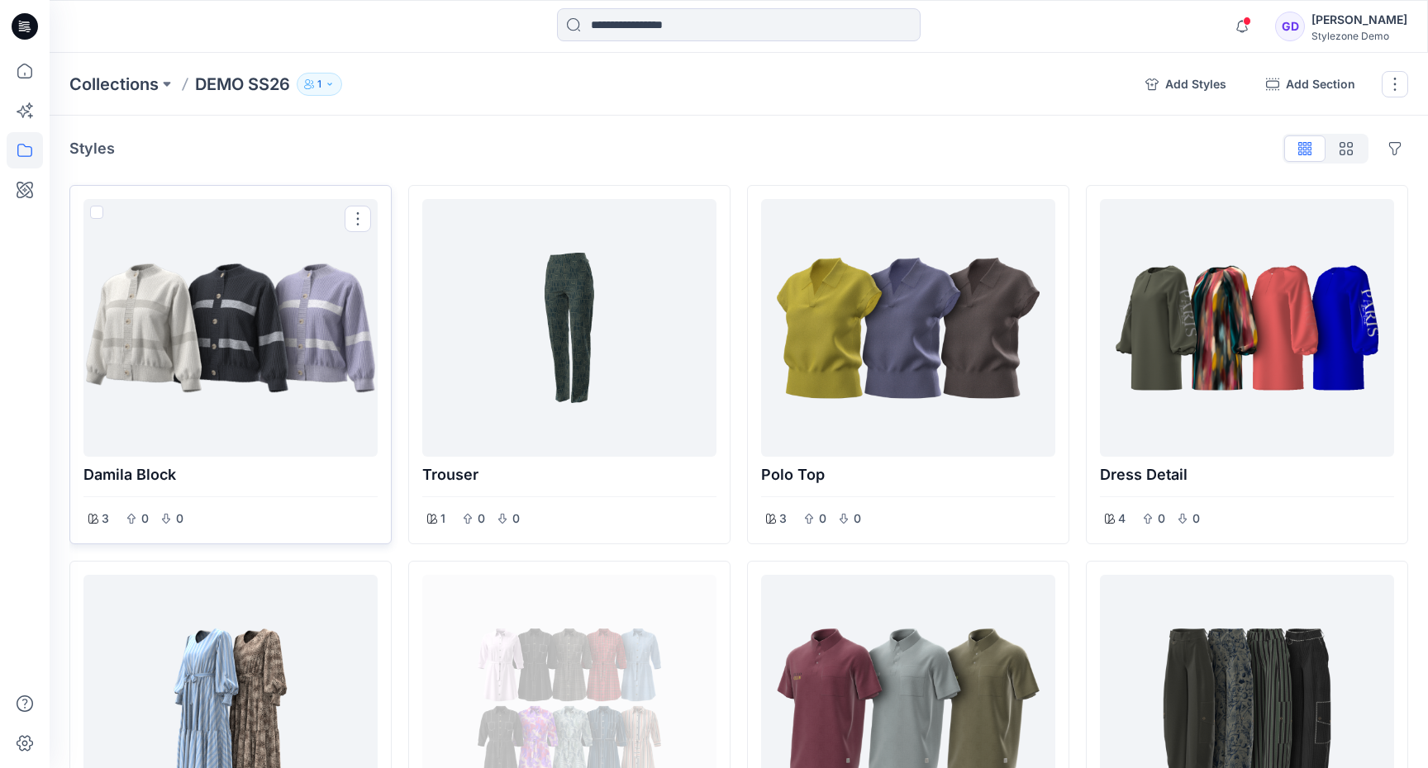
click at [253, 326] on div at bounding box center [230, 328] width 281 height 245
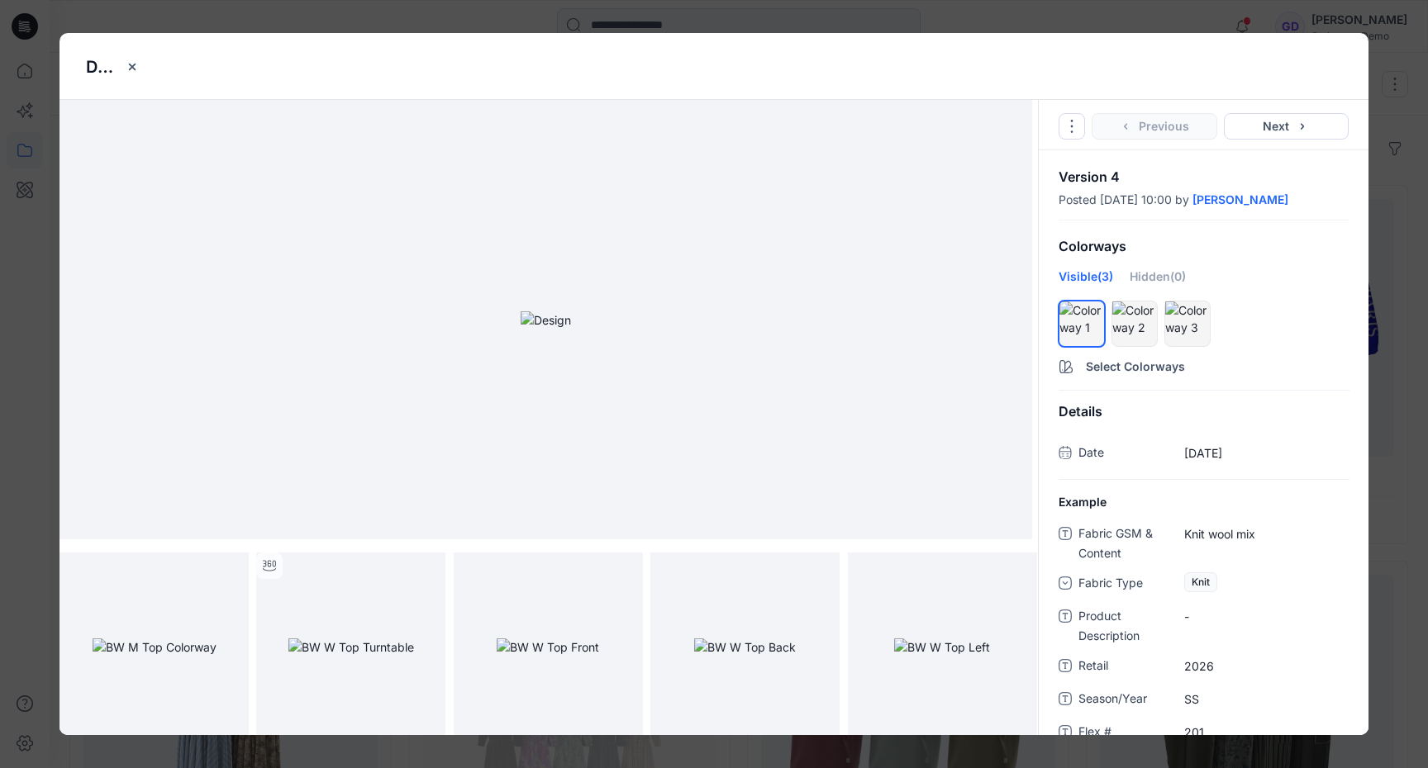
click at [1388, 382] on div "Damila Block Go to Original Style Duplicate Original Style to... Previous Next …" at bounding box center [714, 384] width 1428 height 768
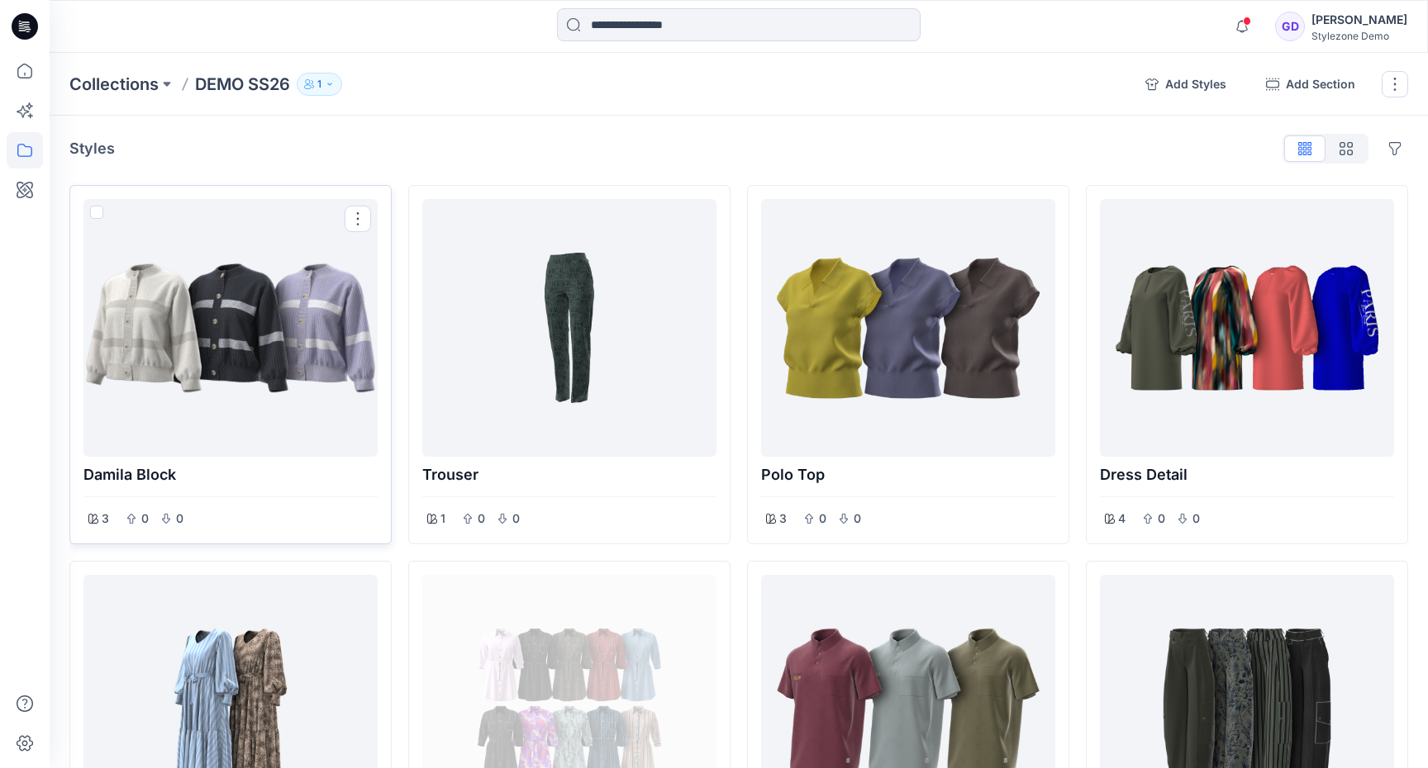
click at [261, 381] on div at bounding box center [230, 328] width 281 height 245
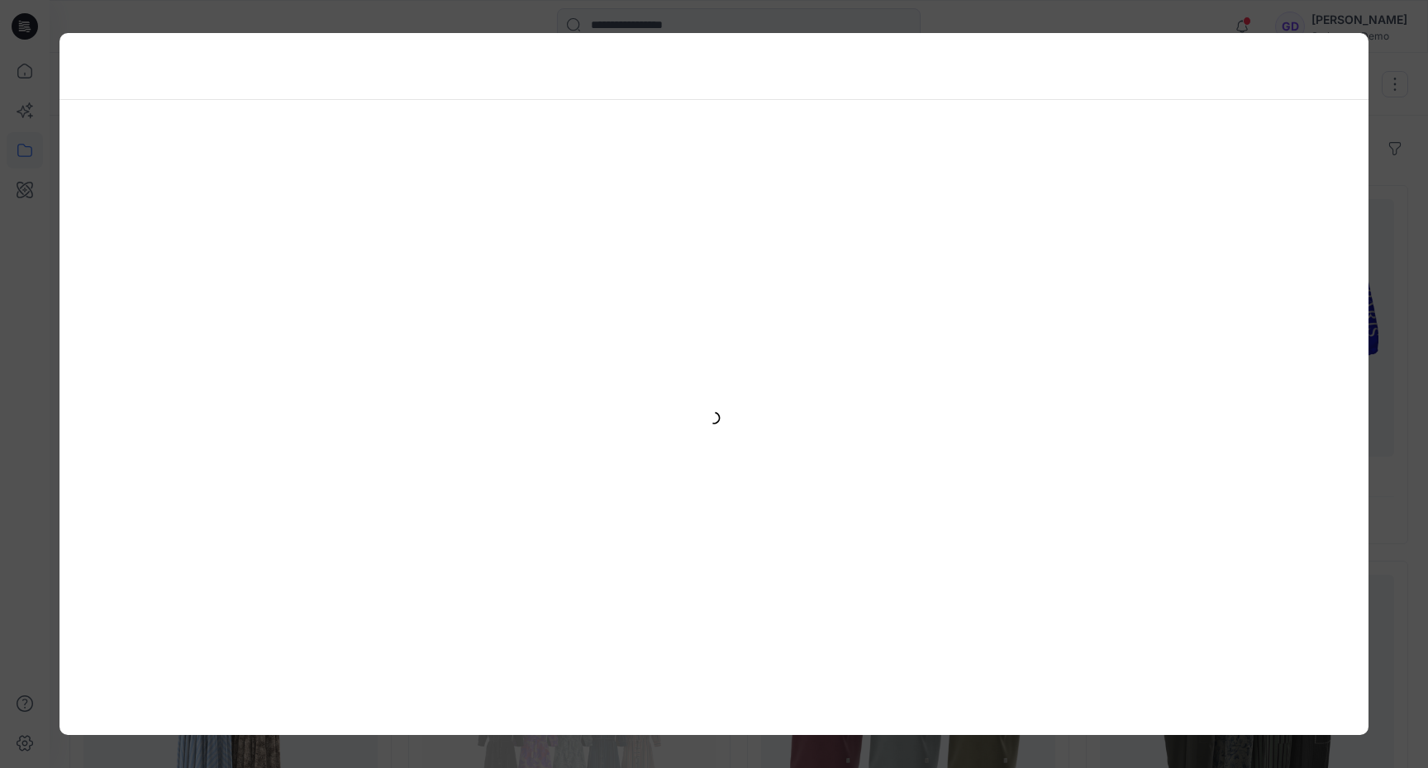
click at [1415, 207] on div at bounding box center [714, 384] width 1428 height 768
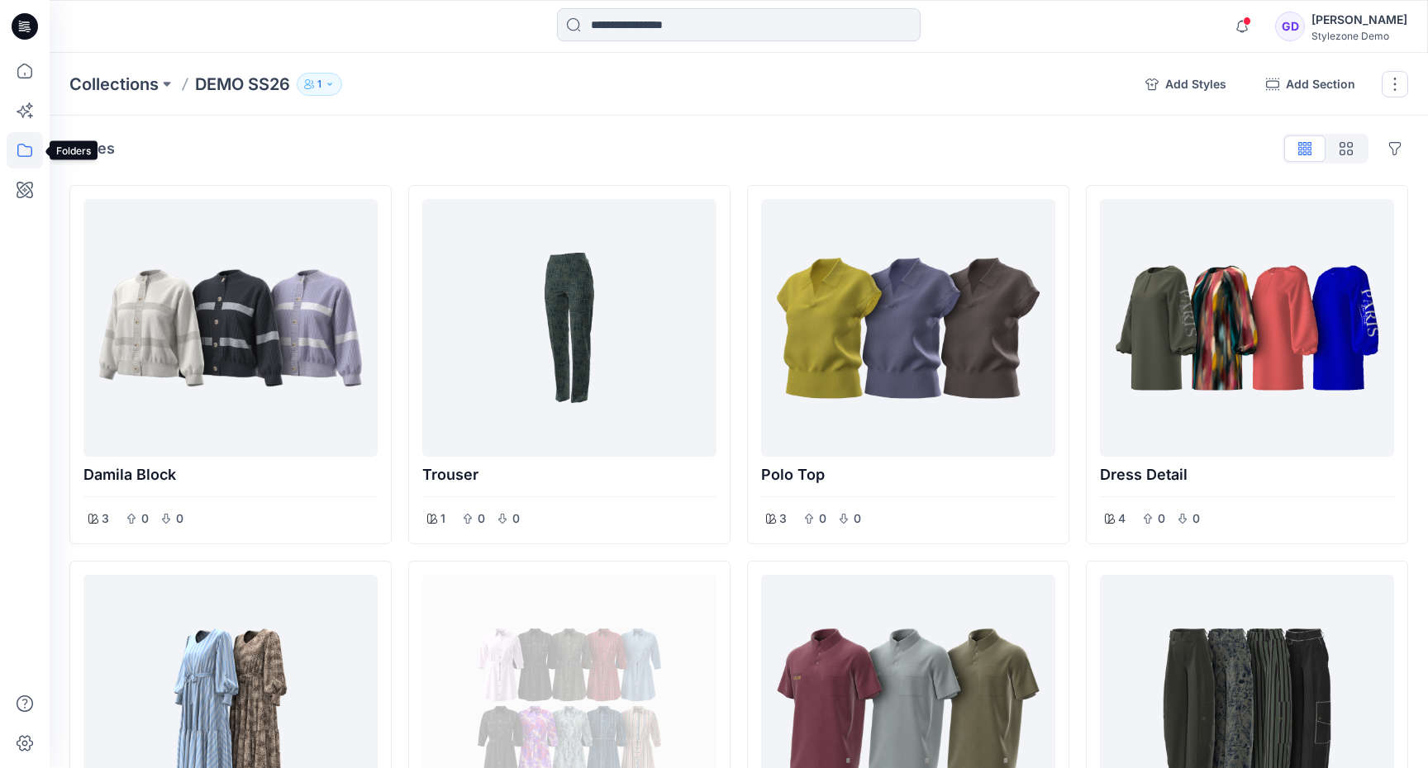
click at [27, 150] on icon at bounding box center [25, 150] width 36 height 36
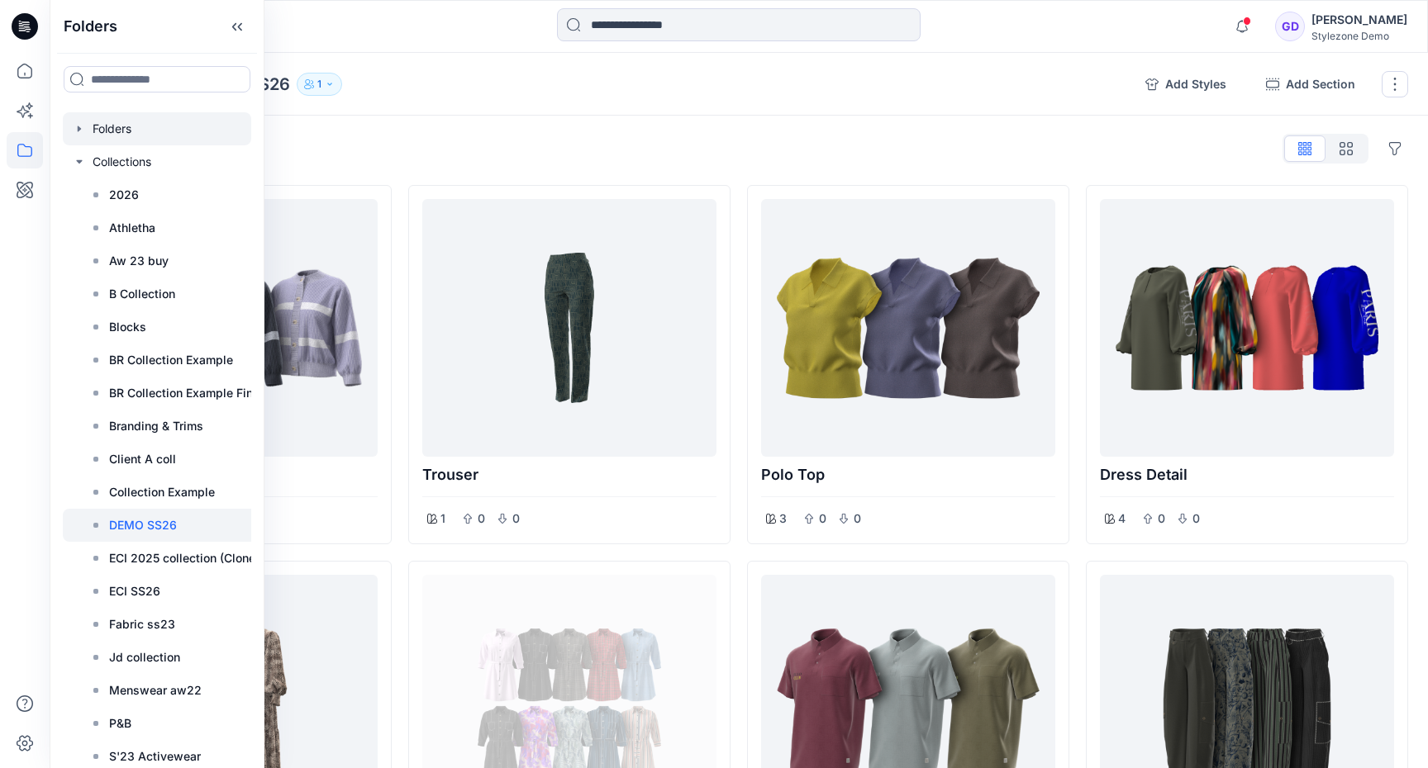
click at [111, 133] on div at bounding box center [157, 128] width 188 height 33
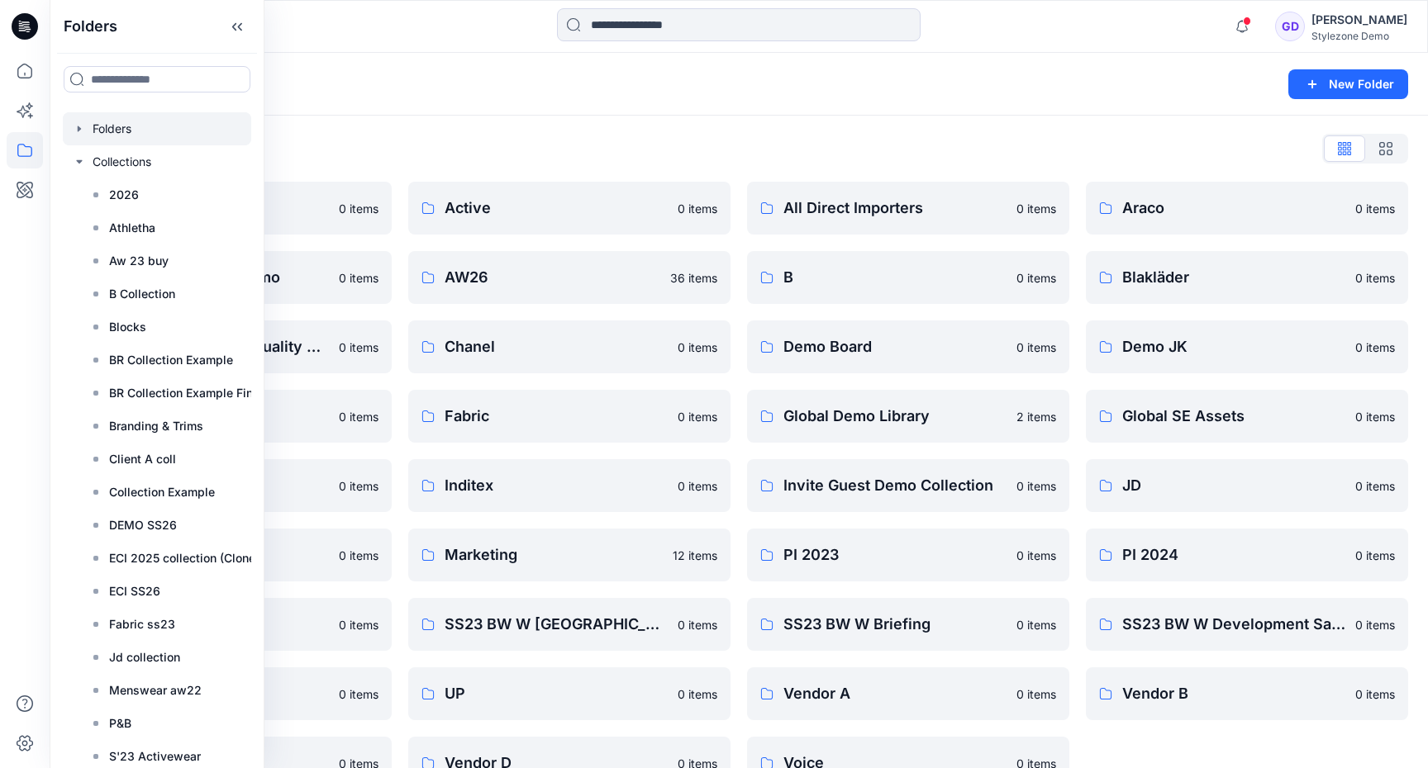
click at [770, 69] on div "Folders New Folder" at bounding box center [739, 84] width 1378 height 63
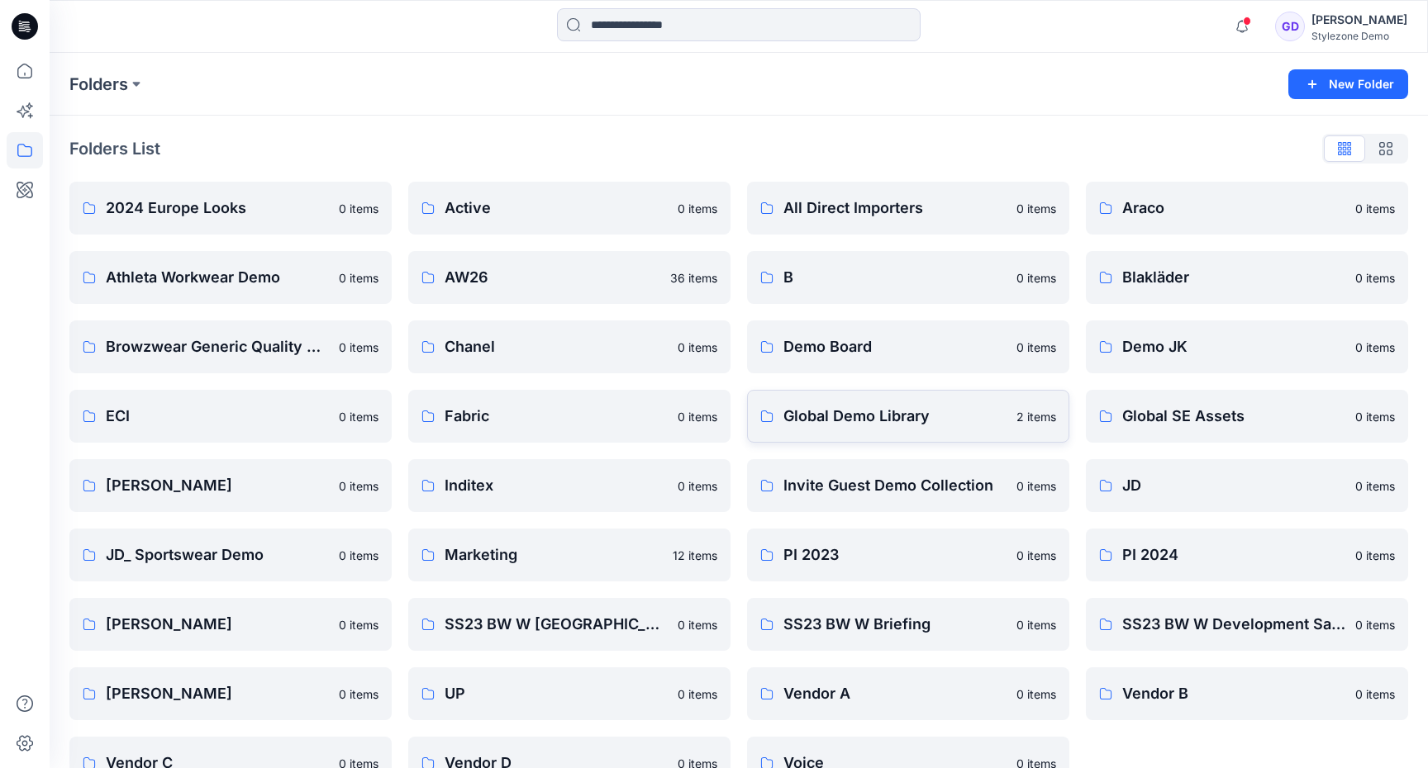
click at [814, 401] on link "Global Demo Library 2 items" at bounding box center [908, 416] width 322 height 53
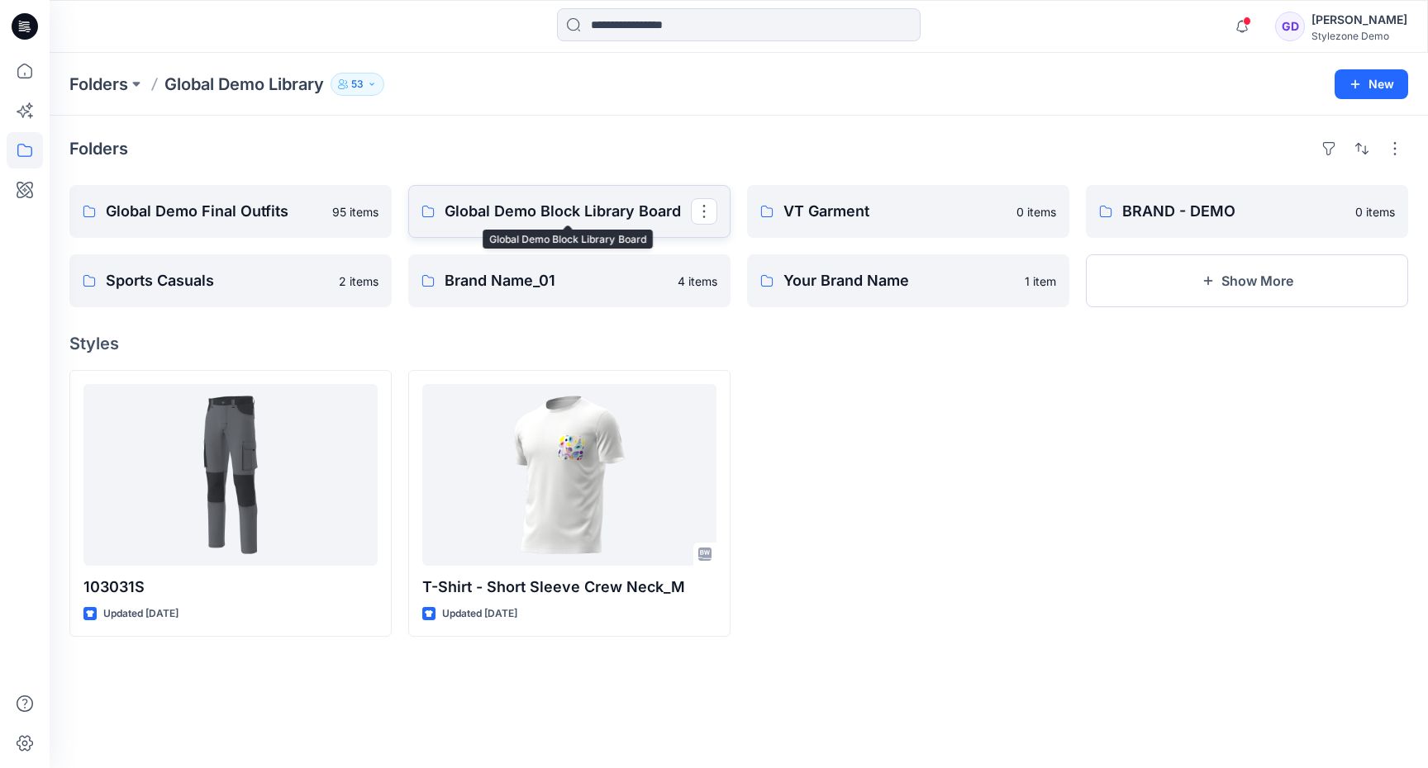
click at [549, 213] on p "Global Demo Block Library Board" at bounding box center [568, 211] width 246 height 23
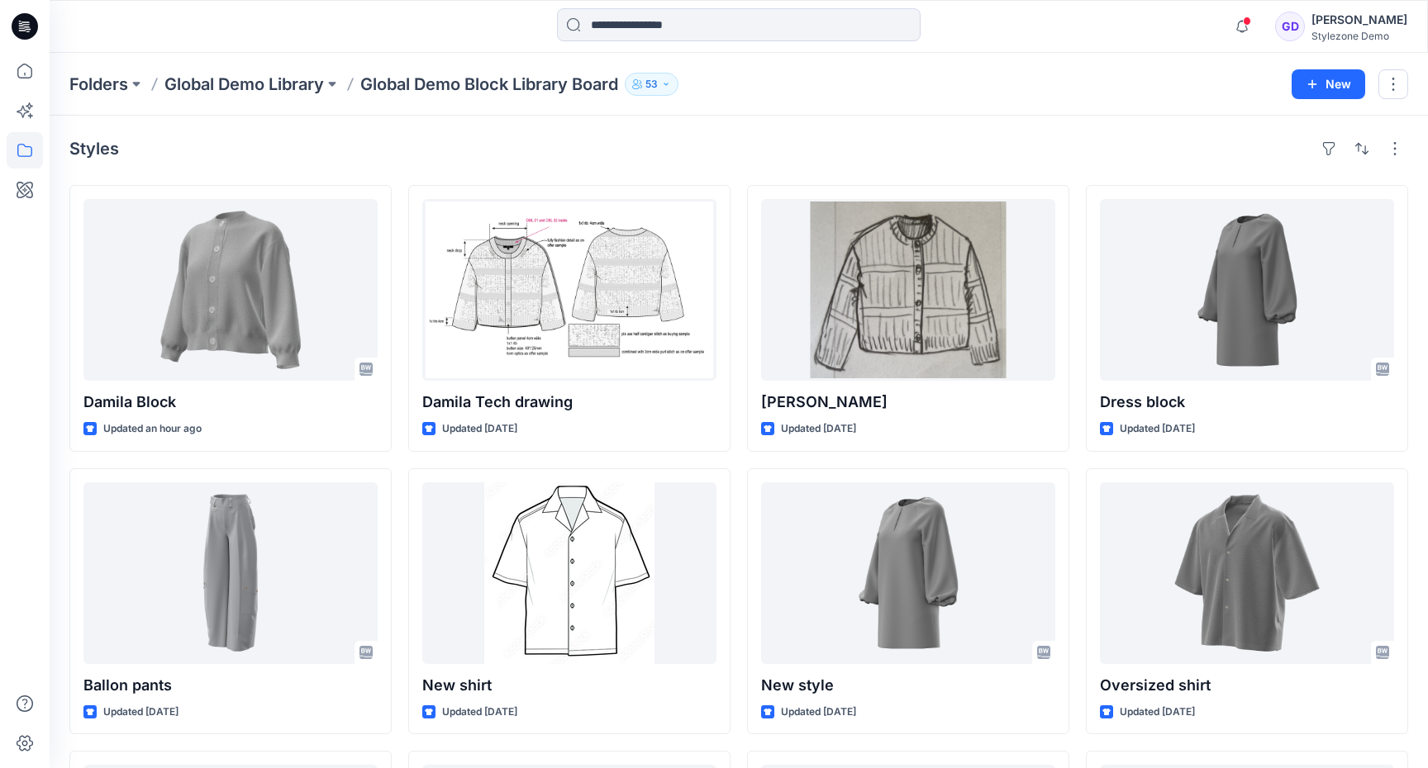
click at [447, 147] on div "Styles" at bounding box center [738, 149] width 1339 height 26
click at [118, 86] on p "Folders" at bounding box center [98, 84] width 59 height 23
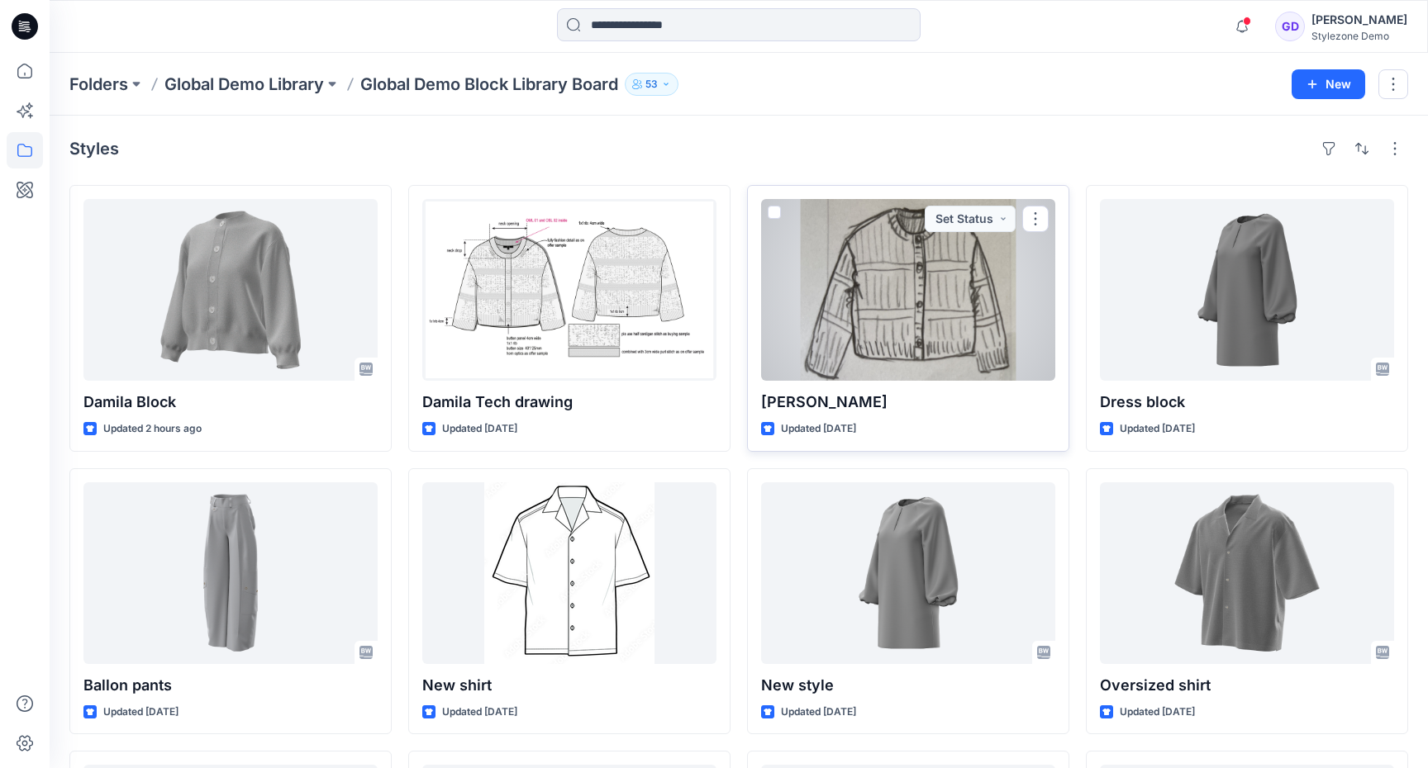
click at [906, 280] on div at bounding box center [908, 290] width 294 height 182
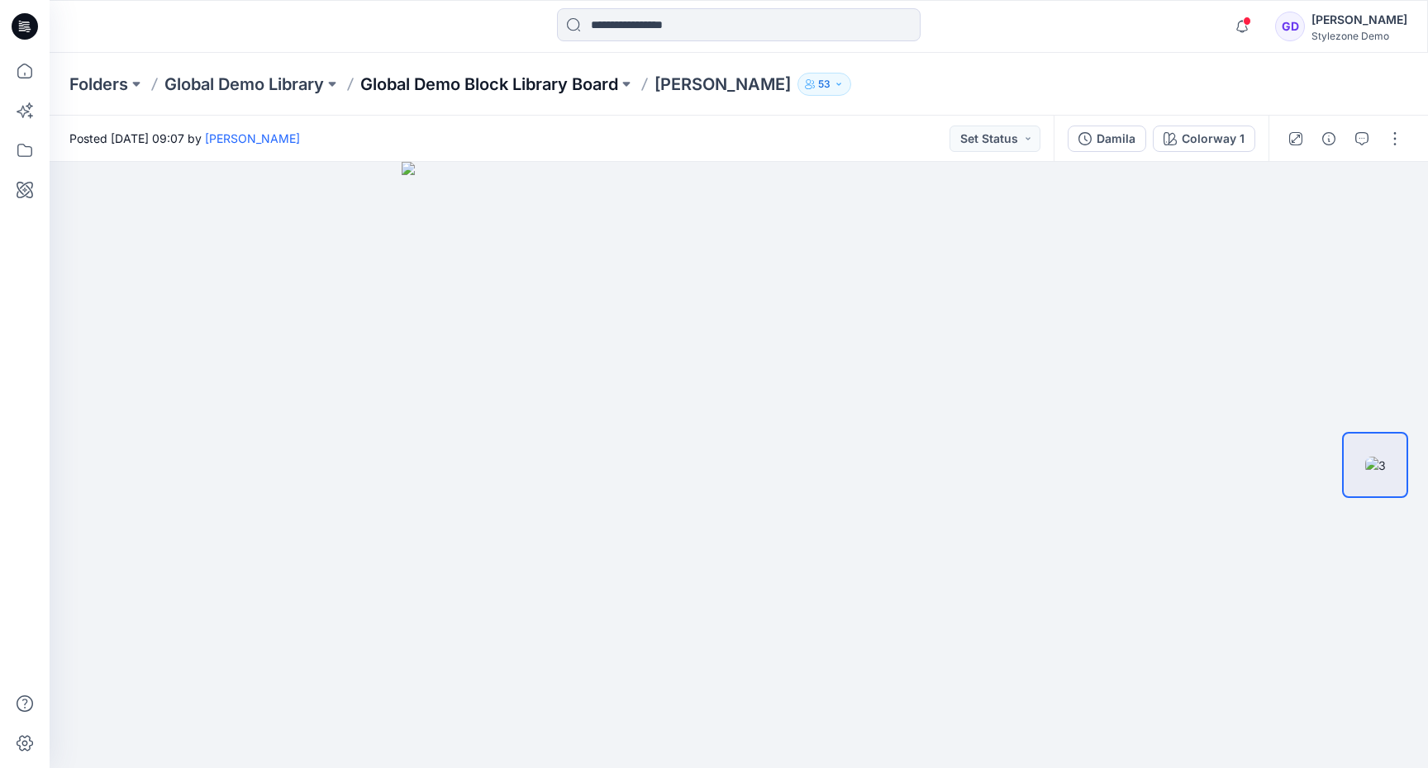
click at [527, 79] on p "Global Demo Block Library Board" at bounding box center [489, 84] width 258 height 23
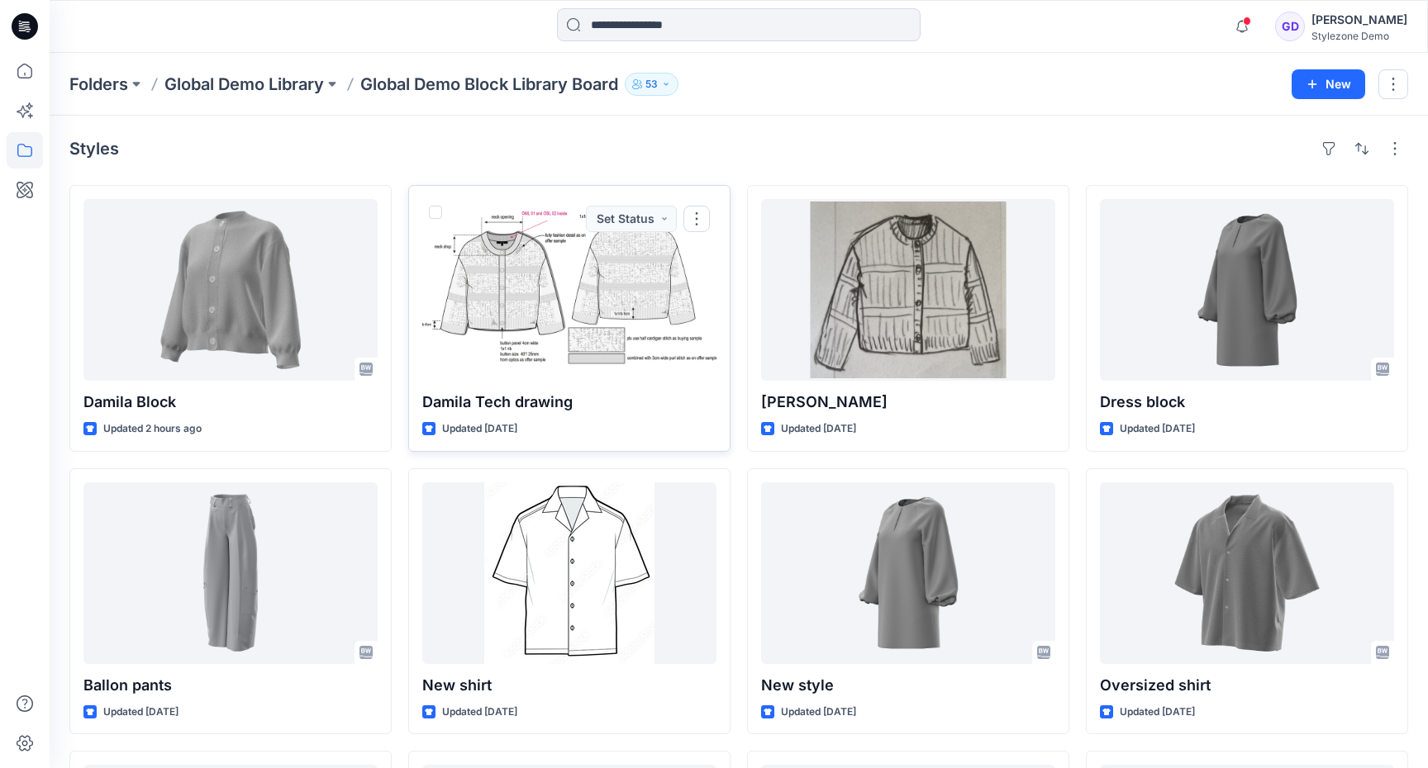
click at [572, 279] on div at bounding box center [569, 290] width 294 height 182
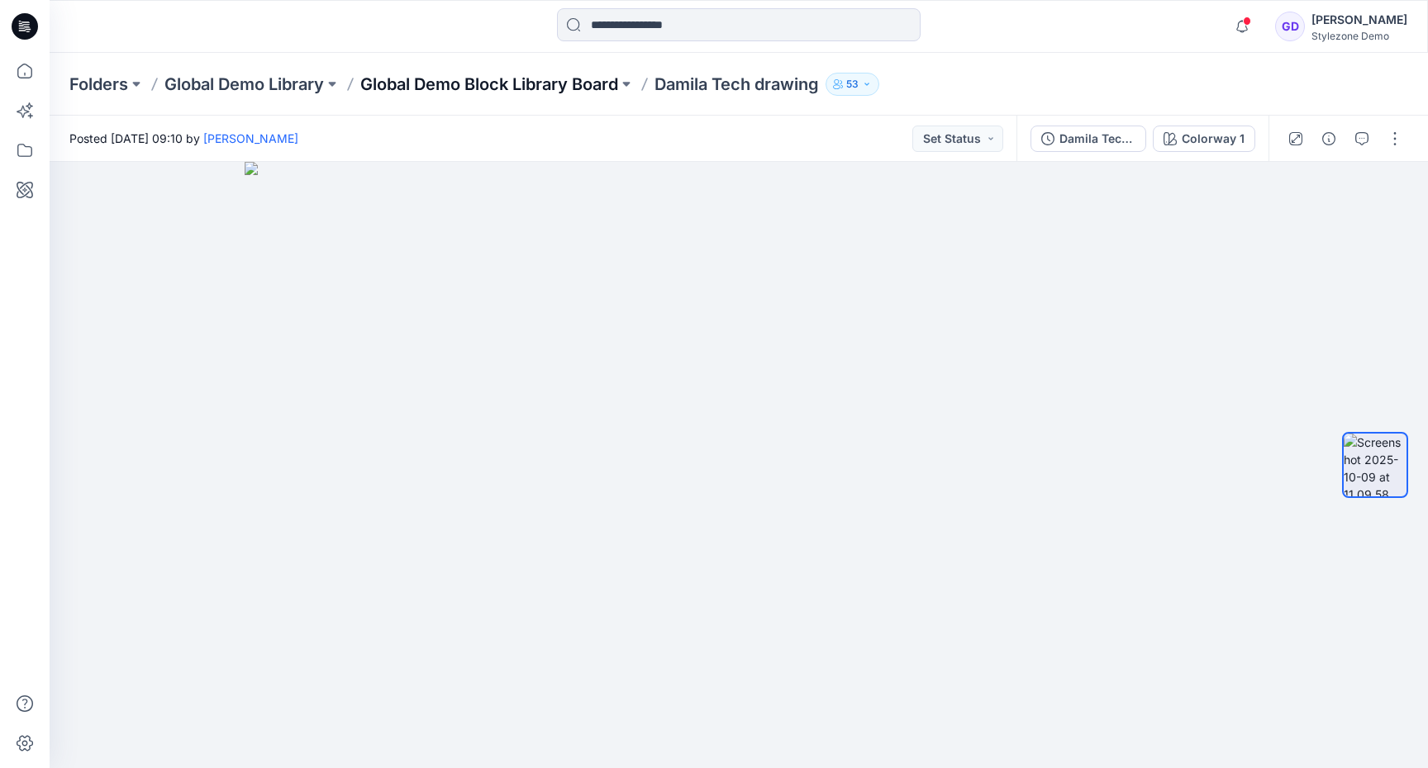
click at [483, 90] on p "Global Demo Block Library Board" at bounding box center [489, 84] width 258 height 23
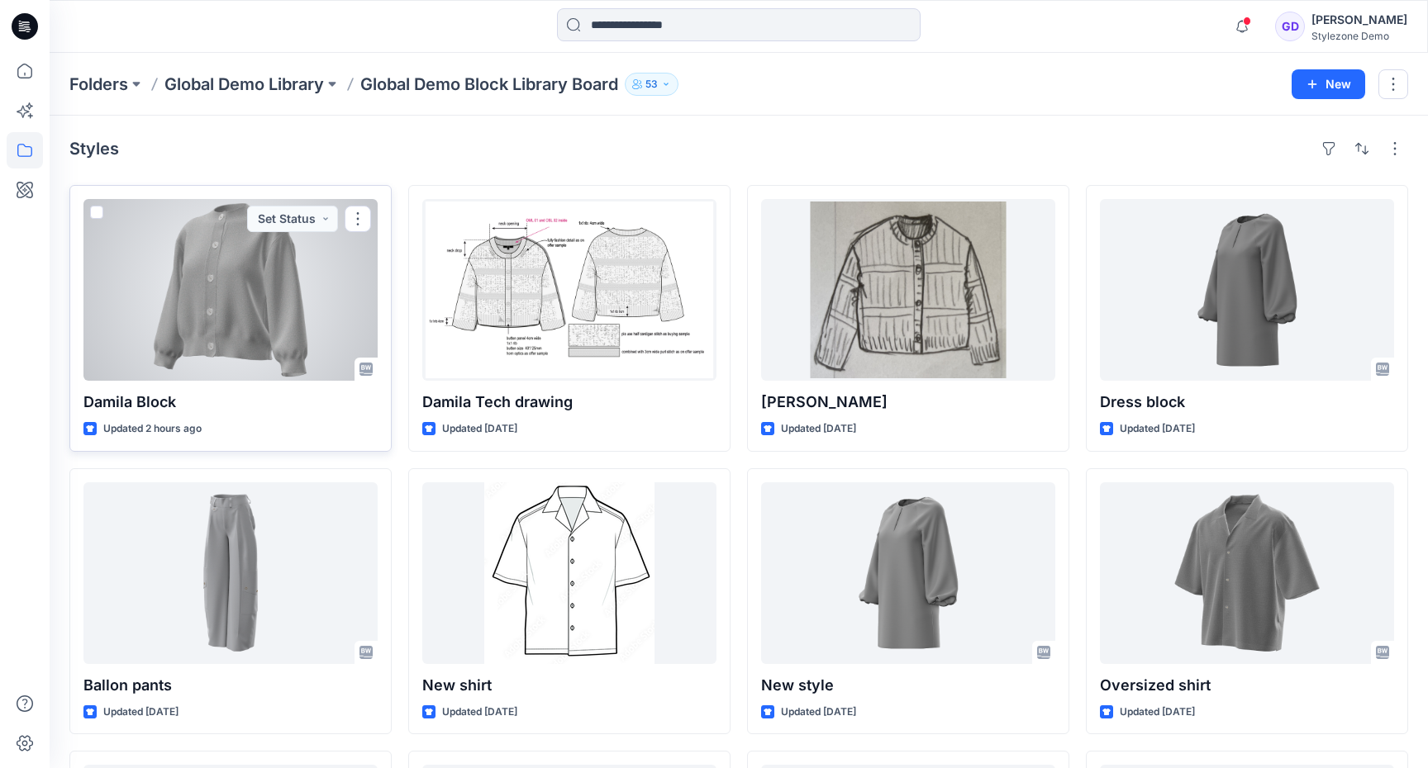
click at [169, 298] on div at bounding box center [230, 290] width 294 height 182
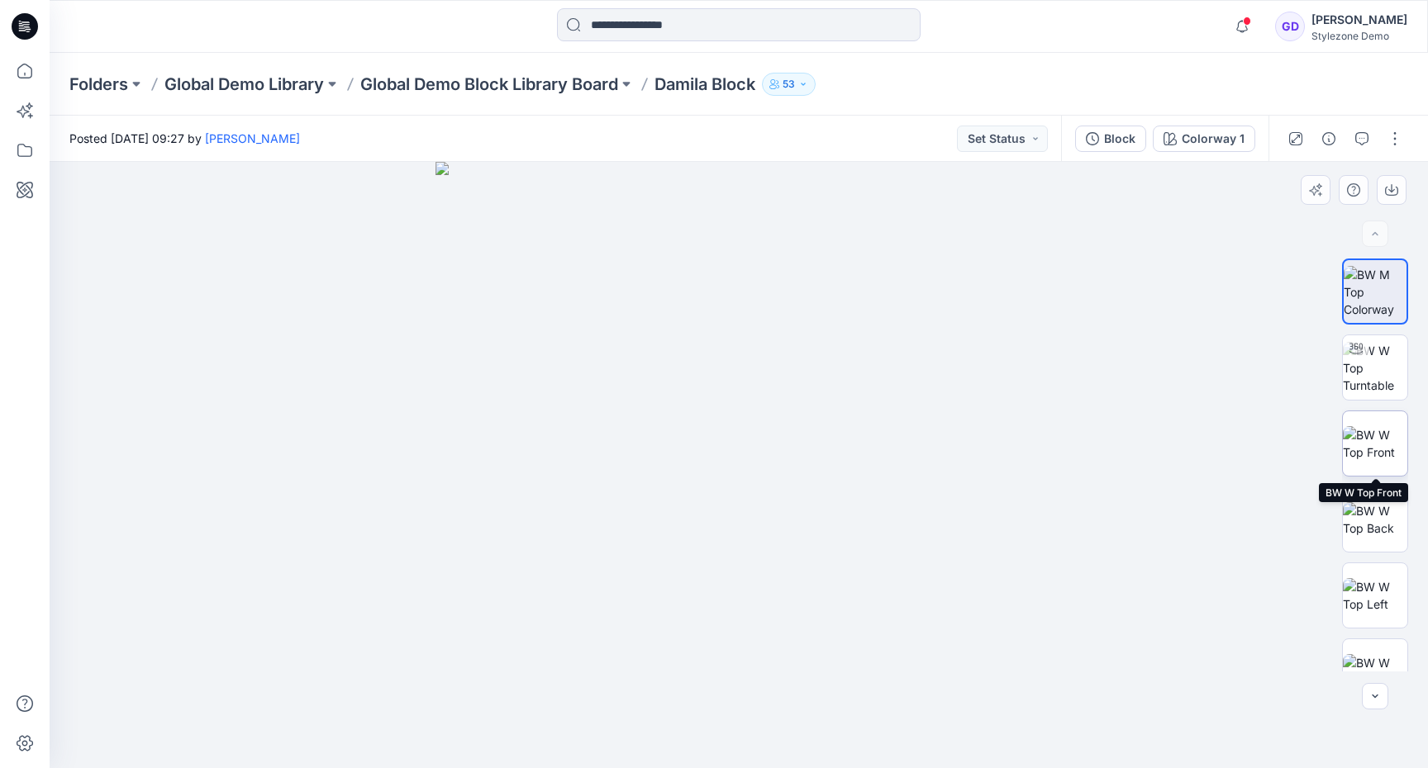
click at [1388, 450] on img at bounding box center [1375, 443] width 64 height 35
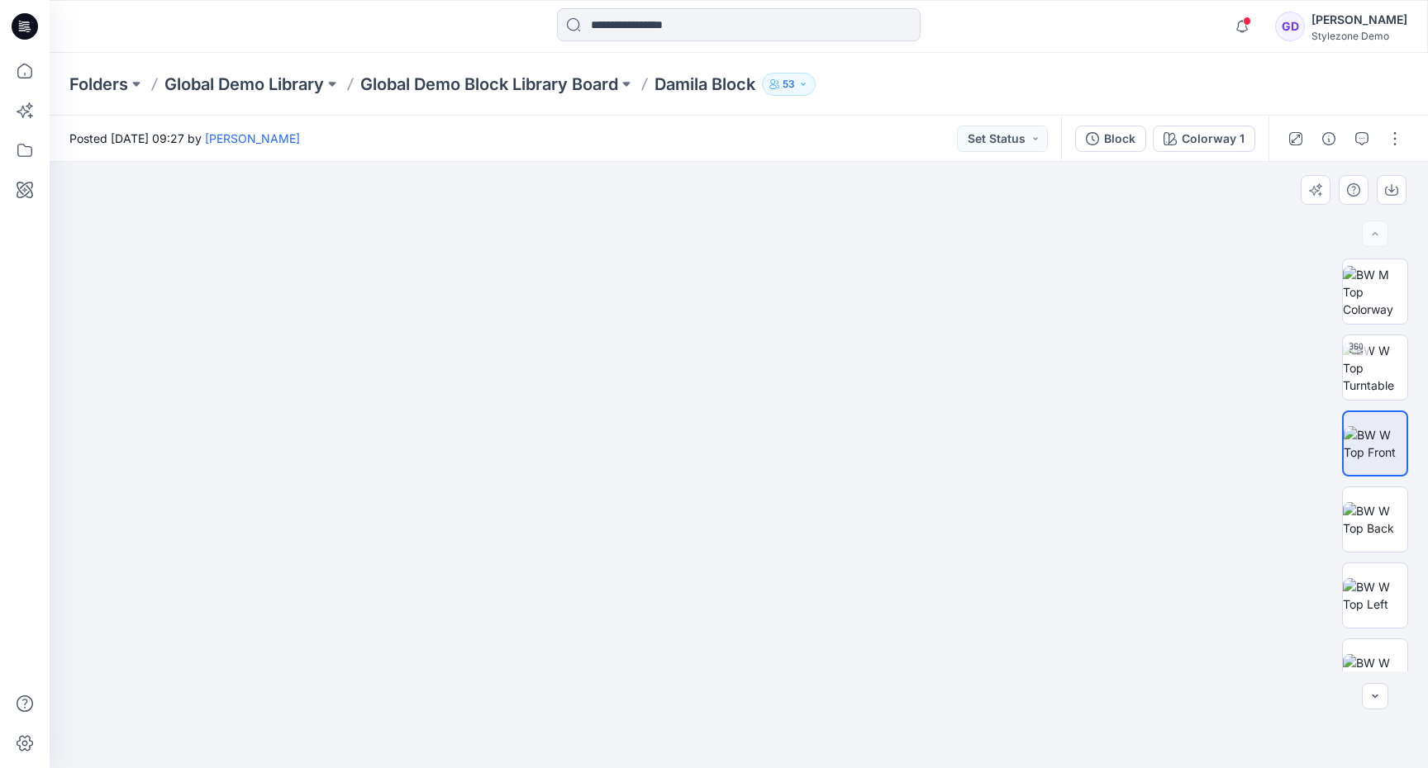
drag, startPoint x: 854, startPoint y: 383, endPoint x: 875, endPoint y: 488, distance: 106.1
click at [875, 488] on img at bounding box center [738, 438] width 921 height 660
click at [1371, 140] on button "button" at bounding box center [1362, 139] width 26 height 26
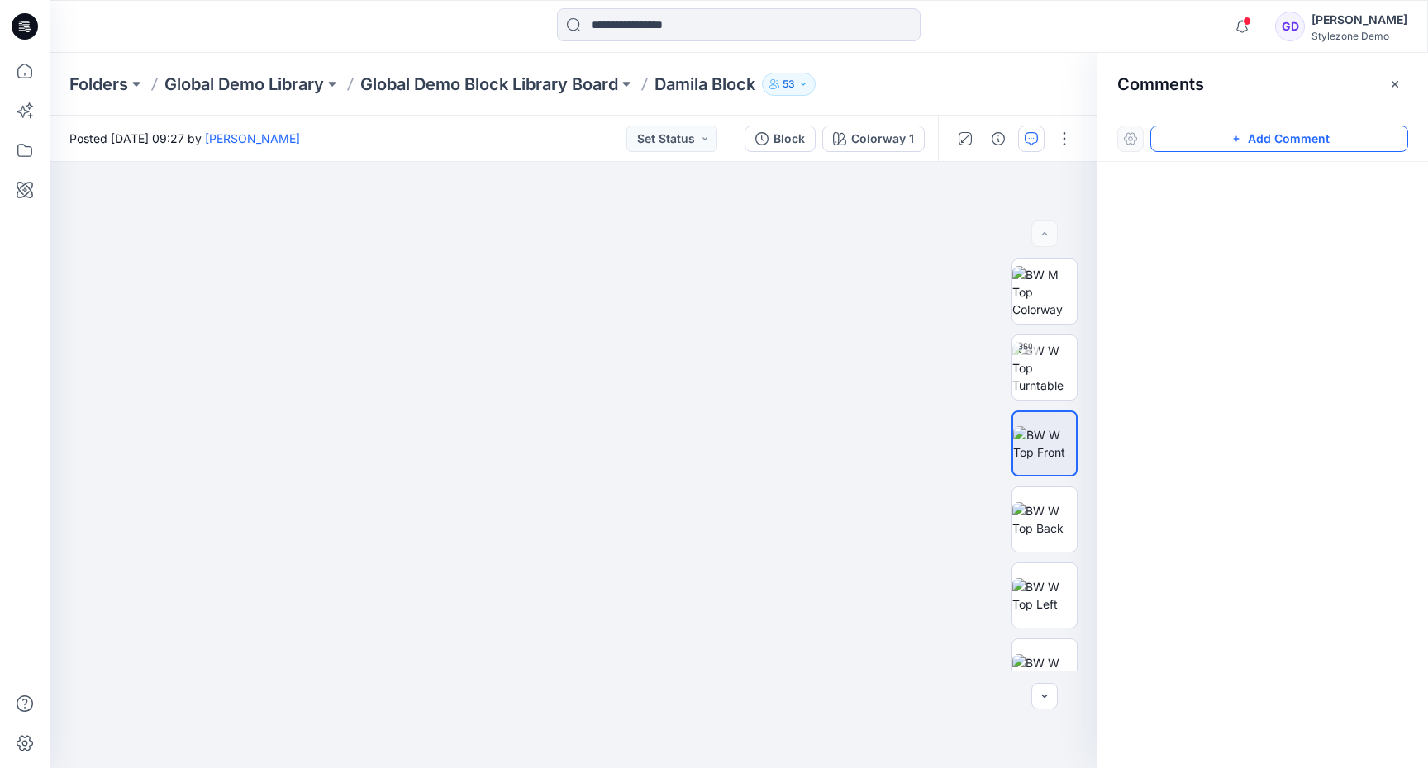
click at [1257, 140] on button "Add Comment" at bounding box center [1279, 139] width 258 height 26
click at [717, 436] on div "1" at bounding box center [574, 465] width 1048 height 607
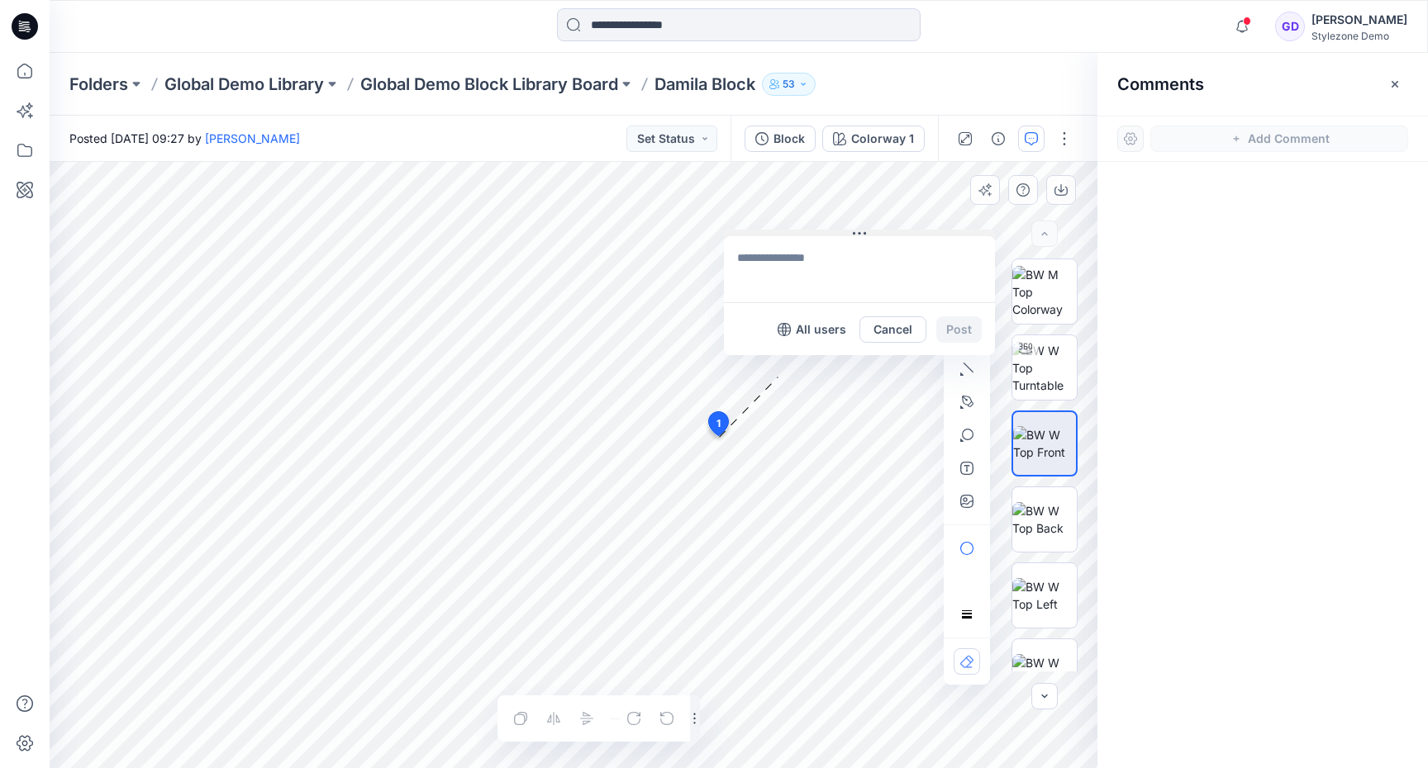
drag, startPoint x: 754, startPoint y: 447, endPoint x: 799, endPoint y: 193, distance: 257.6
click at [799, 230] on button at bounding box center [859, 235] width 271 height 10
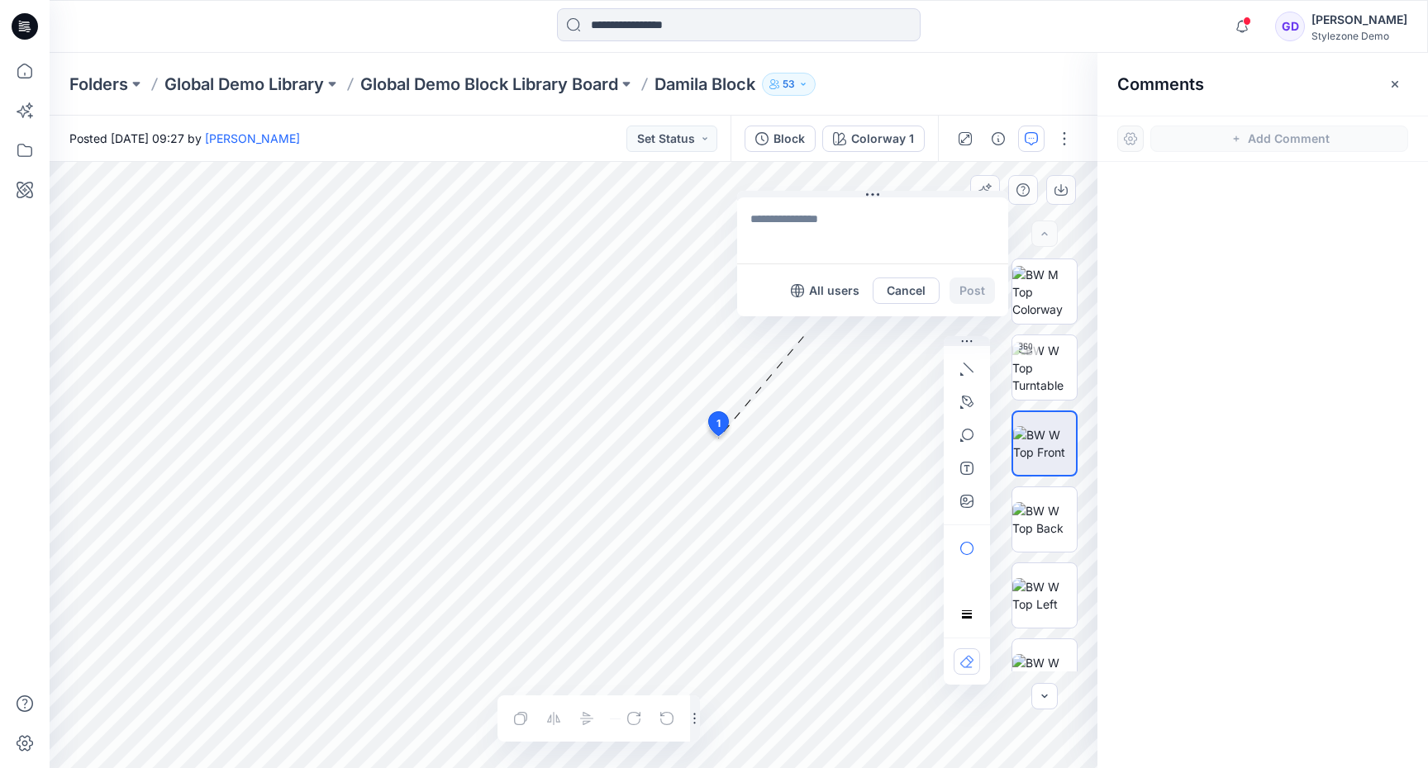
click at [799, 221] on textarea at bounding box center [872, 230] width 271 height 66
type textarea "**********"
click at [975, 296] on button "Post" at bounding box center [971, 291] width 45 height 26
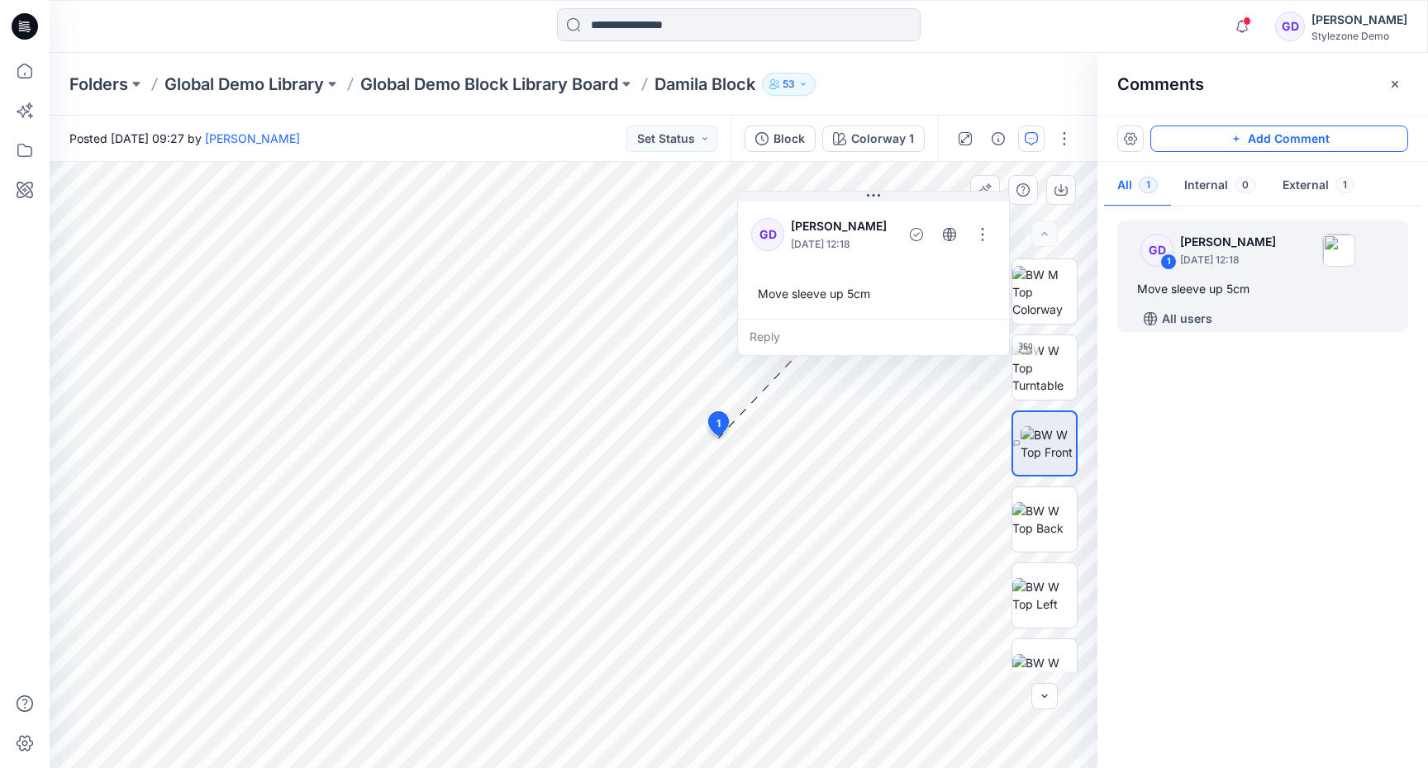
click at [1242, 133] on icon "button" at bounding box center [1236, 138] width 13 height 13
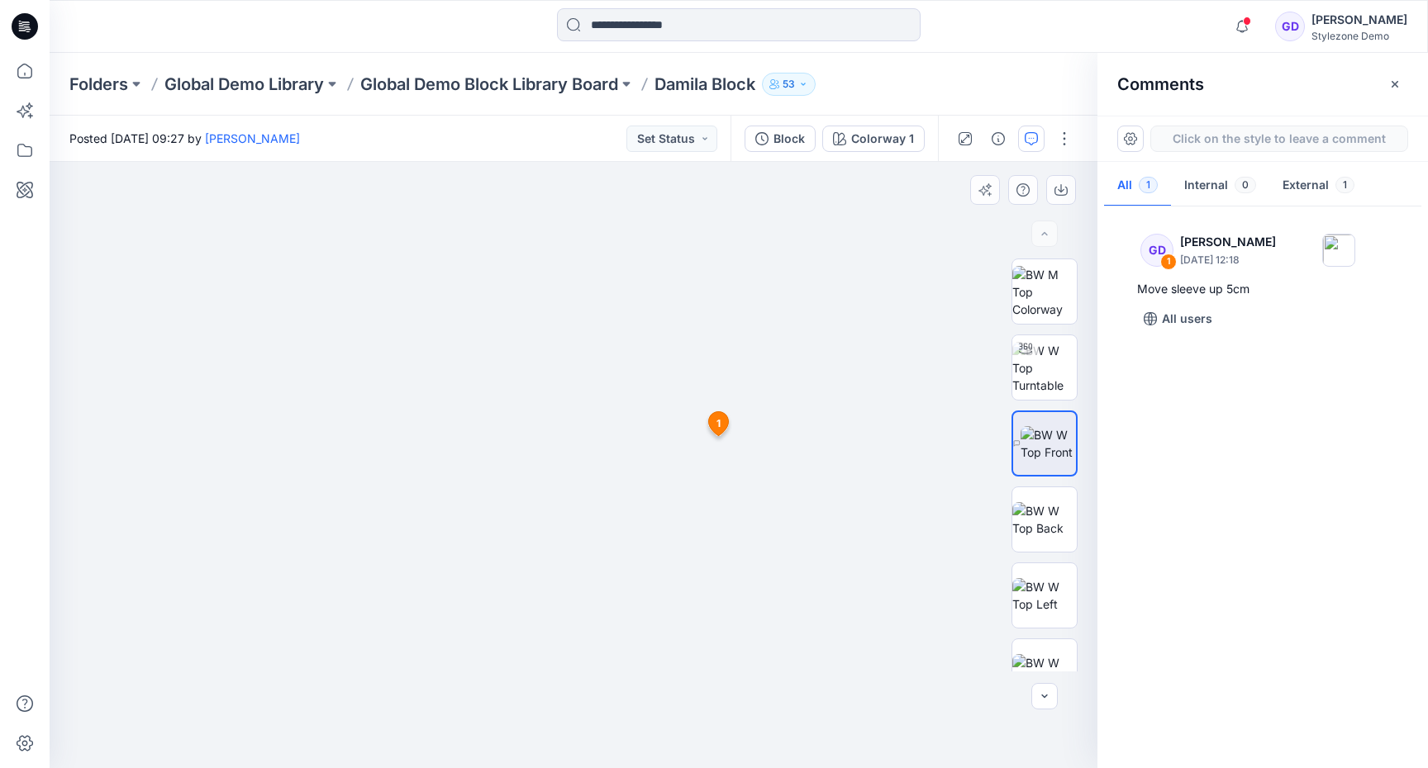
click at [566, 525] on div "2 1 GD Gregory Dodd October 13, 2025 12:18 Move sleeve up 5cm Reply" at bounding box center [574, 465] width 1048 height 607
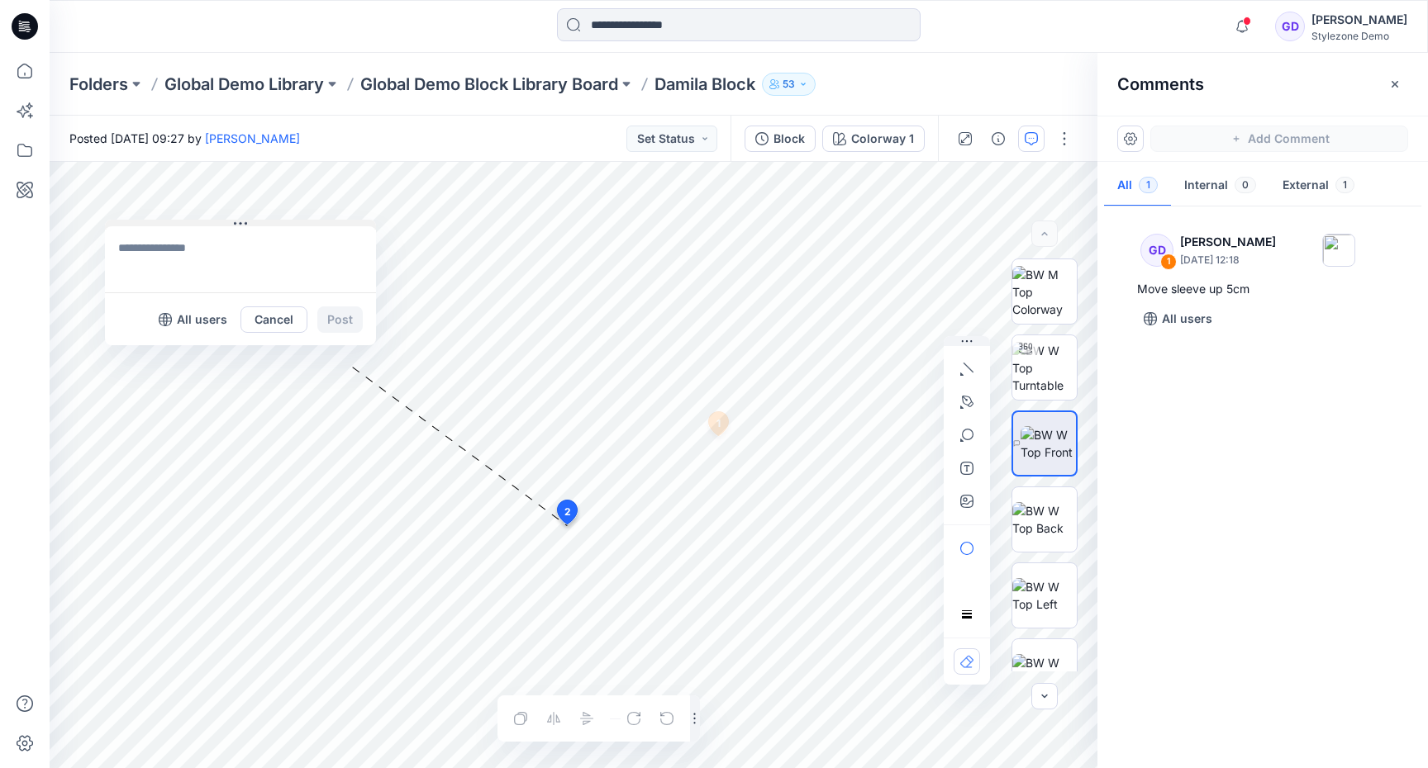
drag, startPoint x: 678, startPoint y: 535, endPoint x: 241, endPoint y: 221, distance: 537.1
click at [241, 221] on icon at bounding box center [240, 223] width 13 height 13
click at [971, 404] on icon "button" at bounding box center [966, 402] width 13 height 13
click at [541, 409] on icon "Layer 1" at bounding box center [574, 465] width 1048 height 607
click at [543, 750] on icon "Layer 1" at bounding box center [574, 465] width 1048 height 607
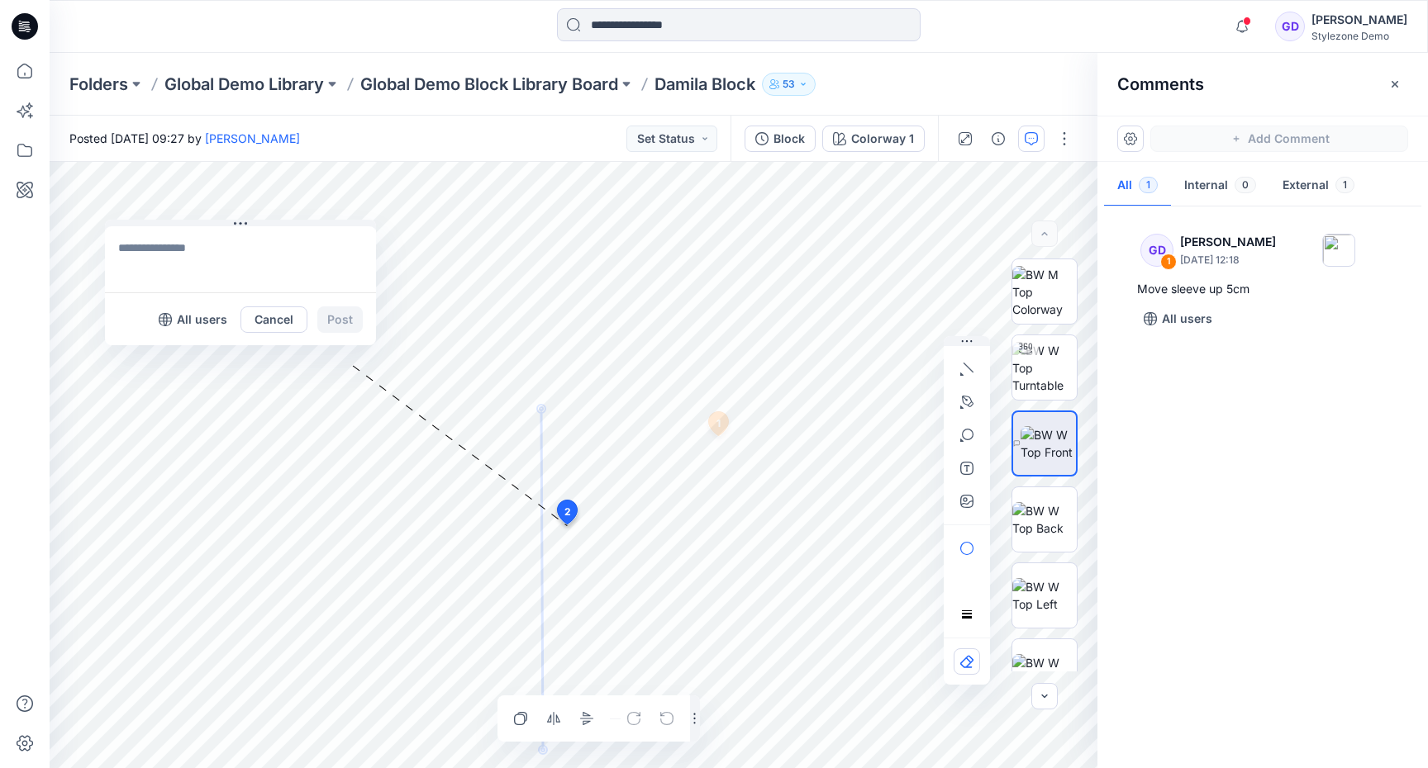
click at [303, 249] on textarea at bounding box center [240, 259] width 271 height 66
type textarea "**********"
click at [343, 319] on button "Post" at bounding box center [339, 320] width 45 height 26
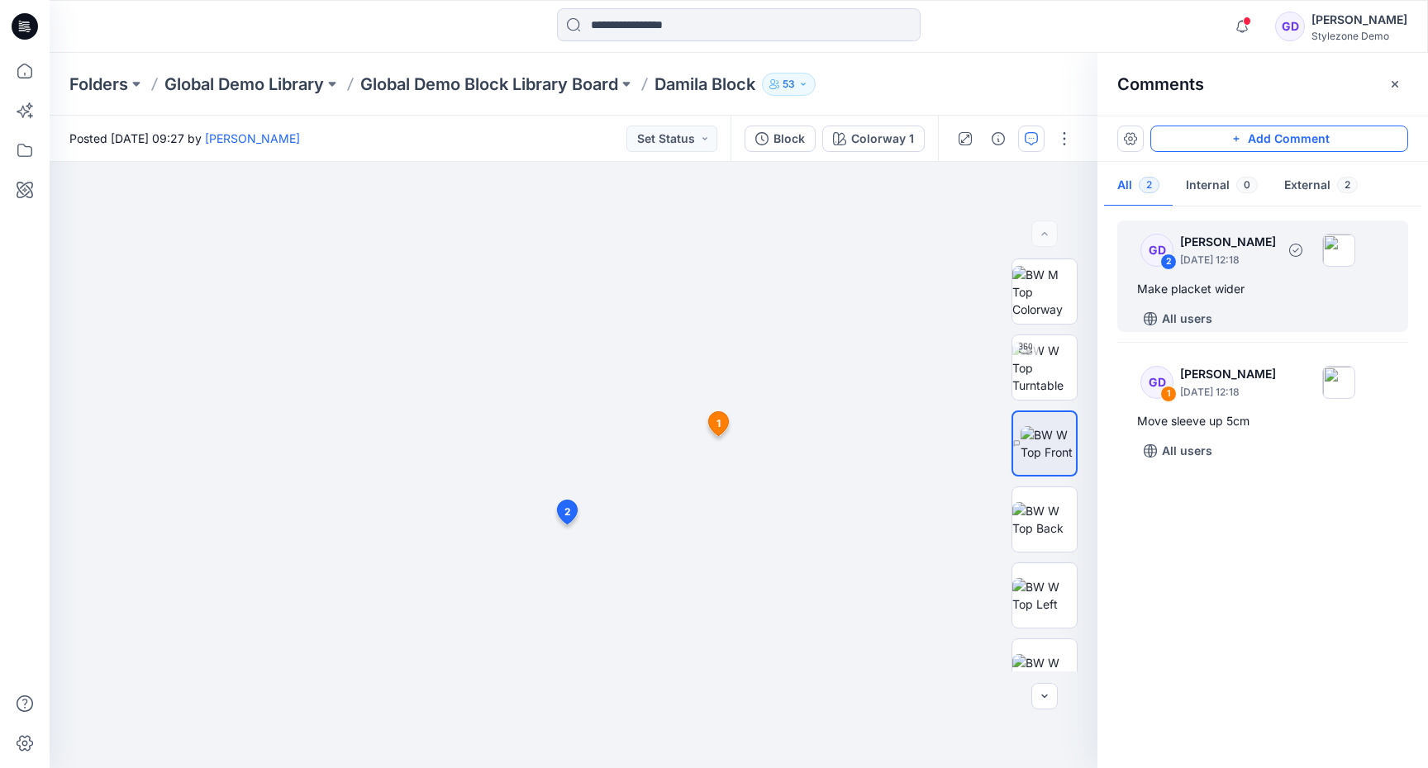
click at [1221, 290] on div "Make placket wider" at bounding box center [1262, 289] width 251 height 20
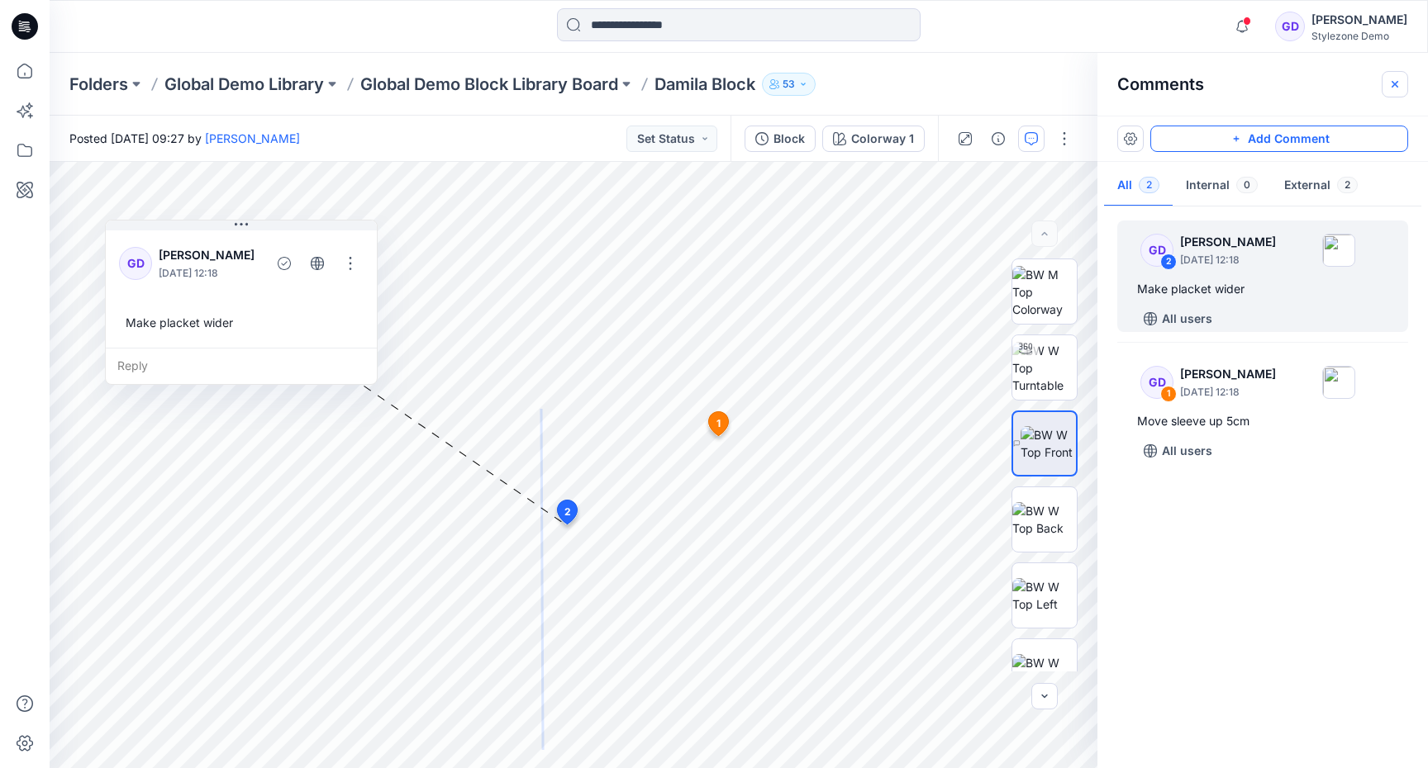
click at [1394, 88] on icon "button" at bounding box center [1394, 84] width 13 height 13
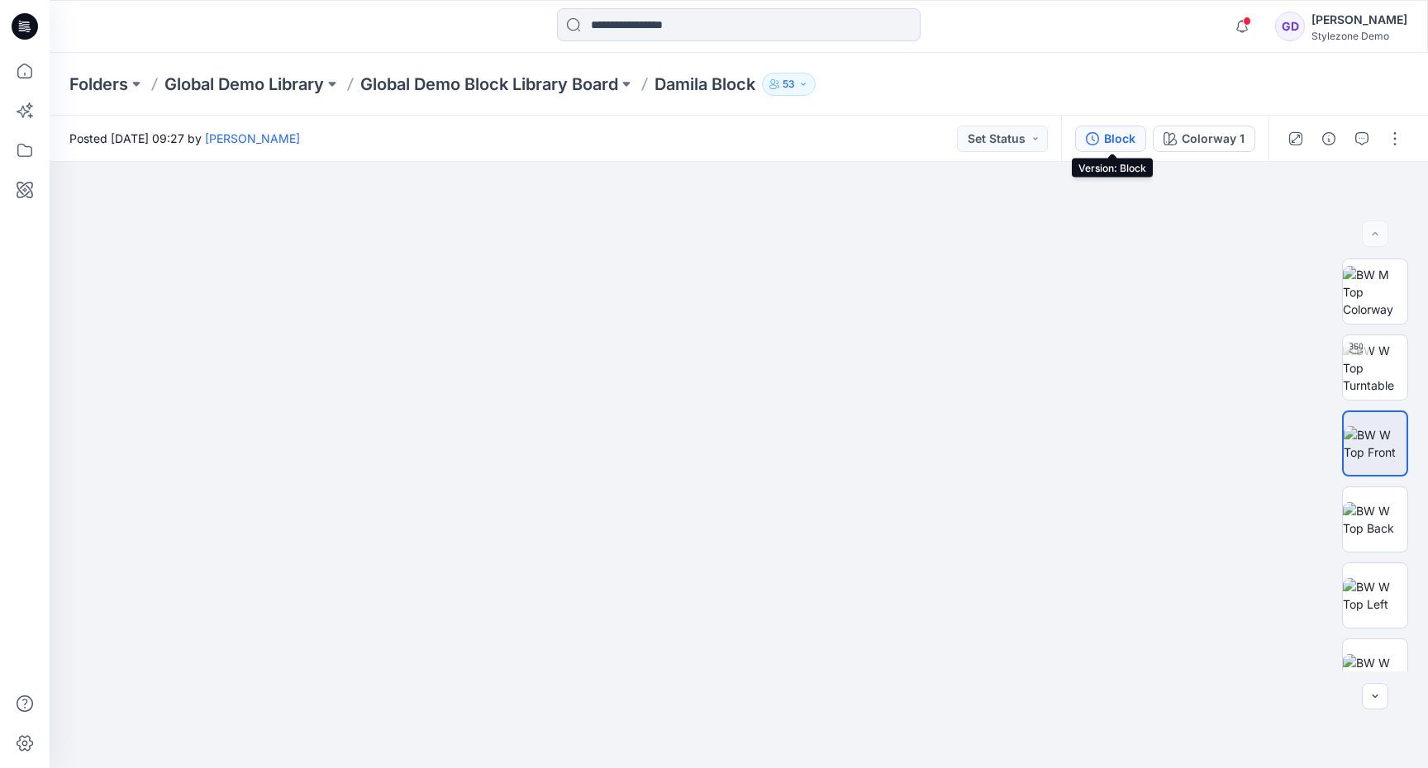
click at [1130, 145] on div "Block" at bounding box center [1119, 139] width 31 height 18
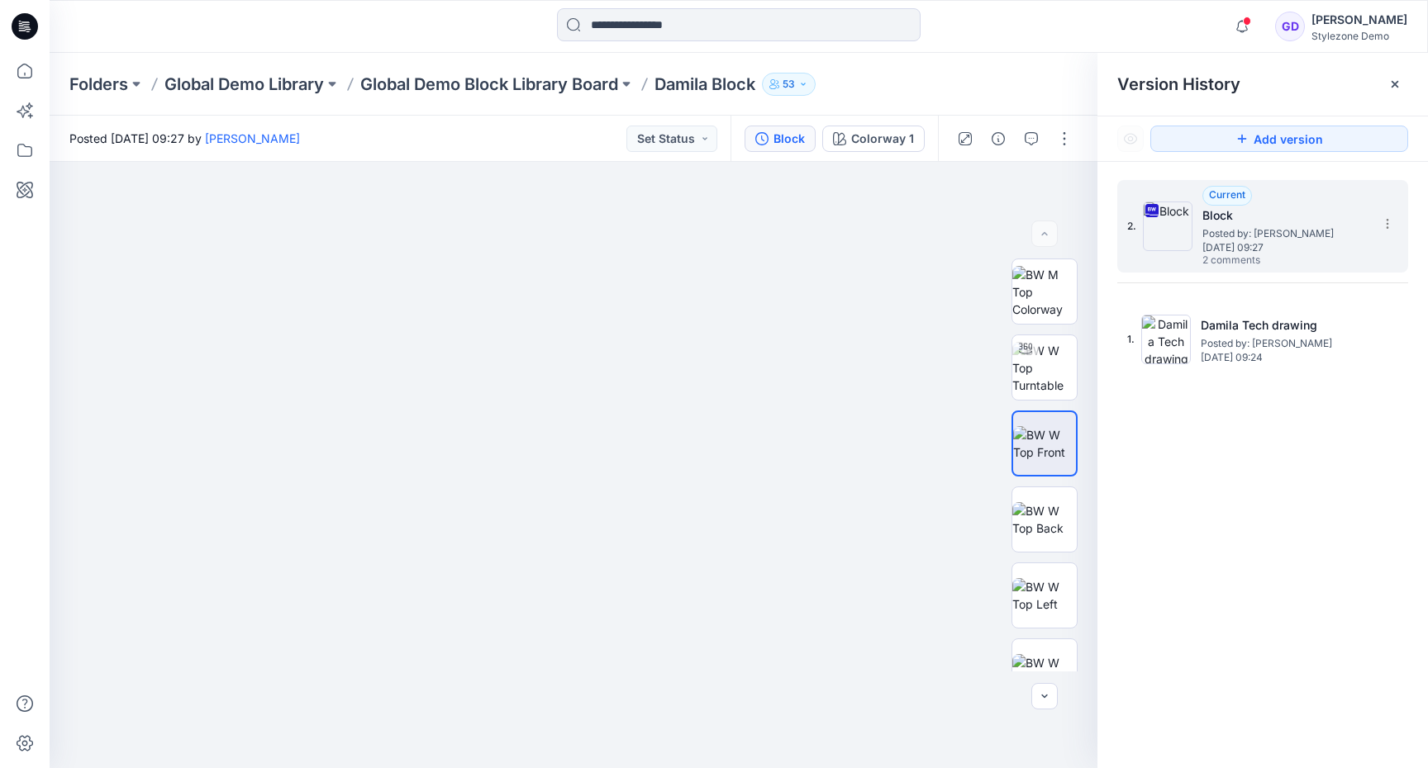
click at [1258, 249] on span "Thursday, October 09, 2025 09:27" at bounding box center [1284, 248] width 165 height 12
click at [795, 82] on p "53" at bounding box center [789, 84] width 12 height 18
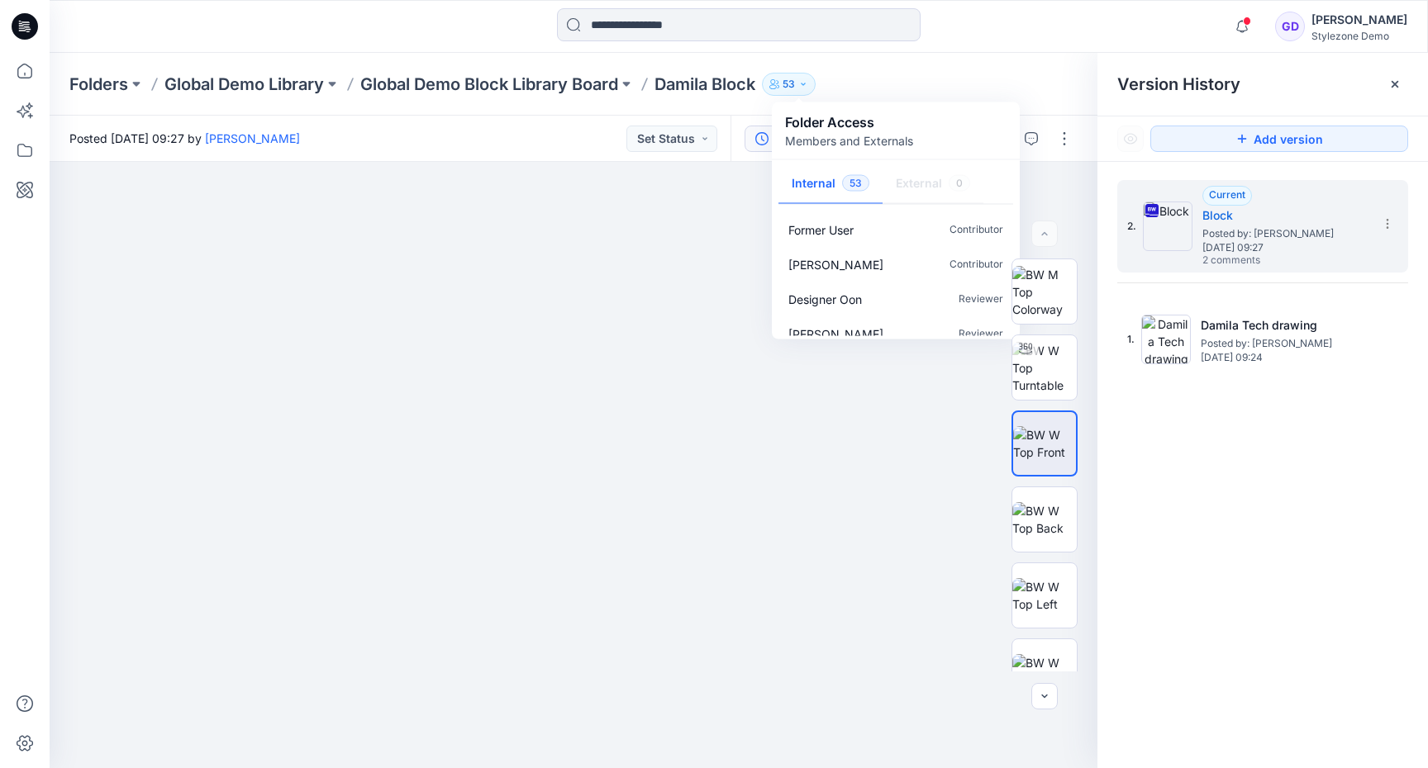
click at [877, 68] on div "Folders Global Demo Library Global Demo Block Library Board Damila Block 53 Fol…" at bounding box center [739, 84] width 1378 height 63
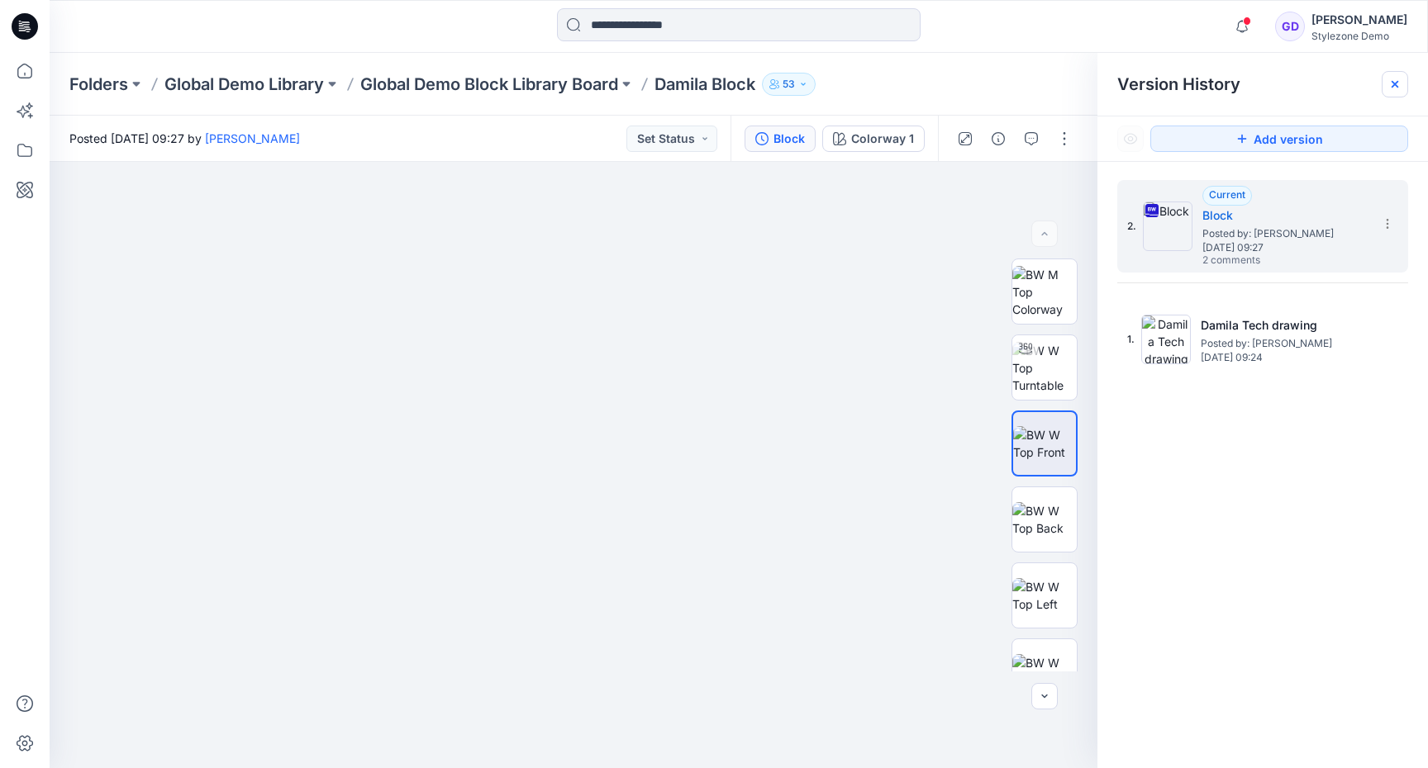
click at [1390, 78] on icon at bounding box center [1394, 84] width 13 height 13
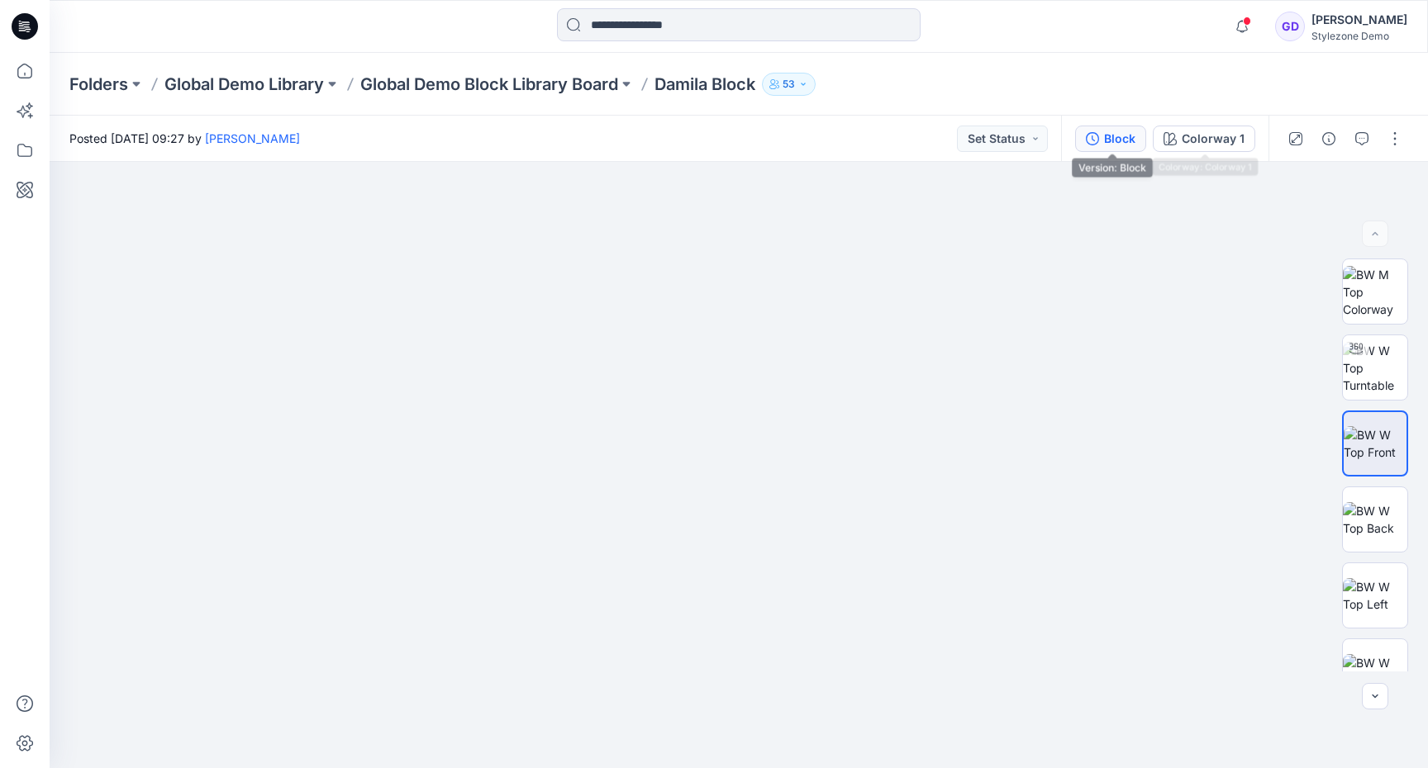
click at [1119, 136] on div "Block" at bounding box center [1119, 139] width 31 height 18
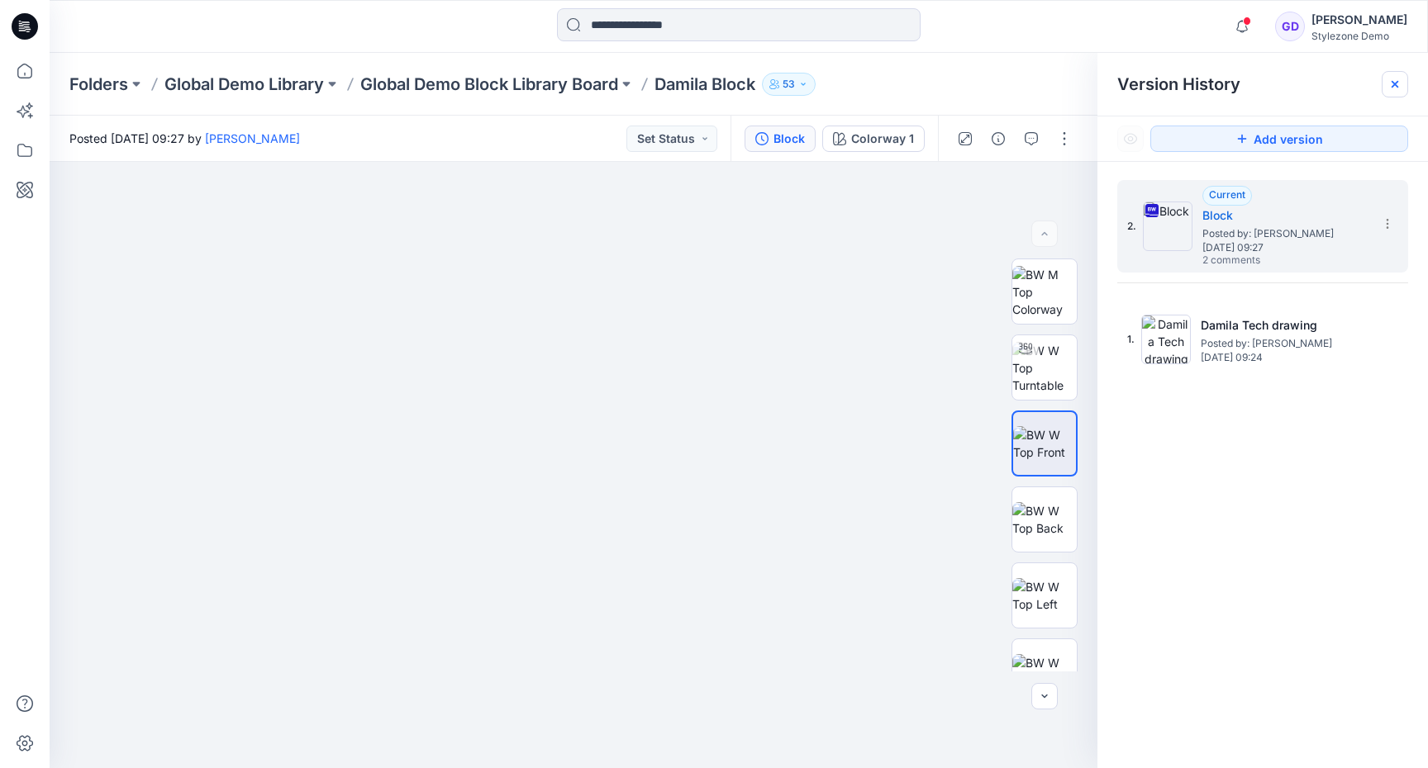
click at [1396, 76] on div at bounding box center [1395, 84] width 26 height 26
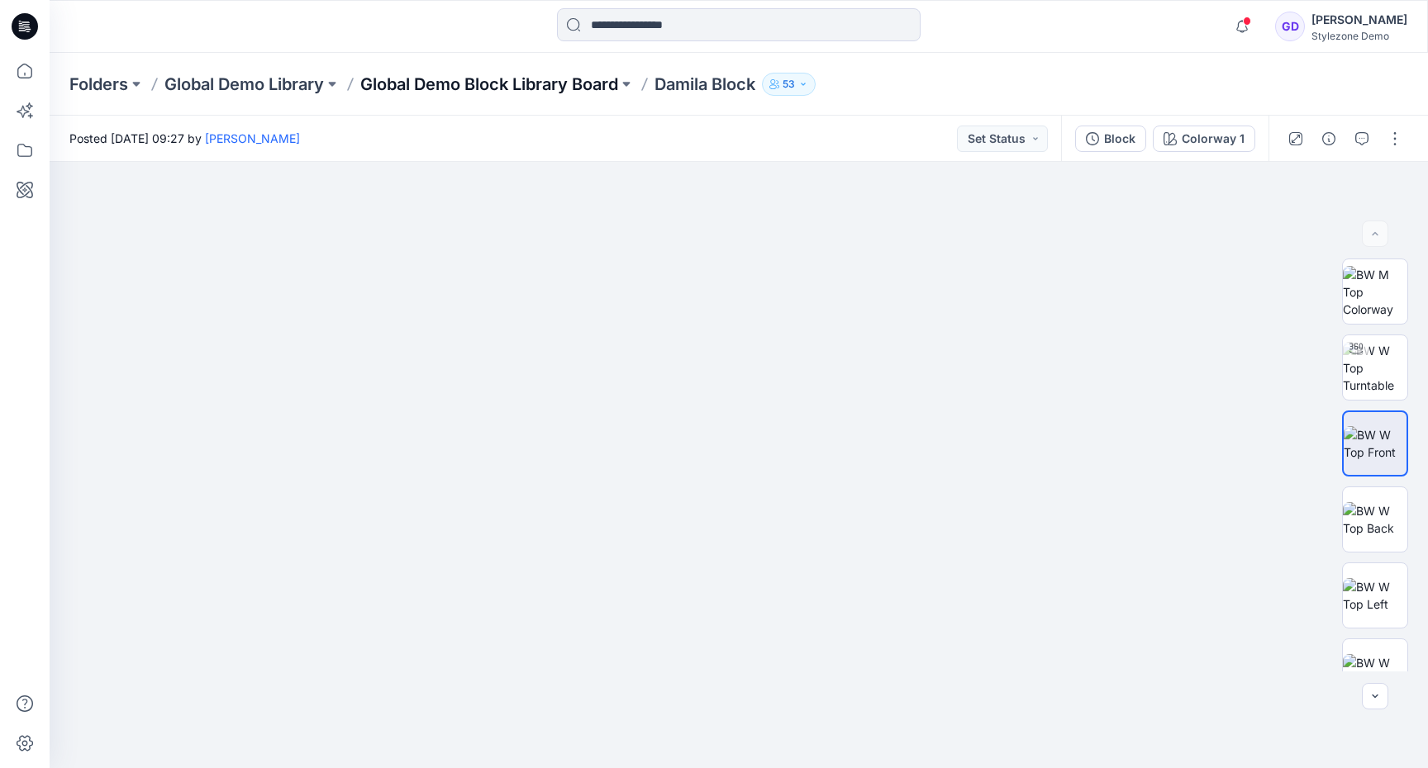
click at [554, 83] on p "Global Demo Block Library Board" at bounding box center [489, 84] width 258 height 23
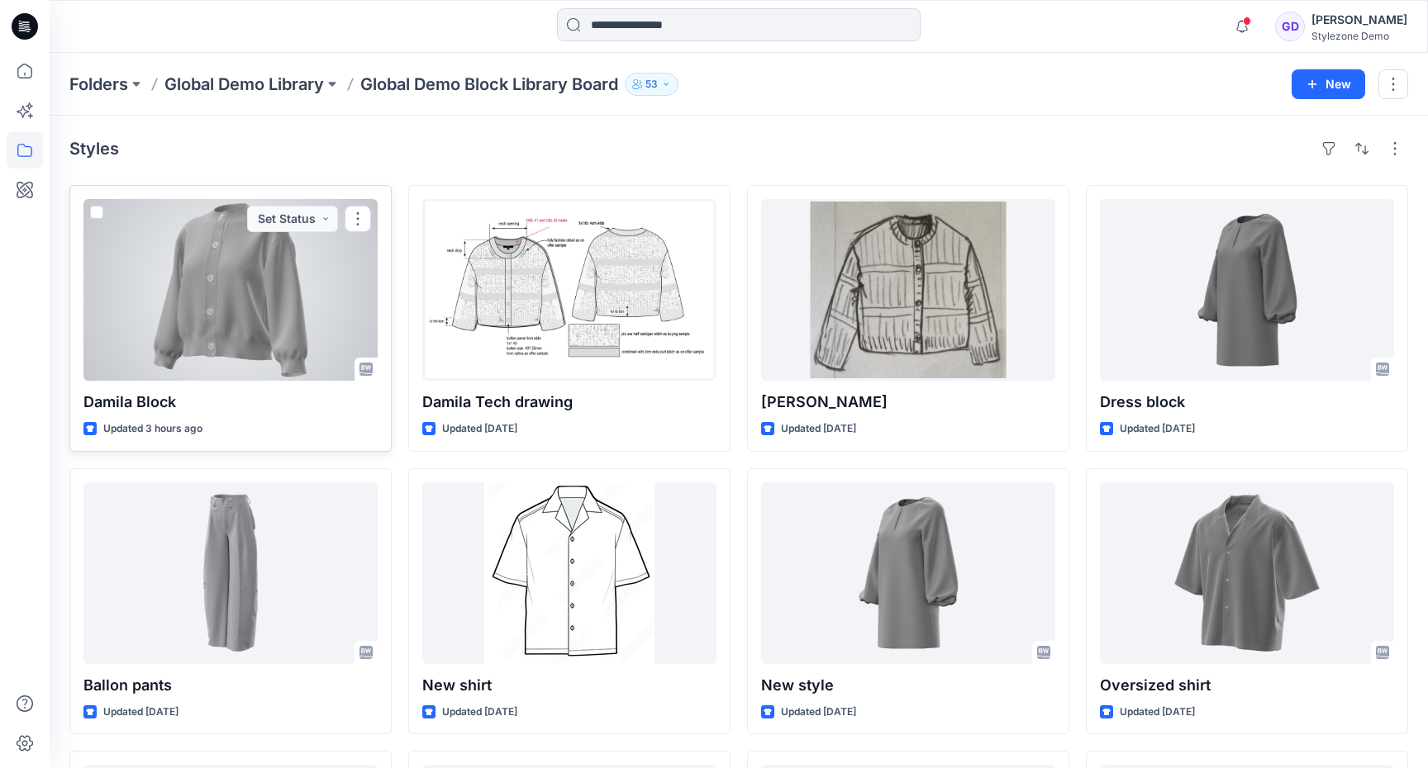
click at [248, 302] on div at bounding box center [230, 290] width 294 height 182
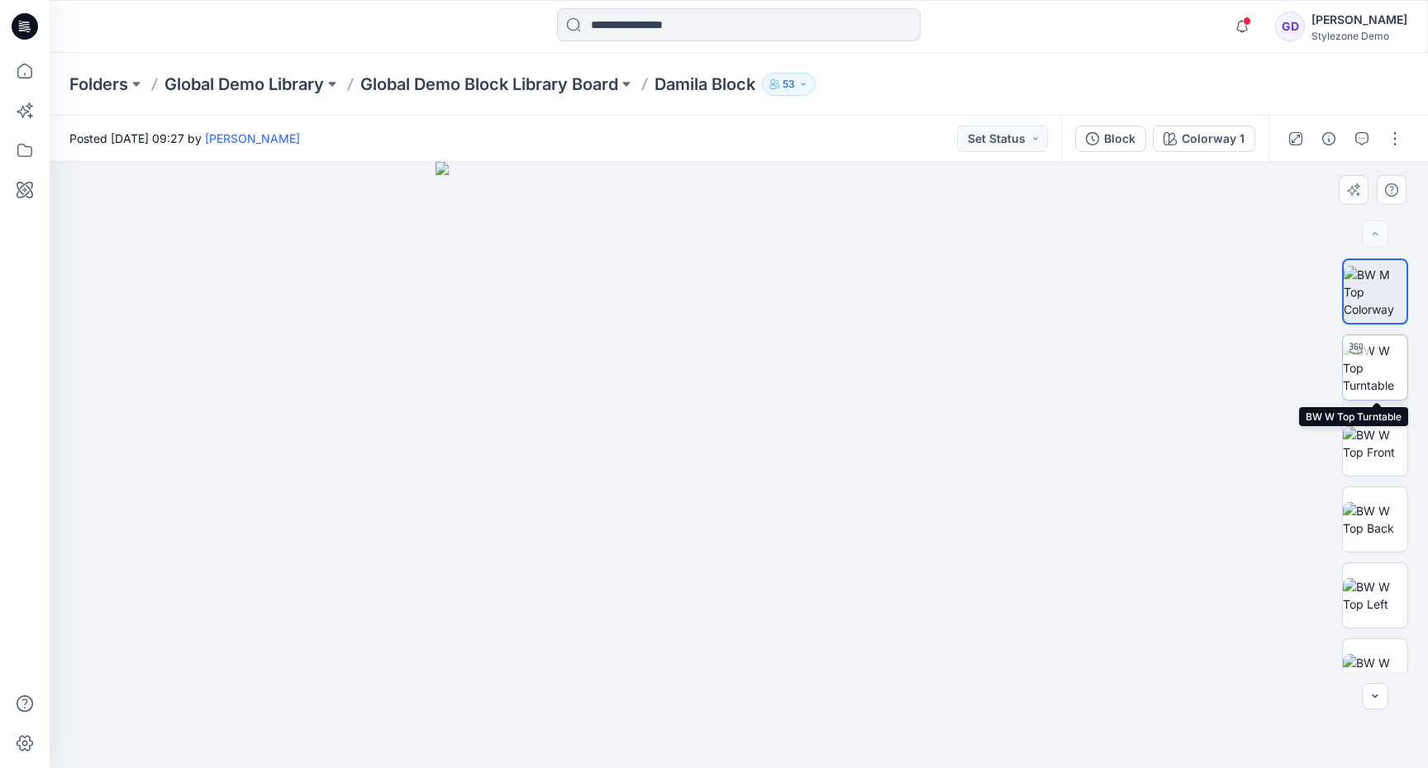
click at [1399, 371] on img at bounding box center [1375, 368] width 64 height 52
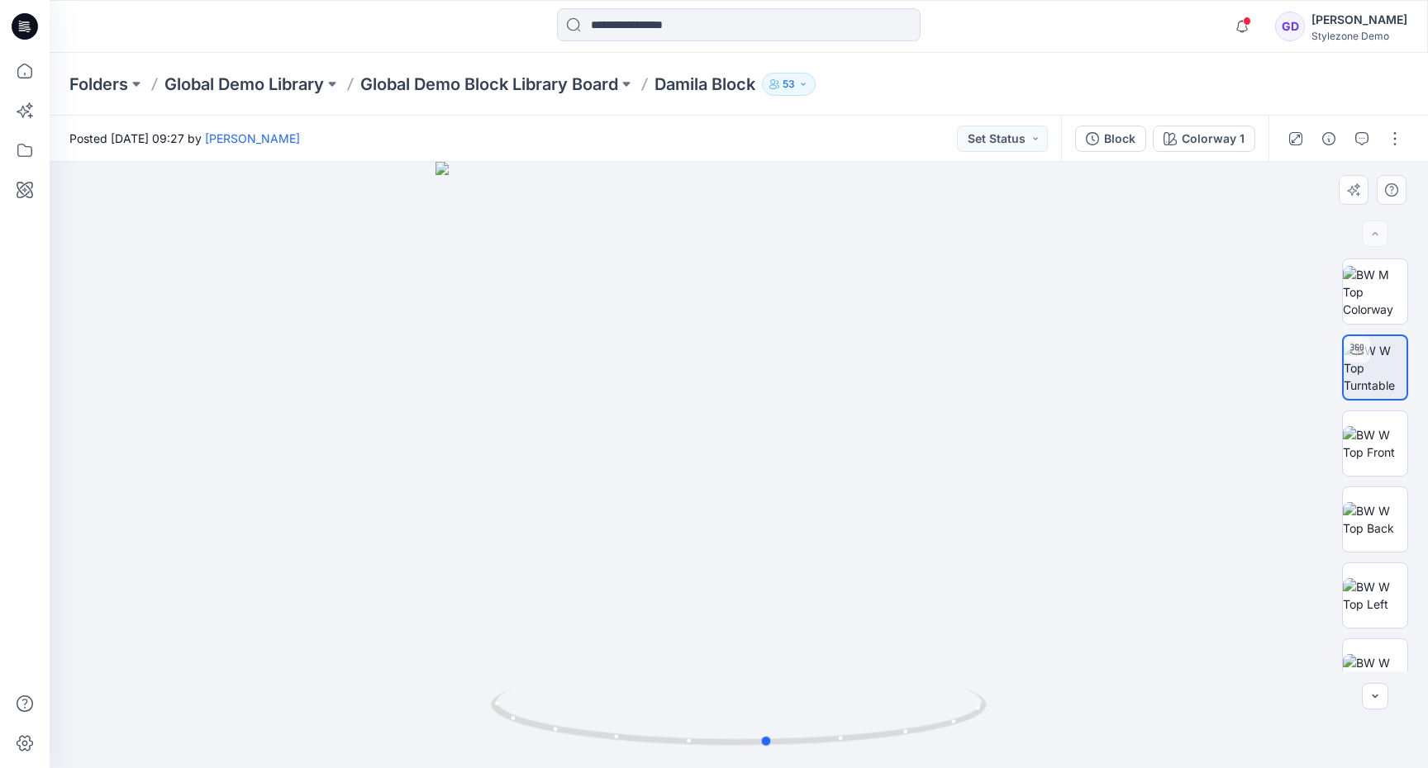
drag, startPoint x: 721, startPoint y: 521, endPoint x: 750, endPoint y: 535, distance: 32.2
click at [750, 535] on div at bounding box center [739, 465] width 1378 height 607
click at [1396, 454] on img at bounding box center [1375, 443] width 64 height 35
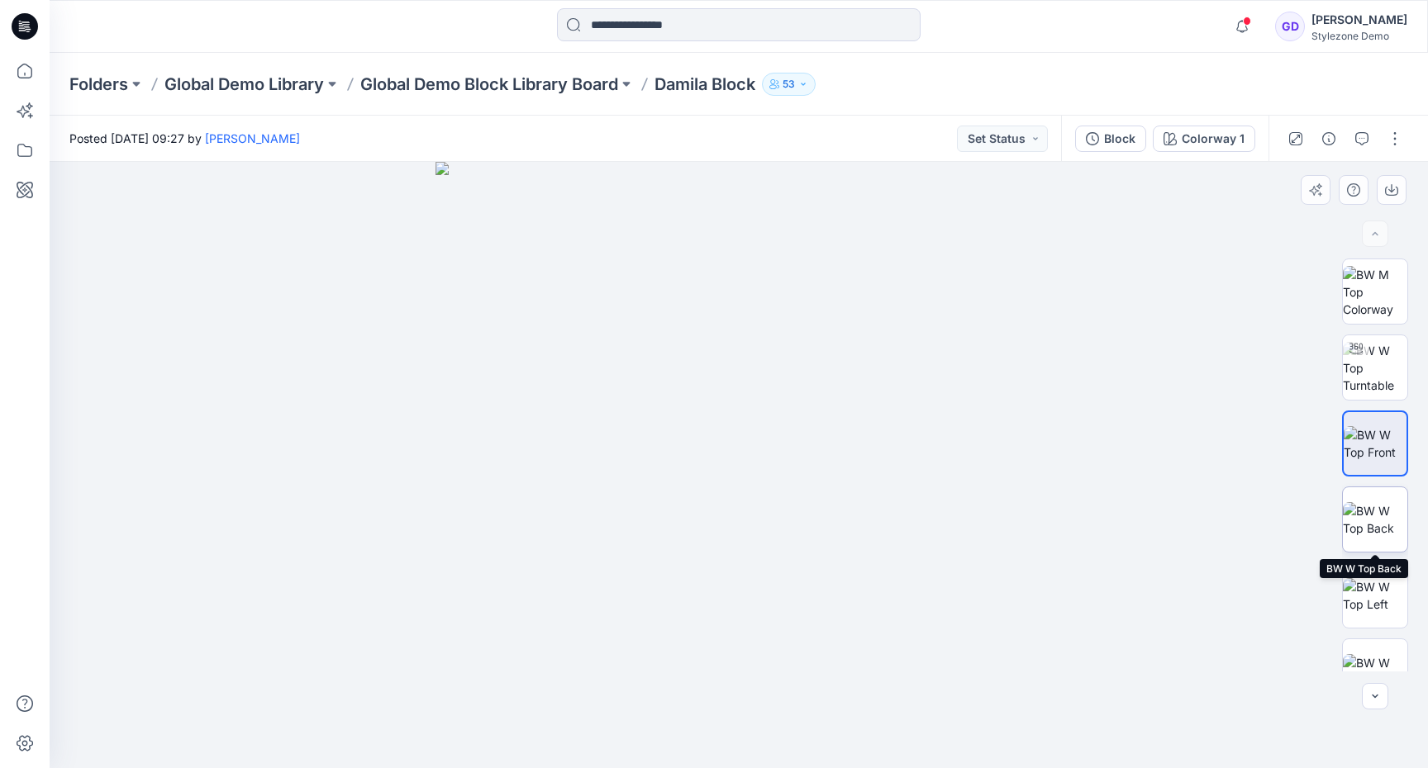
click at [1376, 521] on img at bounding box center [1375, 519] width 64 height 35
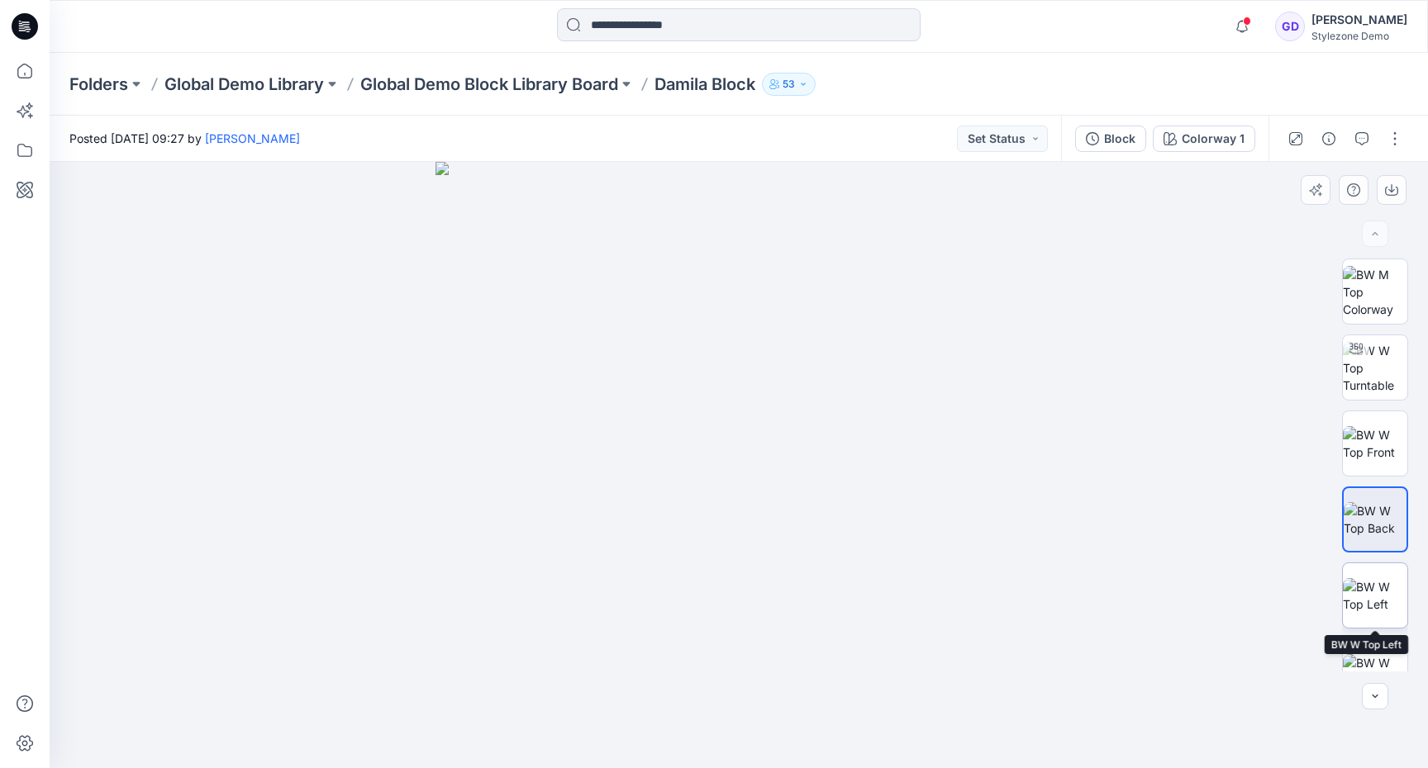
click at [1370, 579] on img at bounding box center [1375, 595] width 64 height 35
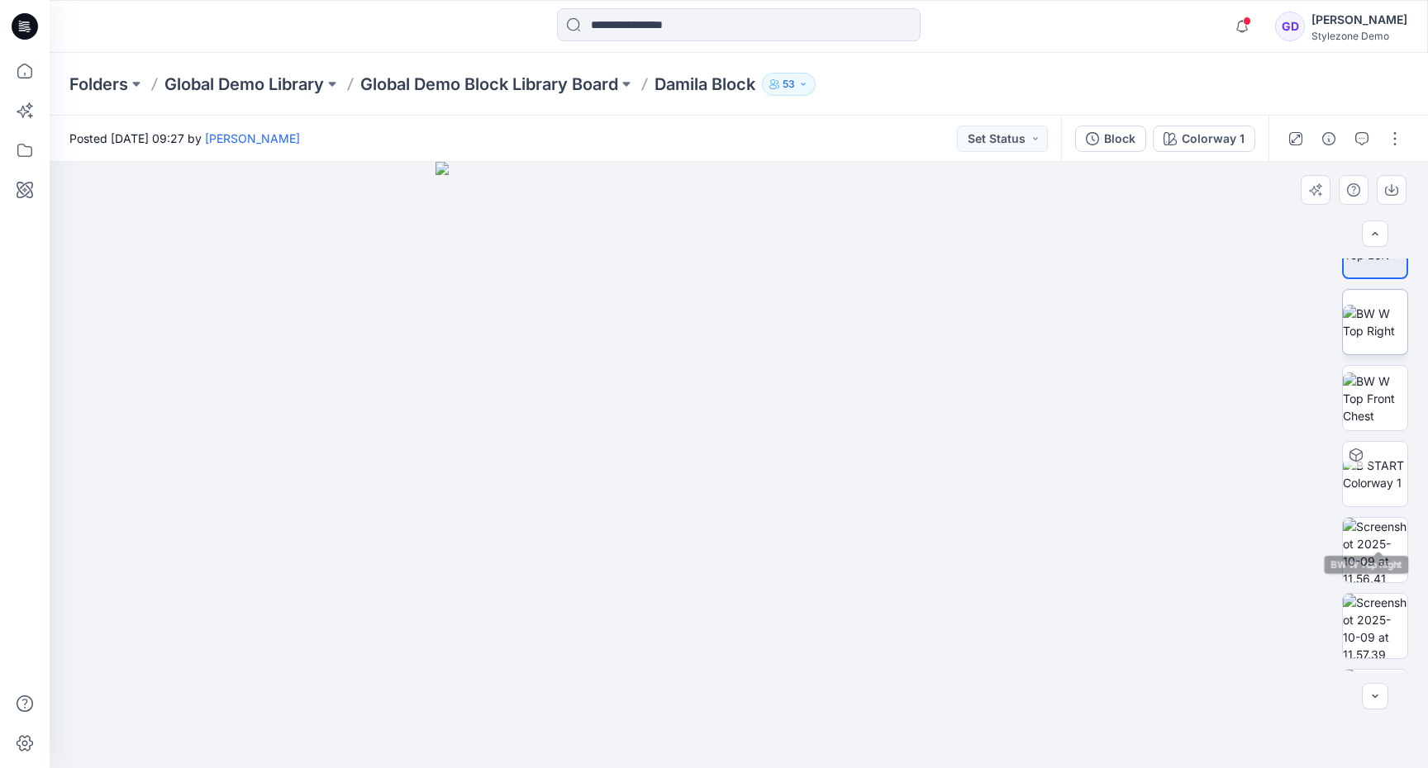
scroll to position [413, 0]
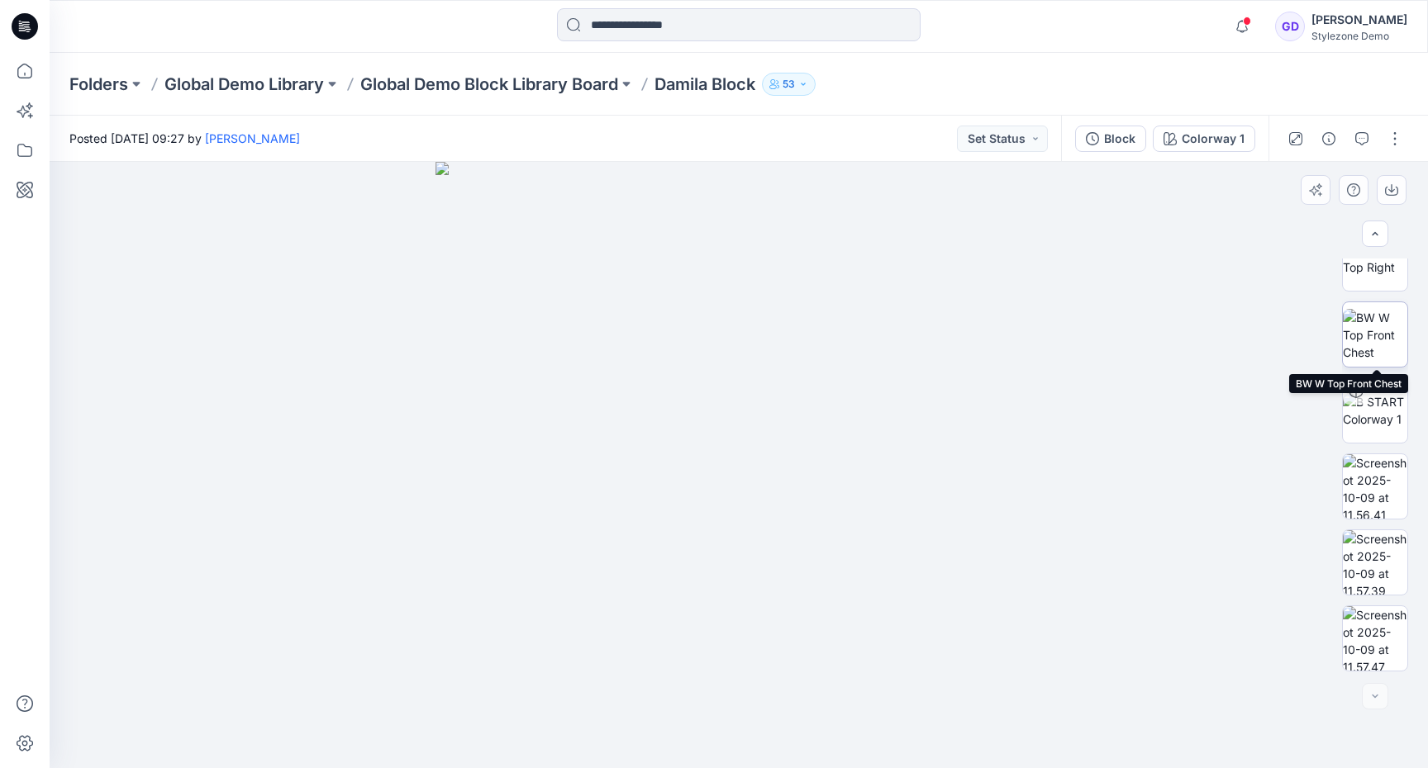
click at [1376, 336] on img at bounding box center [1375, 335] width 64 height 52
click at [1378, 420] on img at bounding box center [1375, 410] width 64 height 35
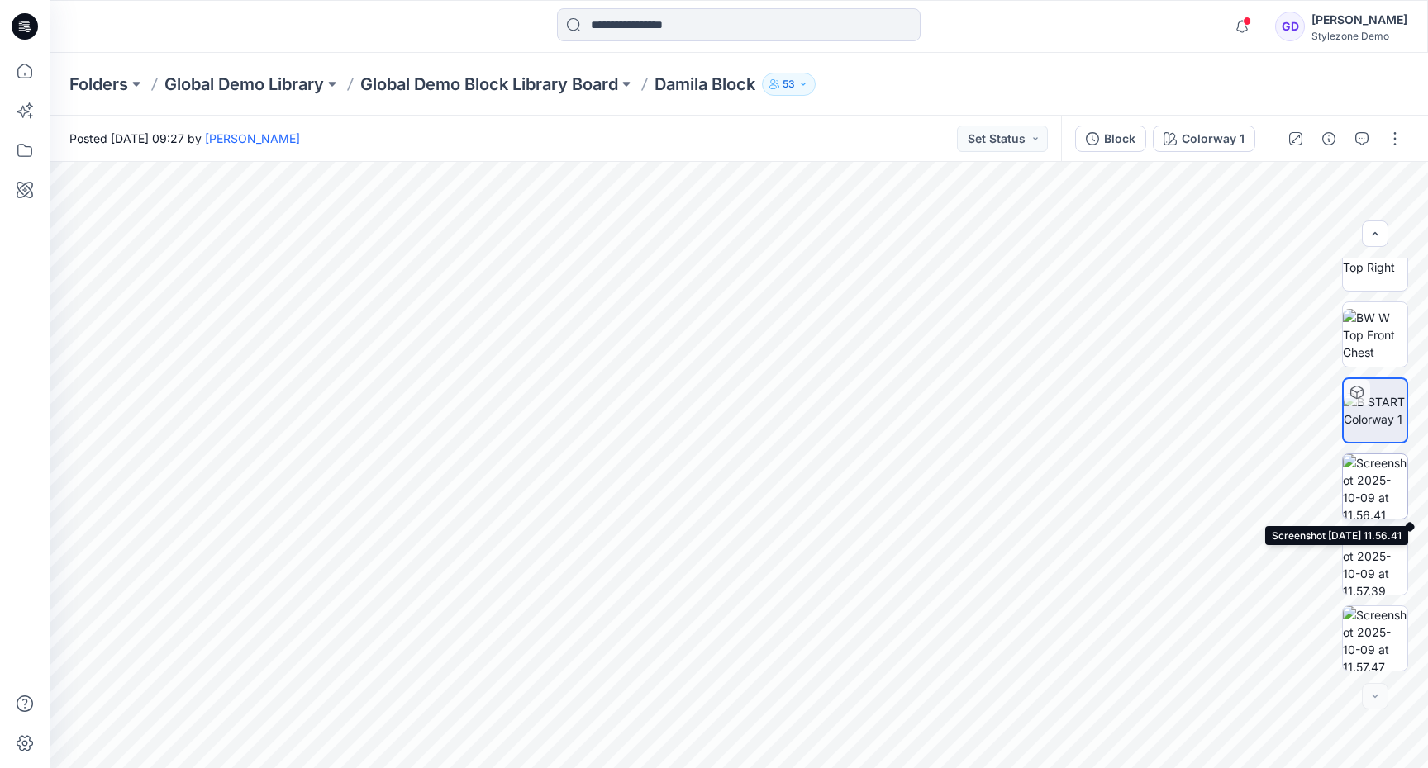
click at [1391, 485] on img at bounding box center [1375, 486] width 64 height 64
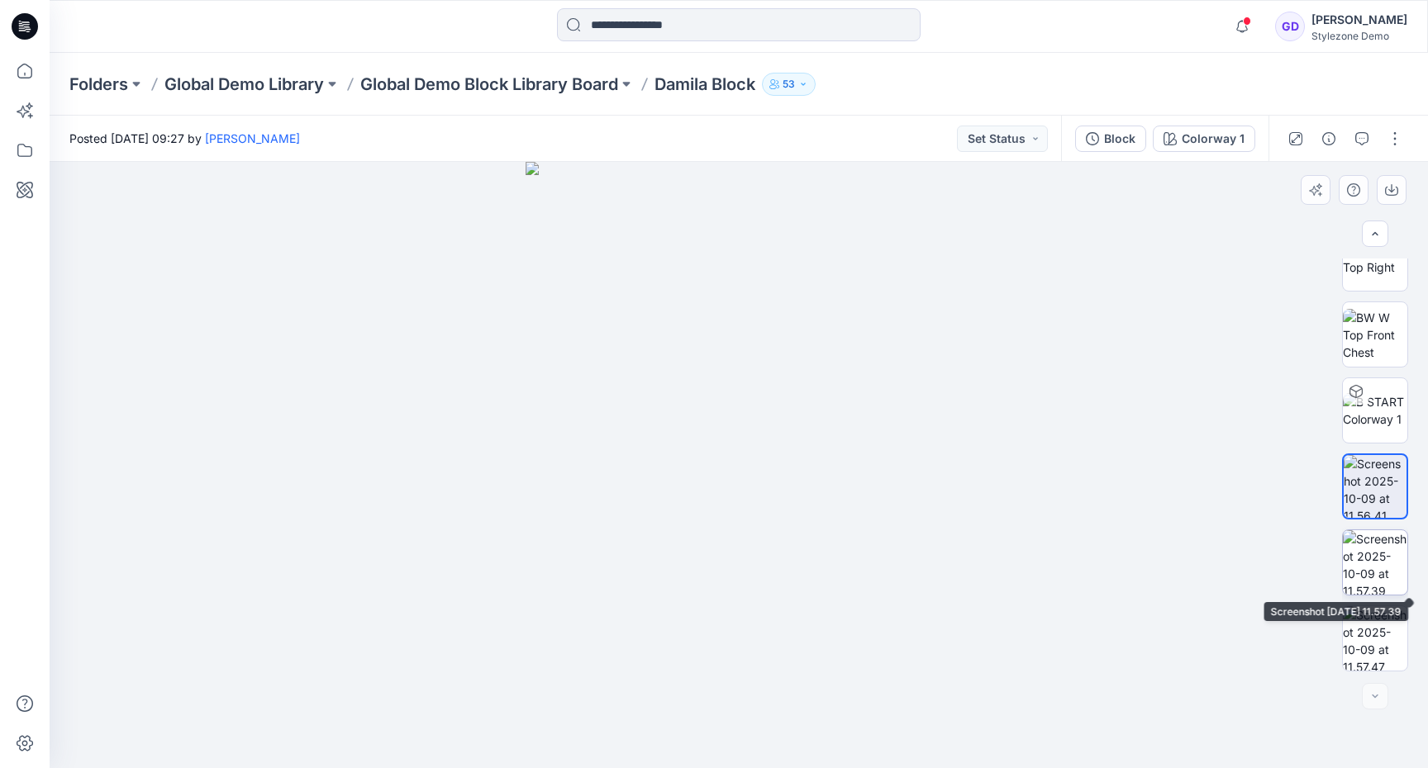
click at [1387, 577] on img at bounding box center [1375, 562] width 64 height 64
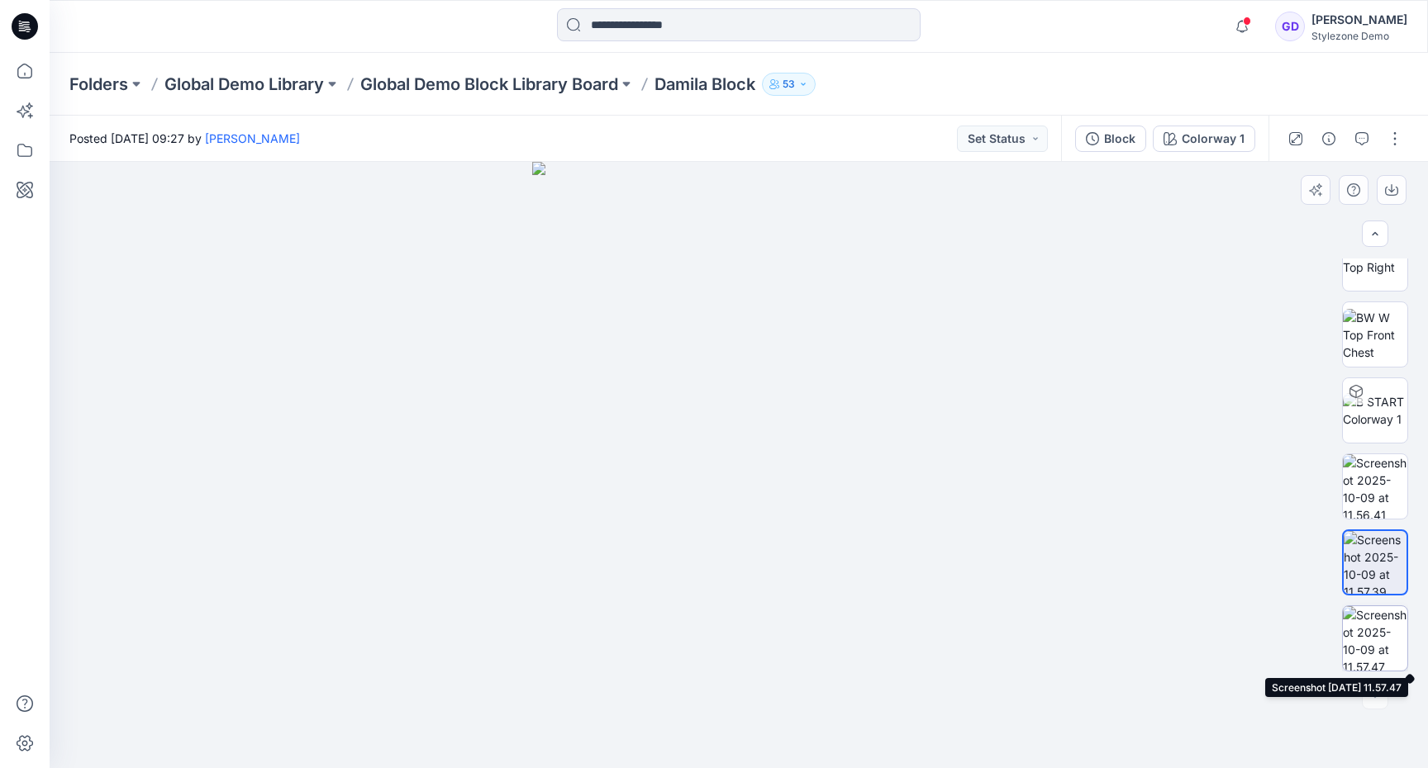
click at [1374, 633] on img at bounding box center [1375, 639] width 64 height 64
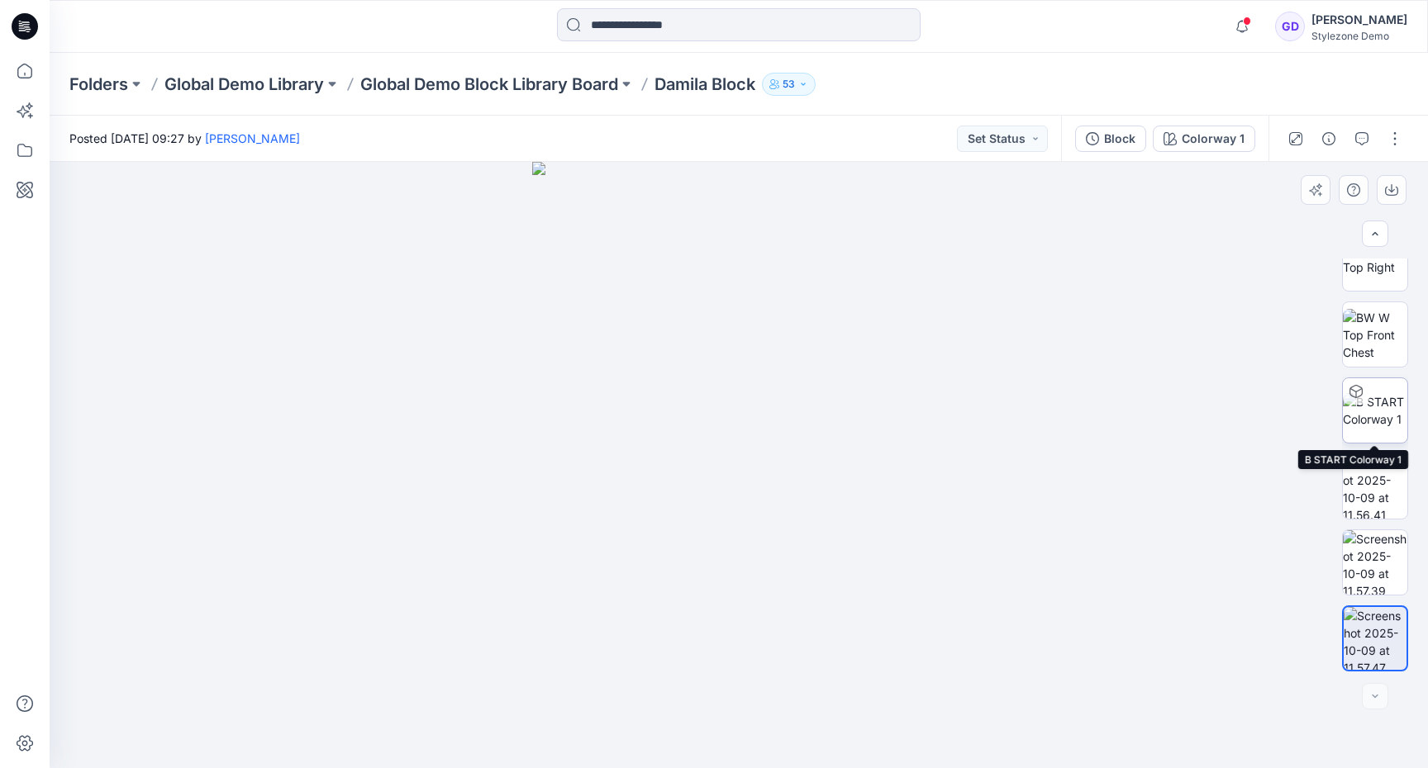
scroll to position [0, 0]
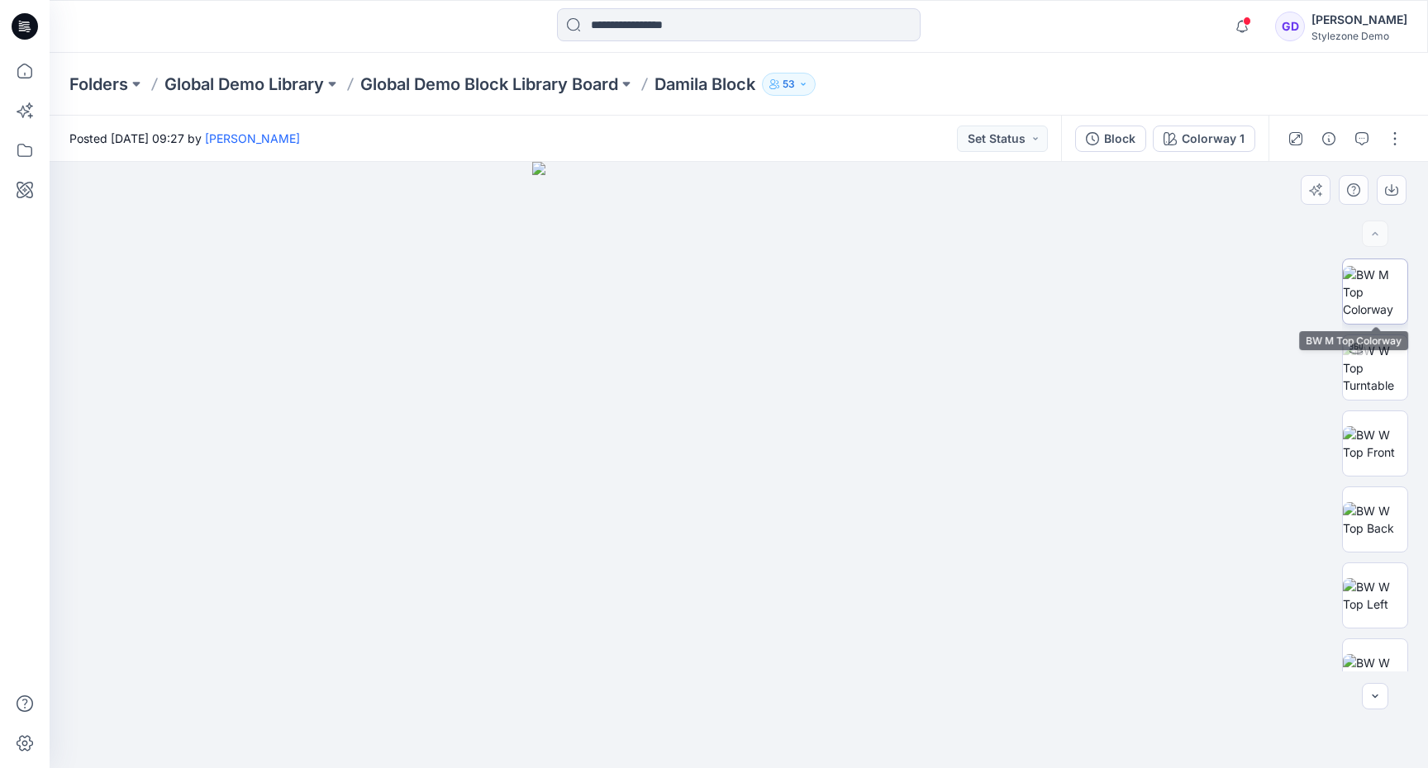
click at [1382, 301] on img at bounding box center [1375, 292] width 64 height 52
click at [1387, 459] on img at bounding box center [1375, 443] width 64 height 35
click at [456, 84] on p "Global Demo Block Library Board" at bounding box center [489, 84] width 258 height 23
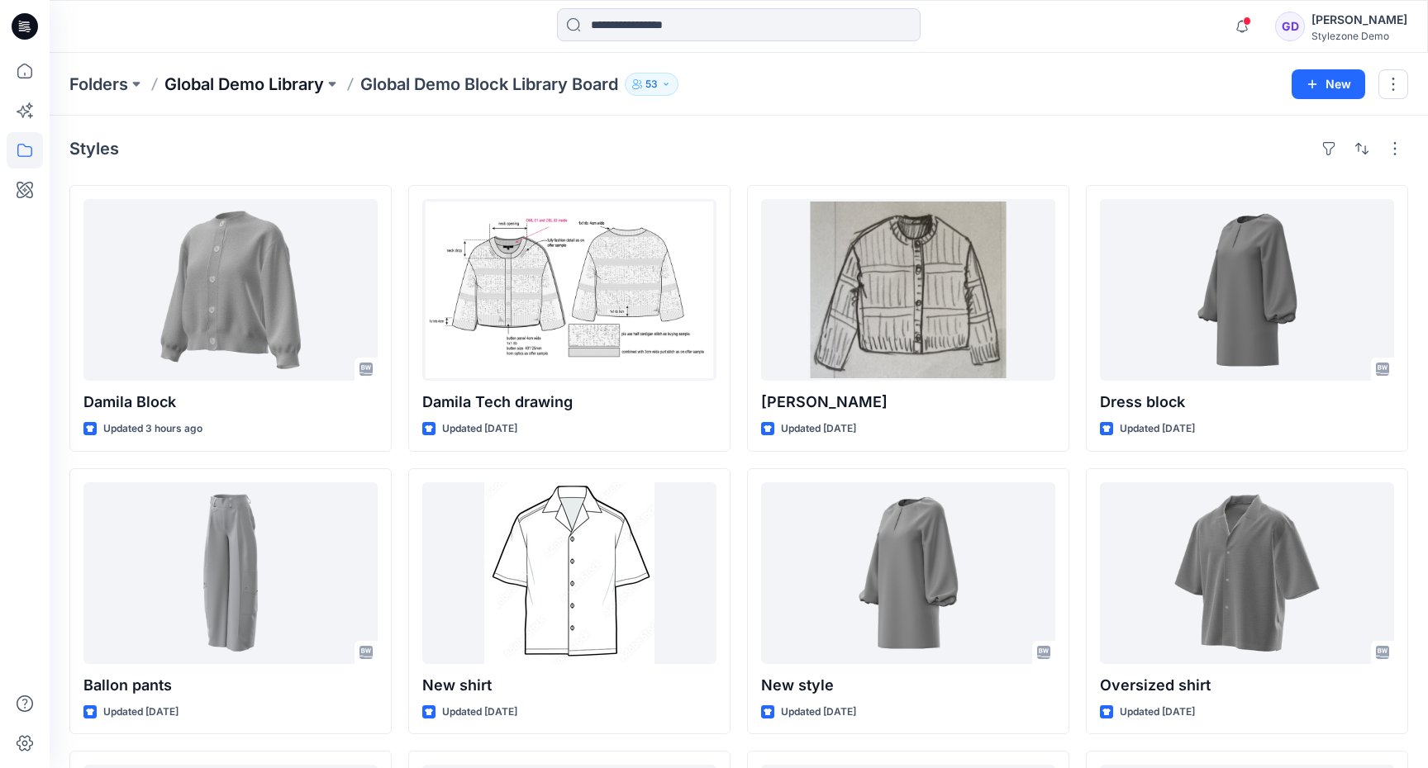
click at [296, 85] on p "Global Demo Library" at bounding box center [243, 84] width 159 height 23
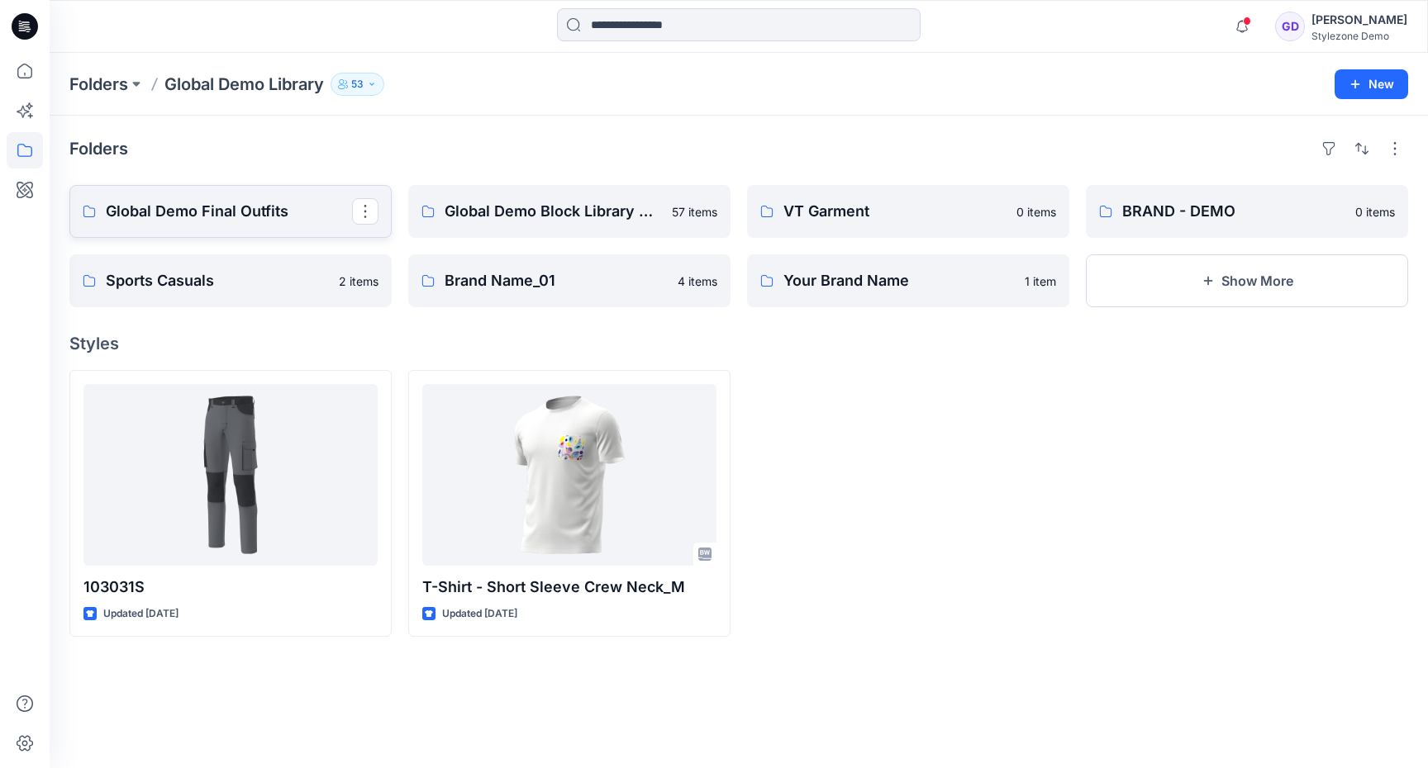
click at [271, 221] on p "Global Demo Final Outfits" at bounding box center [229, 211] width 246 height 23
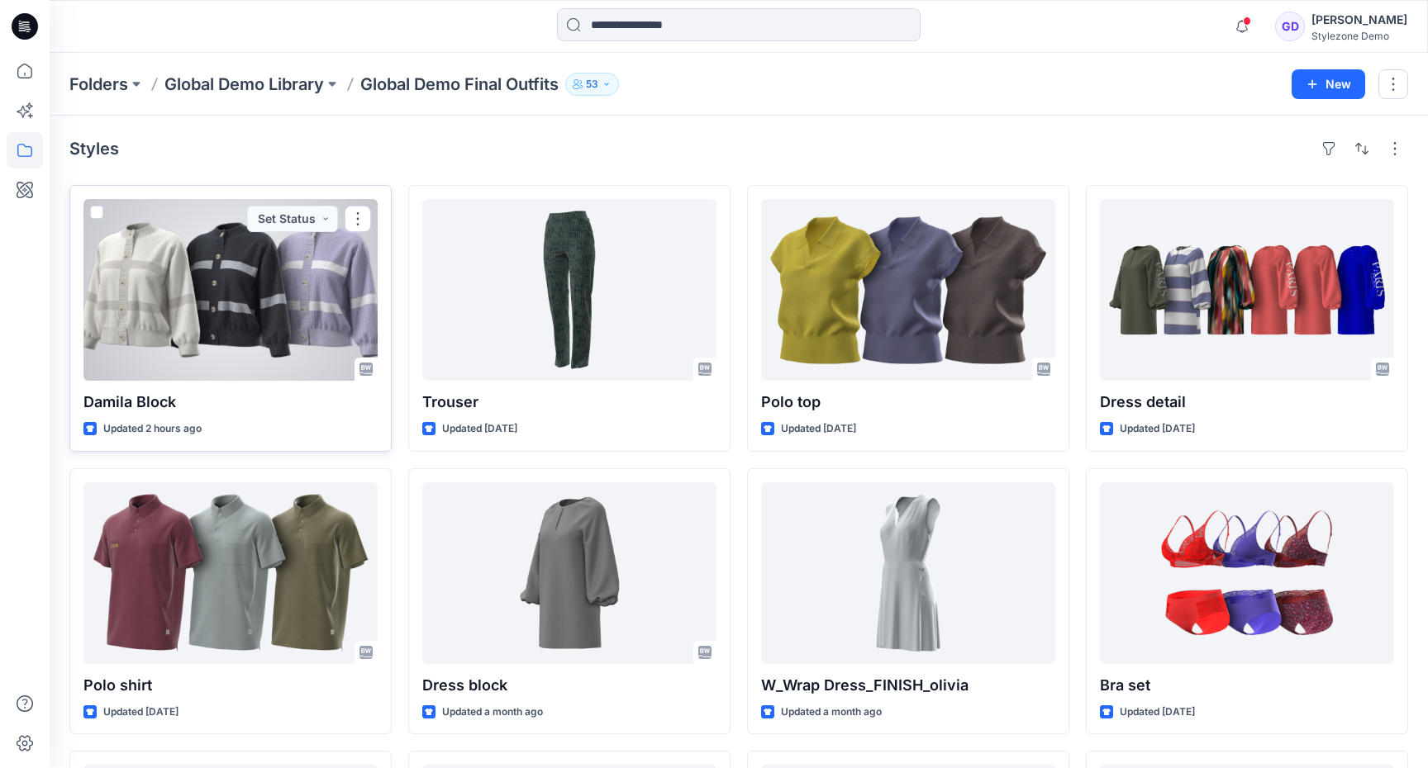
click at [261, 288] on div at bounding box center [230, 290] width 294 height 182
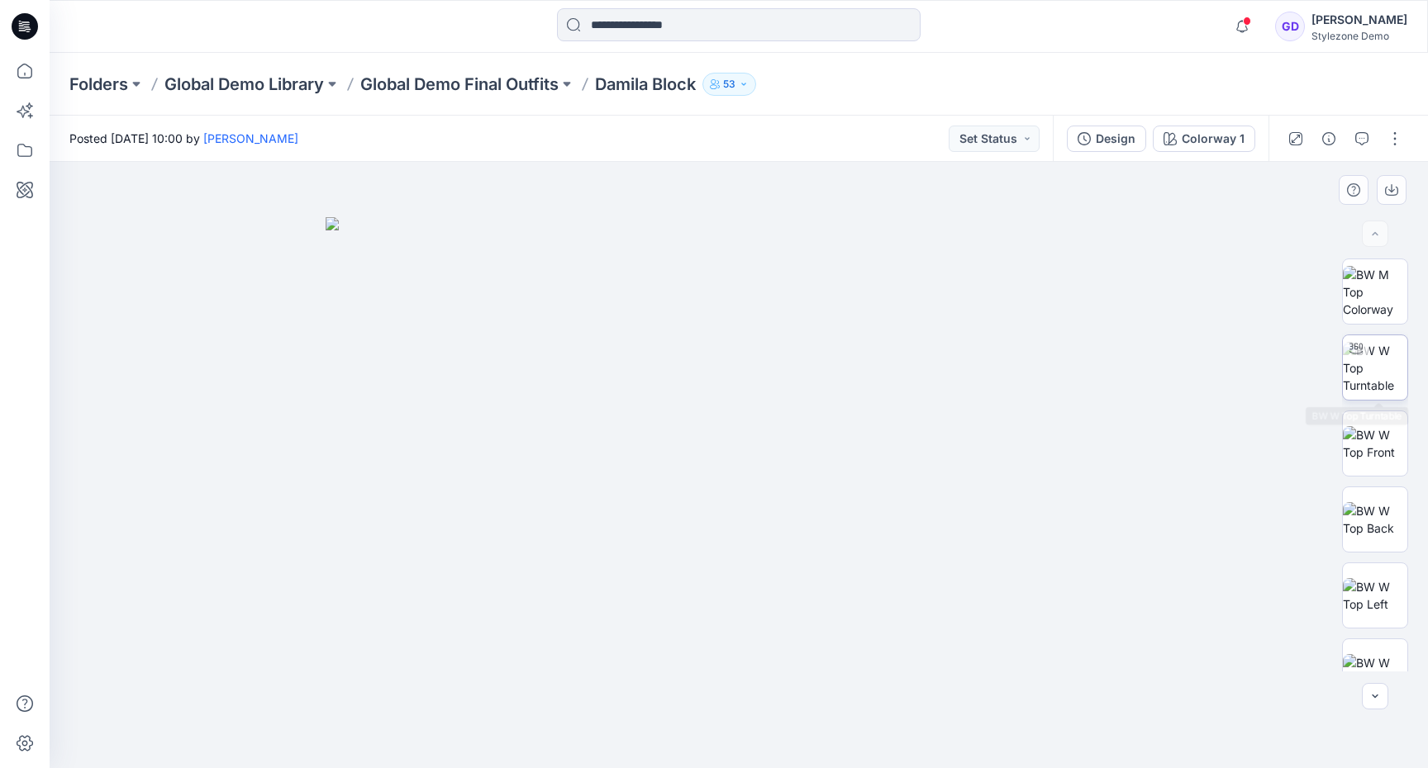
click at [1396, 367] on img at bounding box center [1375, 368] width 64 height 52
drag, startPoint x: 606, startPoint y: 556, endPoint x: 660, endPoint y: 575, distance: 57.8
click at [660, 575] on div at bounding box center [739, 465] width 1378 height 607
click at [1376, 426] on img at bounding box center [1375, 443] width 64 height 35
drag, startPoint x: 797, startPoint y: 465, endPoint x: 785, endPoint y: 267, distance: 198.7
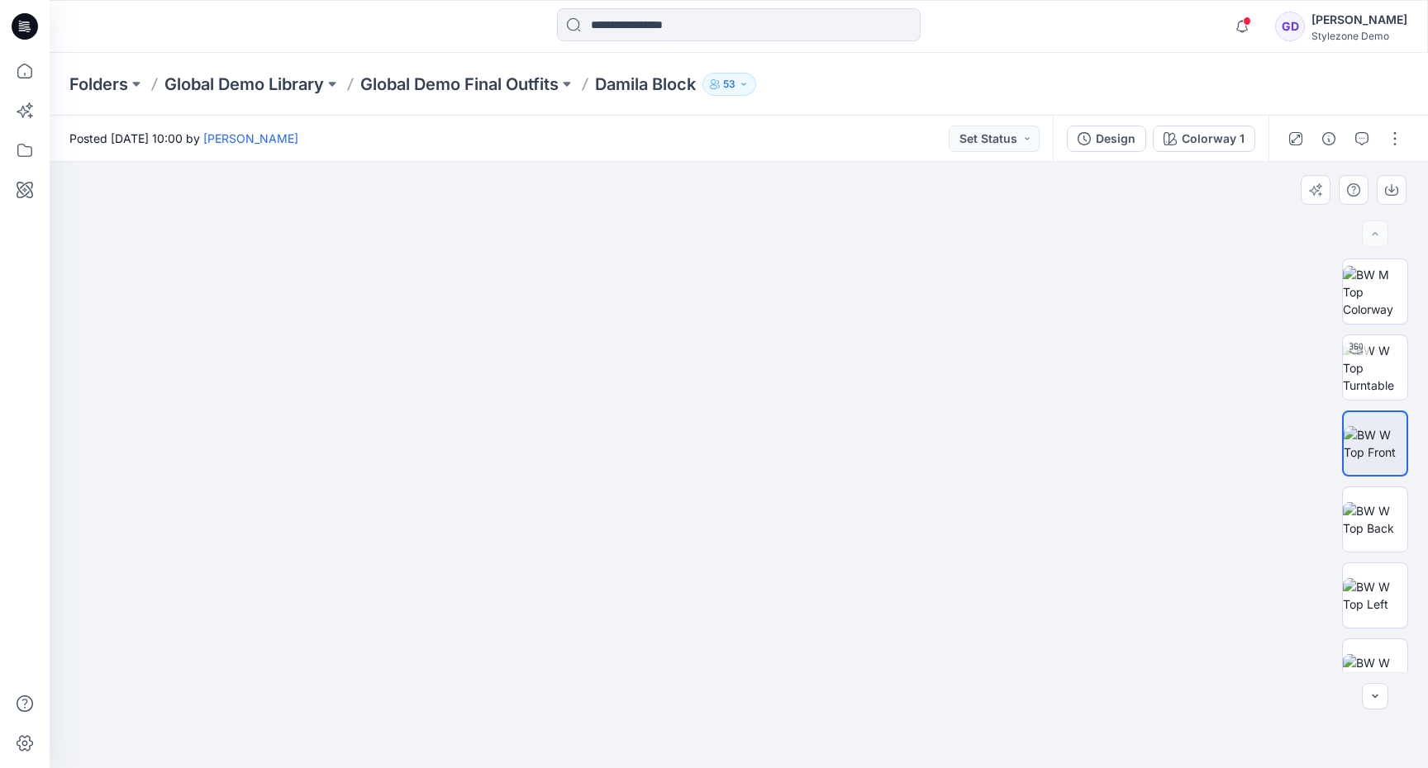
click at [785, 267] on img at bounding box center [739, 249] width 1074 height 1039
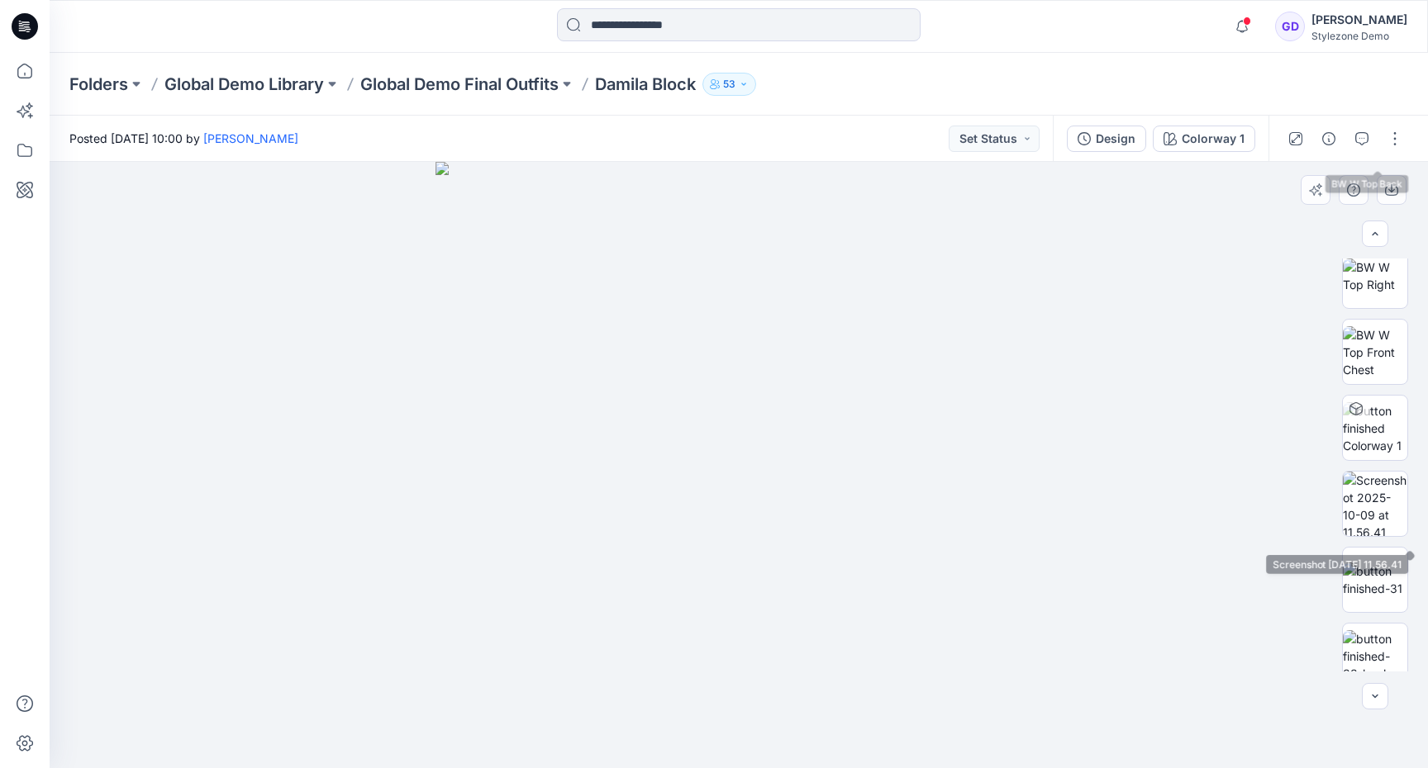
scroll to position [397, 0]
click at [1360, 497] on img at bounding box center [1375, 502] width 64 height 64
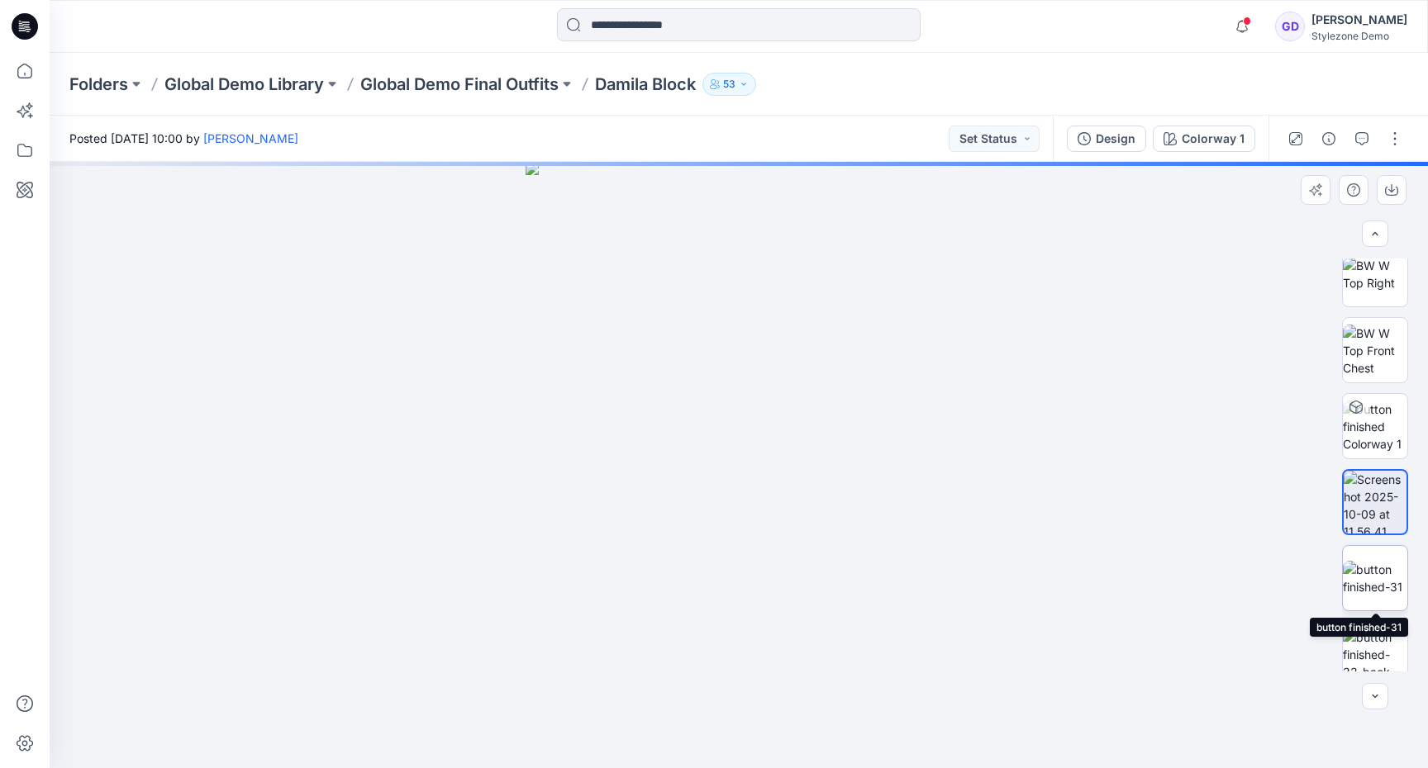
click at [1365, 561] on img at bounding box center [1375, 578] width 64 height 35
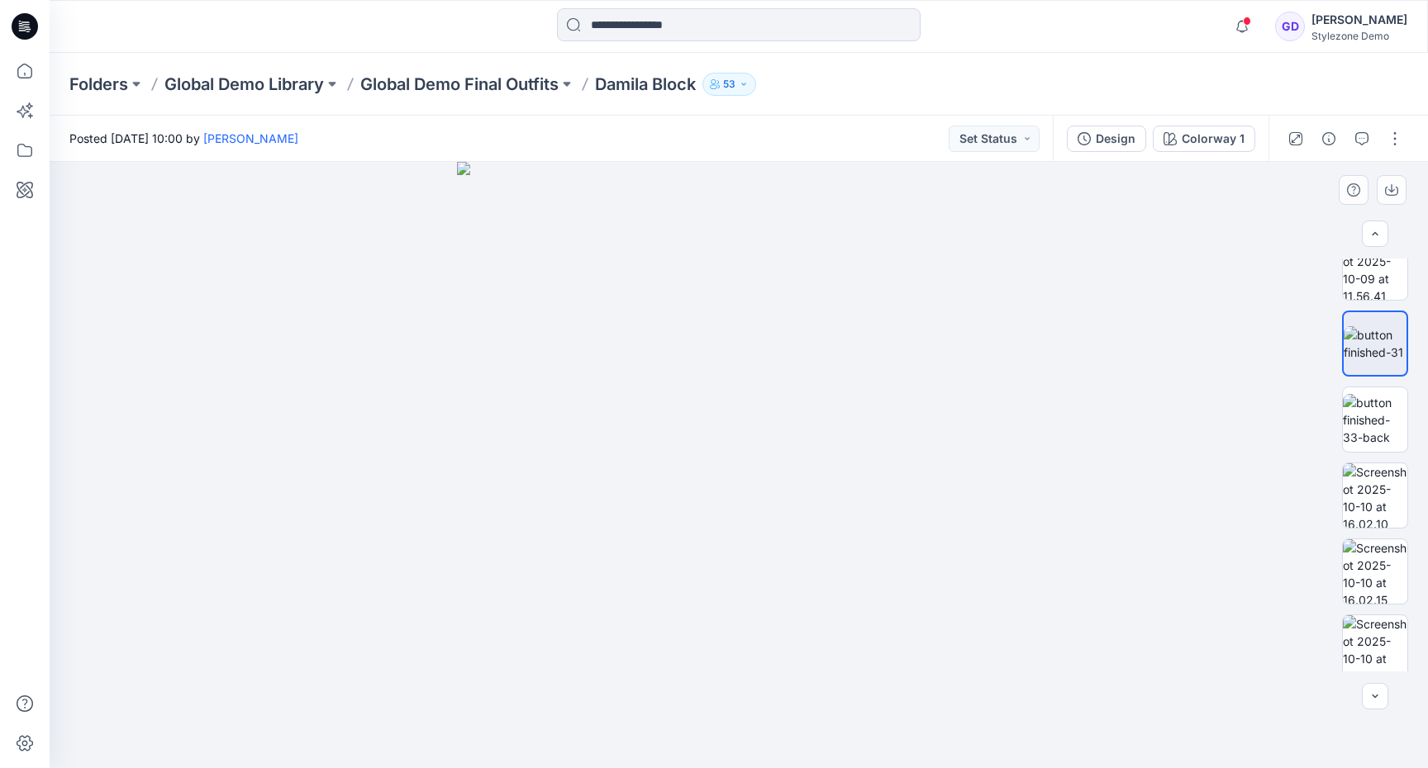
scroll to position [637, 0]
click at [1374, 404] on img at bounding box center [1375, 415] width 64 height 52
click at [1382, 384] on img at bounding box center [1375, 410] width 64 height 64
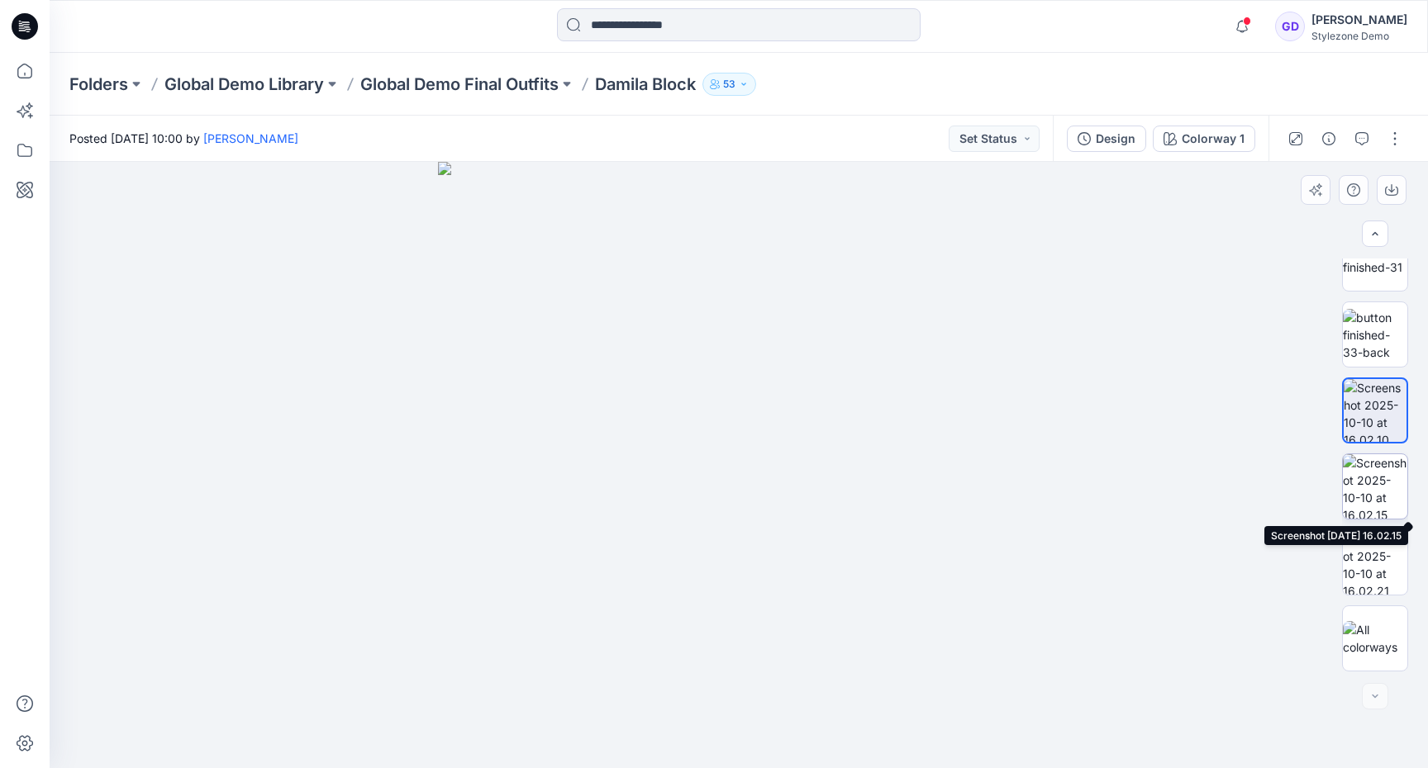
click at [1369, 500] on img at bounding box center [1375, 486] width 64 height 64
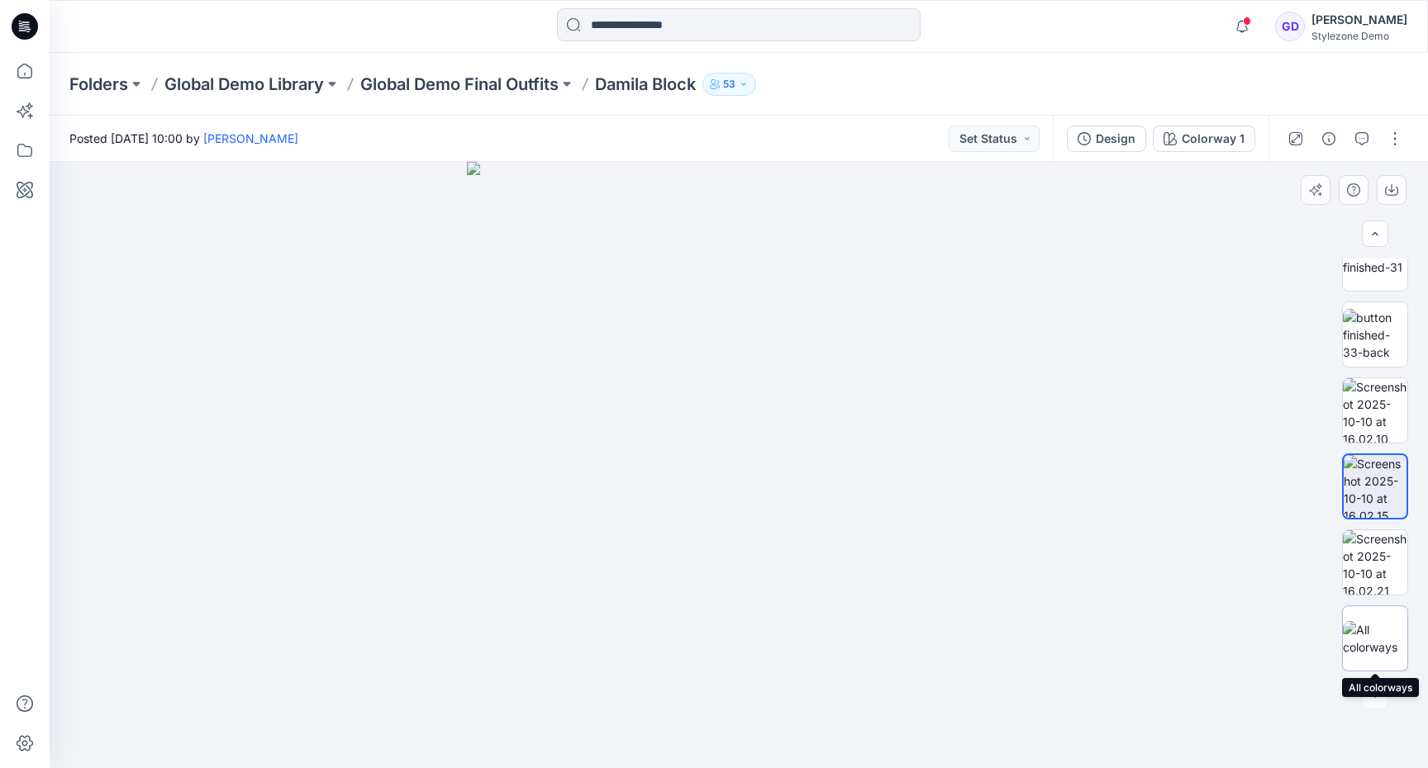
click at [1384, 618] on div at bounding box center [1375, 639] width 66 height 66
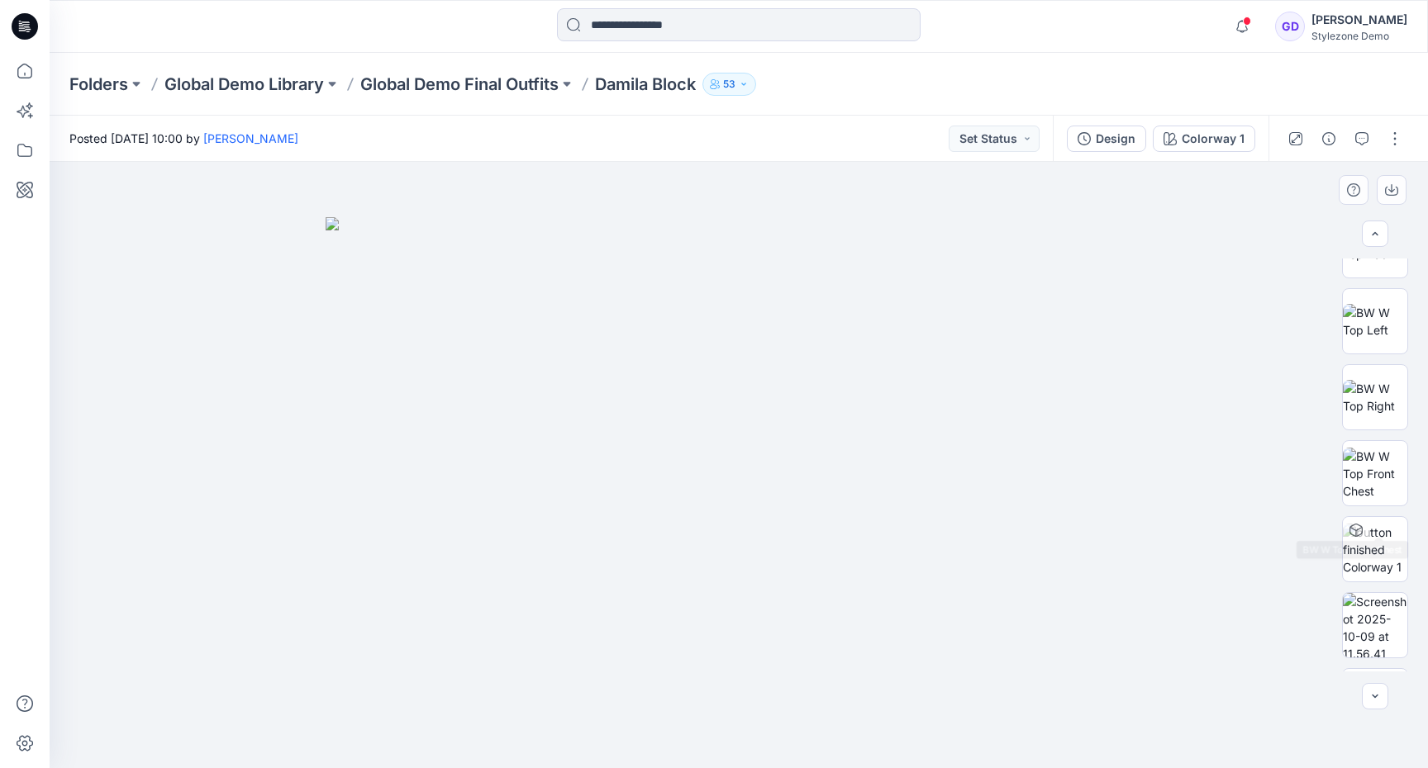
scroll to position [0, 0]
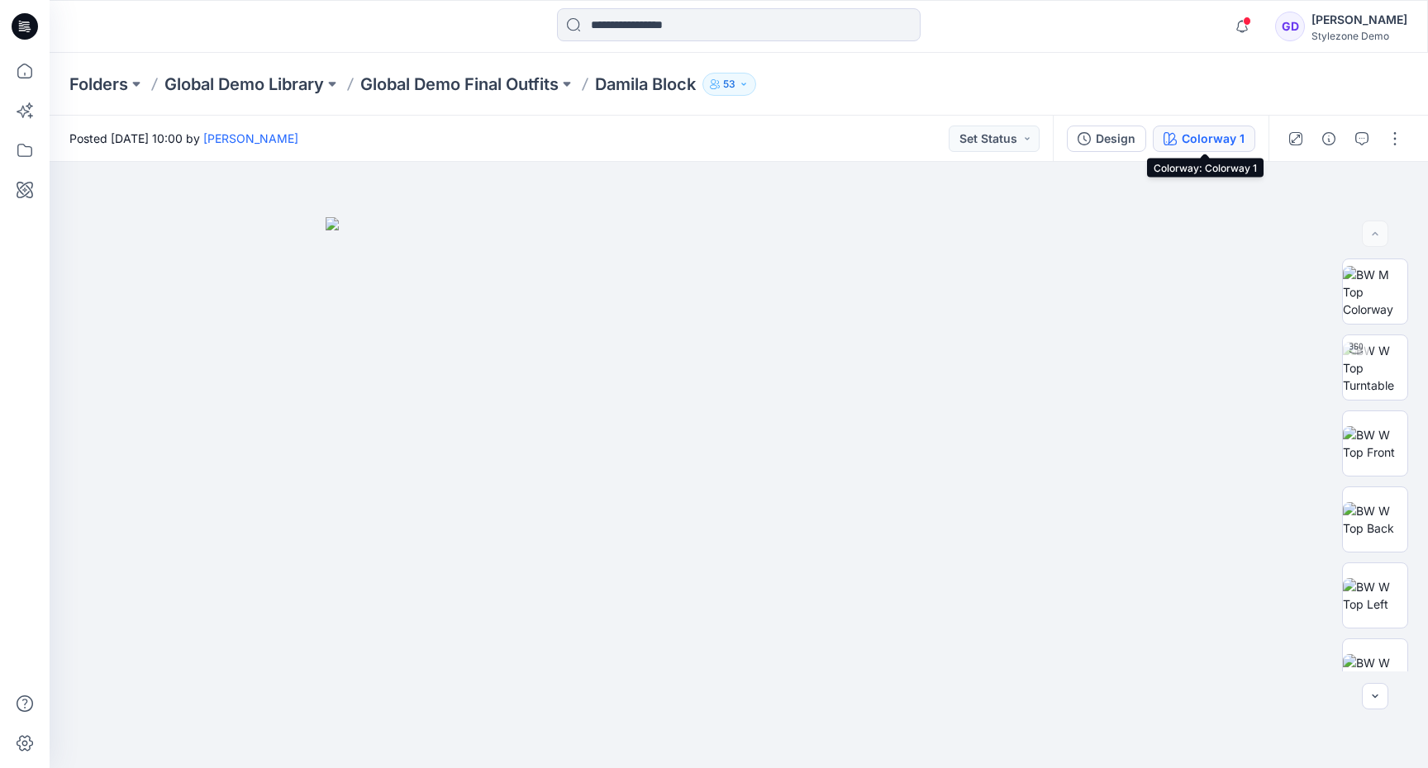
click at [1214, 128] on button "Colorway 1" at bounding box center [1204, 139] width 102 height 26
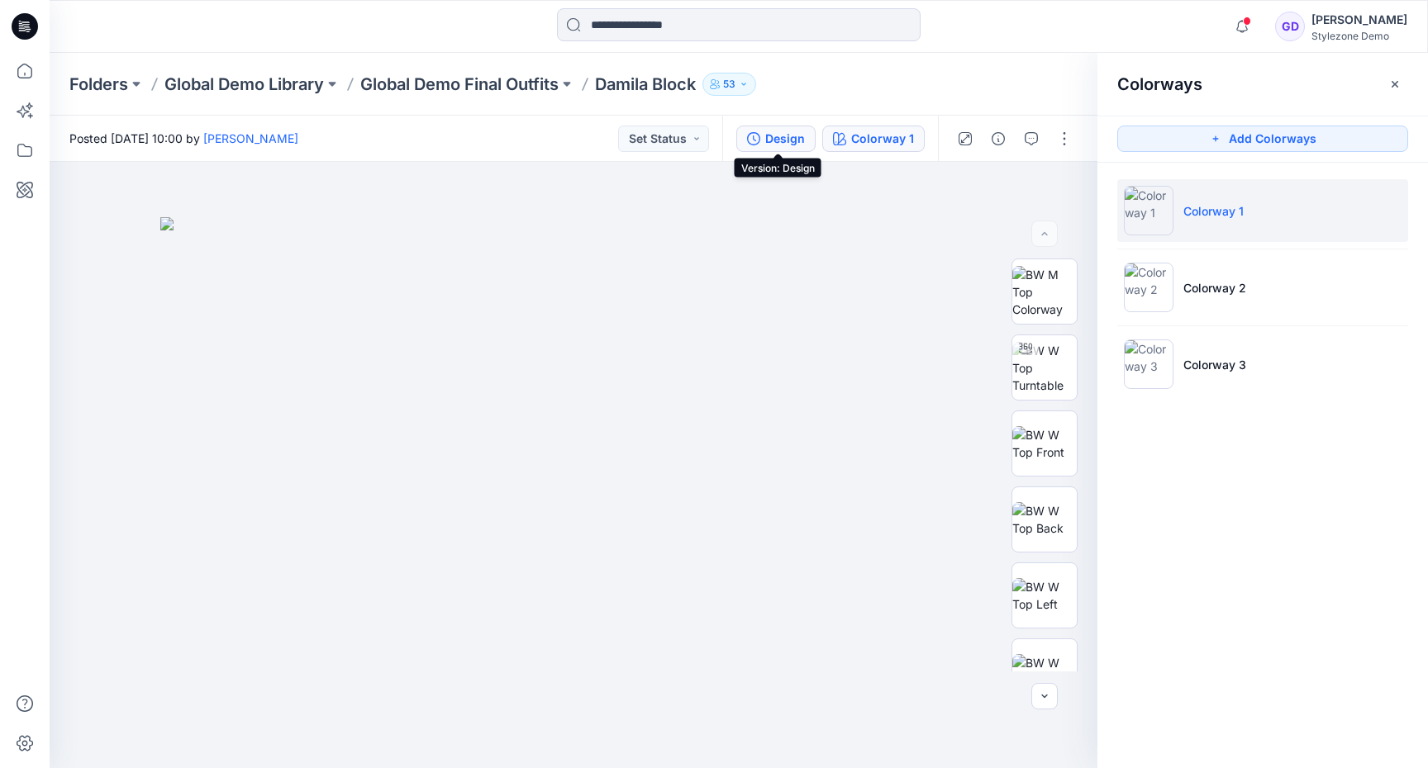
click at [760, 134] on icon "button" at bounding box center [753, 138] width 13 height 13
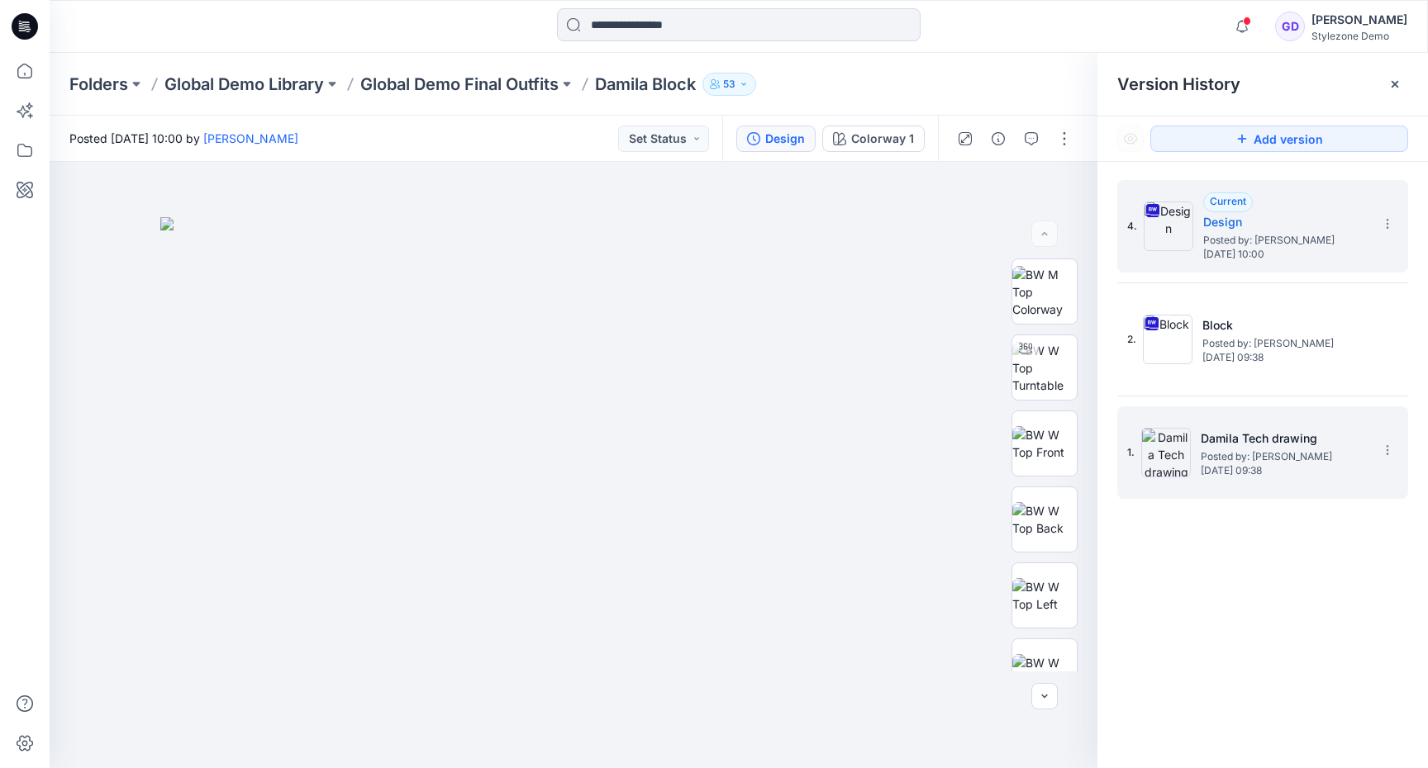
click at [1245, 469] on span "[DATE] 09:38" at bounding box center [1283, 471] width 165 height 12
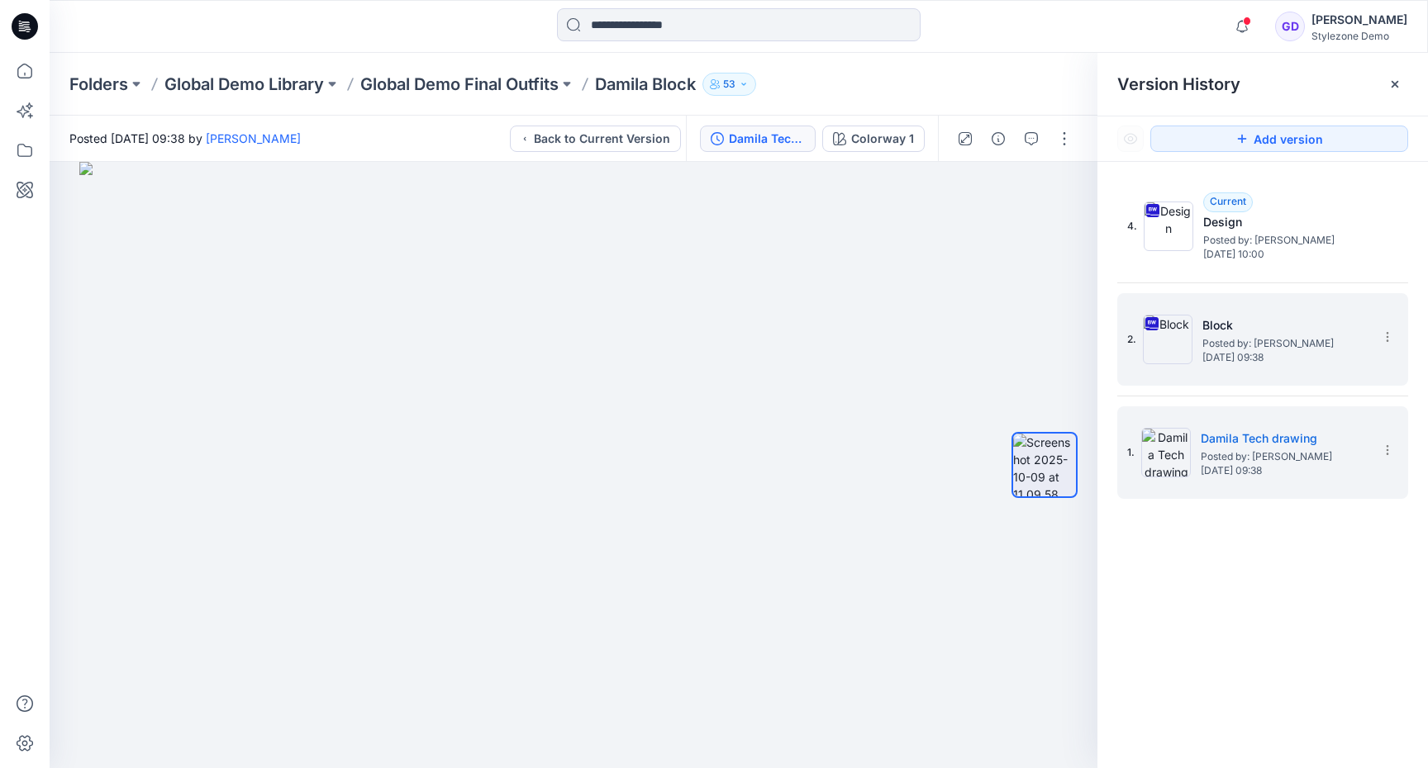
click at [1232, 328] on h5 "Block" at bounding box center [1284, 326] width 165 height 20
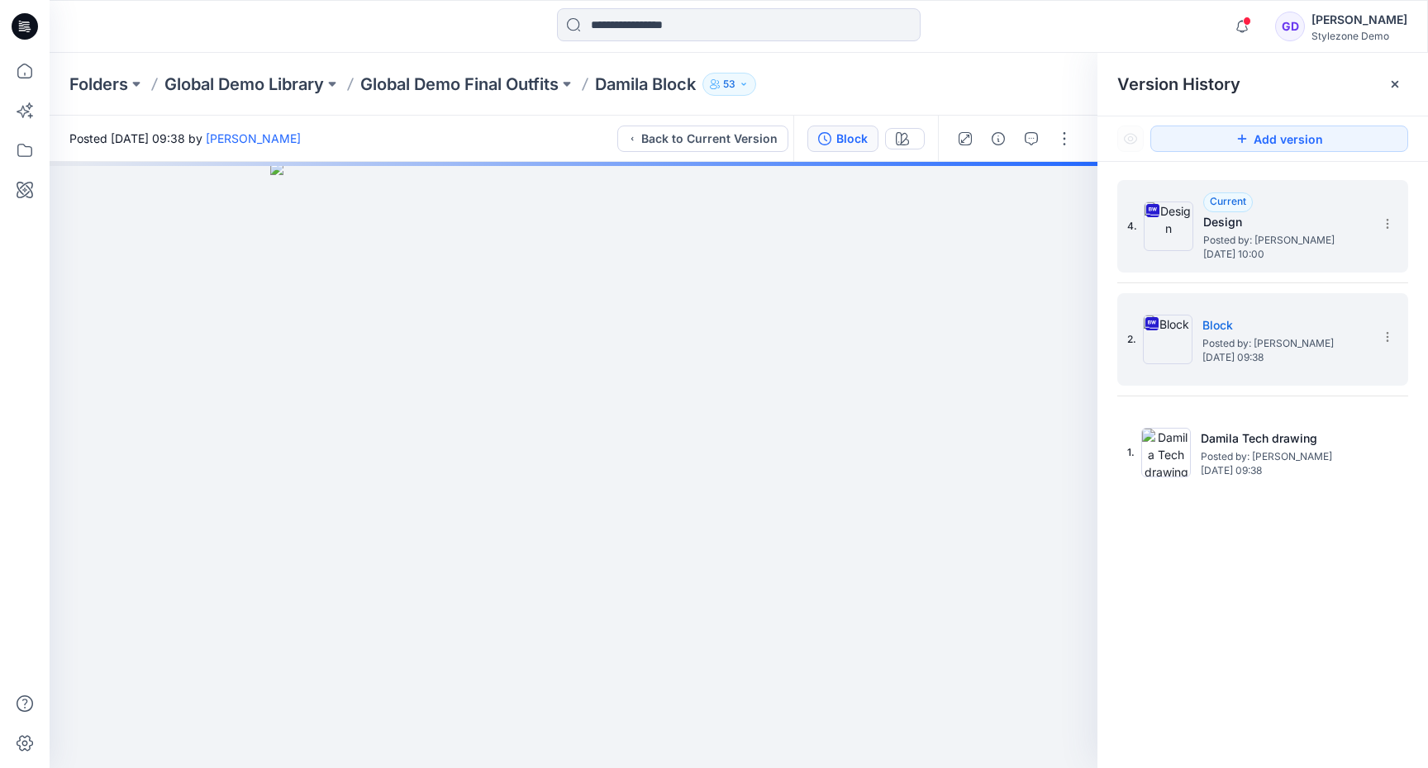
click at [1243, 238] on span "Posted by: [PERSON_NAME]" at bounding box center [1285, 240] width 165 height 17
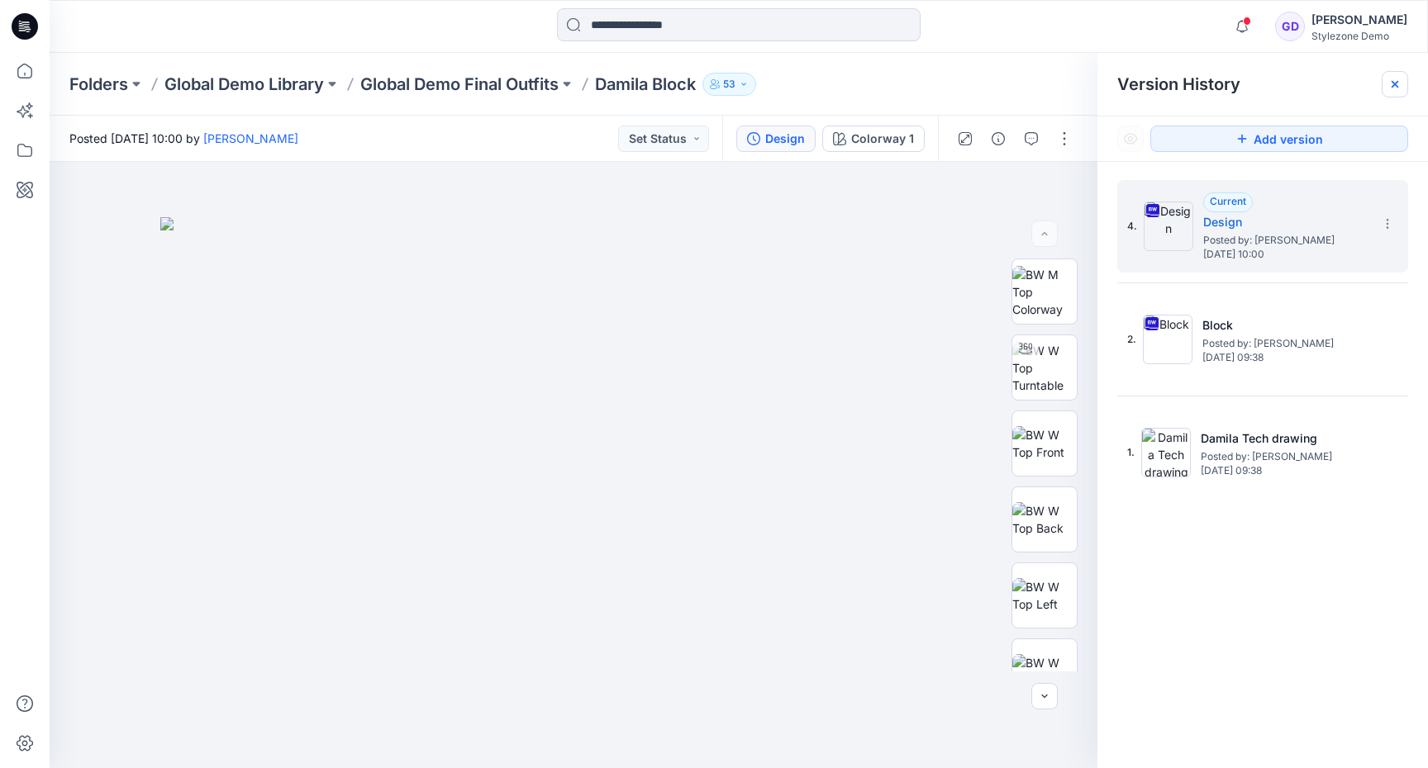
click at [1396, 85] on icon at bounding box center [1395, 84] width 7 height 7
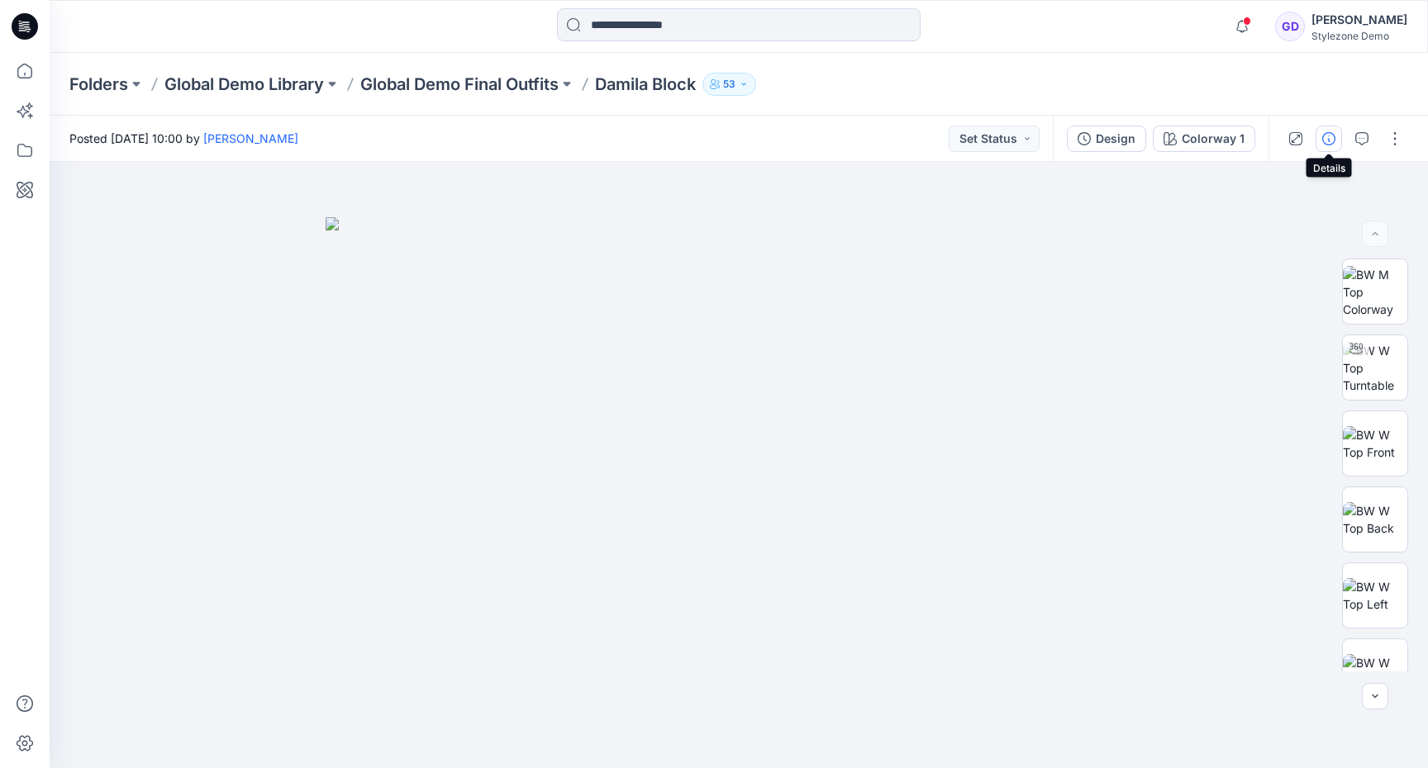
click at [1331, 140] on icon "button" at bounding box center [1328, 138] width 13 height 13
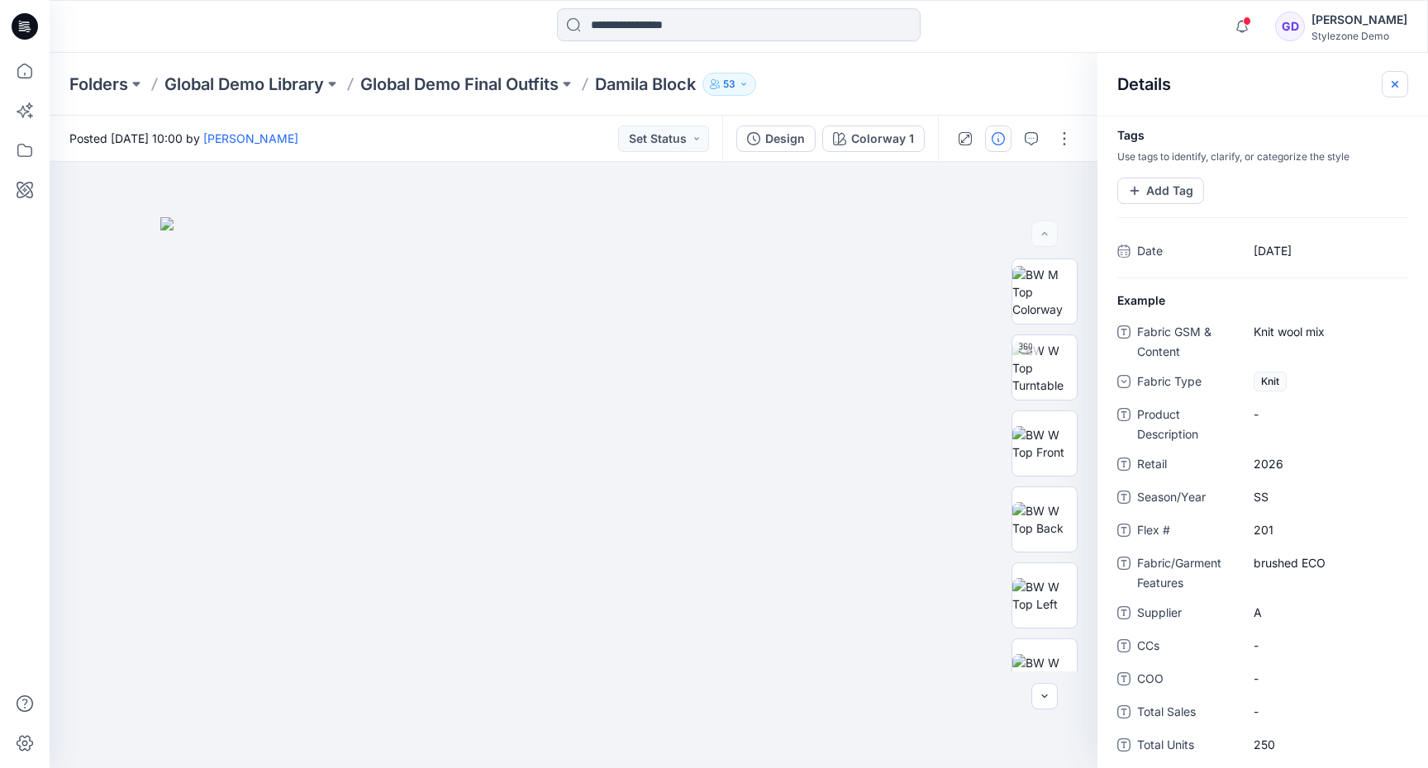
click at [1405, 88] on button "button" at bounding box center [1395, 84] width 26 height 26
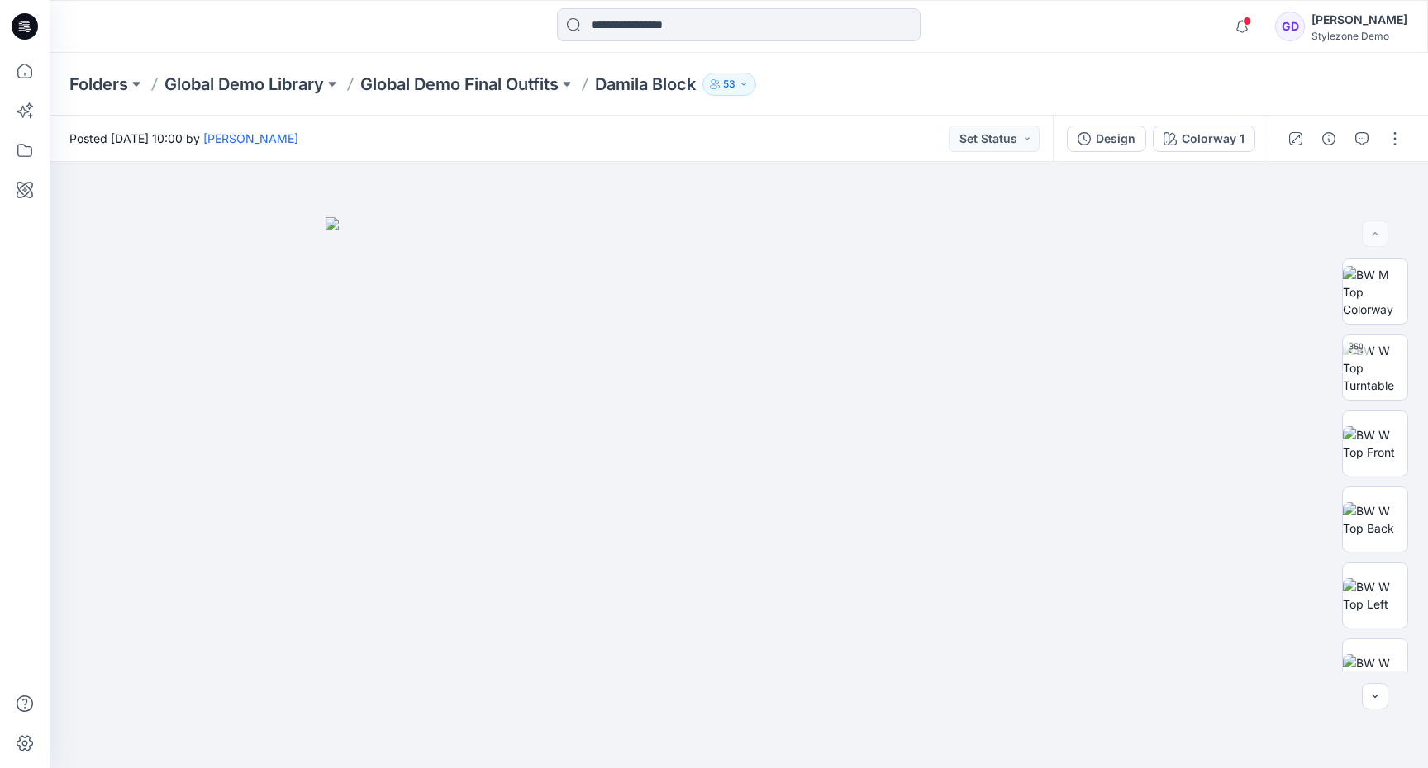
click at [640, 133] on div "Posted Thursday, October 09, 2025 10:00 by Gregory Dodd Set Status" at bounding box center [551, 138] width 1003 height 45
click at [22, 157] on icon at bounding box center [25, 150] width 36 height 36
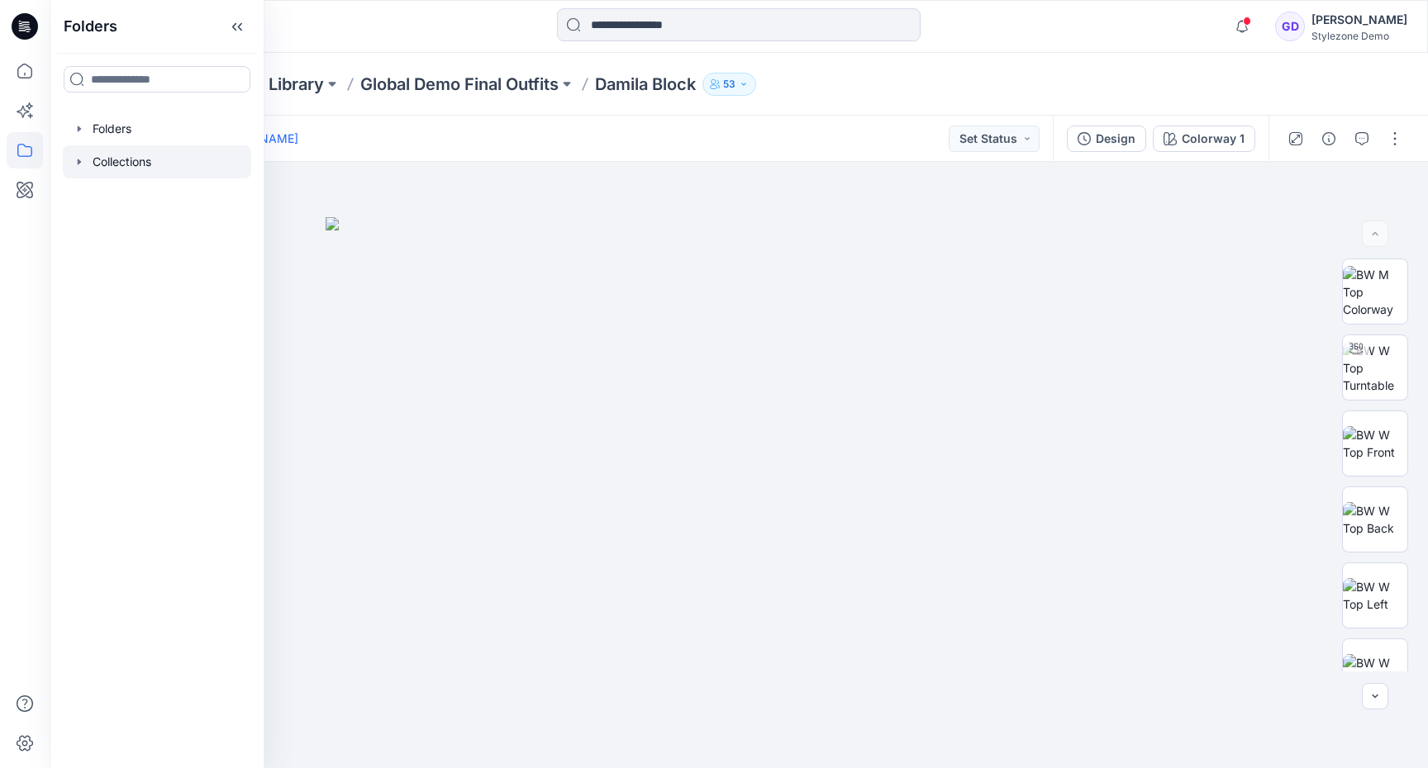
click at [143, 174] on div at bounding box center [157, 161] width 188 height 33
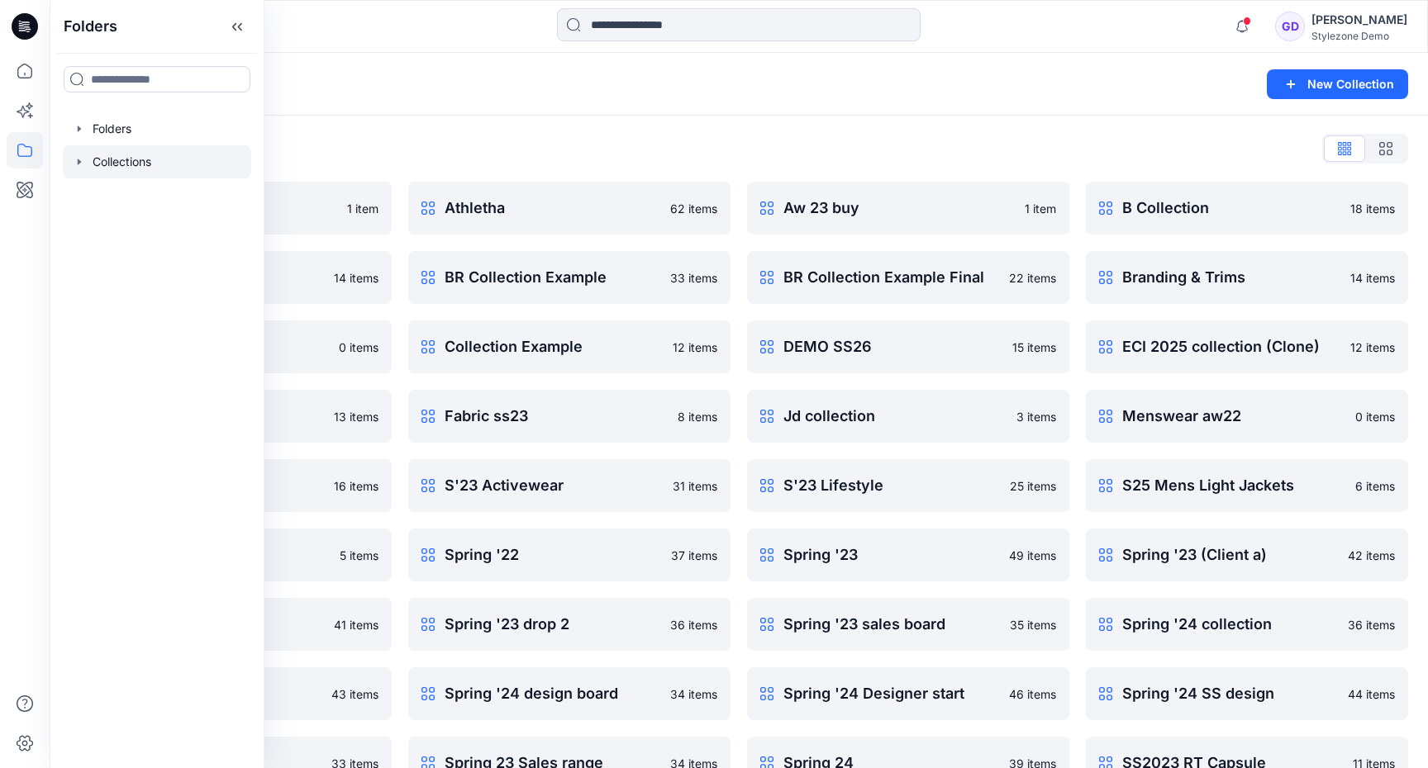
click at [1023, 75] on div "Collections" at bounding box center [674, 84] width 1210 height 23
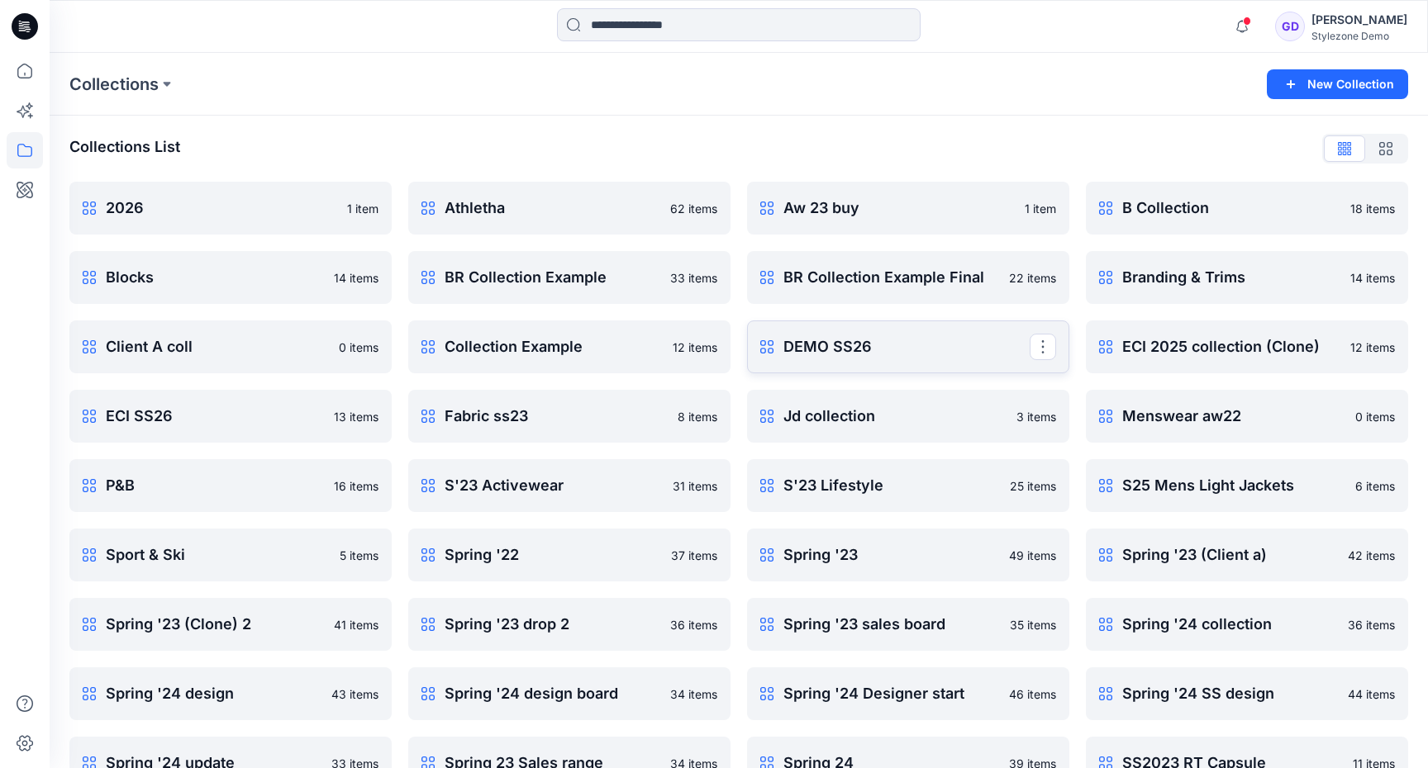
click at [879, 359] on link "DEMO SS26 Rename Collection Clone Collection Present Collection Delete Collecti…" at bounding box center [908, 347] width 322 height 53
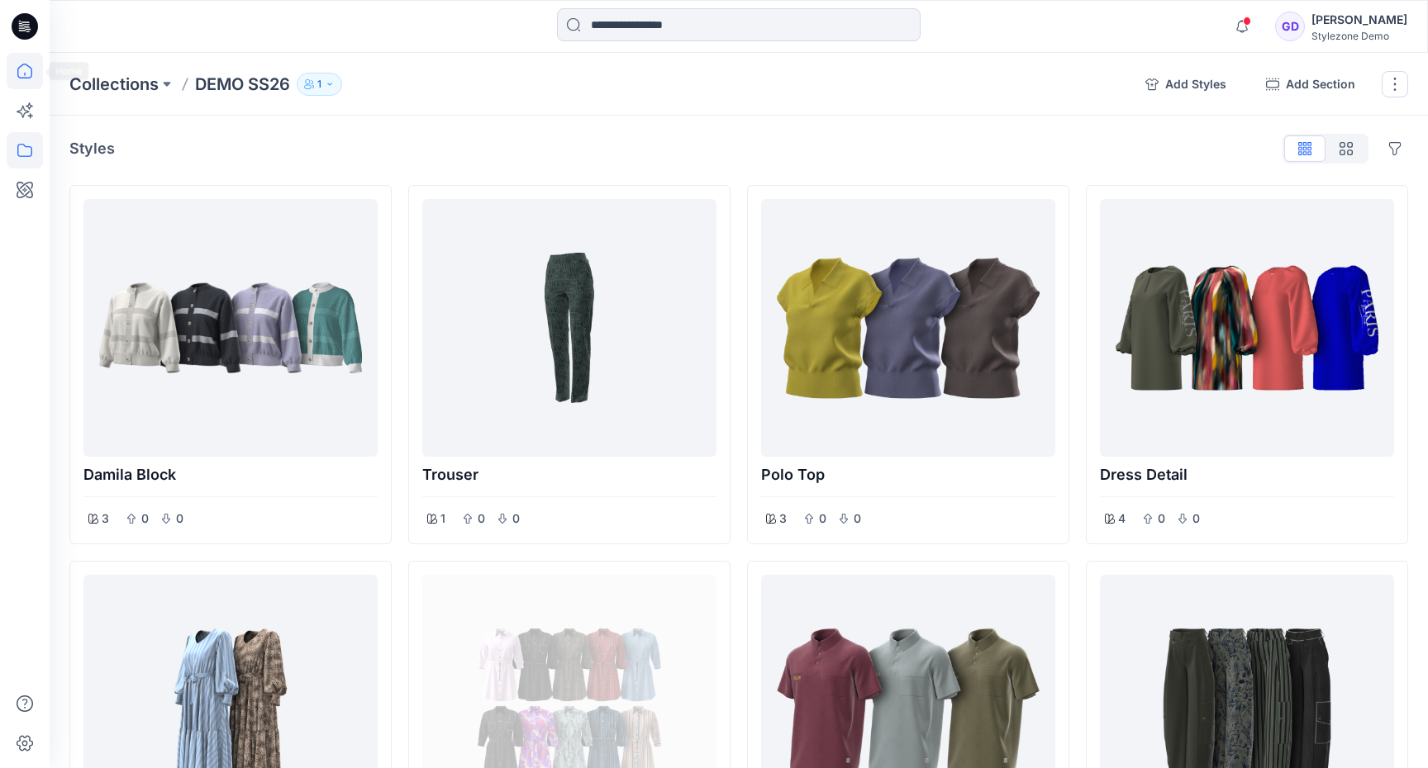
click at [37, 75] on icon at bounding box center [25, 71] width 36 height 36
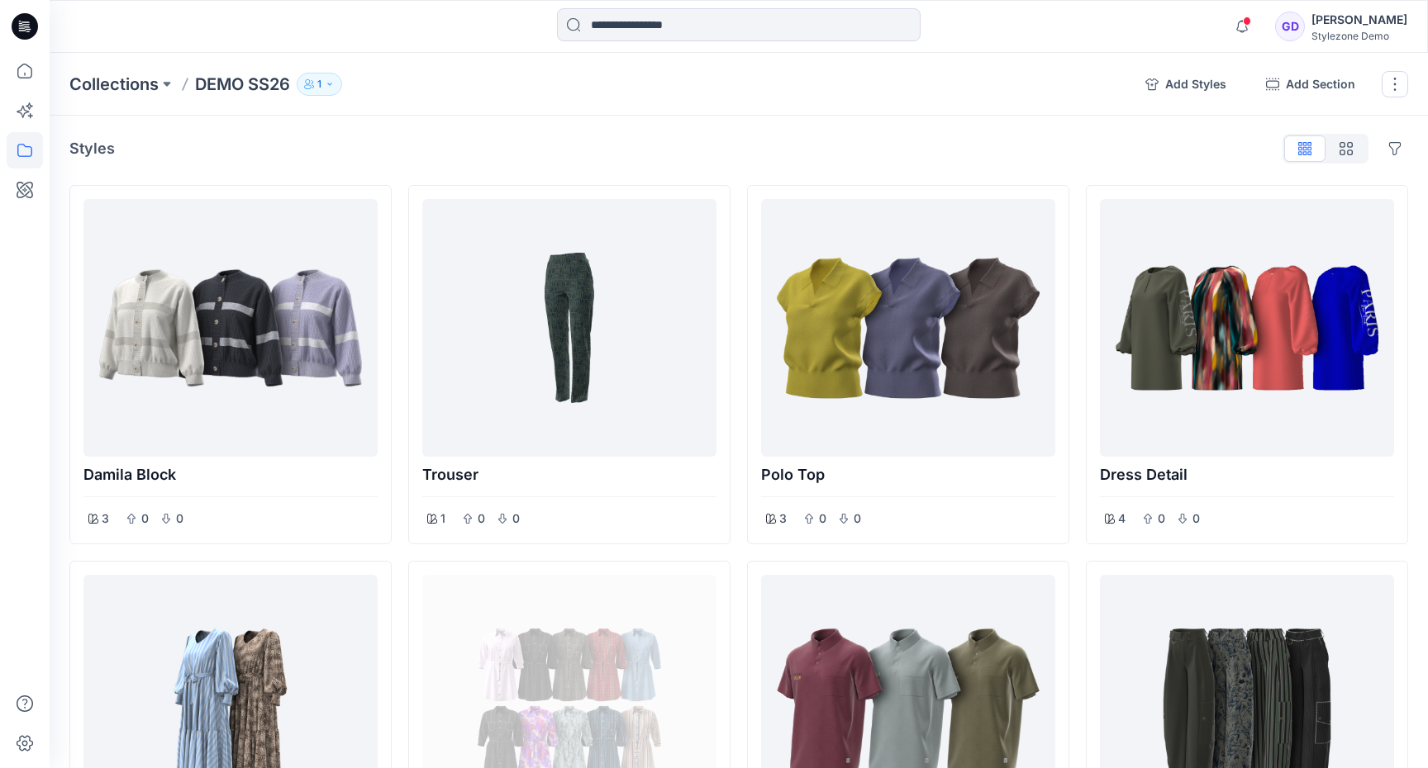
click at [530, 136] on div "Styles Hide Legacy Styles" at bounding box center [738, 149] width 1339 height 26
click at [24, 158] on icon at bounding box center [25, 150] width 36 height 36
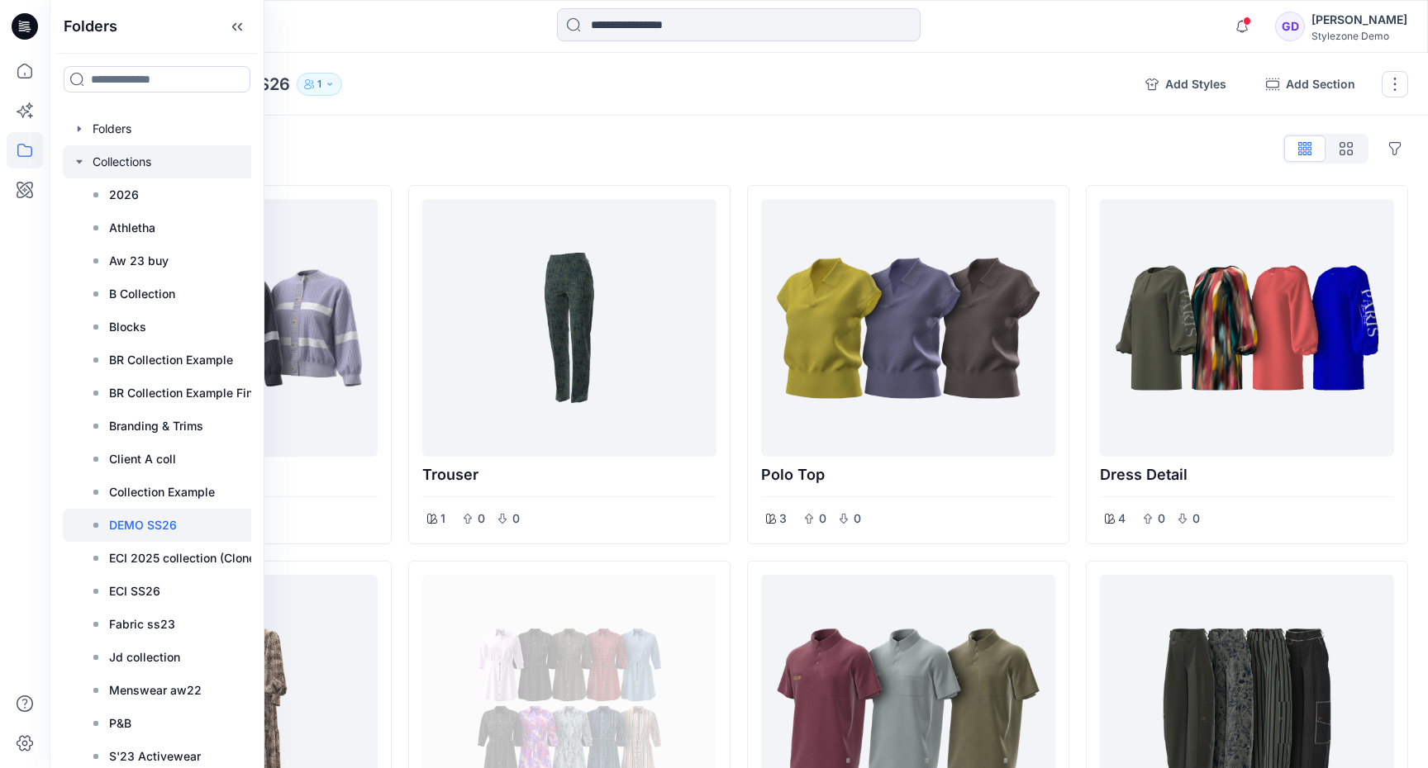
click at [76, 161] on icon "button" at bounding box center [79, 161] width 13 height 13
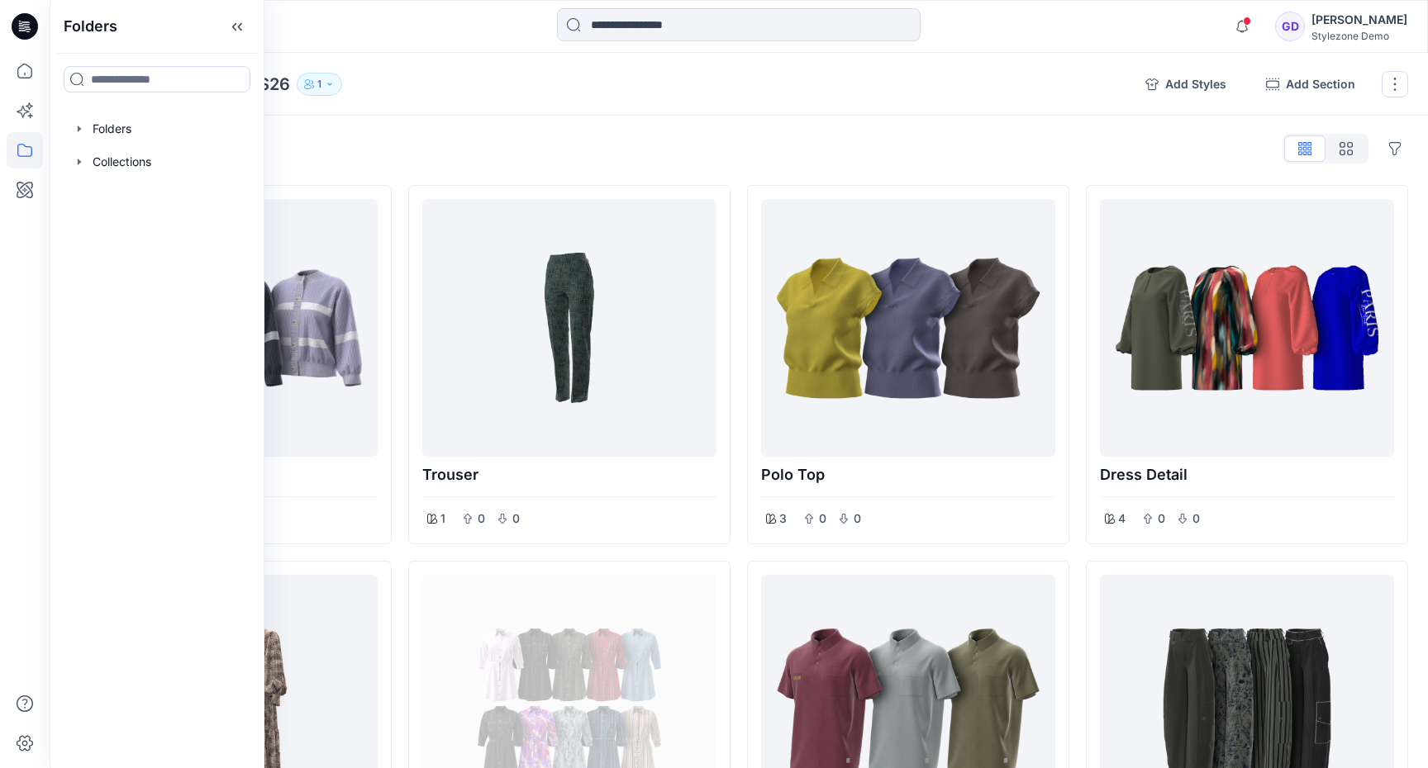
click at [555, 141] on div "Styles Hide Legacy Styles" at bounding box center [738, 149] width 1339 height 26
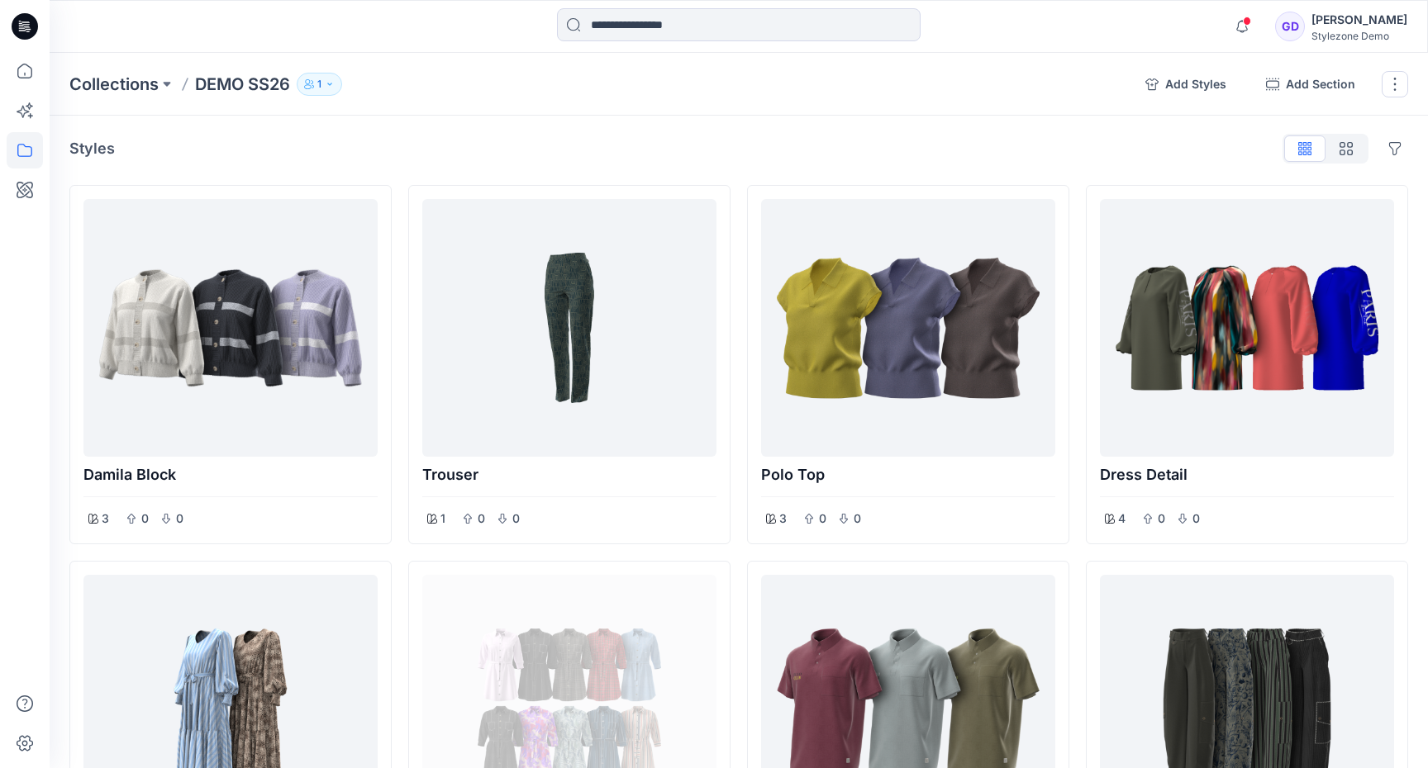
scroll to position [45, 0]
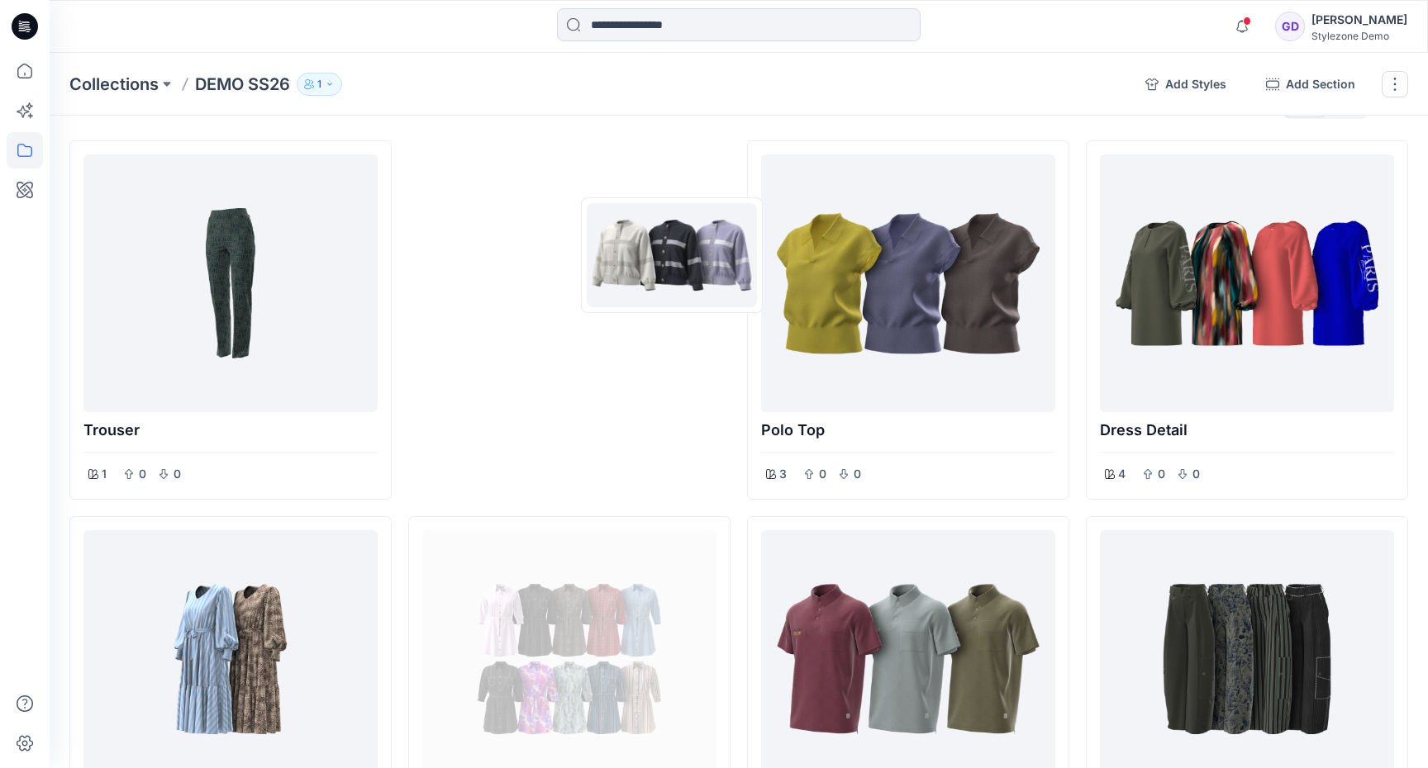
drag, startPoint x: 240, startPoint y: 245, endPoint x: 250, endPoint y: 250, distance: 10.7
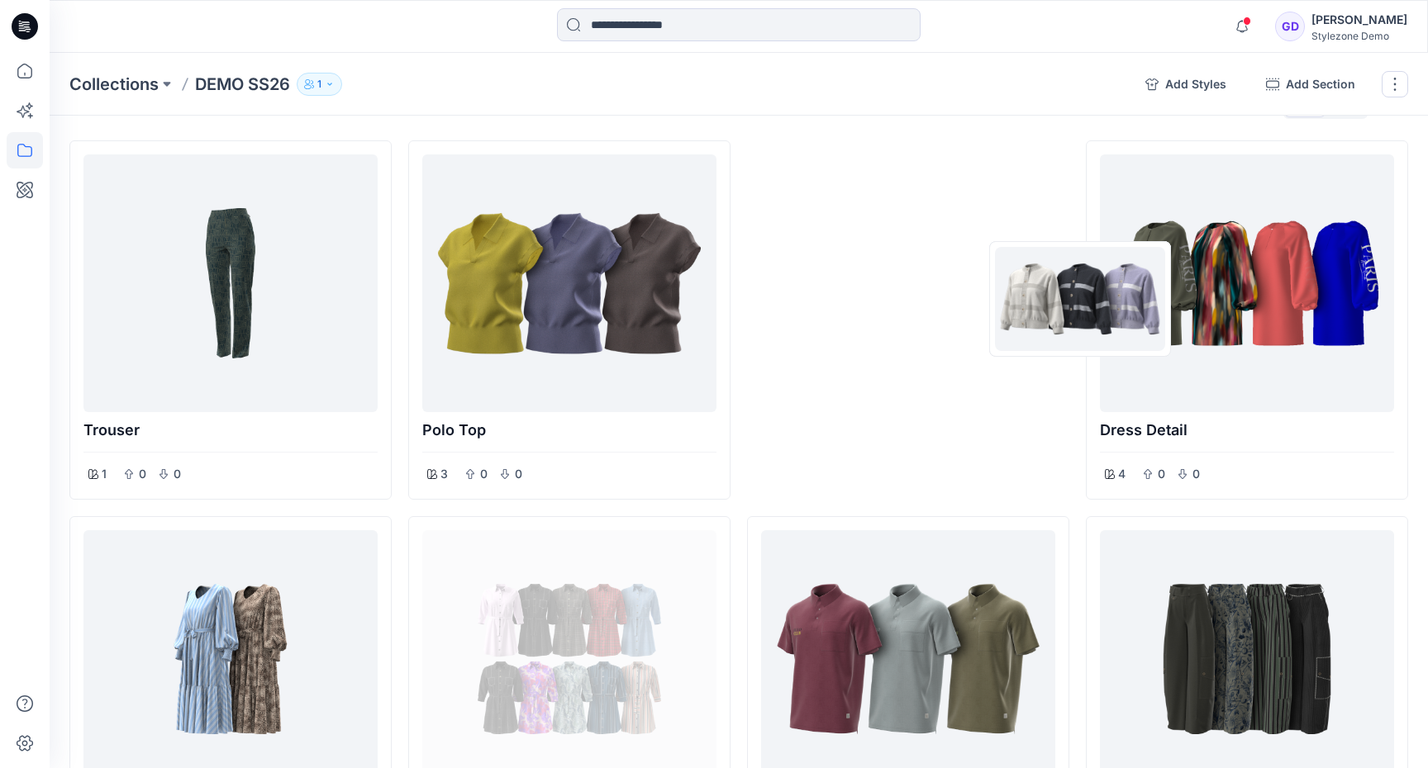
drag, startPoint x: 250, startPoint y: 250, endPoint x: 1005, endPoint y: 302, distance: 757.0
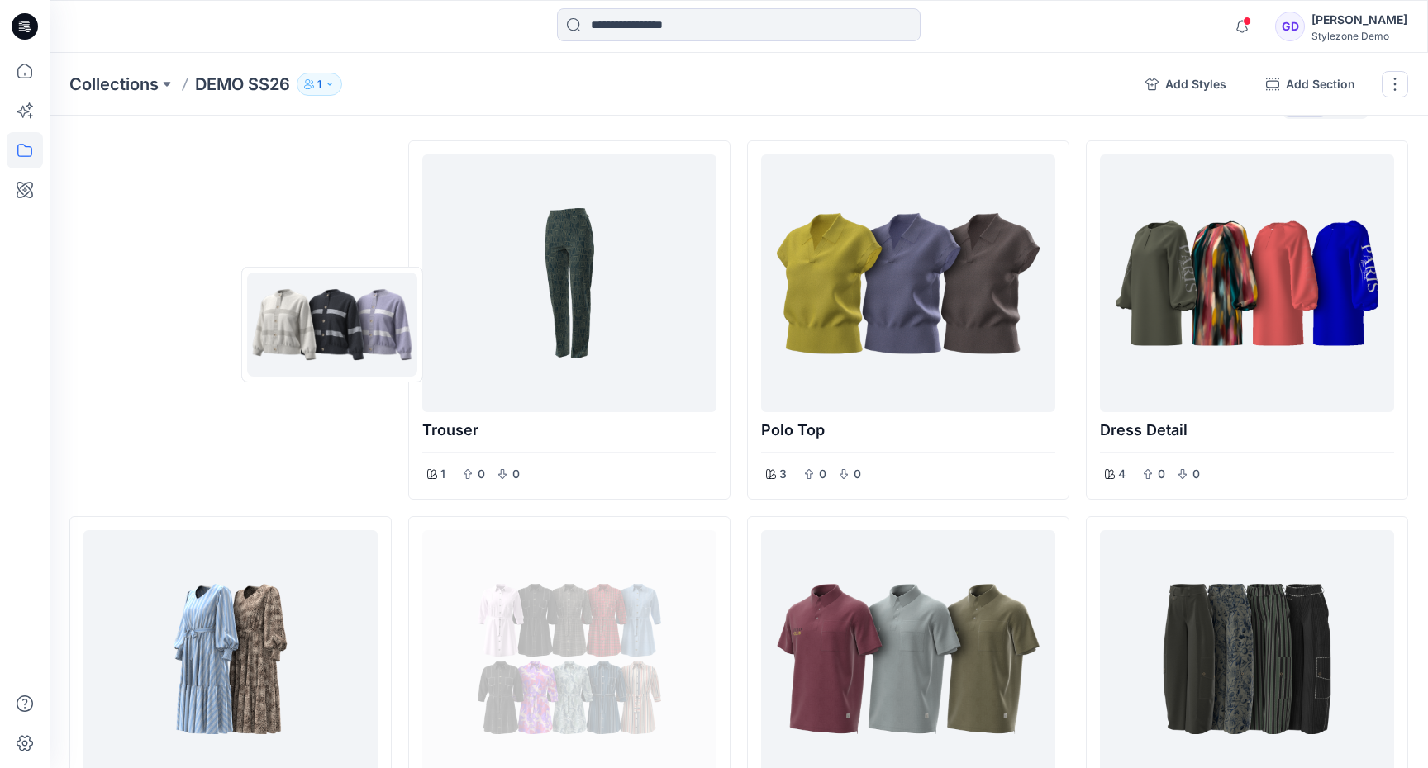
drag, startPoint x: 1005, startPoint y: 302, endPoint x: 238, endPoint y: 310, distance: 766.9
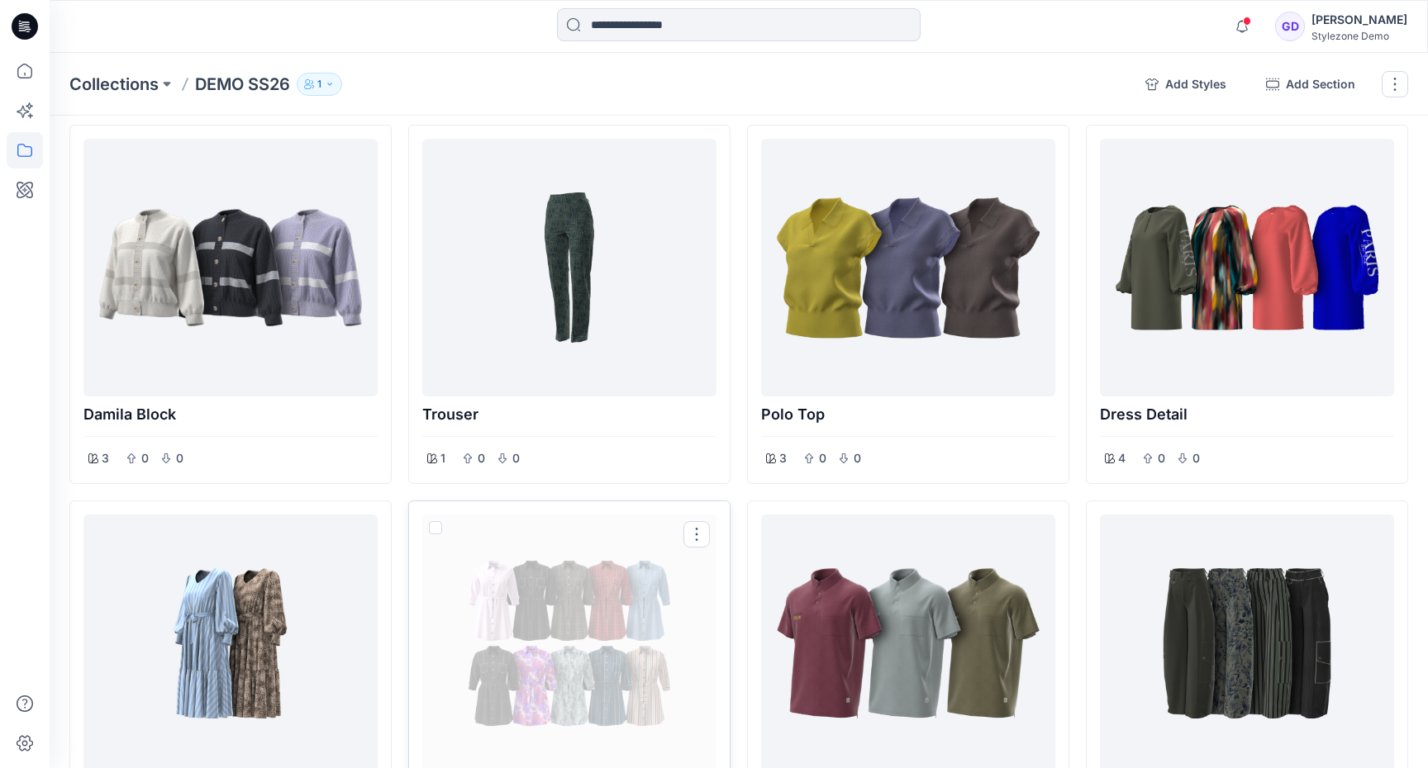
scroll to position [62, 0]
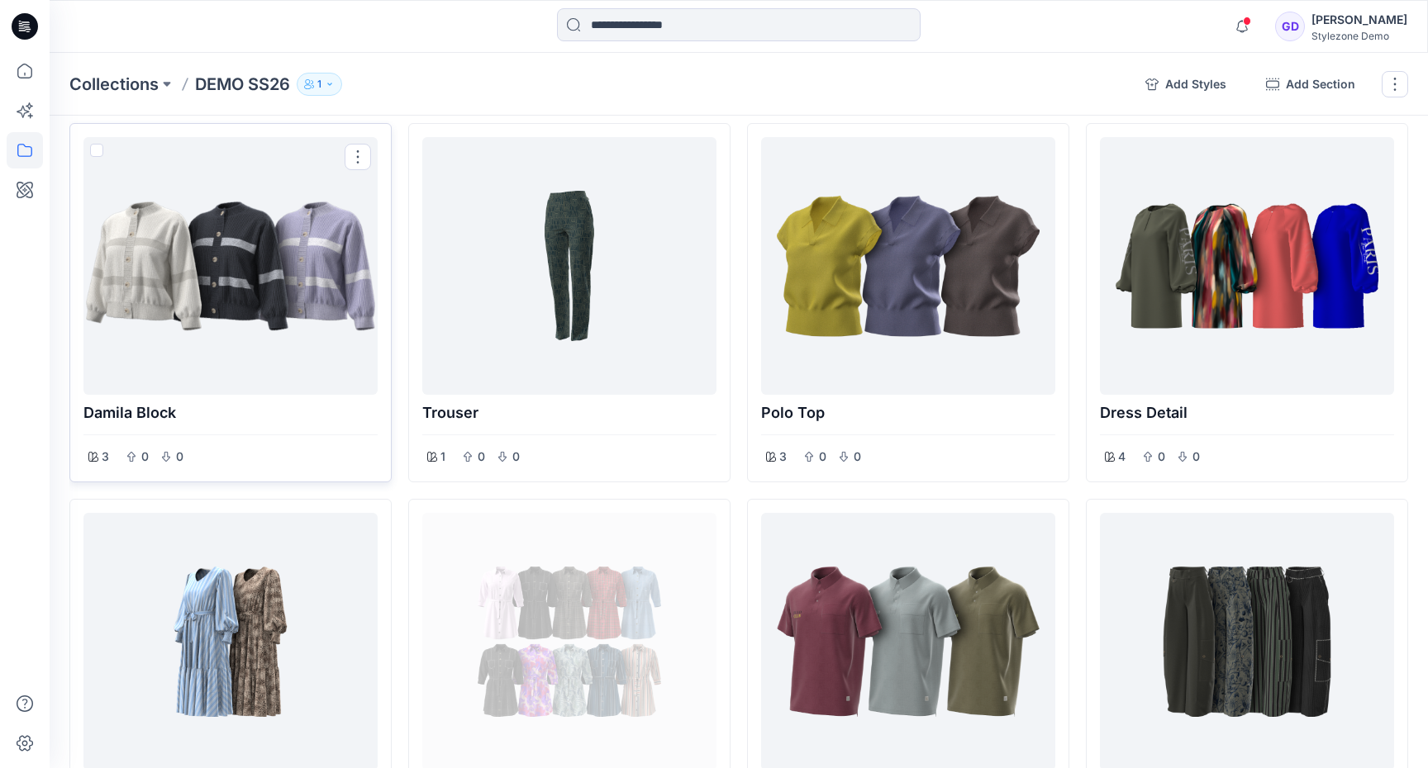
click at [250, 233] on div at bounding box center [230, 266] width 281 height 245
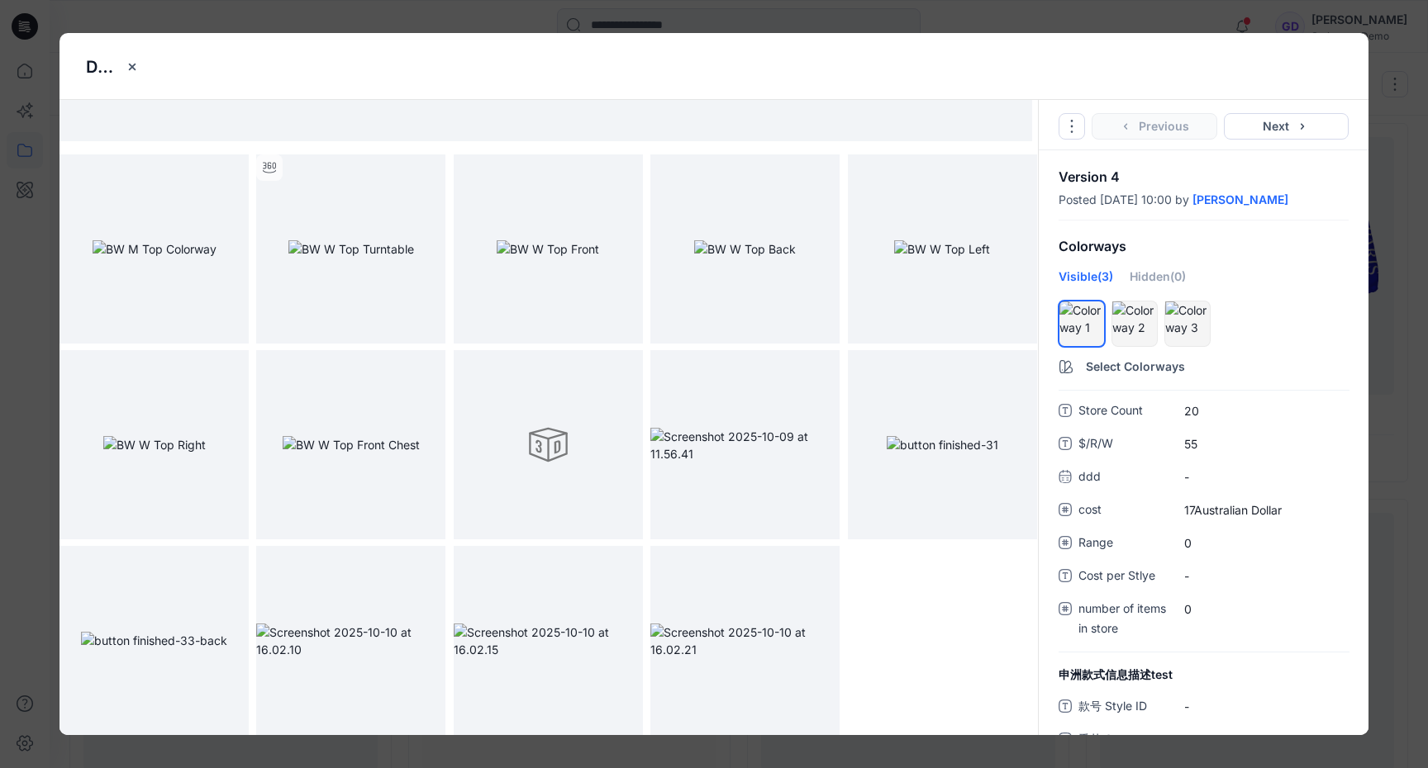
scroll to position [0, 0]
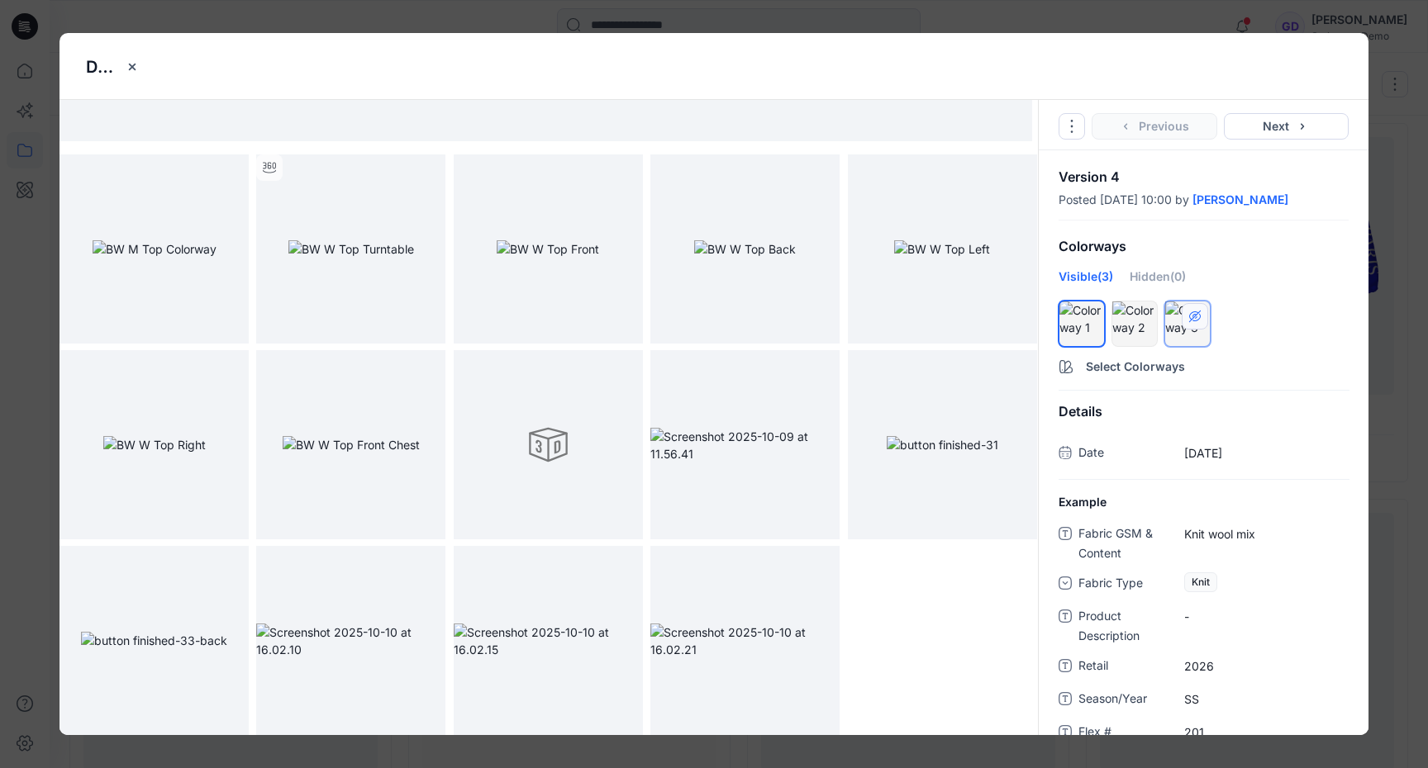
click at [1195, 317] on icon "hide/show colorway" at bounding box center [1194, 316] width 13 height 13
click at [1406, 354] on div "Damila Block Go to Original Style Duplicate Original Style to... Previous Next …" at bounding box center [714, 384] width 1428 height 768
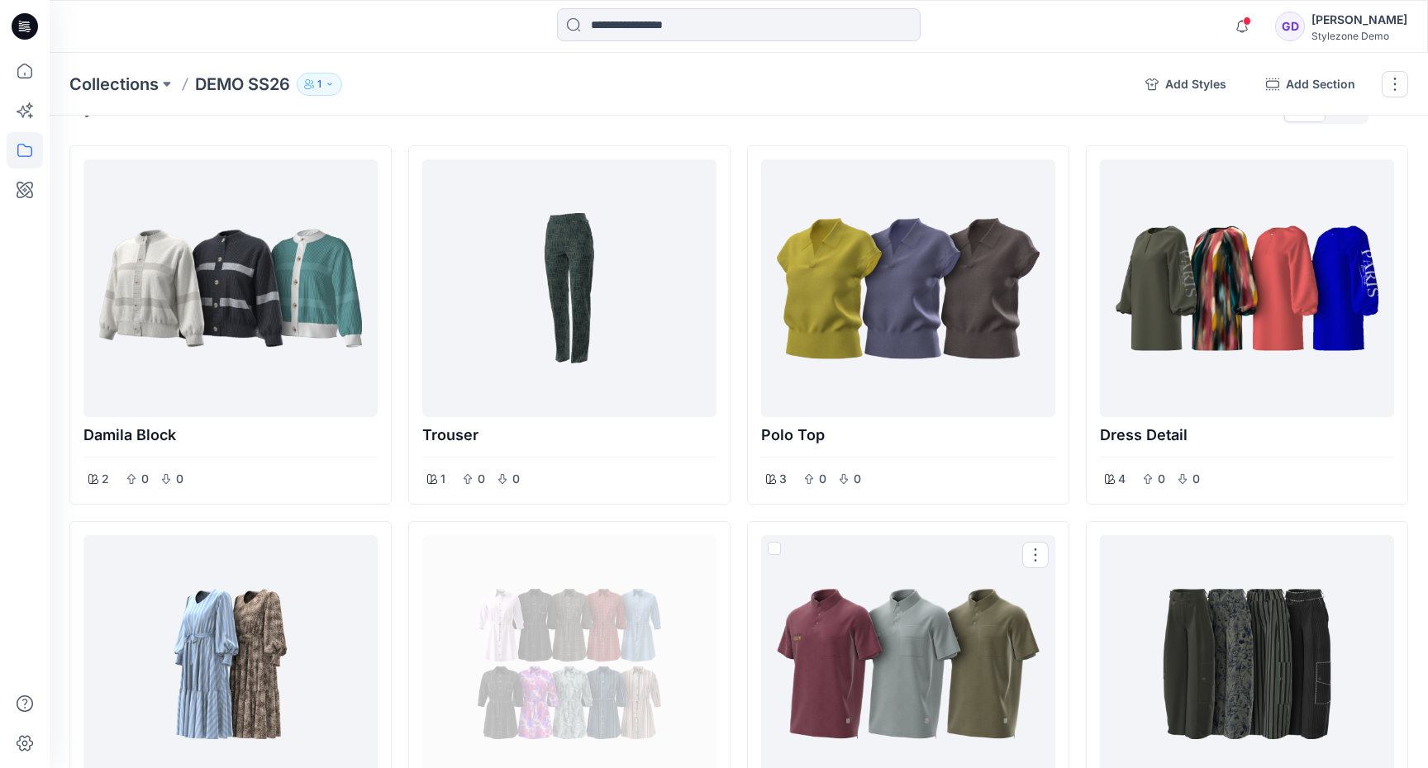
scroll to position [51, 0]
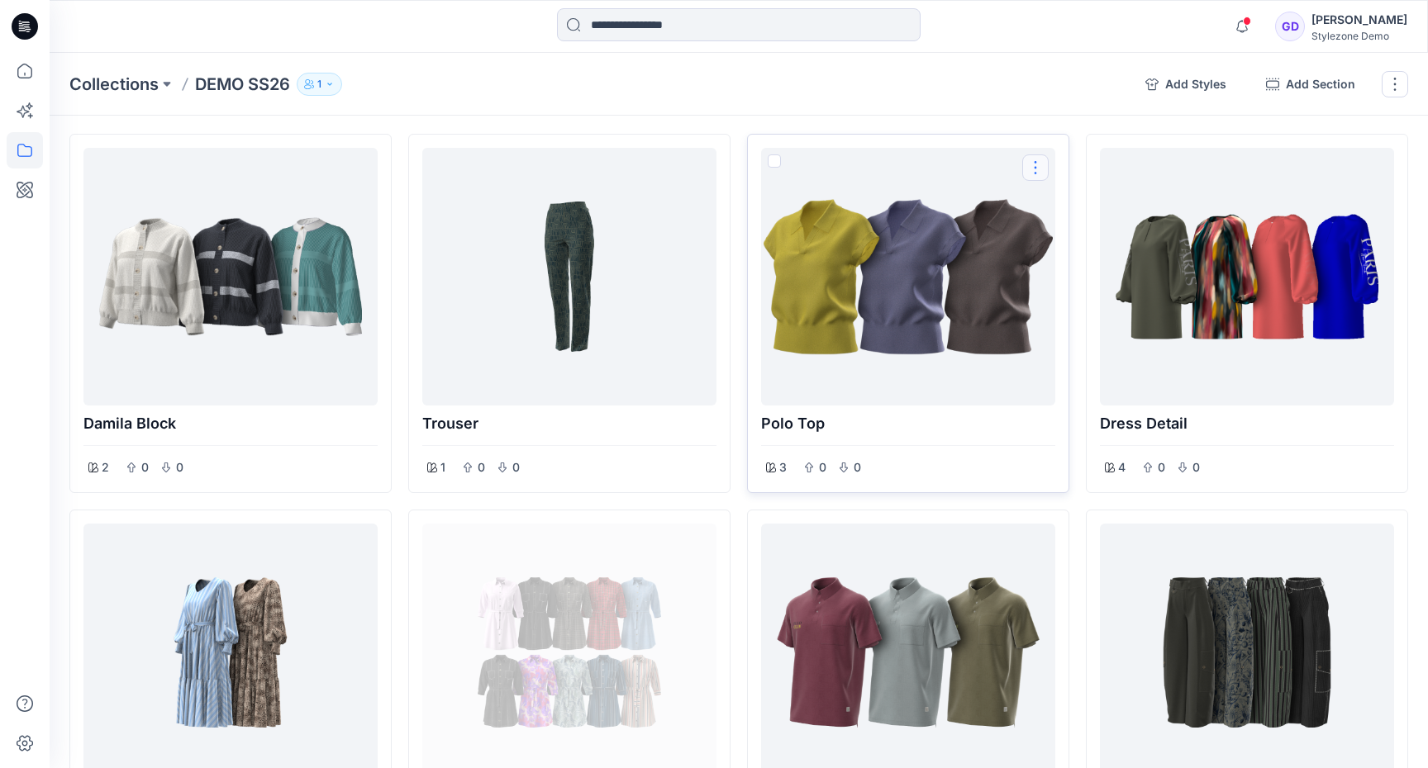
click at [1041, 166] on button "Options" at bounding box center [1035, 168] width 26 height 26
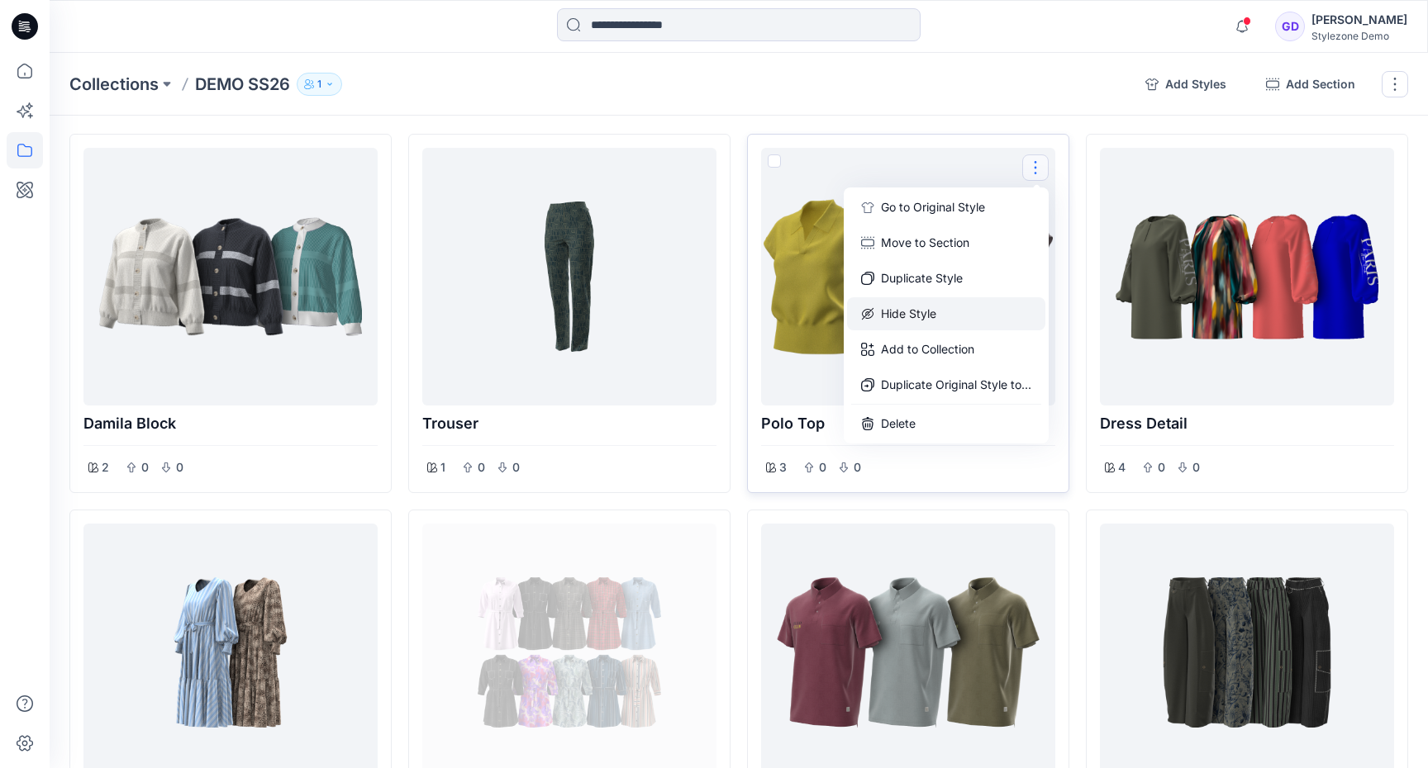
click at [916, 307] on button "Hide Style" at bounding box center [946, 313] width 198 height 33
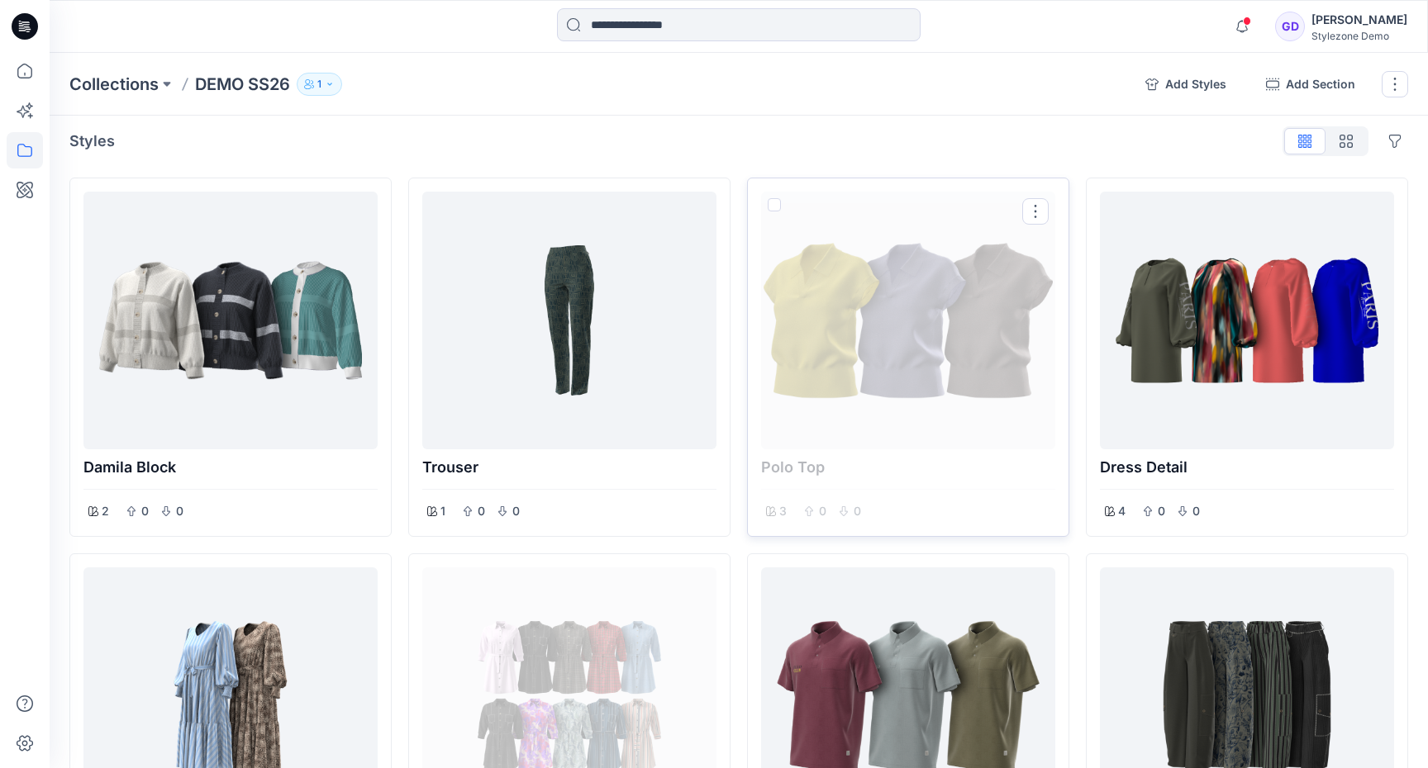
scroll to position [4, 0]
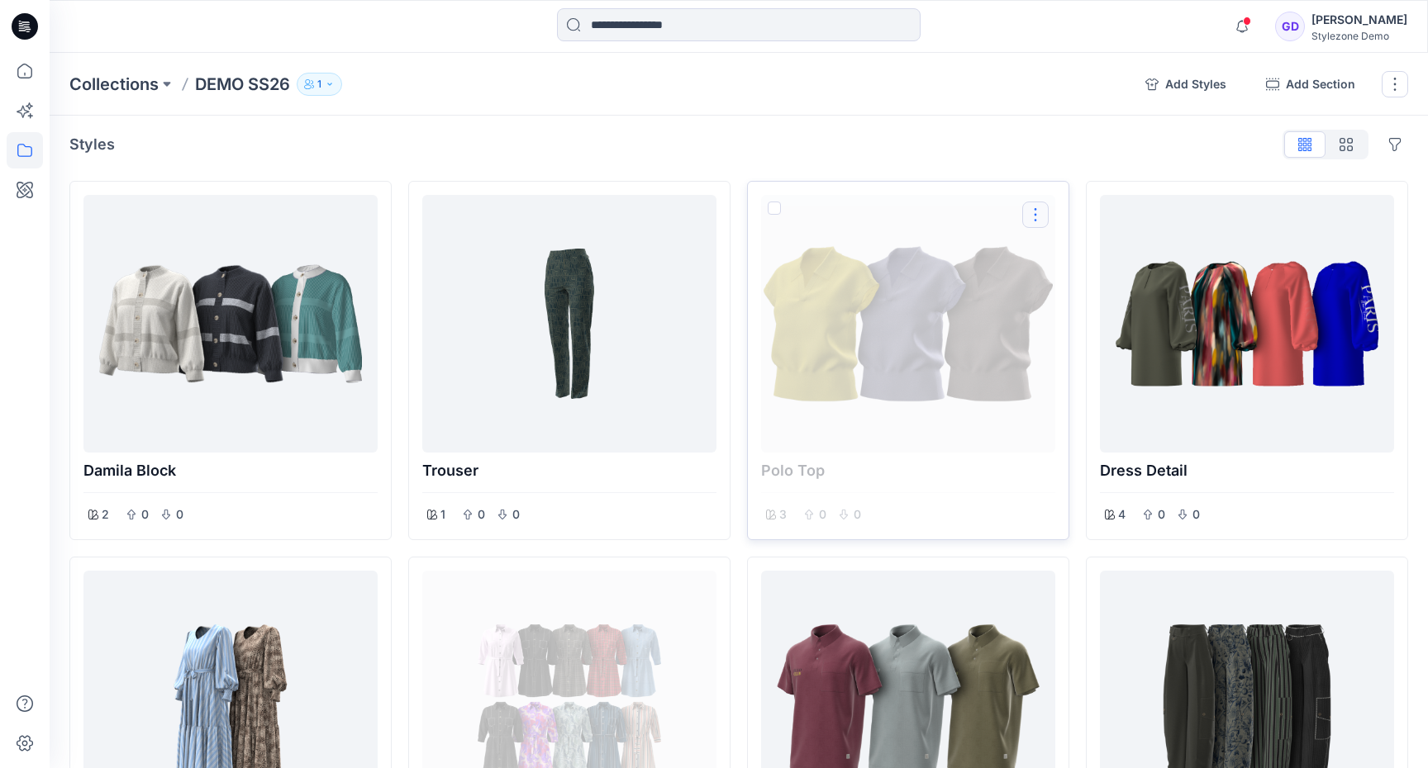
click at [1035, 207] on button "Options" at bounding box center [1035, 215] width 26 height 26
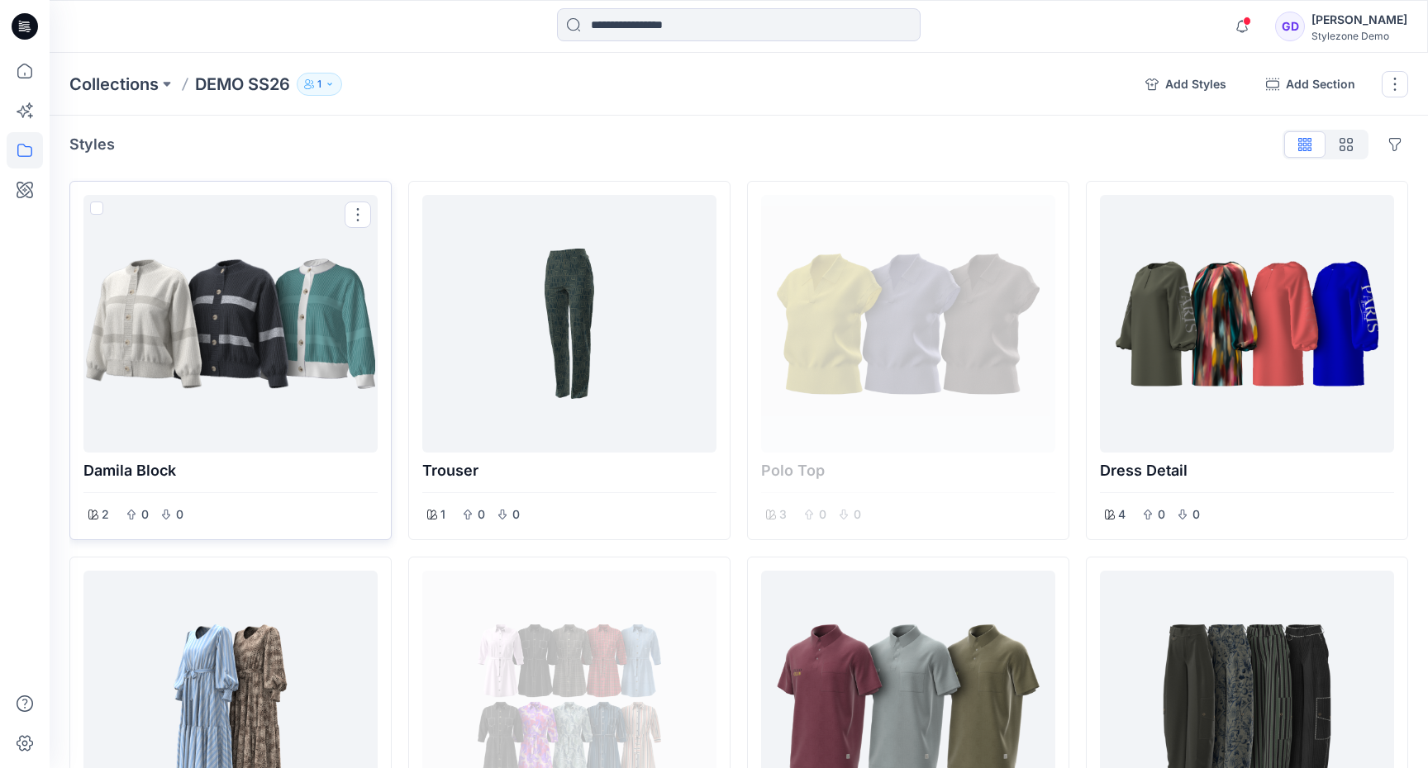
click at [251, 357] on div at bounding box center [230, 324] width 281 height 245
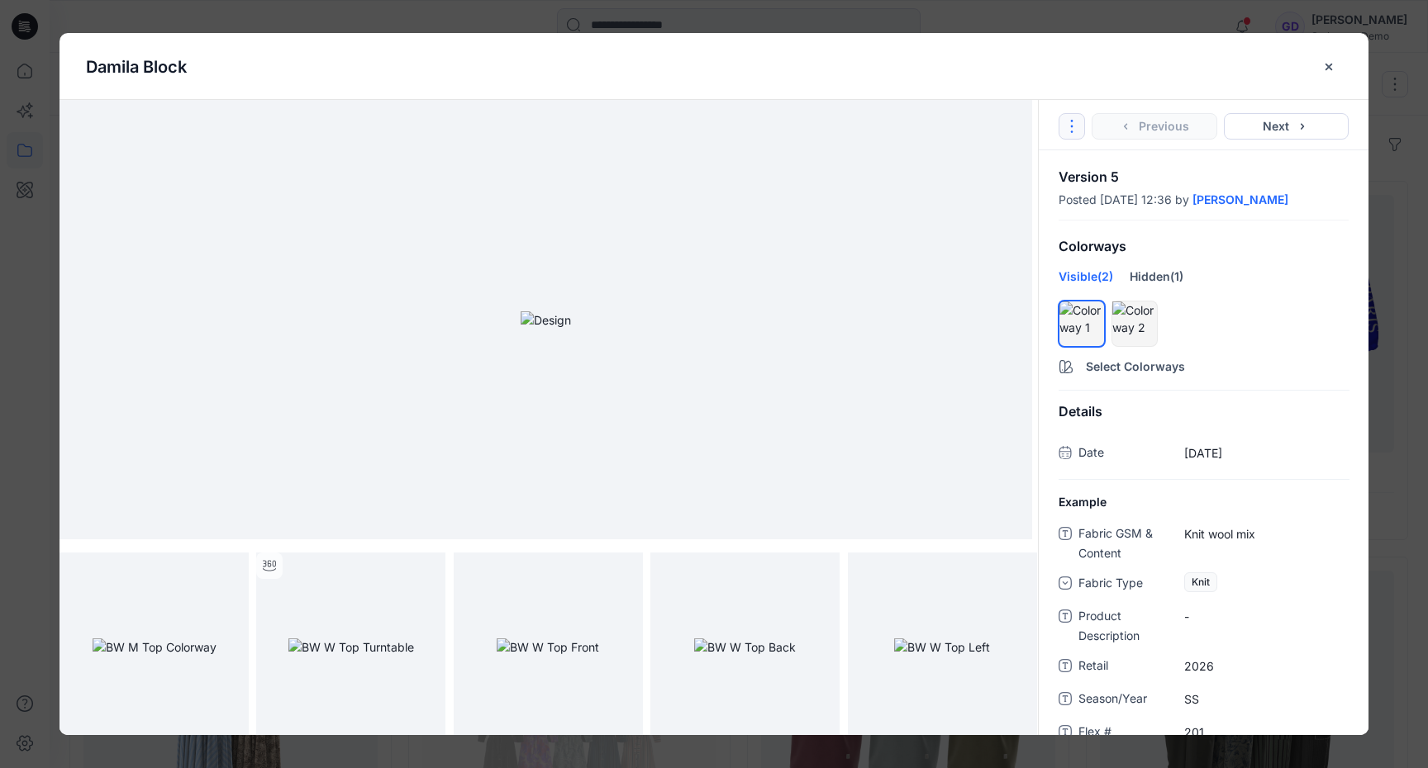
click at [1069, 127] on icon "Options" at bounding box center [1071, 126] width 13 height 13
click at [1077, 171] on link "Go to Original Style" at bounding box center [1072, 166] width 200 height 33
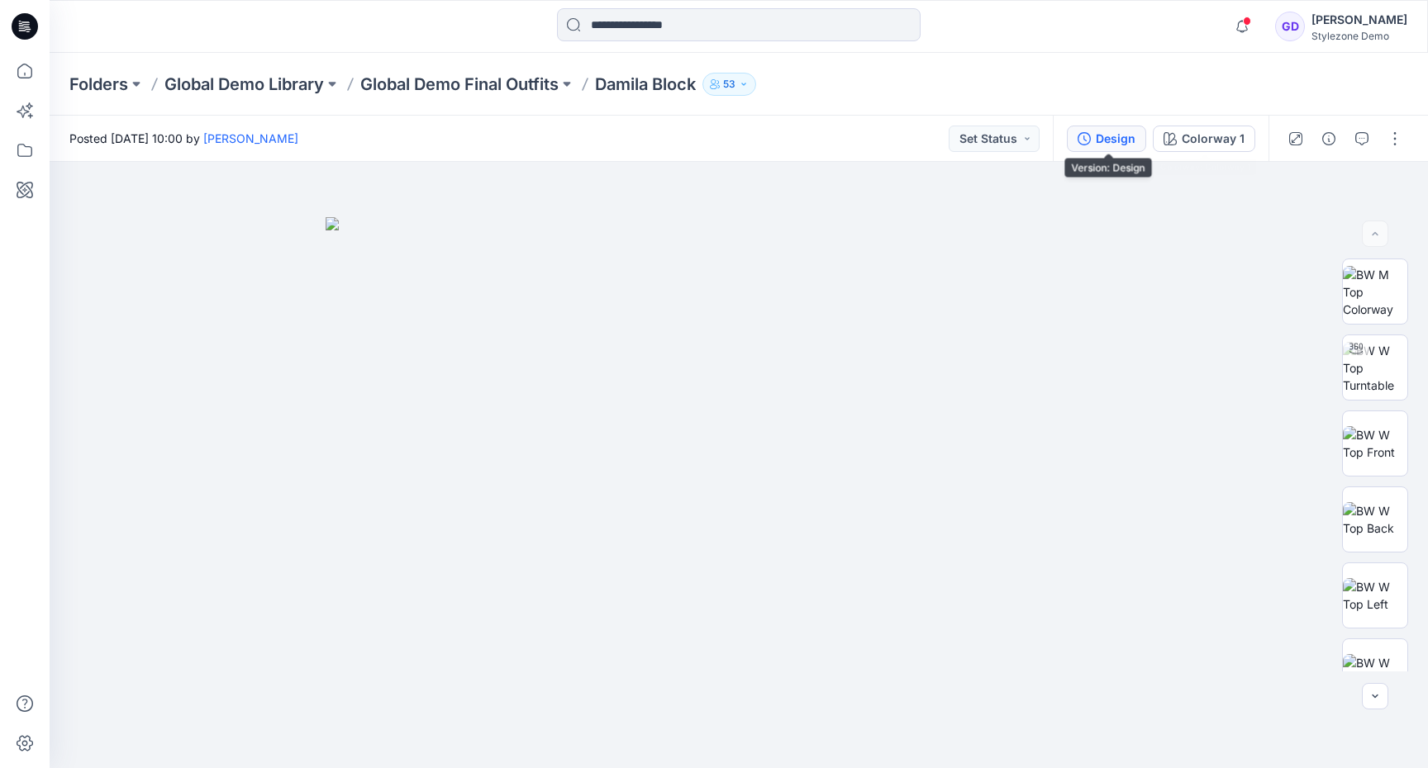
click at [1120, 130] on div "Design" at bounding box center [1116, 139] width 40 height 18
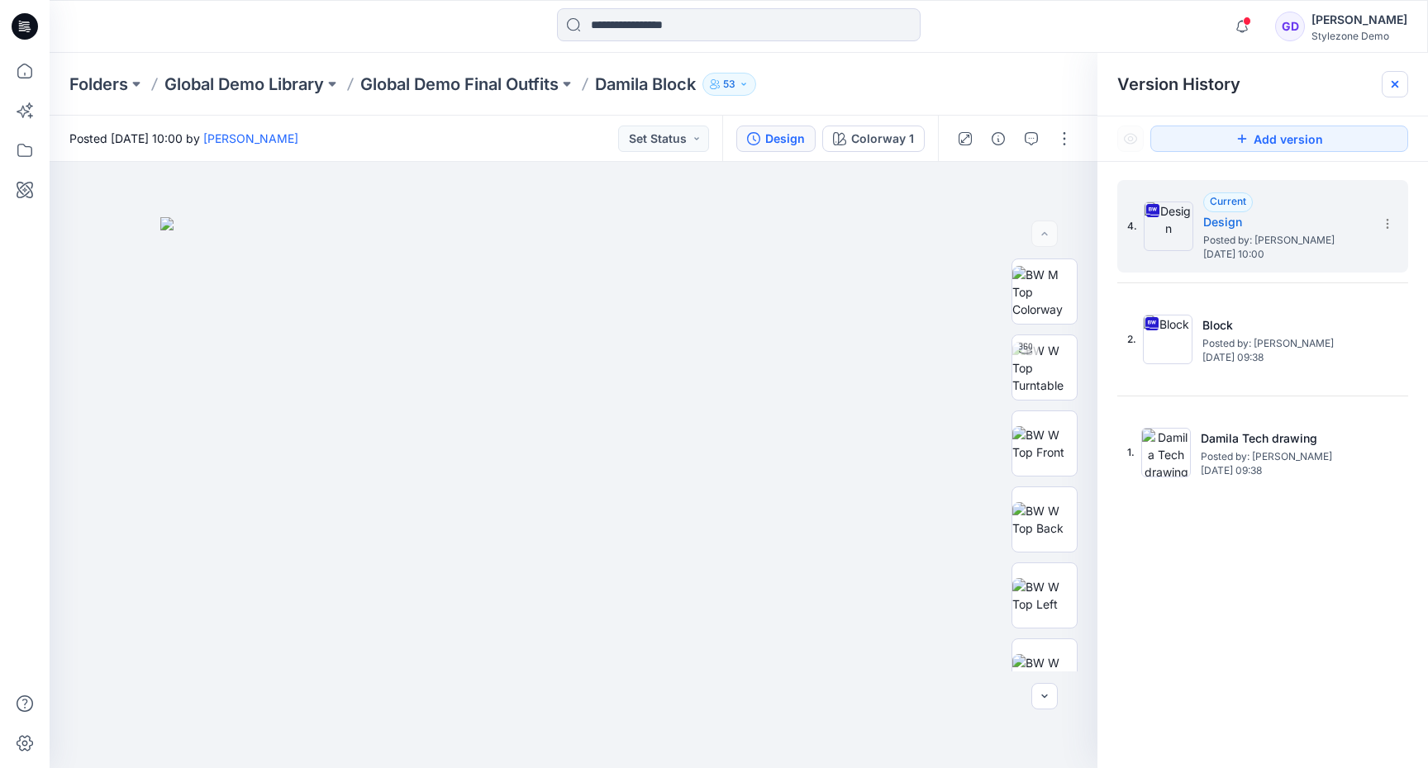
click at [1395, 79] on icon at bounding box center [1394, 84] width 13 height 13
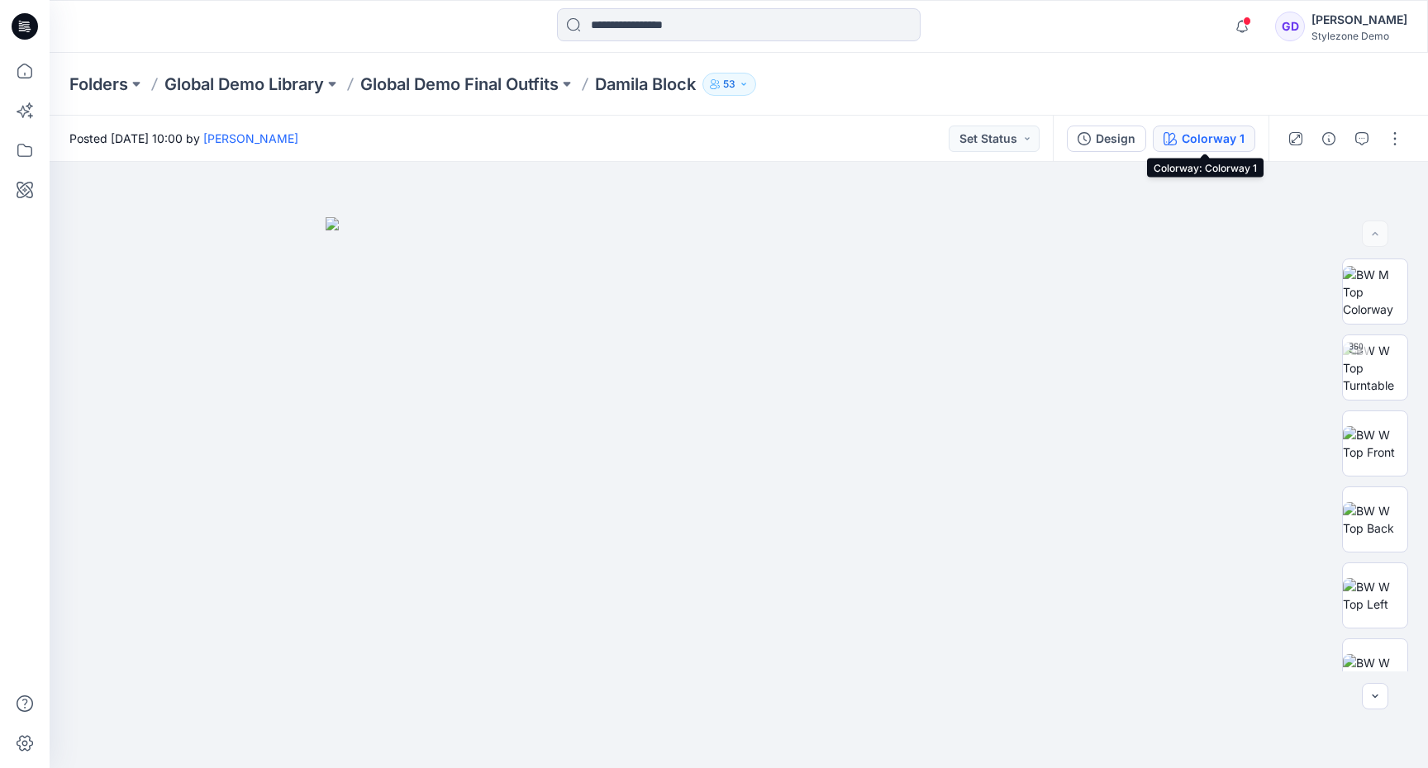
click at [1225, 130] on div "Colorway 1" at bounding box center [1213, 139] width 63 height 18
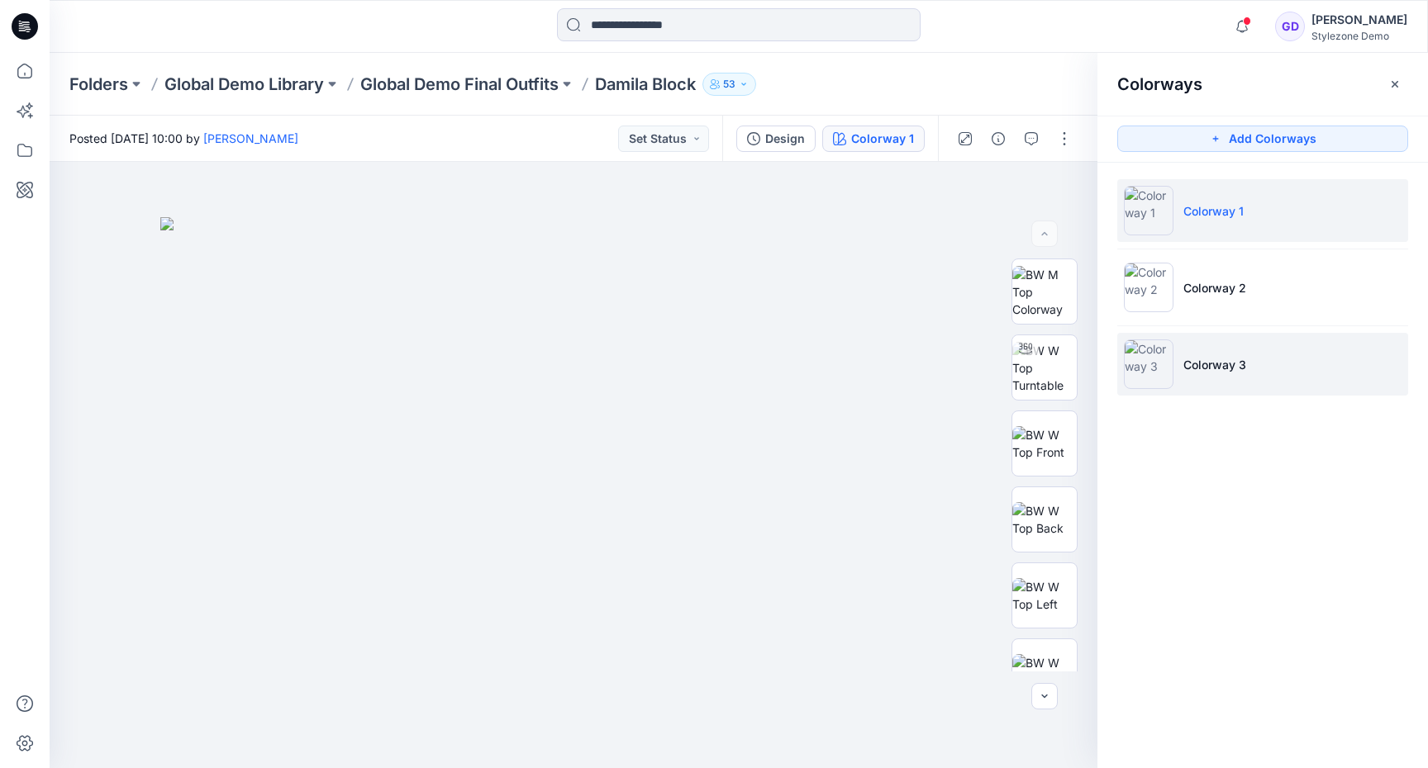
click at [1149, 373] on img at bounding box center [1149, 365] width 50 height 50
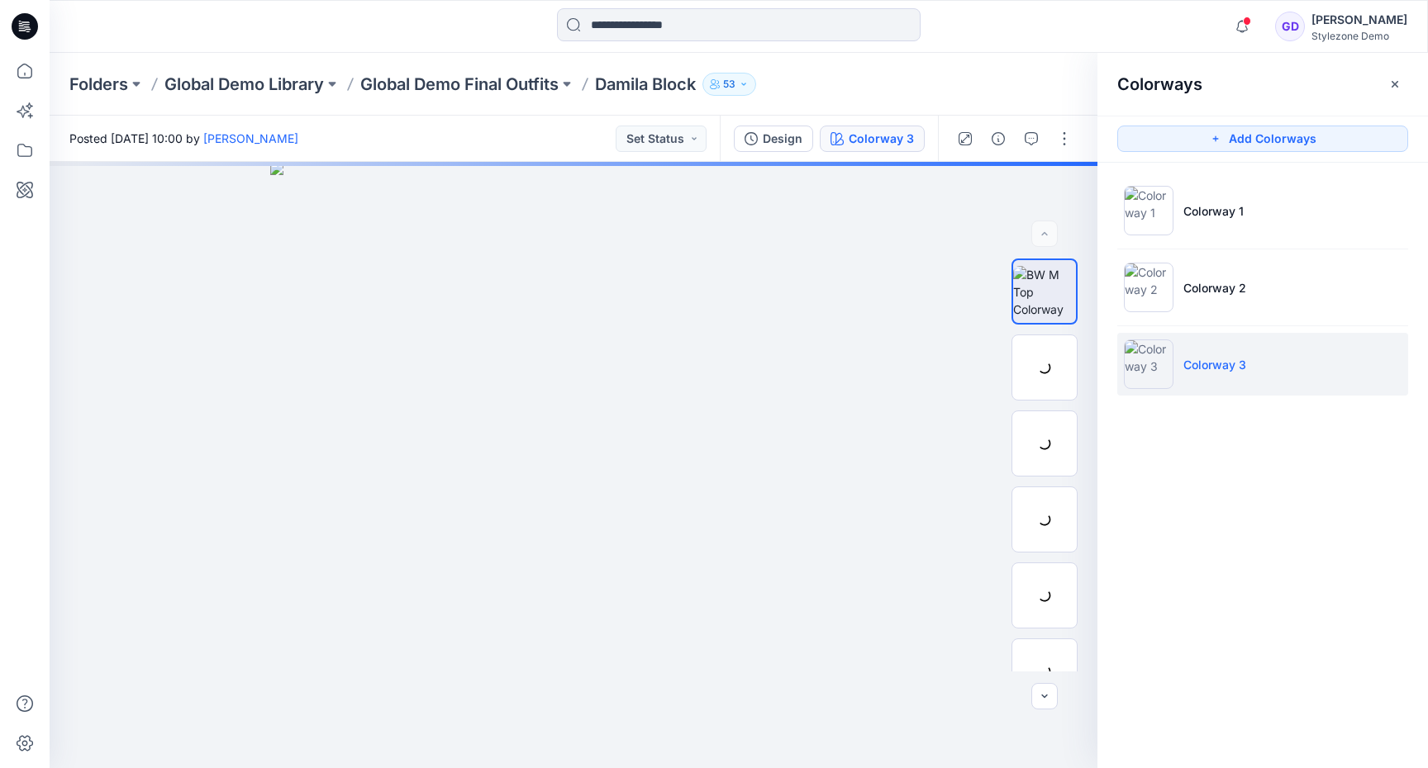
click at [1291, 346] on li "Colorway 3" at bounding box center [1262, 364] width 291 height 63
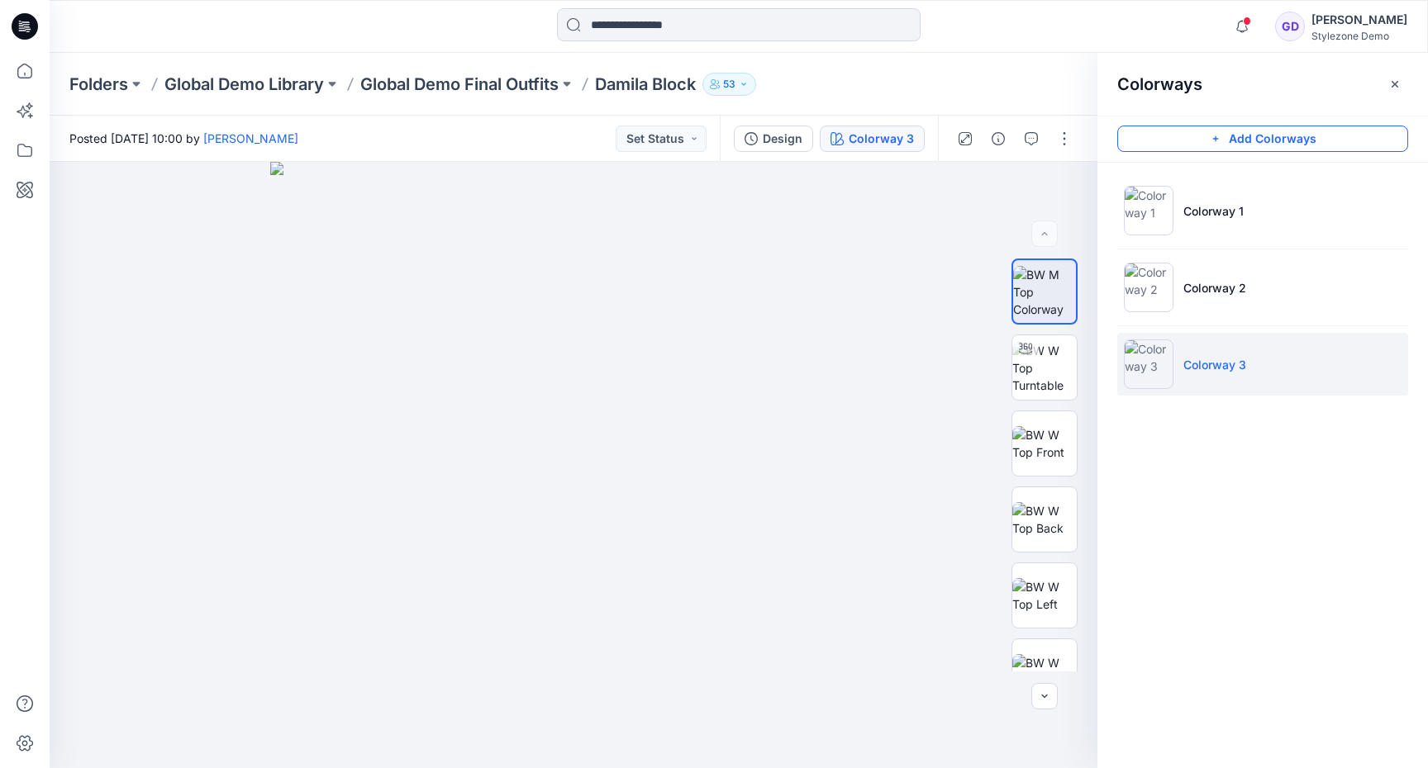
click at [1249, 135] on button "Add Colorways" at bounding box center [1262, 139] width 291 height 26
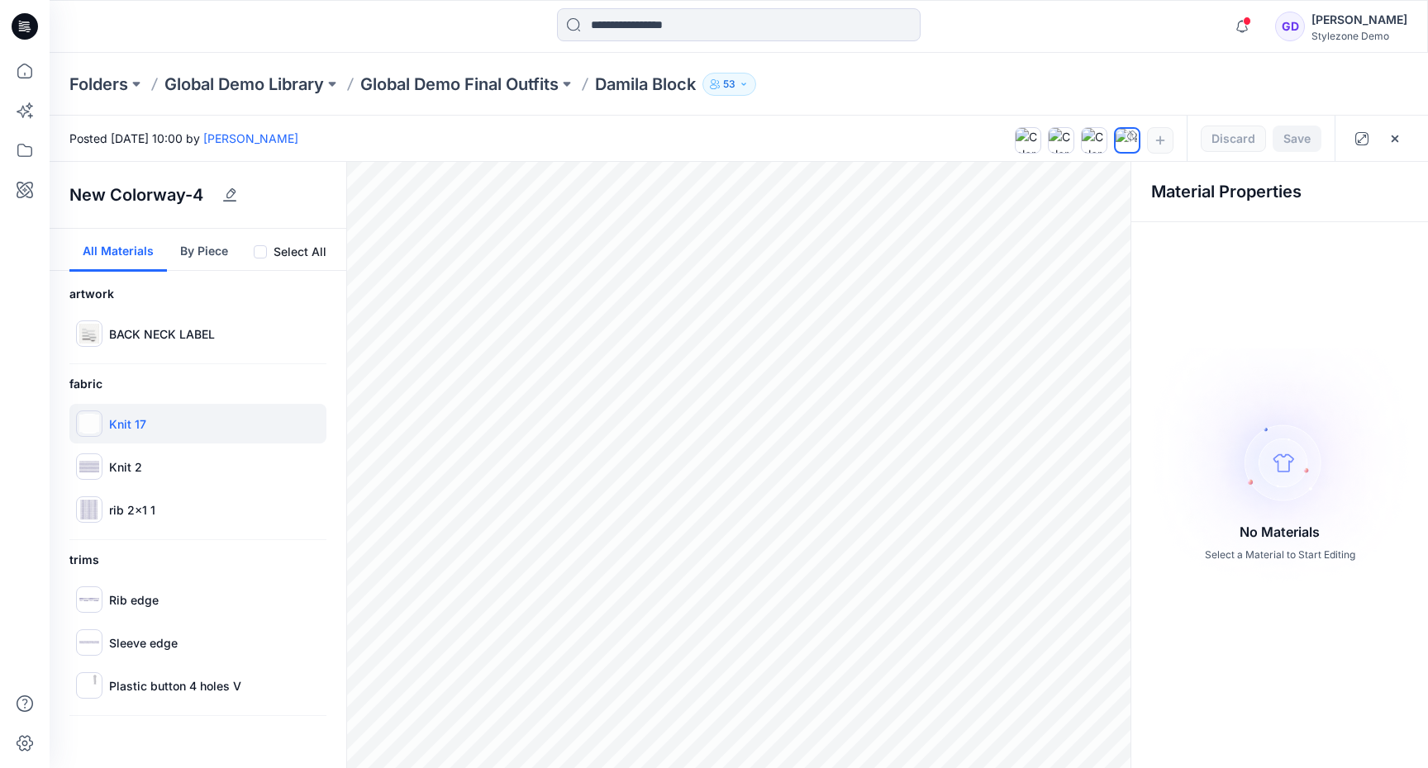
click at [178, 431] on div "Knit 17" at bounding box center [197, 424] width 257 height 40
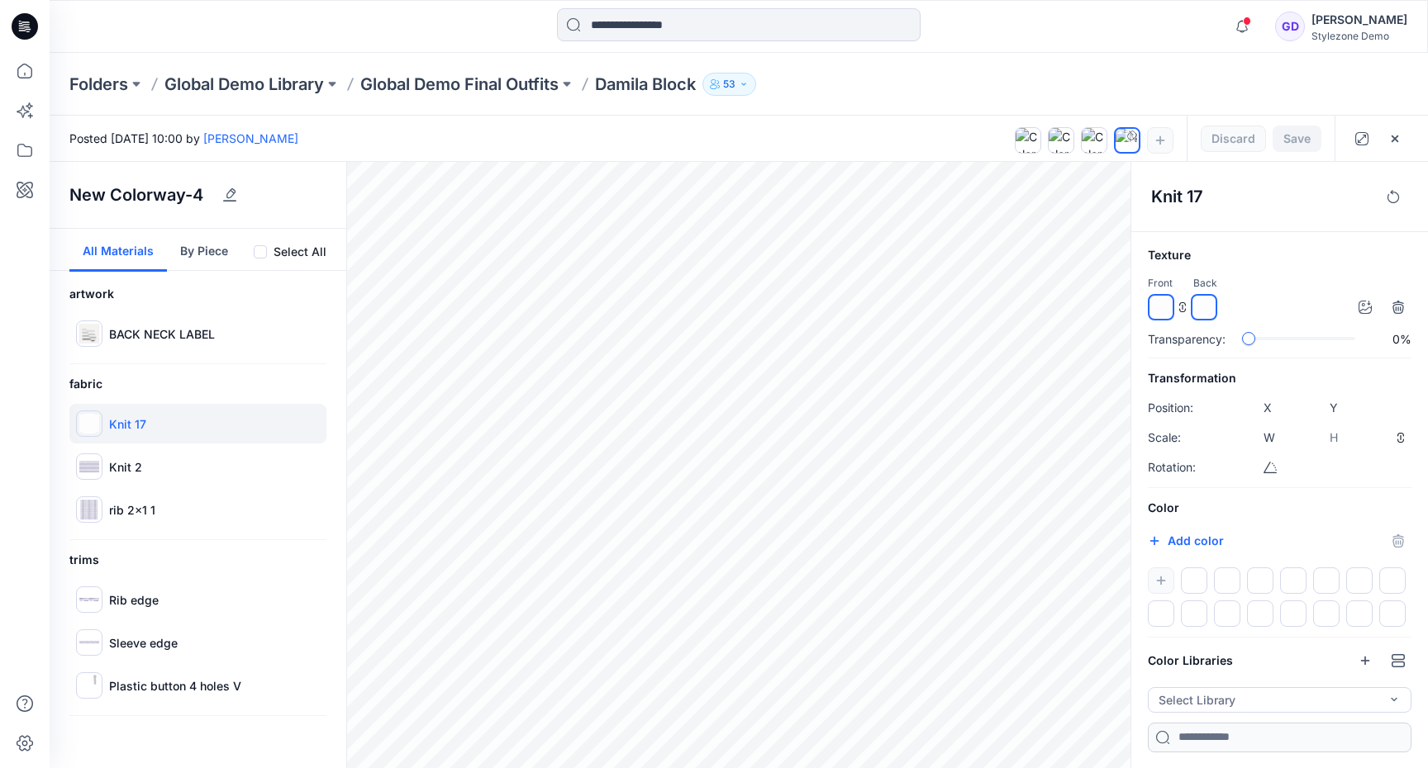
click at [1173, 547] on input "*******" at bounding box center [1173, 543] width 20 height 17
type input "*******"
click at [1319, 502] on h6 "Color" at bounding box center [1280, 508] width 264 height 20
click at [1164, 578] on icon "button" at bounding box center [1160, 580] width 13 height 13
click at [1288, 697] on button "Select Library" at bounding box center [1280, 700] width 264 height 26
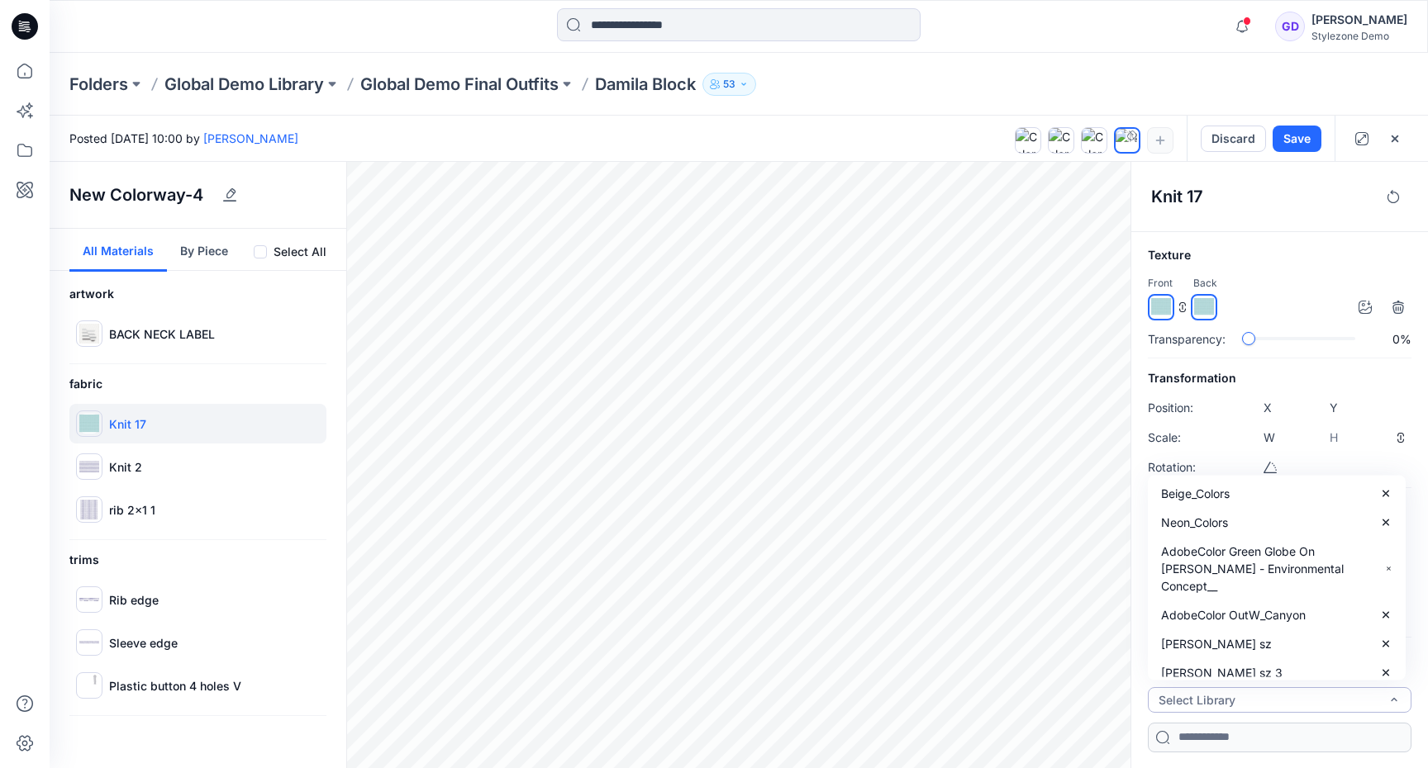
click at [1231, 698] on button "Select Library" at bounding box center [1280, 700] width 264 height 26
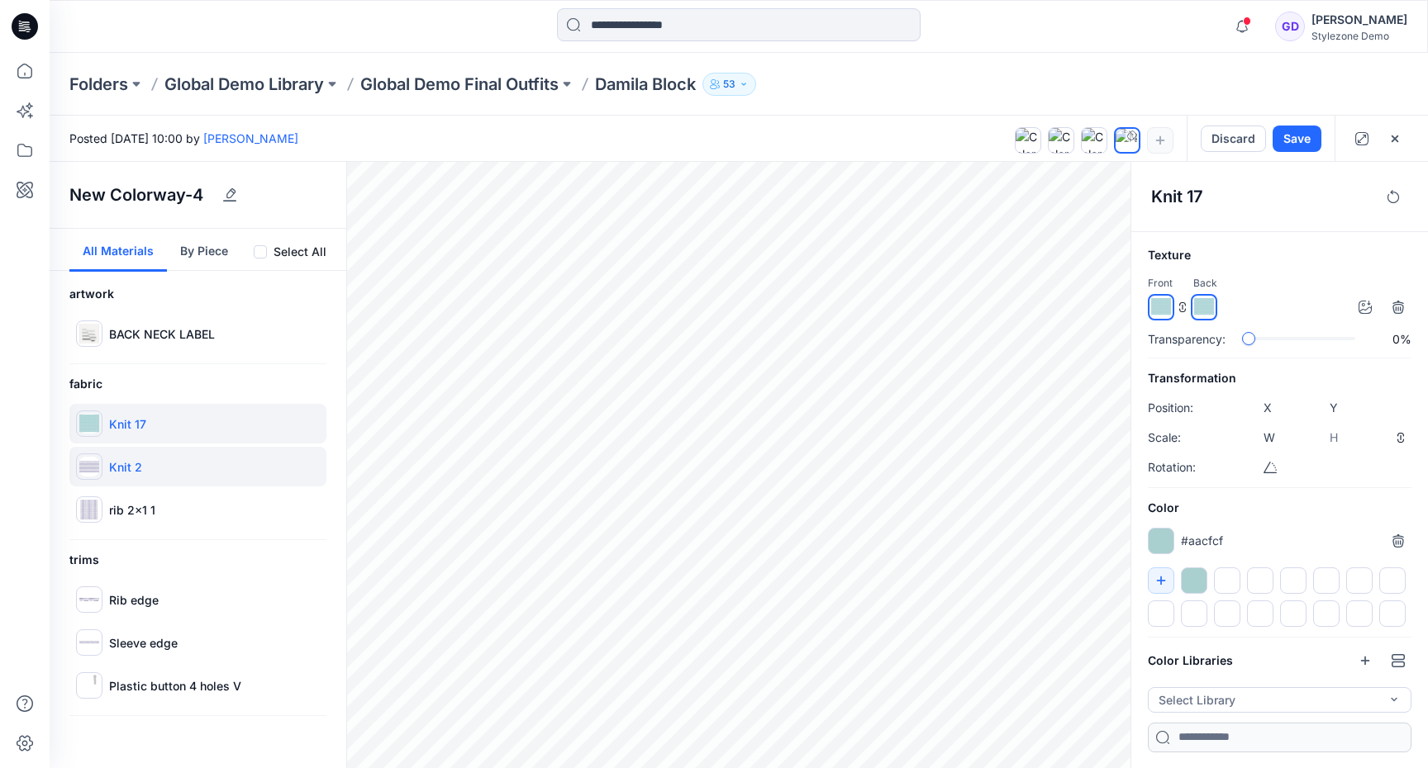
click at [111, 465] on p "Knit 2" at bounding box center [125, 467] width 33 height 17
type input "****"
type input "***"
click at [1197, 587] on div at bounding box center [1194, 581] width 26 height 26
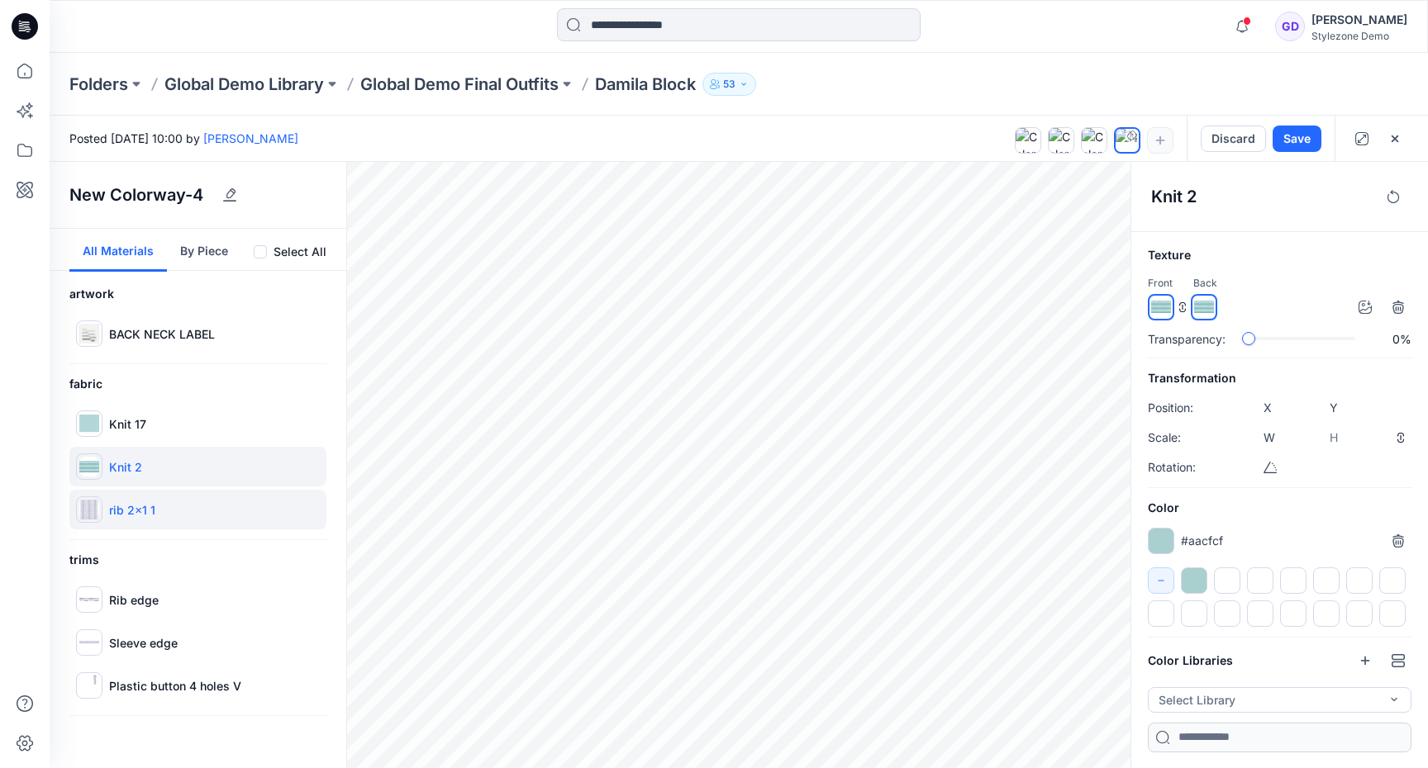
click at [126, 496] on div "rib 2x1 1" at bounding box center [197, 510] width 257 height 40
type input "****"
type input "*****"
click at [1170, 545] on input "*******" at bounding box center [1173, 543] width 20 height 17
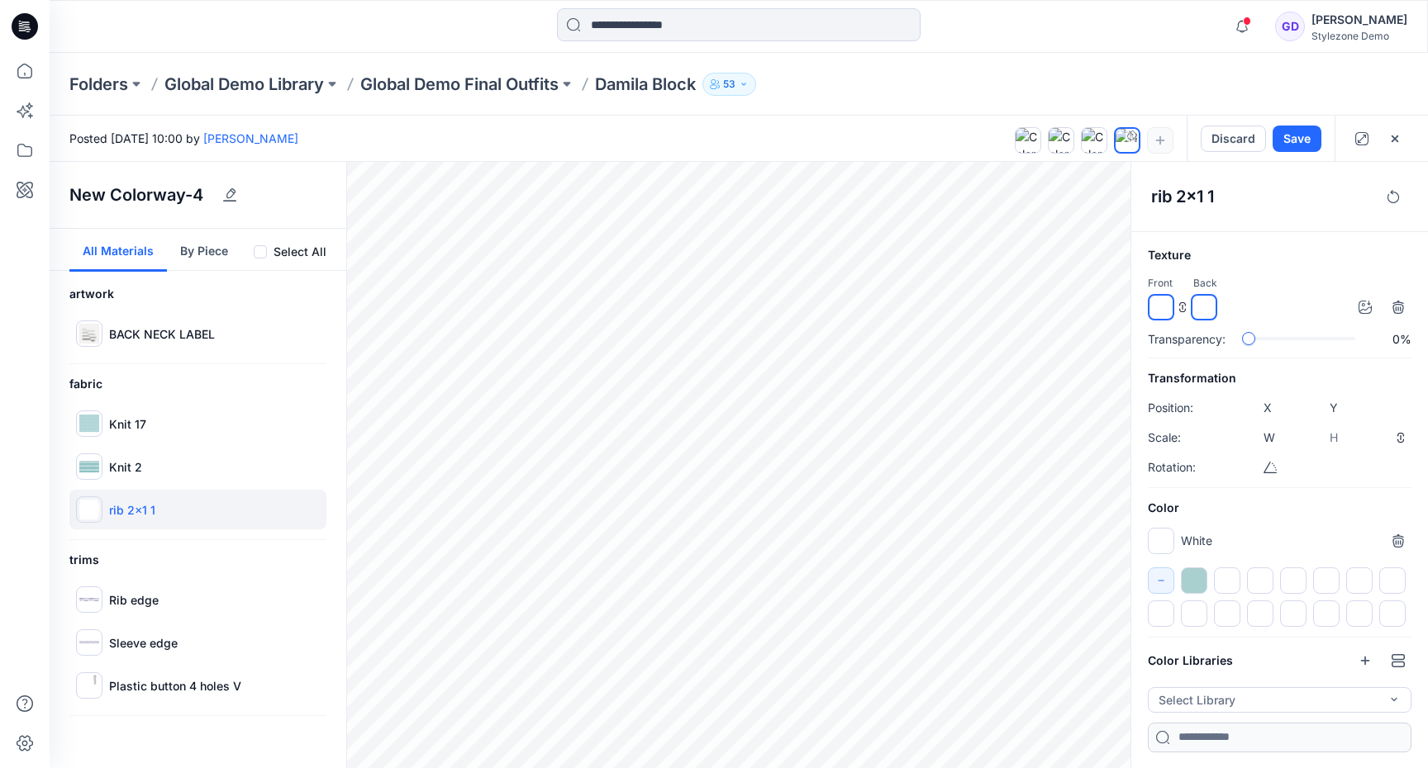
type input "*******"
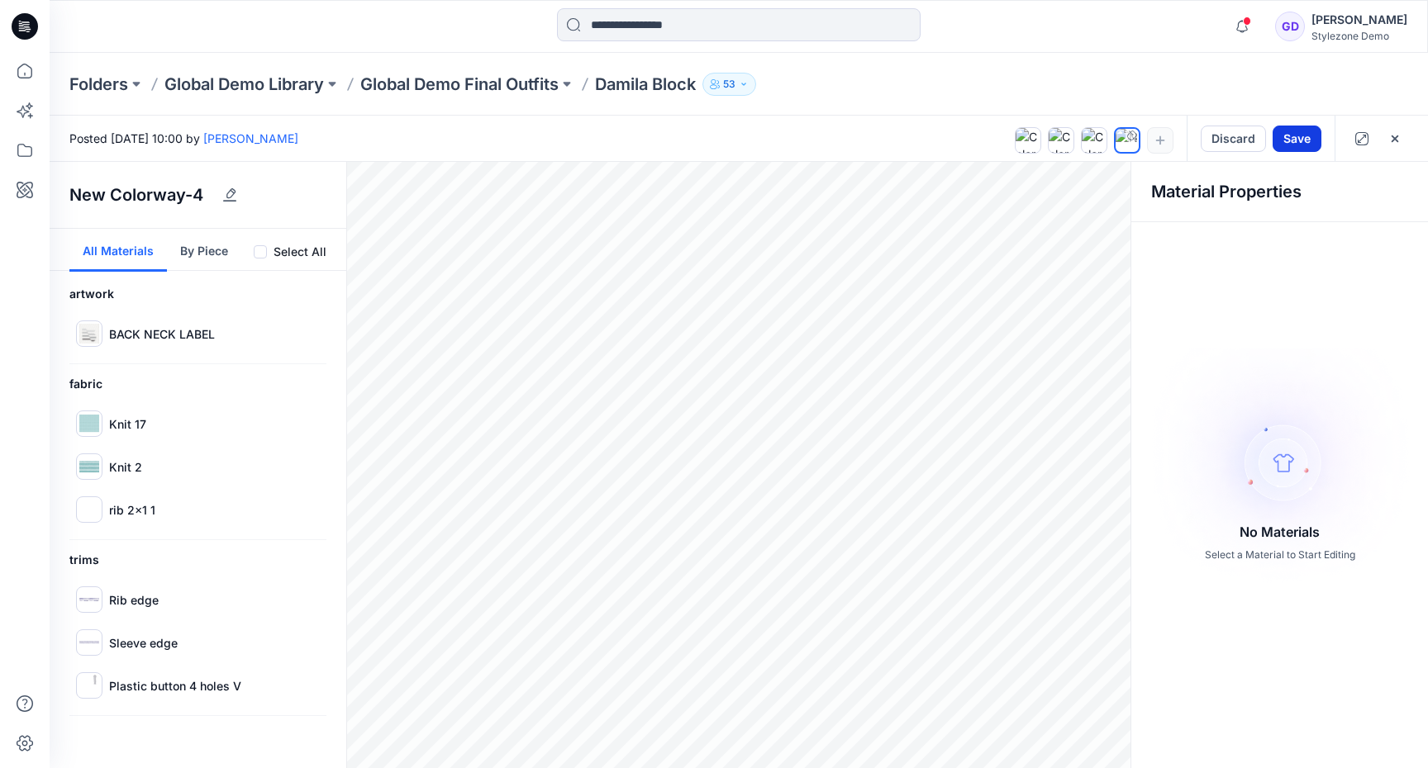
click at [1297, 144] on button "Save" at bounding box center [1297, 139] width 49 height 26
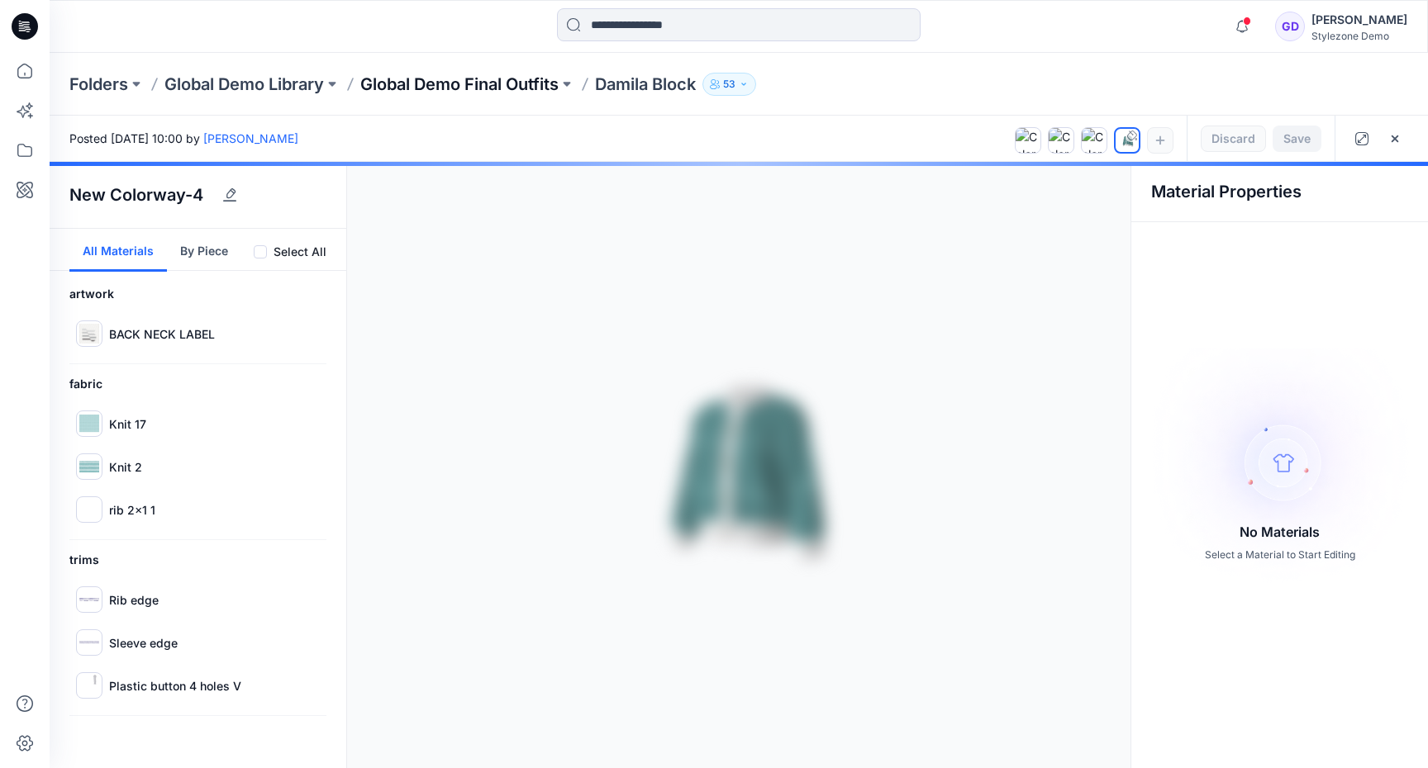
click at [491, 84] on p "Global Demo Final Outfits" at bounding box center [459, 84] width 198 height 23
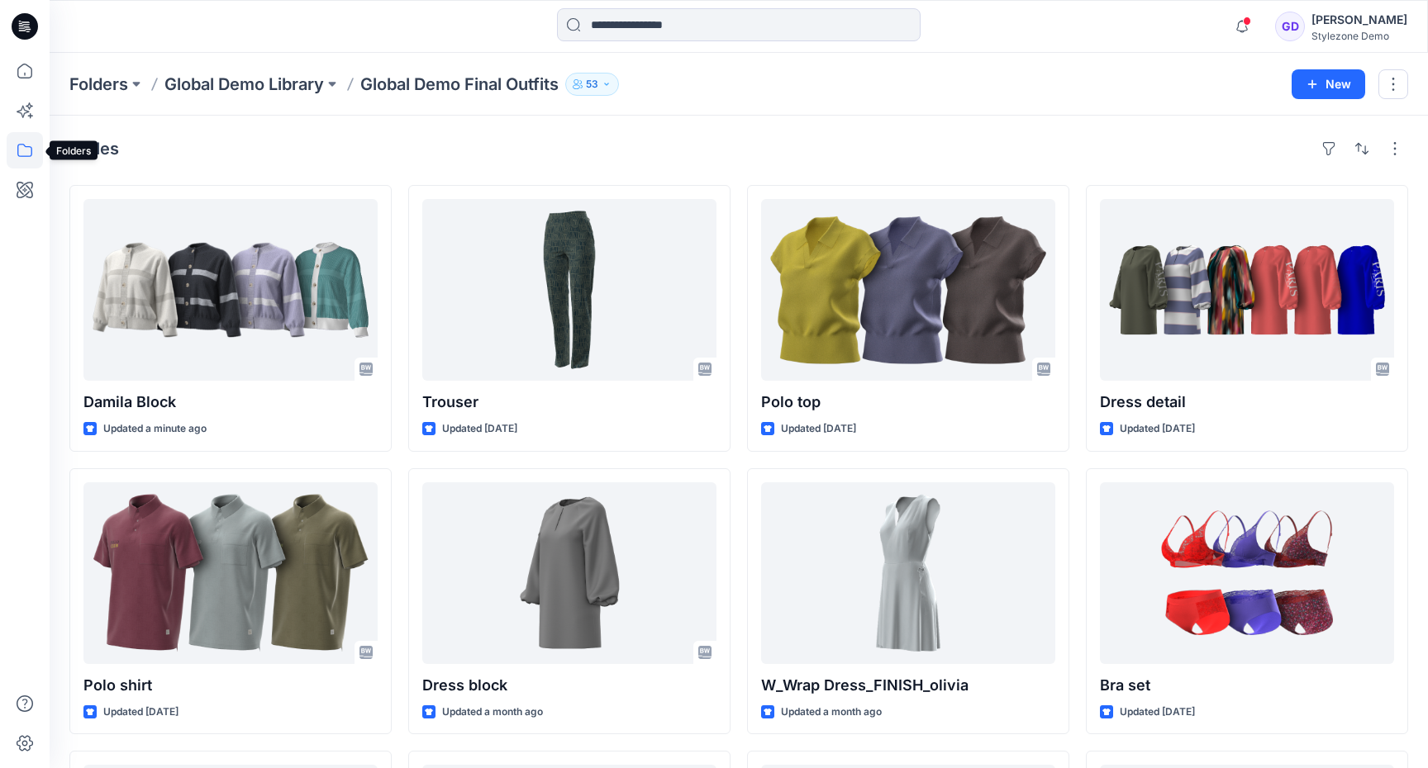
click at [29, 153] on icon at bounding box center [25, 150] width 36 height 36
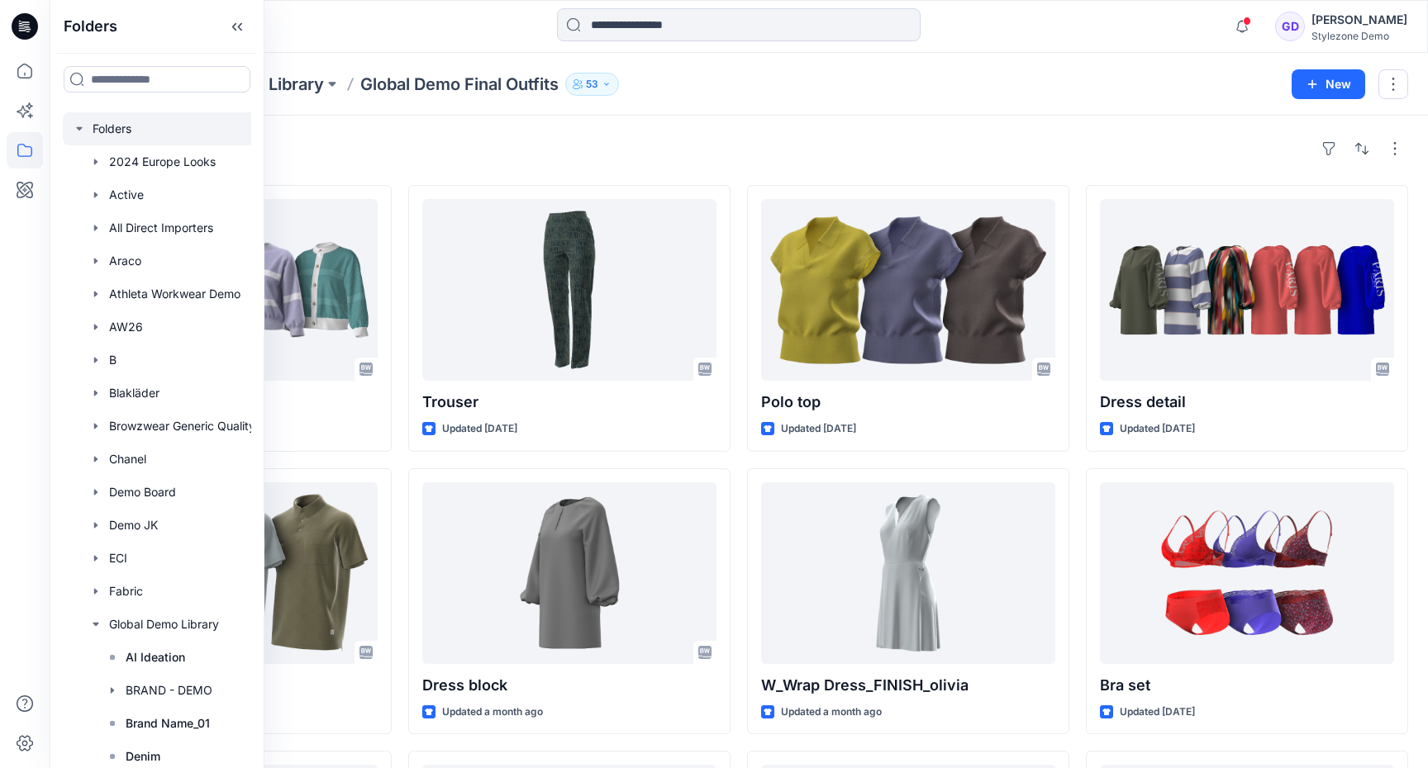
click at [67, 131] on div at bounding box center [187, 128] width 248 height 33
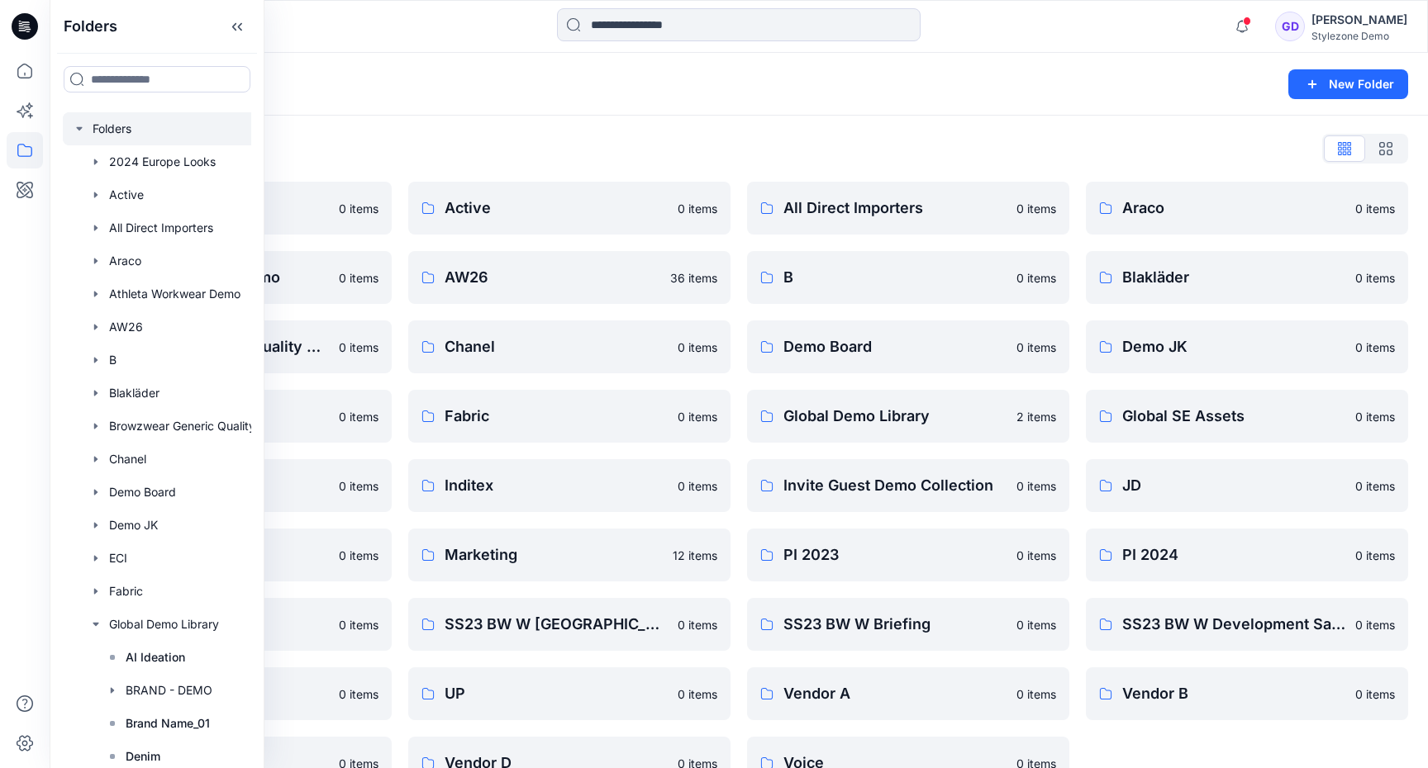
click at [74, 126] on icon "button" at bounding box center [79, 128] width 13 height 13
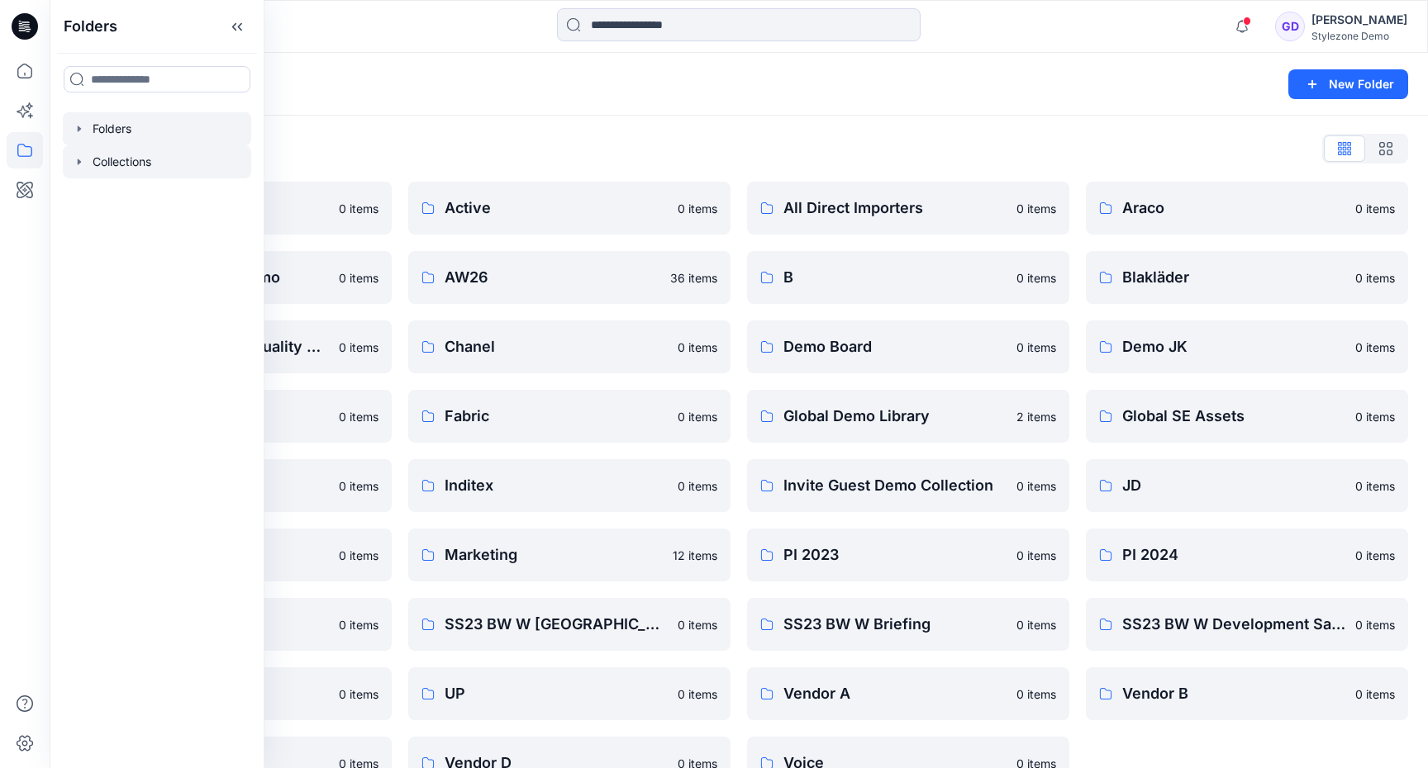
click at [118, 153] on div at bounding box center [157, 161] width 188 height 33
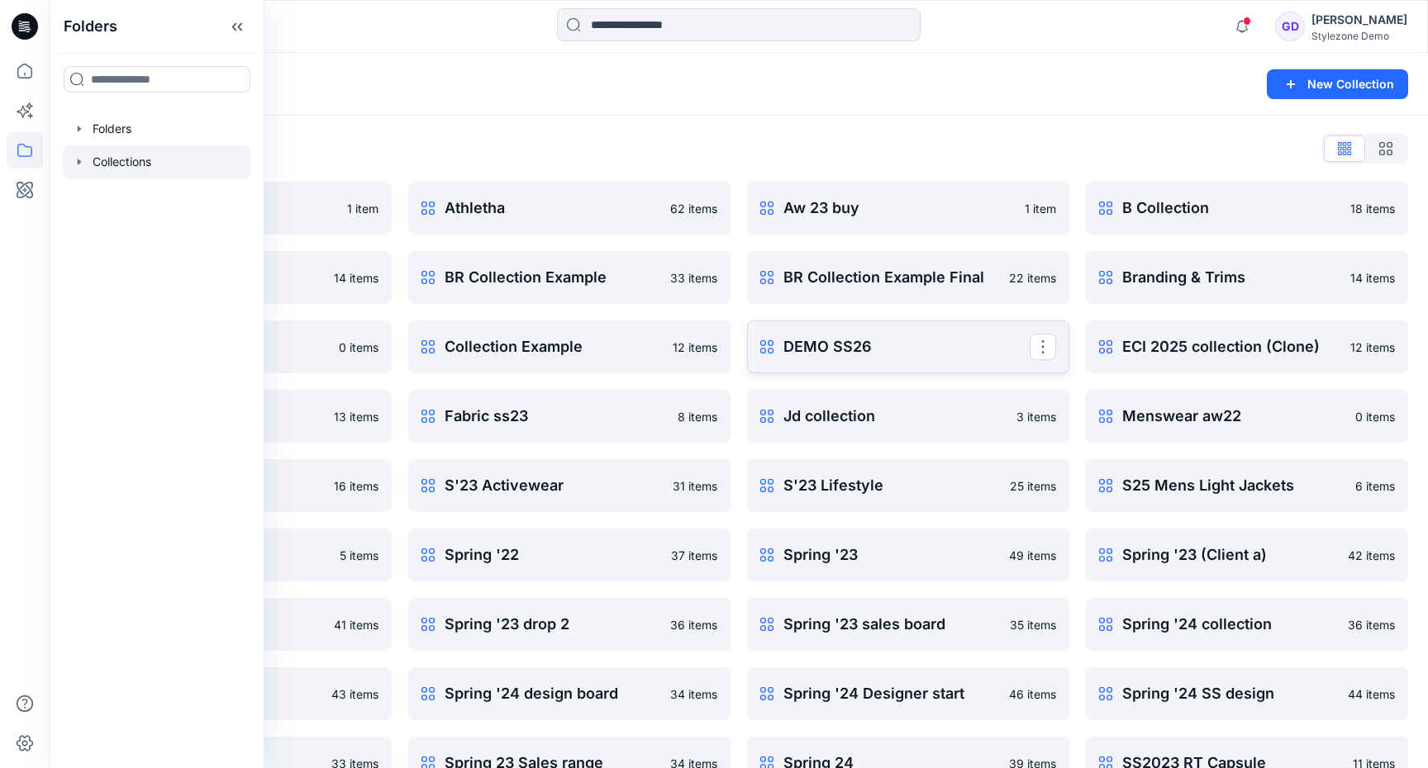
click at [891, 359] on link "DEMO SS26 Rename Collection Clone Collection Present Collection Delete Collecti…" at bounding box center [908, 347] width 322 height 53
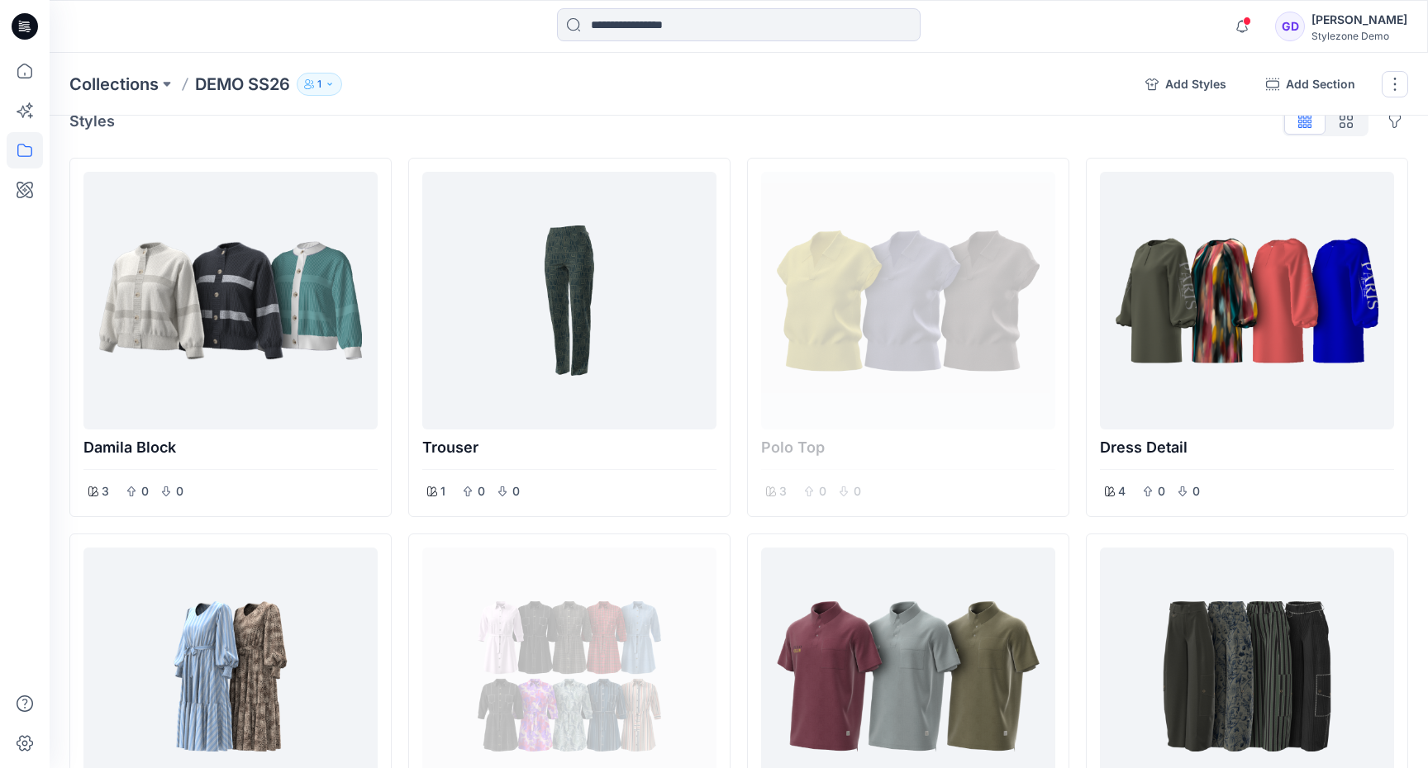
scroll to position [40, 0]
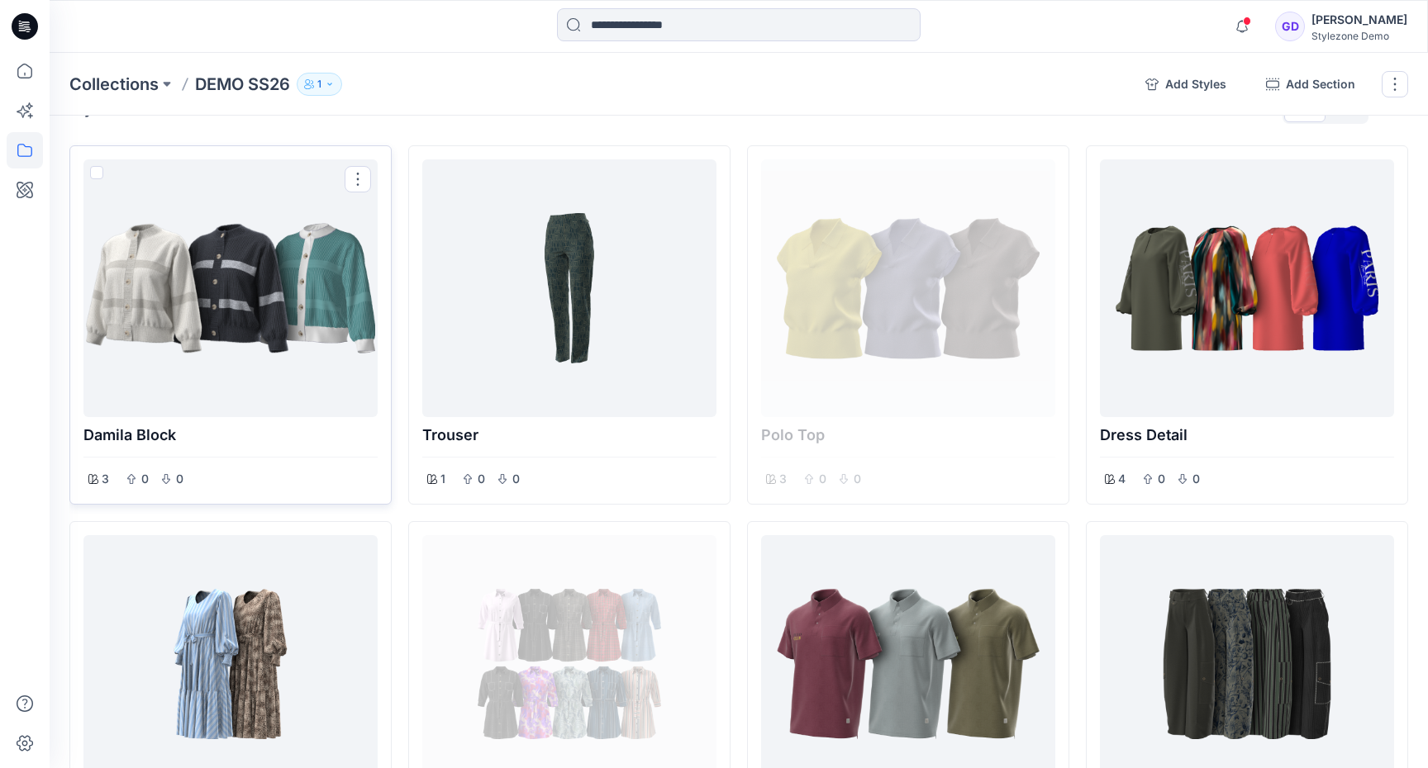
click at [244, 323] on div at bounding box center [230, 288] width 281 height 245
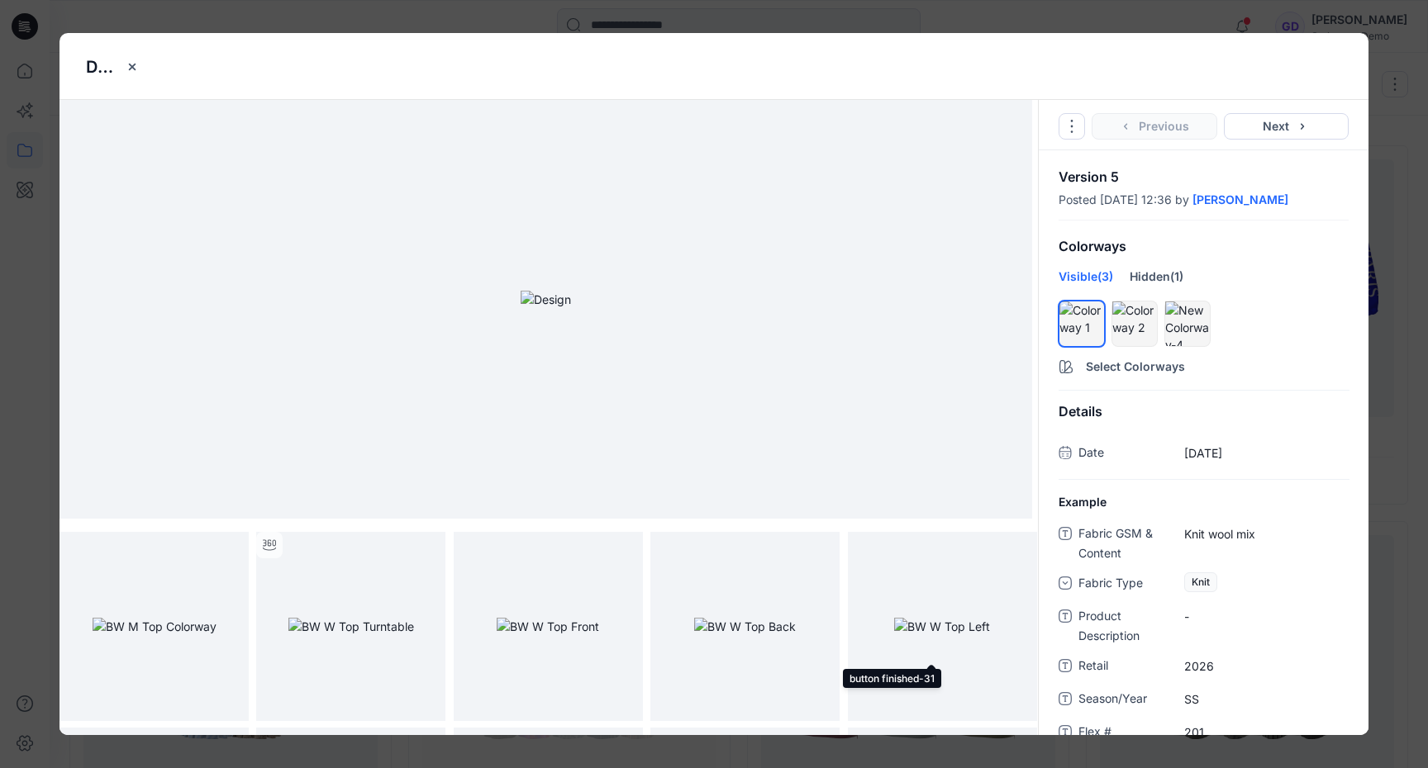
scroll to position [0, 0]
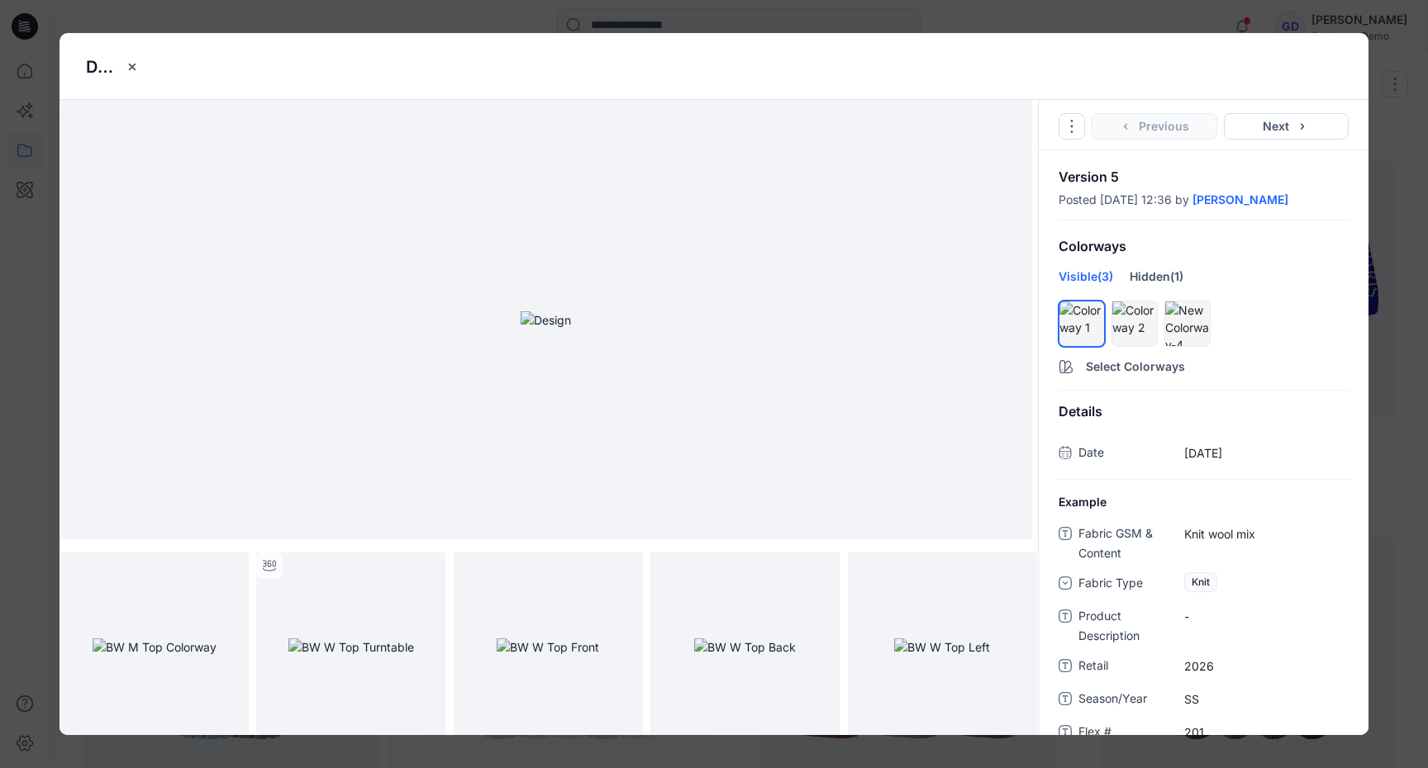
click at [1418, 333] on div "Damila Block Go to Original Style Duplicate Original Style to... Previous Next …" at bounding box center [714, 384] width 1428 height 768
